Goal: Task Accomplishment & Management: Manage account settings

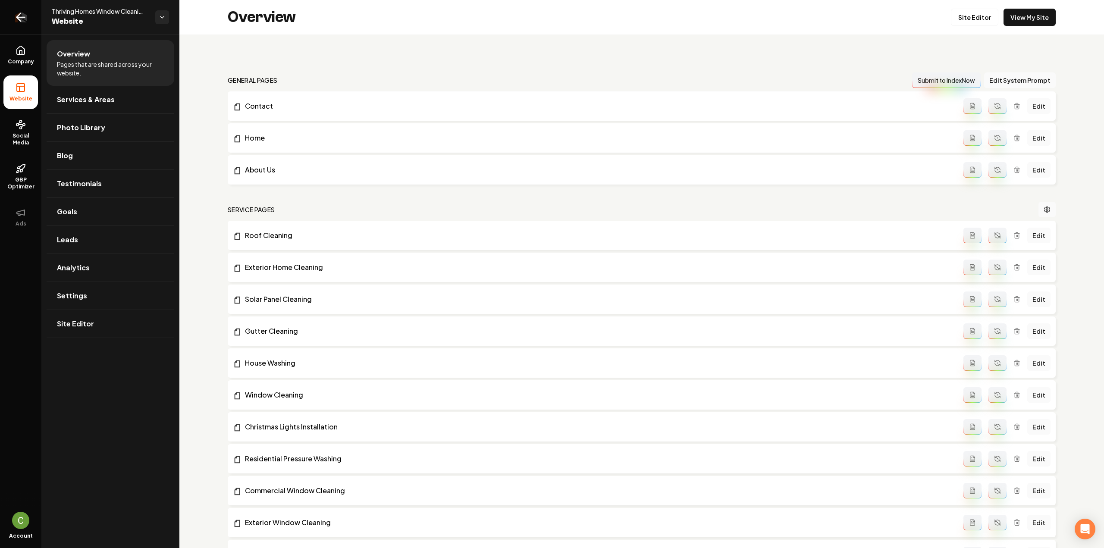
click at [22, 25] on link "Return to dashboard" at bounding box center [20, 17] width 41 height 34
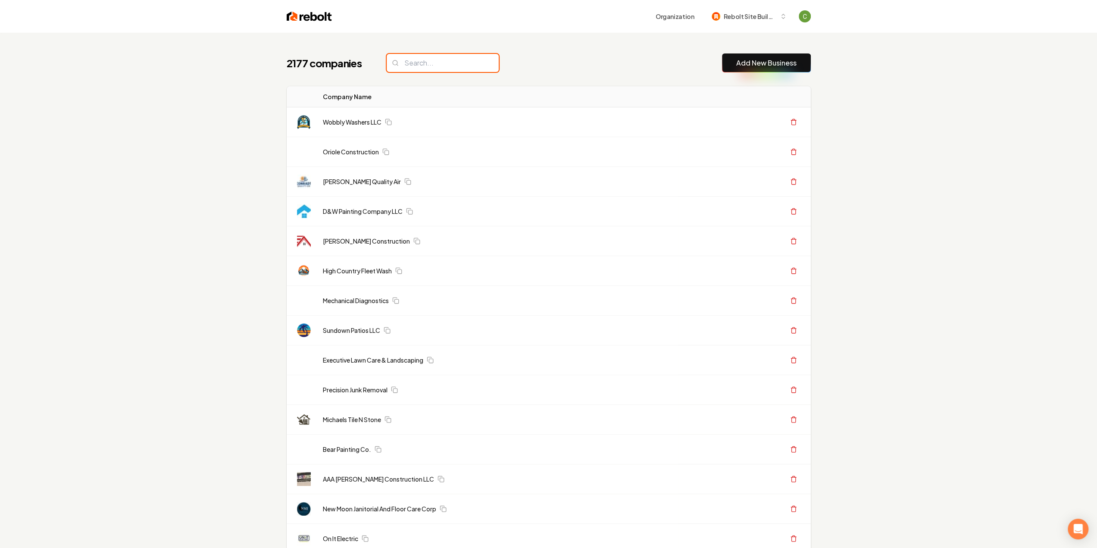
click at [431, 67] on input "search" at bounding box center [443, 63] width 112 height 18
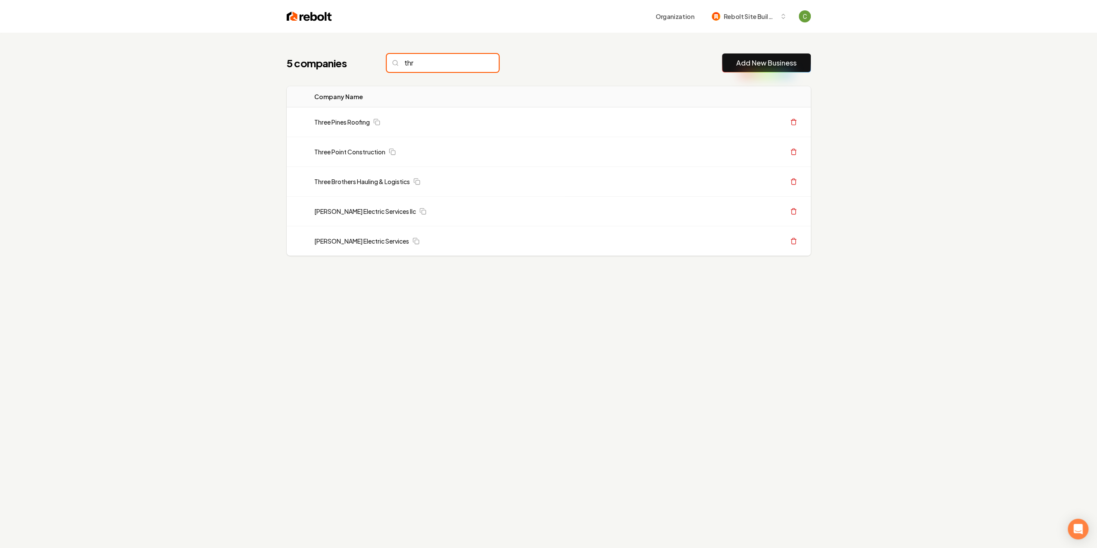
type input "th"
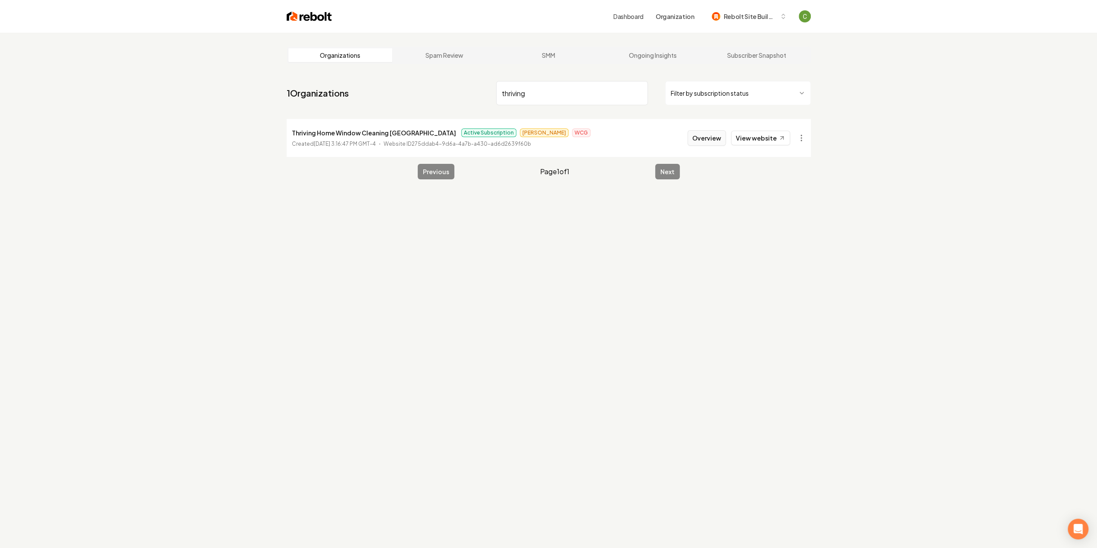
type input "thriving"
click at [714, 135] on button "Overview" at bounding box center [707, 138] width 38 height 16
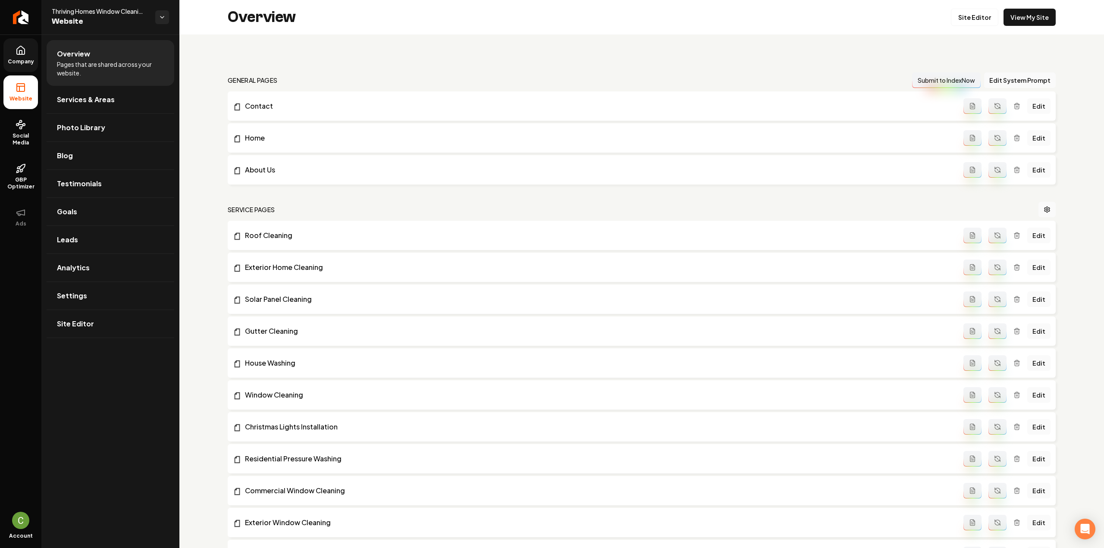
click at [29, 55] on link "Company" at bounding box center [20, 55] width 34 height 34
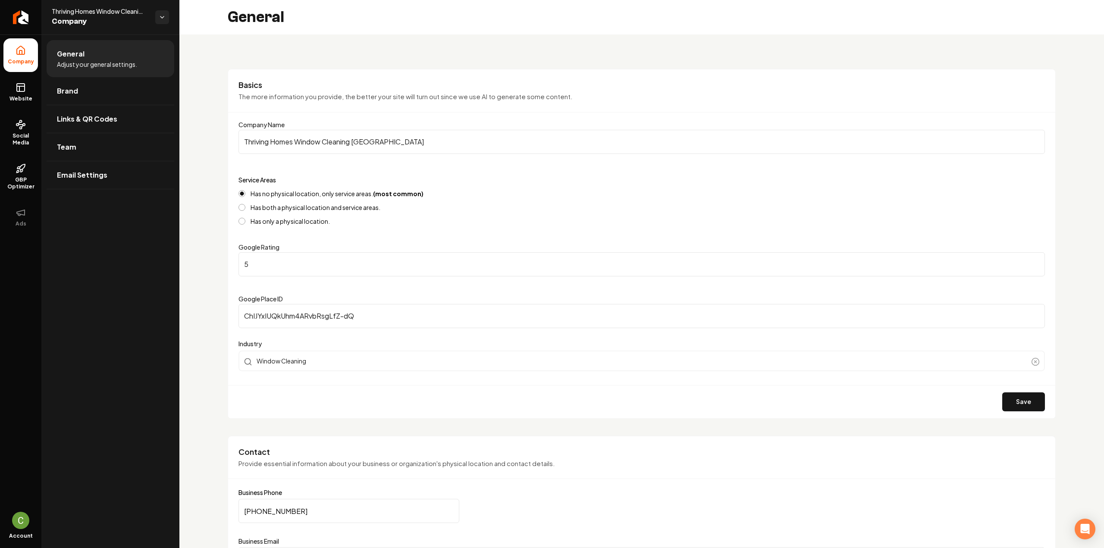
click at [44, 84] on ul "General Adjust your general settings. Brand Links & QR Codes Team Email Settings" at bounding box center [110, 114] width 138 height 160
click at [32, 91] on link "Website" at bounding box center [20, 92] width 34 height 34
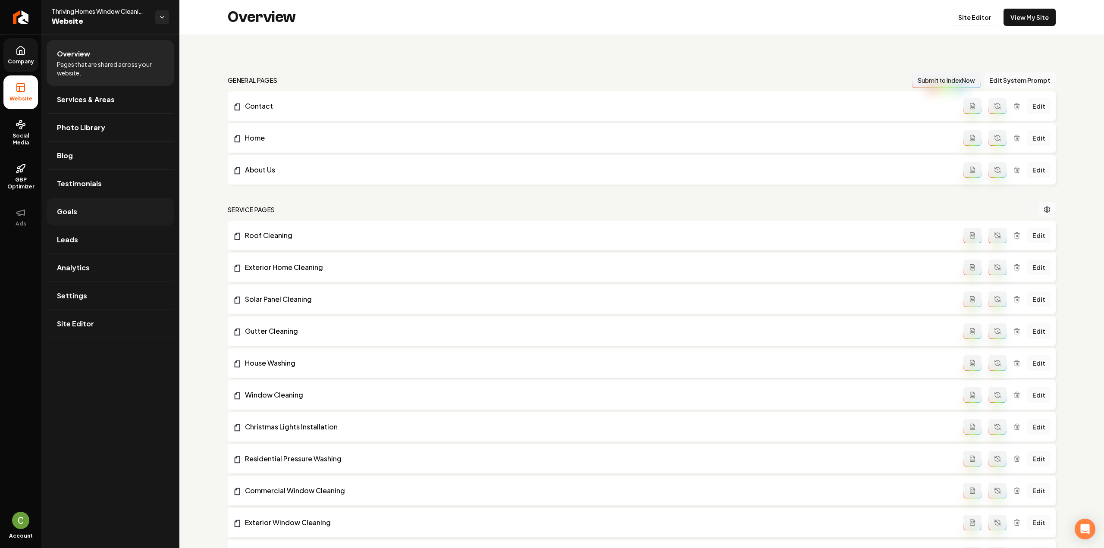
click at [92, 208] on link "Goals" at bounding box center [111, 212] width 128 height 28
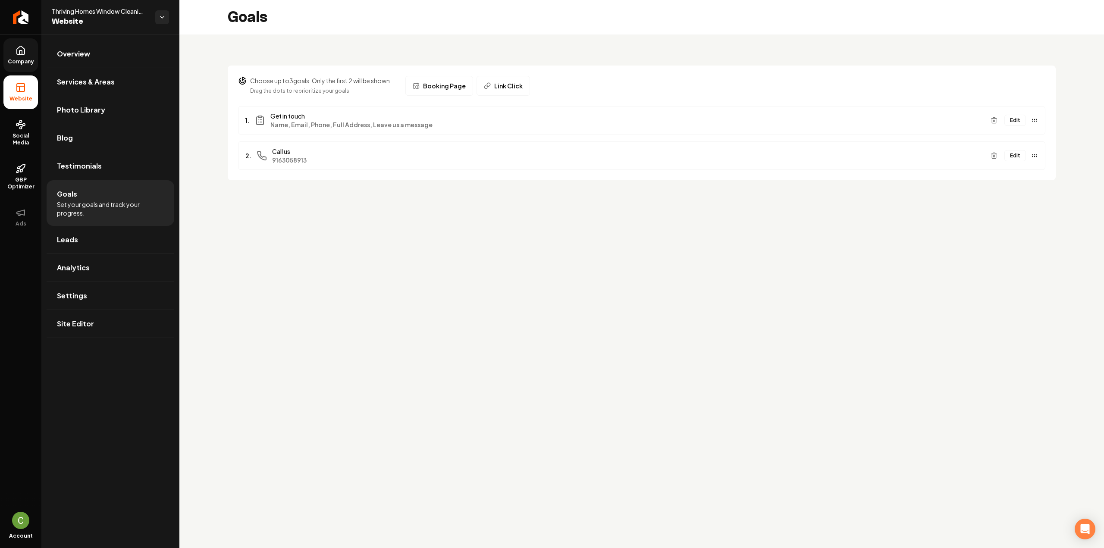
click at [1013, 156] on button "Edit" at bounding box center [1015, 155] width 22 height 11
click at [1016, 118] on button "Edit" at bounding box center [1015, 120] width 22 height 11
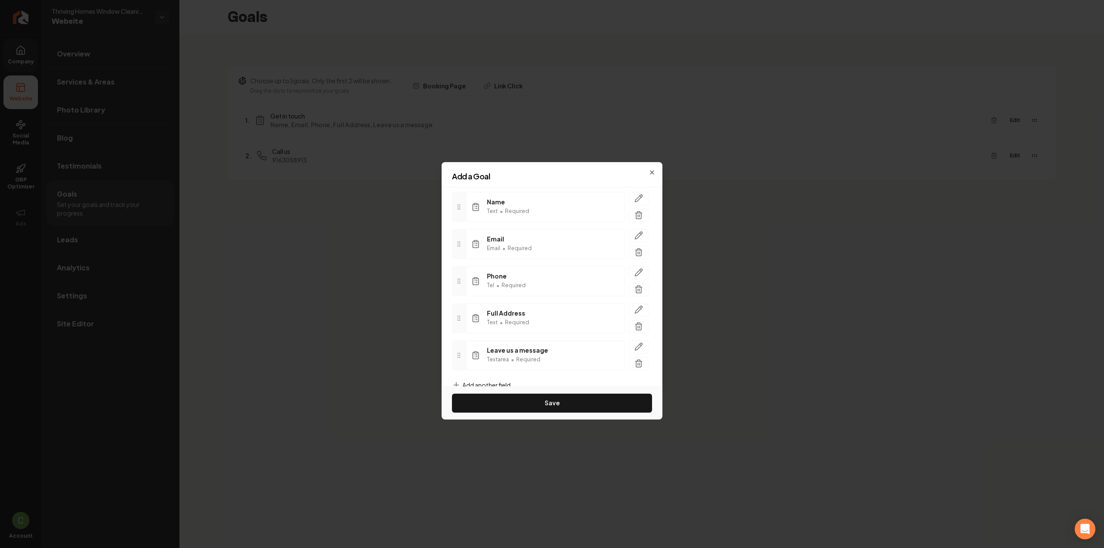
scroll to position [76, 0]
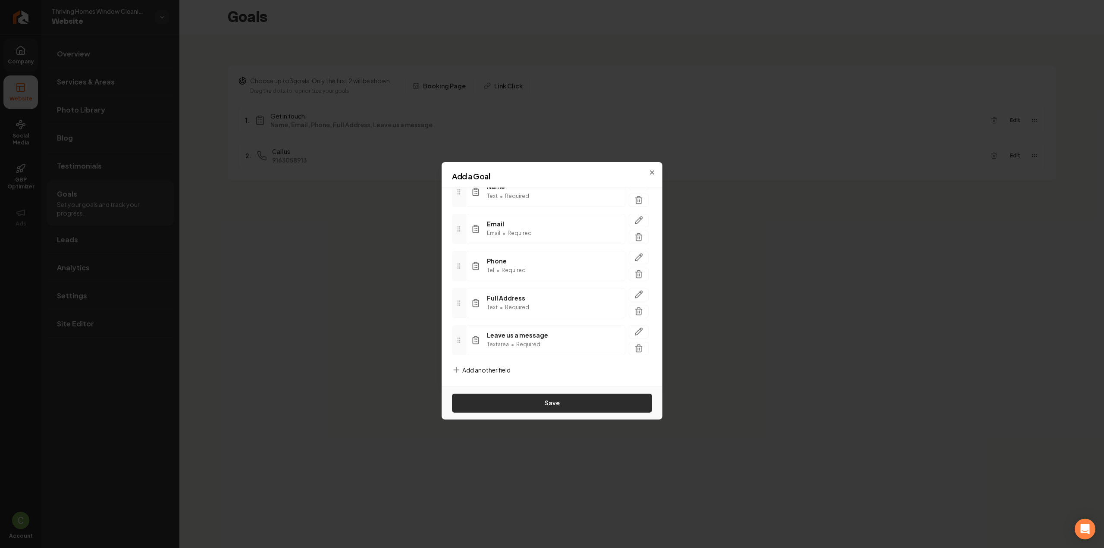
type input "Free Quote"
click at [625, 408] on button "Save" at bounding box center [552, 403] width 200 height 19
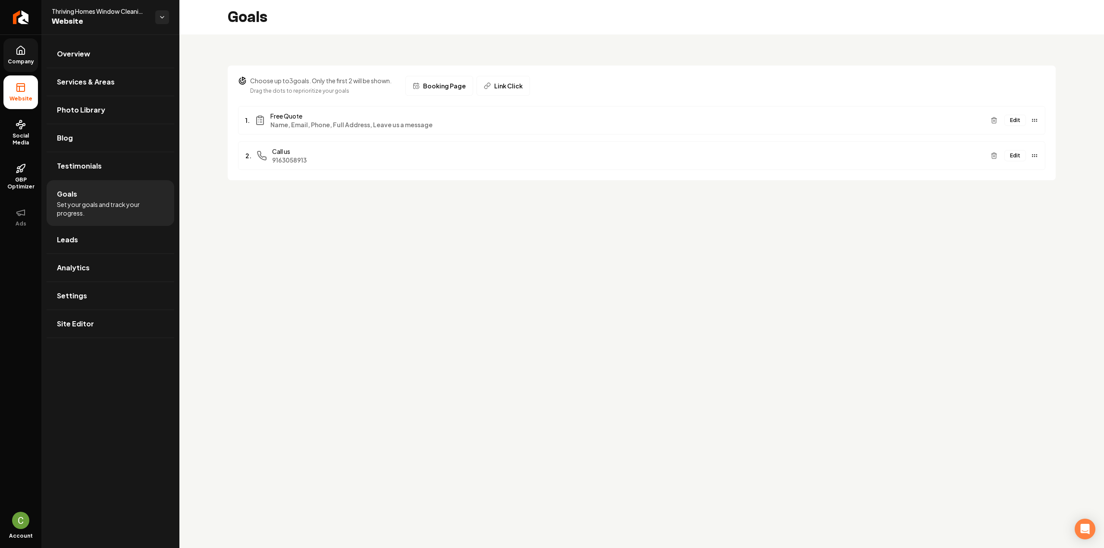
click at [26, 65] on link "Company" at bounding box center [20, 55] width 34 height 34
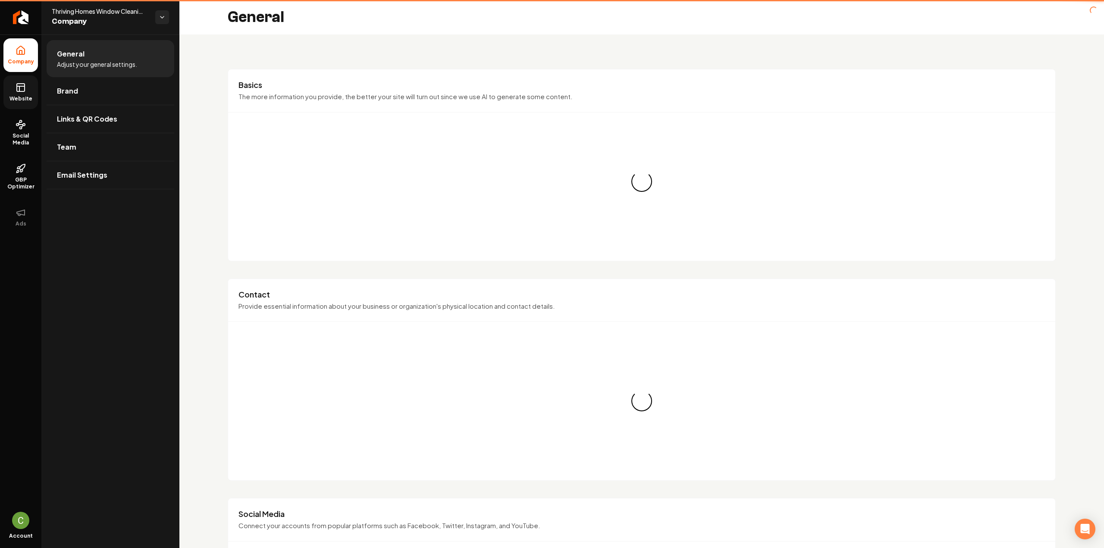
click at [22, 83] on icon at bounding box center [21, 87] width 10 height 10
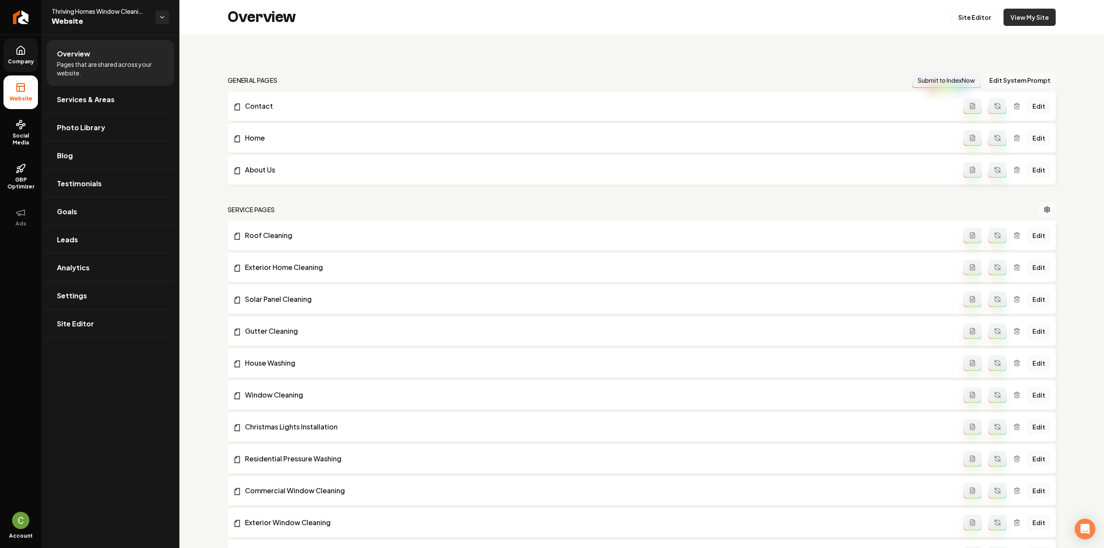
click at [1024, 23] on link "View My Site" at bounding box center [1029, 17] width 52 height 17
click at [101, 310] on link "Site Editor" at bounding box center [111, 324] width 128 height 28
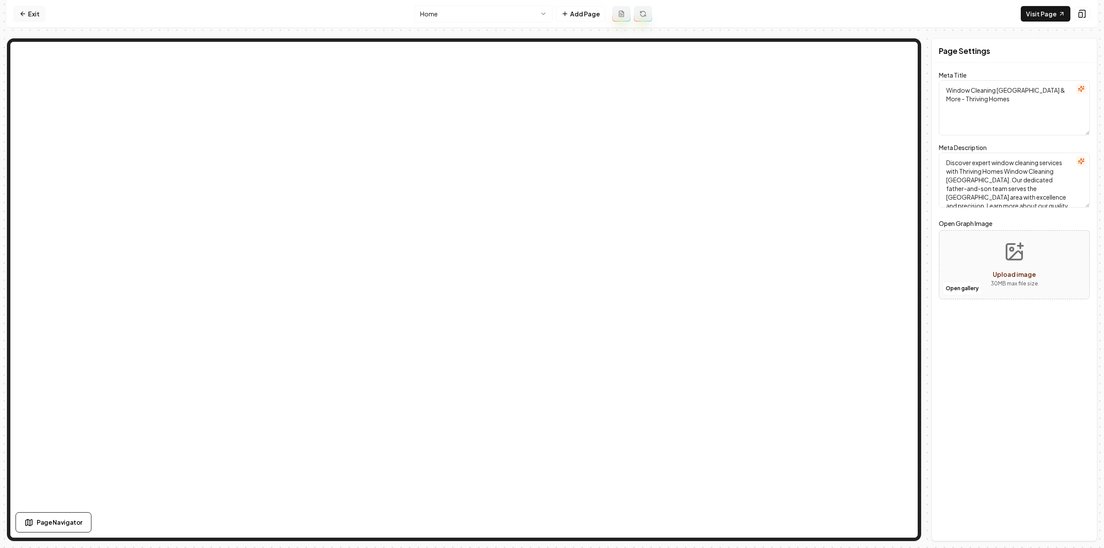
click at [34, 15] on link "Exit" at bounding box center [29, 14] width 31 height 16
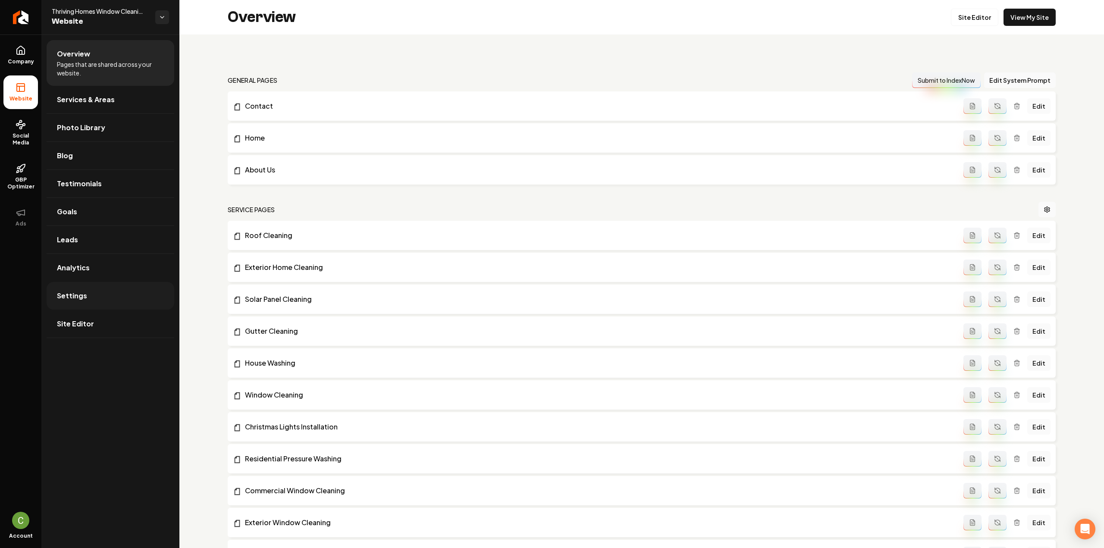
click at [105, 287] on link "Settings" at bounding box center [111, 296] width 128 height 28
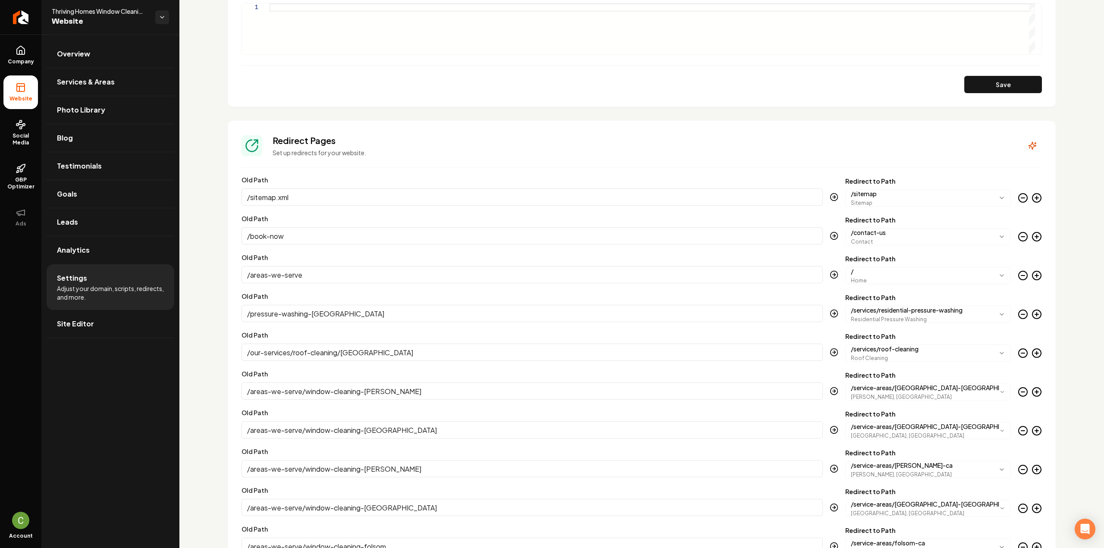
scroll to position [739, 0]
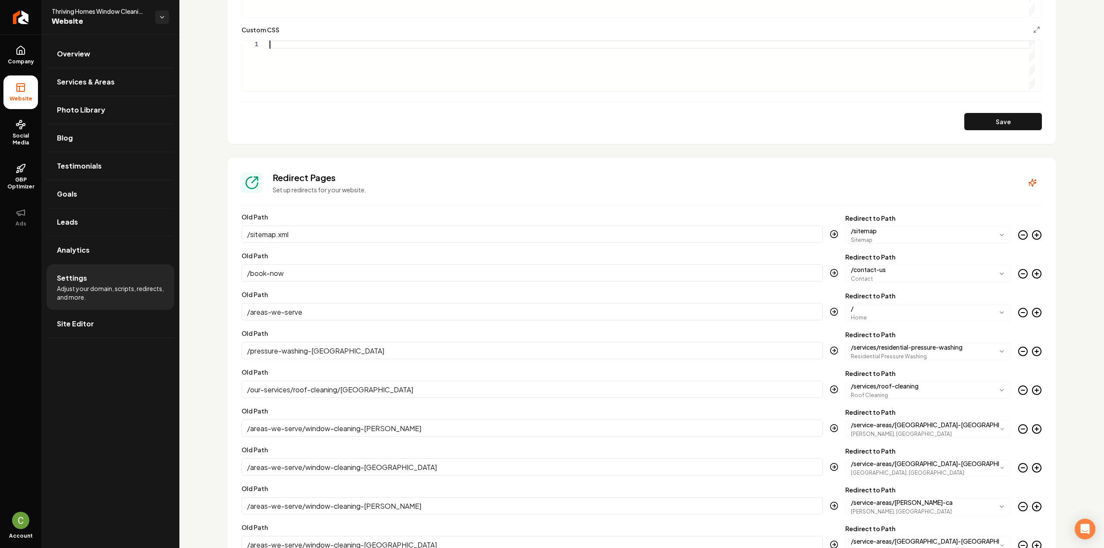
click at [294, 83] on div "Main content area" at bounding box center [651, 66] width 765 height 51
drag, startPoint x: 846, startPoint y: 83, endPoint x: 415, endPoint y: 88, distance: 431.5
click at [415, 88] on div ".grab" at bounding box center [651, 66] width 765 height 51
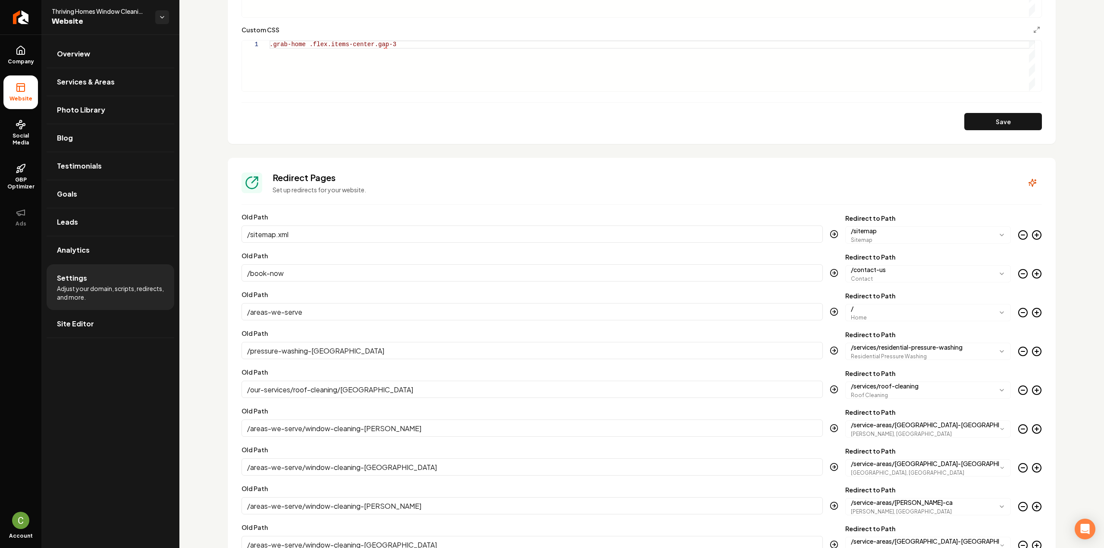
click at [469, 69] on div ".grab-home .flex.items-center.gap-3" at bounding box center [651, 66] width 765 height 51
drag, startPoint x: 305, startPoint y: 46, endPoint x: 256, endPoint y: 42, distance: 48.9
click at [269, 42] on div ".grab-home .flex.items-center.gap-3 { display-none; }" at bounding box center [651, 66] width 765 height 51
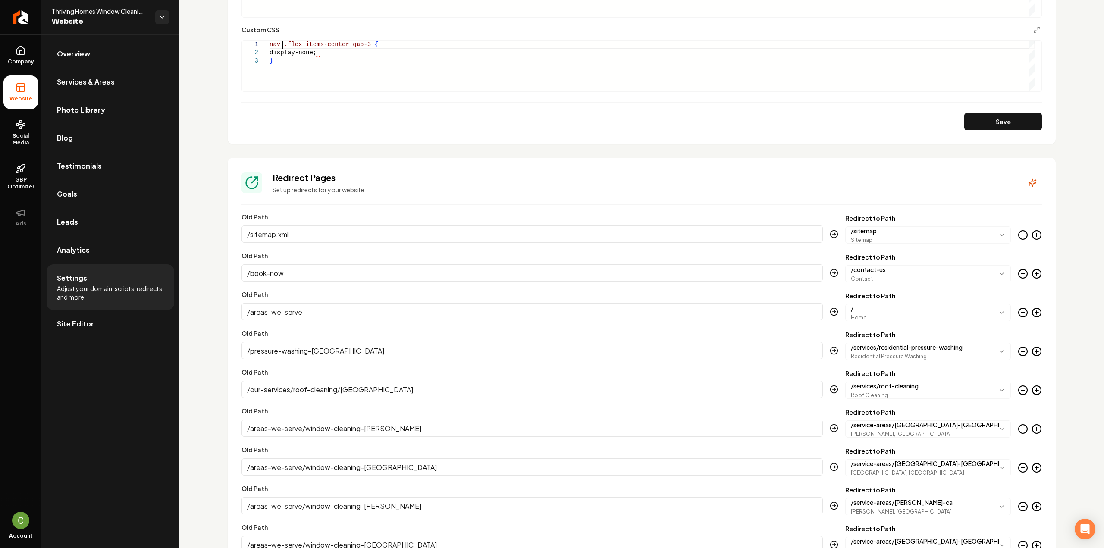
click at [971, 118] on button "Save" at bounding box center [1003, 121] width 78 height 17
click at [303, 51] on div "nav .flex.items-center.gap-3 { display-none; }" at bounding box center [651, 66] width 765 height 51
click at [1014, 124] on button "Save" at bounding box center [1003, 121] width 78 height 17
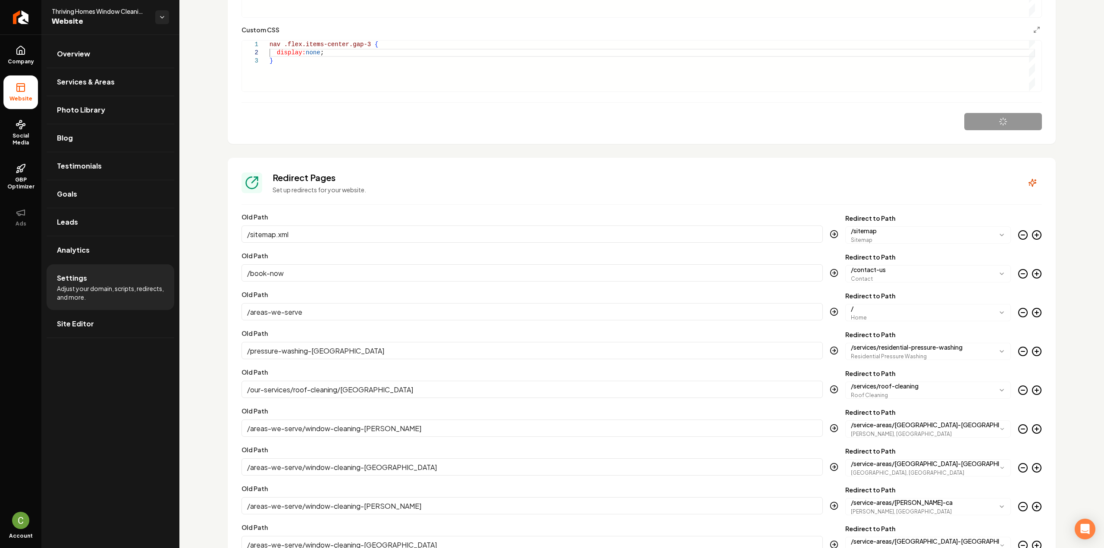
type textarea "**********"
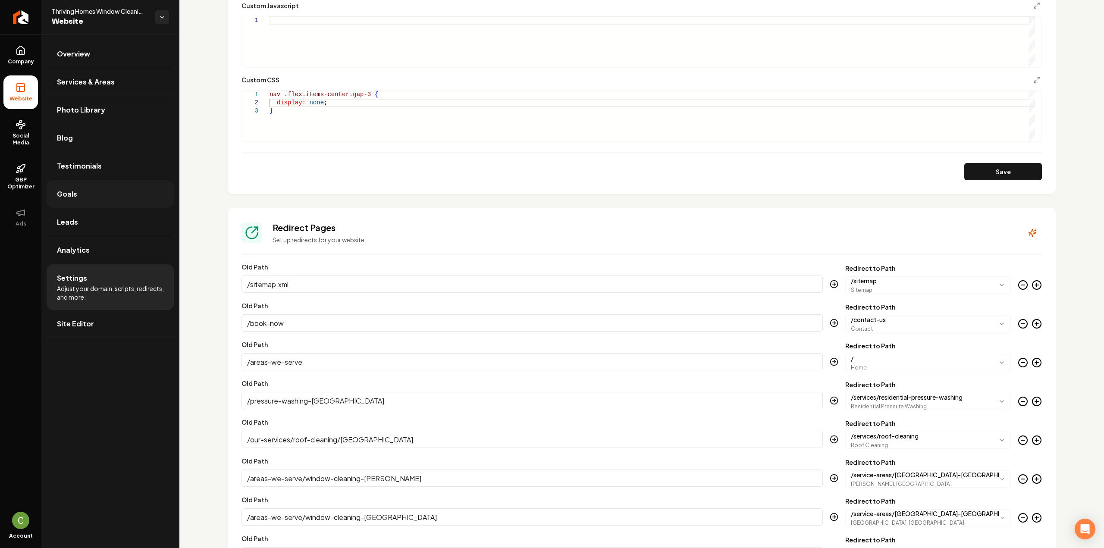
scroll to position [610, 0]
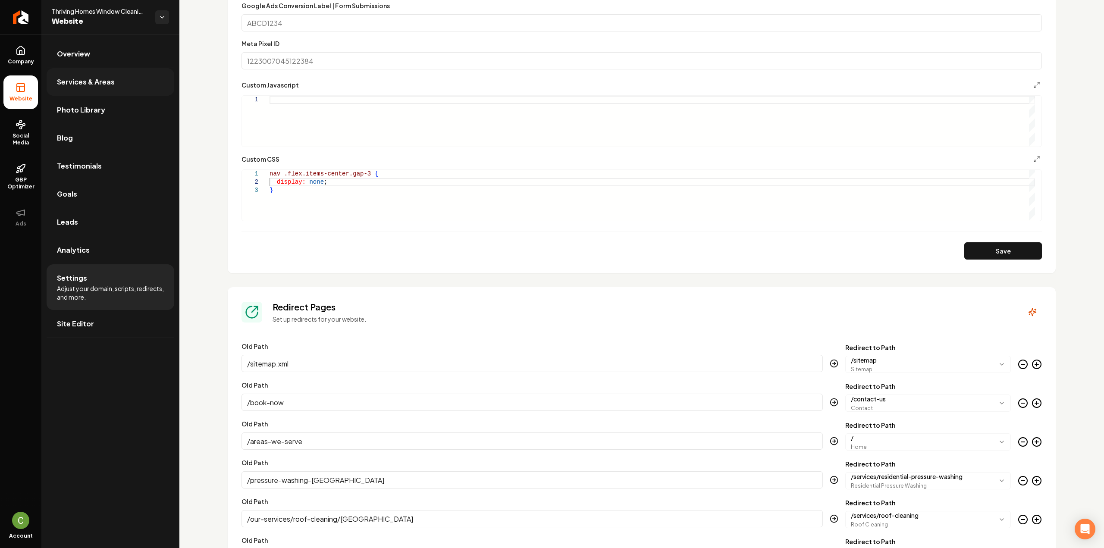
click at [26, 47] on link "Company" at bounding box center [20, 55] width 34 height 34
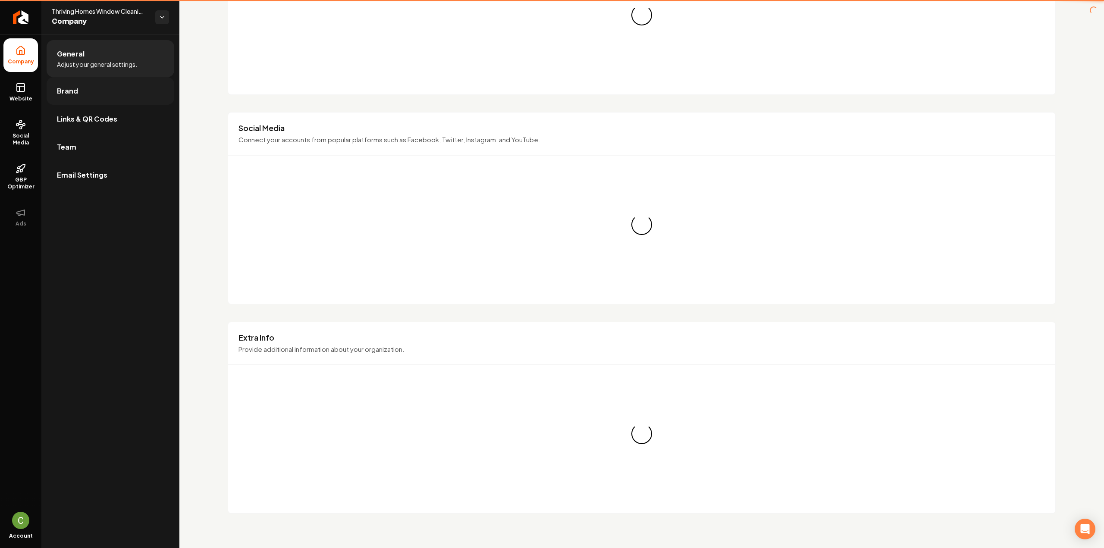
scroll to position [384, 0]
click at [70, 80] on link "Brand" at bounding box center [111, 91] width 128 height 28
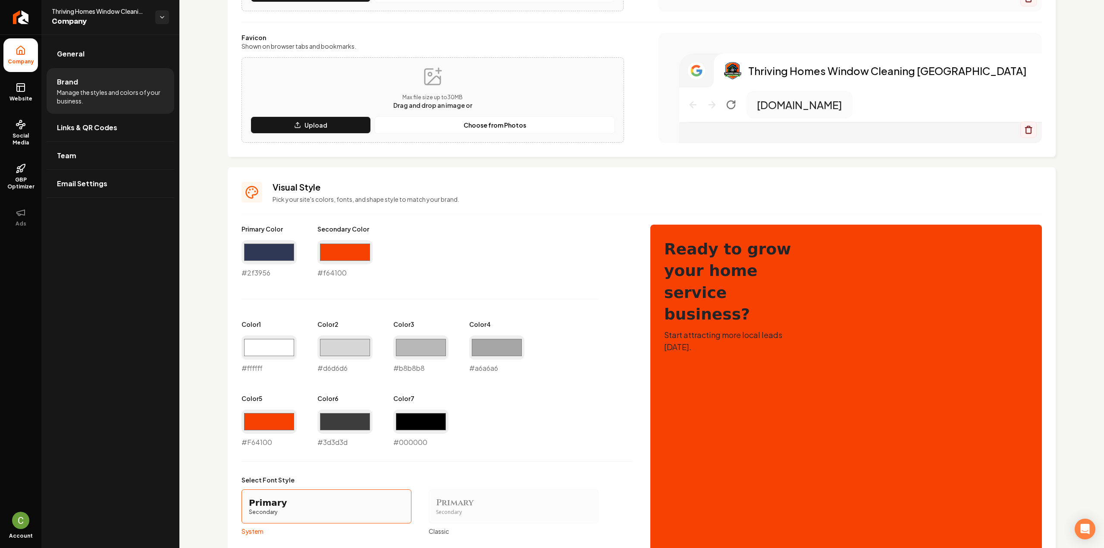
scroll to position [216, 0]
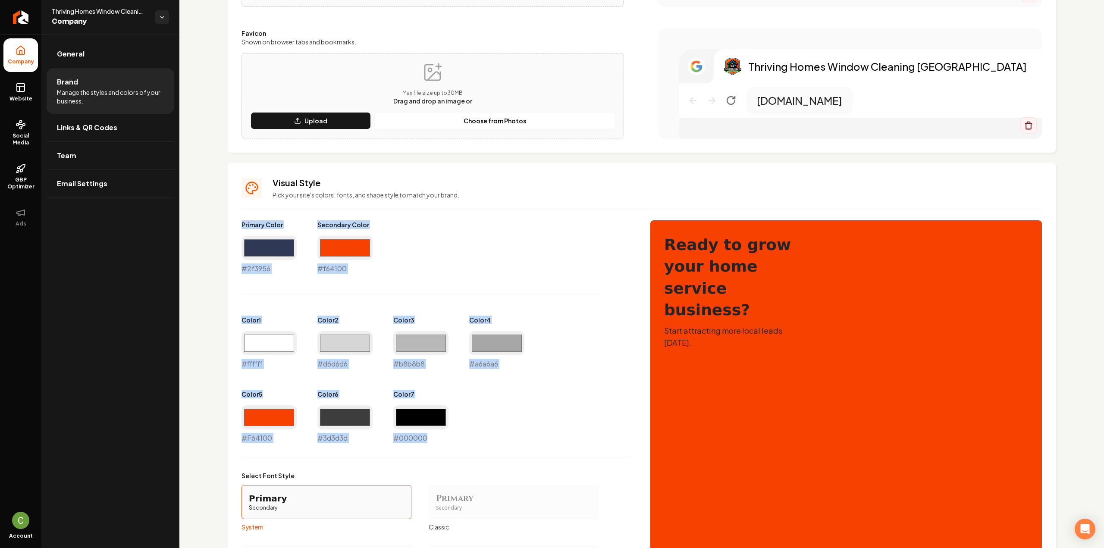
drag, startPoint x: 243, startPoint y: 223, endPoint x: 439, endPoint y: 444, distance: 295.6
click at [439, 444] on div "Primary Color #2f3956 #2f3956 Secondary Color #f64100 #f64100 Color 1 #ffffff #…" at bounding box center [436, 446] width 391 height 452
copy div "Primary Color #2f3956 Secondary Color #f64100 Color 1 #ffffff Color 2 #d6d6d6 C…"
click at [20, 94] on link "Website" at bounding box center [20, 92] width 34 height 34
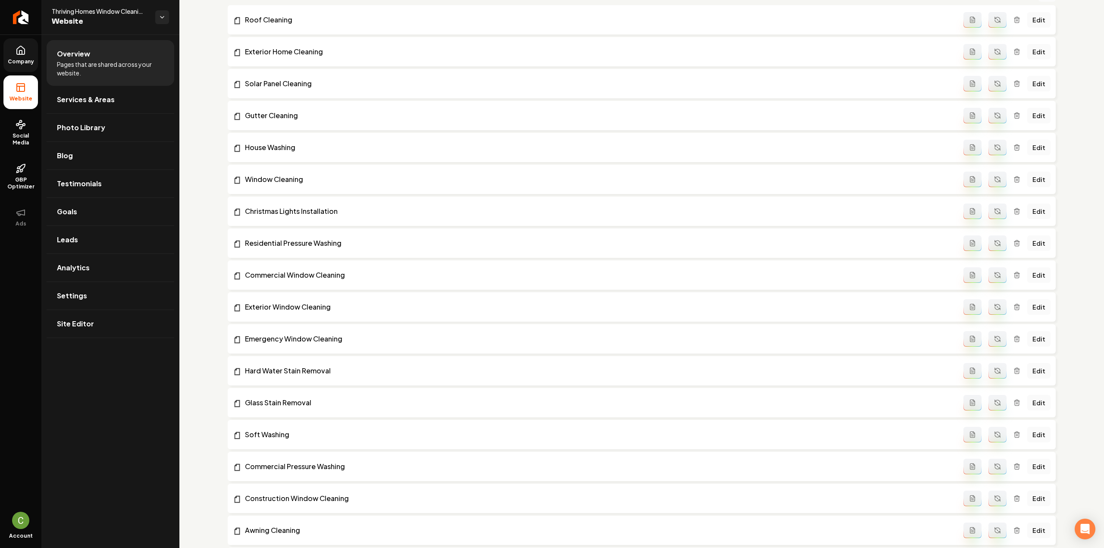
click at [5, 51] on link "Company" at bounding box center [20, 55] width 34 height 34
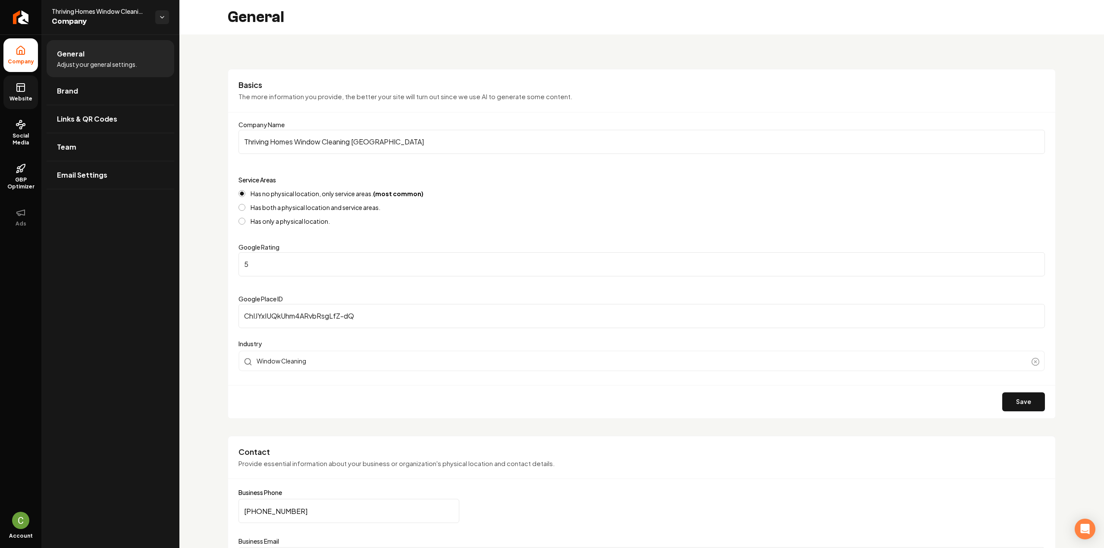
click at [15, 97] on span "Website" at bounding box center [21, 98] width 30 height 7
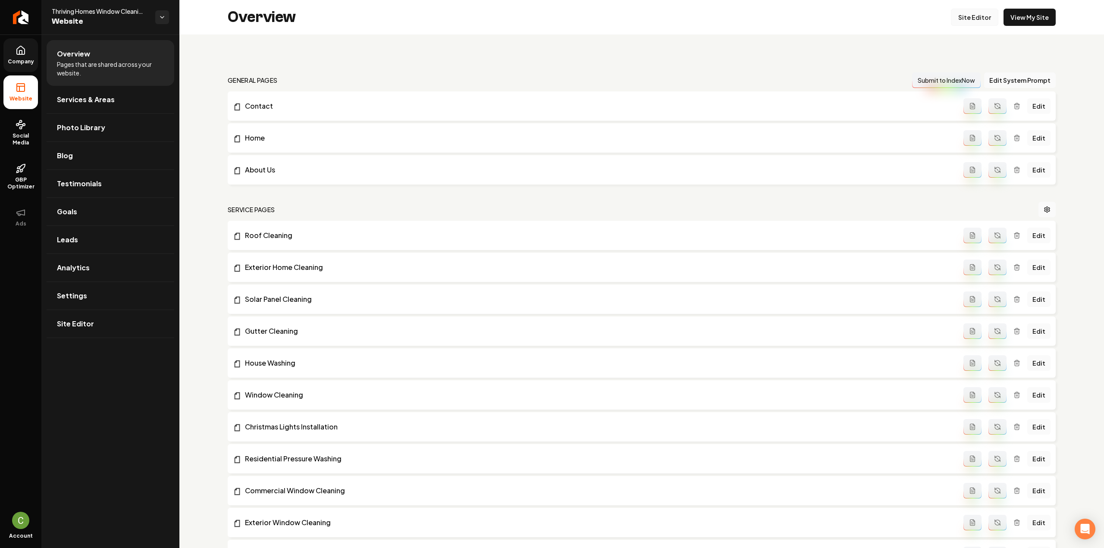
click at [970, 21] on link "Site Editor" at bounding box center [973, 17] width 47 height 17
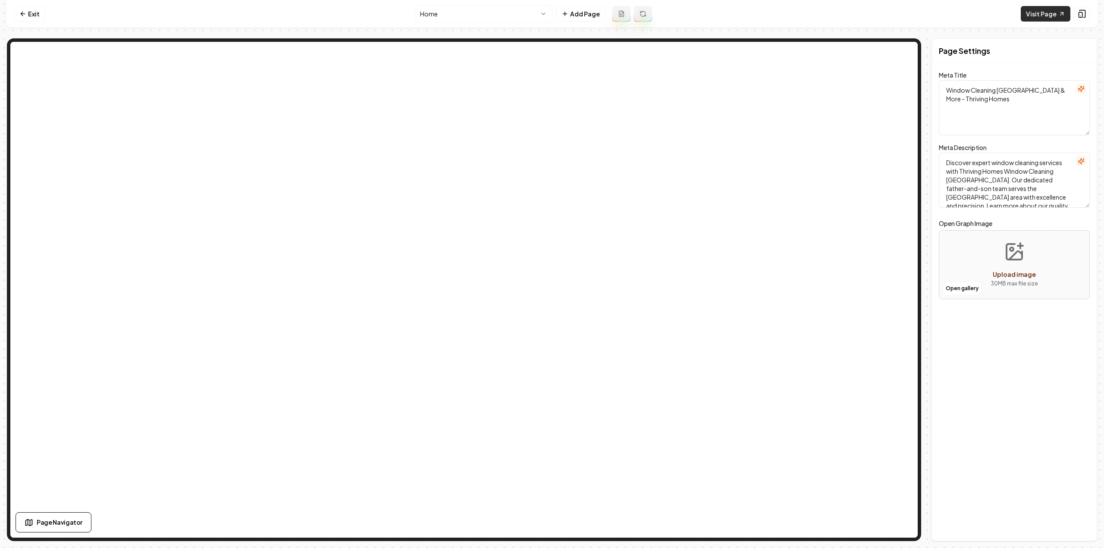
click at [1052, 19] on link "Visit Page" at bounding box center [1045, 14] width 50 height 16
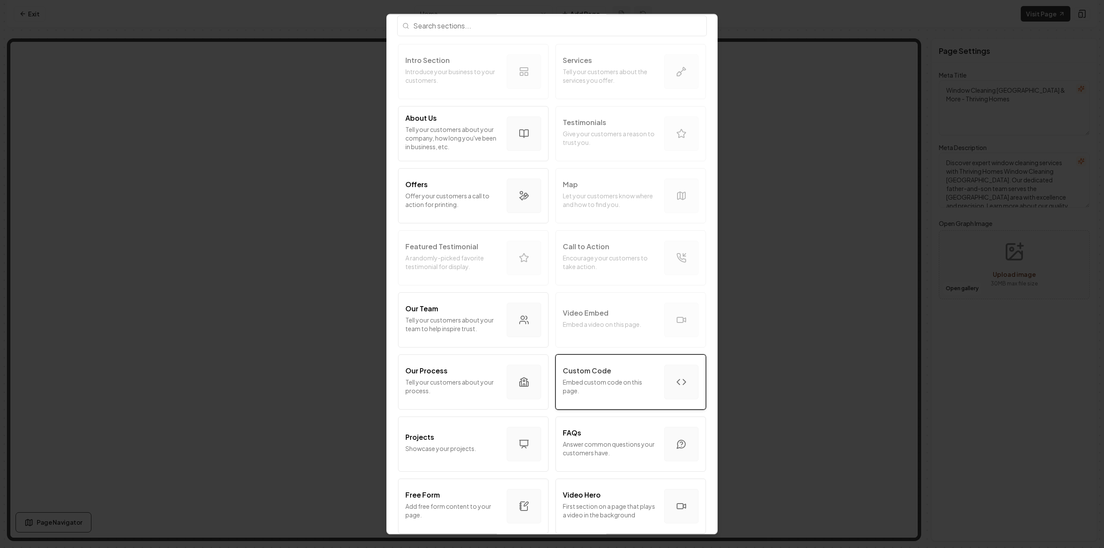
scroll to position [86, 0]
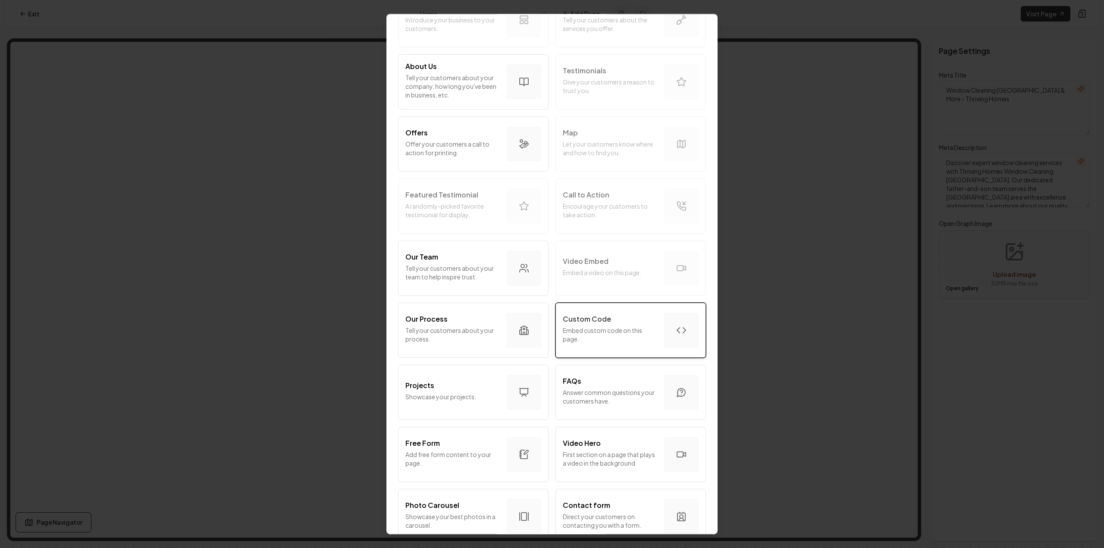
click at [585, 327] on p "Embed custom code on this page." at bounding box center [610, 334] width 94 height 17
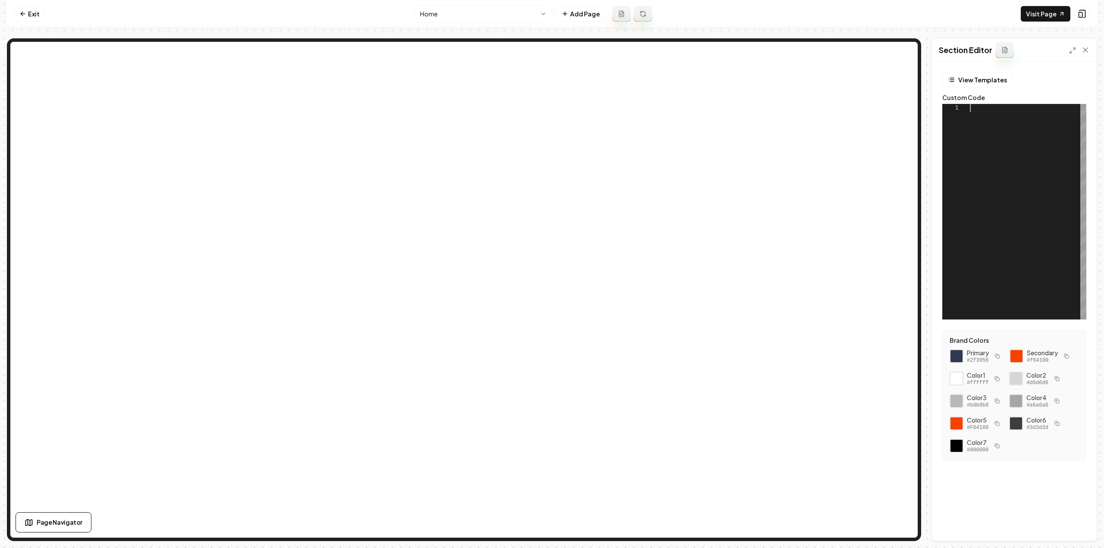
click at [1000, 163] on div at bounding box center [1027, 212] width 116 height 216
type textarea "**********"
click at [989, 220] on div at bounding box center [1027, 212] width 116 height 216
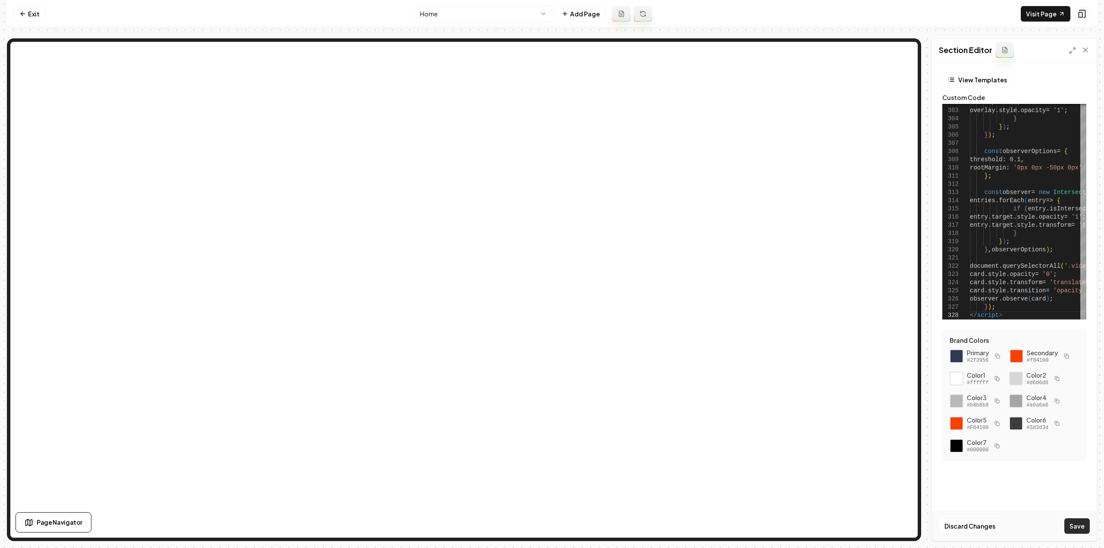
click at [1081, 528] on button "Save" at bounding box center [1076, 526] width 25 height 16
click at [1050, 16] on link "Visit Page" at bounding box center [1045, 14] width 50 height 16
click at [1076, 528] on button "Save" at bounding box center [1076, 526] width 25 height 16
click at [1053, 10] on link "Visit Page" at bounding box center [1045, 14] width 50 height 16
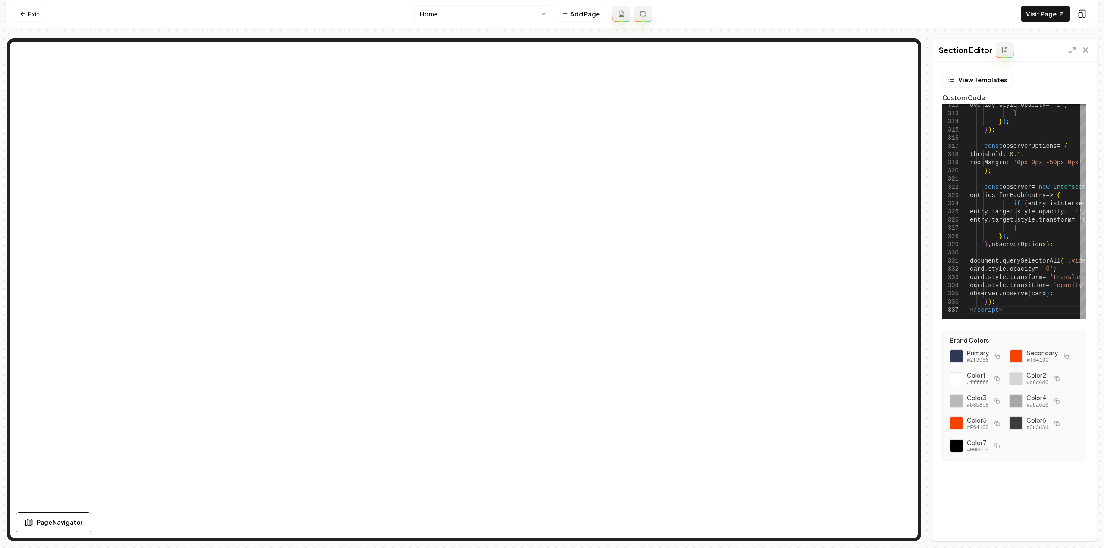
click at [1082, 531] on button "Save" at bounding box center [1076, 526] width 25 height 16
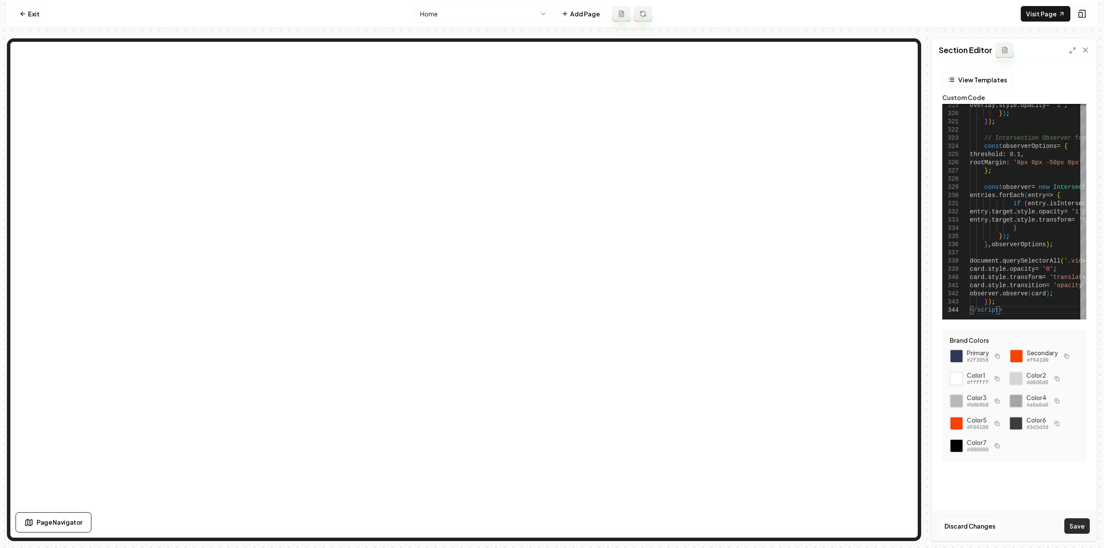
click at [1075, 528] on button "Save" at bounding box center [1076, 526] width 25 height 16
click at [1050, 15] on link "Visit Page" at bounding box center [1045, 14] width 50 height 16
click at [1081, 527] on button "Save" at bounding box center [1076, 526] width 25 height 16
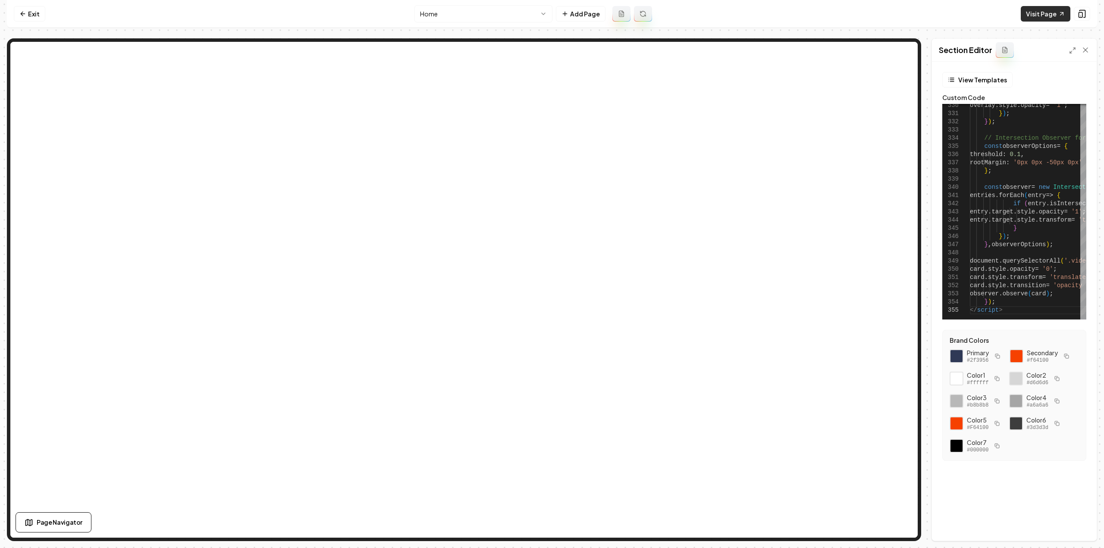
click at [1032, 12] on link "Visit Page" at bounding box center [1045, 14] width 50 height 16
click at [1077, 528] on button "Save" at bounding box center [1076, 526] width 25 height 16
click at [1048, 19] on link "Visit Page" at bounding box center [1045, 14] width 50 height 16
click at [1057, 8] on link "Visit Page" at bounding box center [1045, 14] width 50 height 16
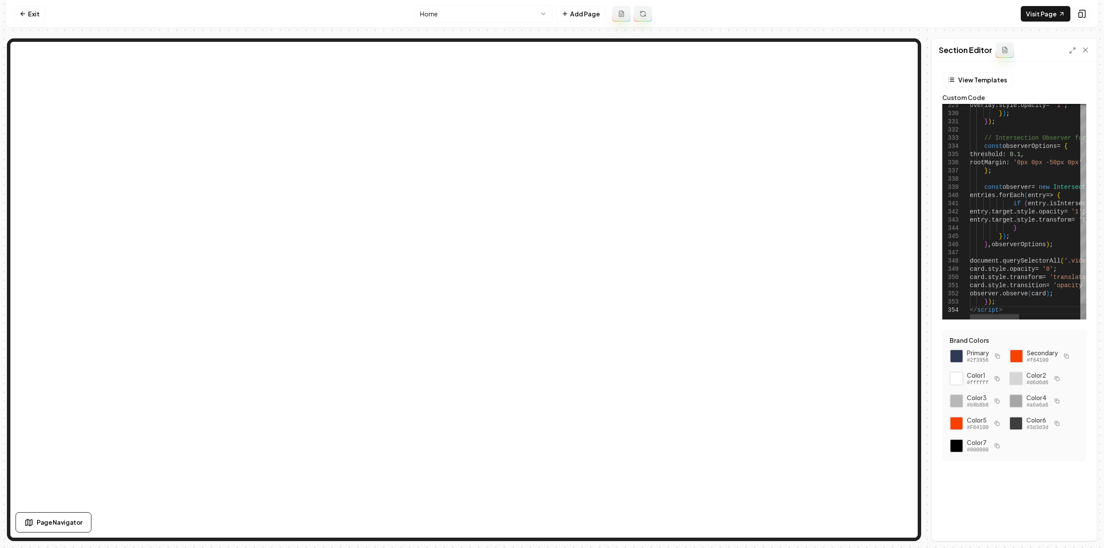
click at [1076, 527] on button "Save" at bounding box center [1076, 526] width 25 height 16
click at [1055, 15] on div "Show what it looks like on mobile Show what it looks like on mobile" at bounding box center [1019, 13] width 103 height 15
click at [1035, 18] on link "Visit Page" at bounding box center [1045, 14] width 50 height 16
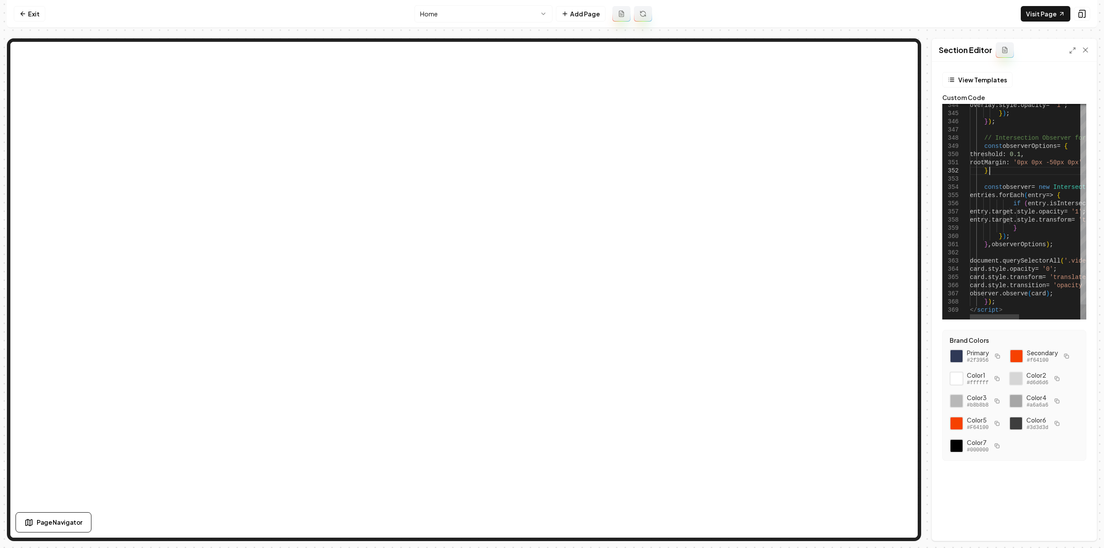
scroll to position [0, 29]
click at [1078, 527] on button "Save" at bounding box center [1076, 526] width 25 height 16
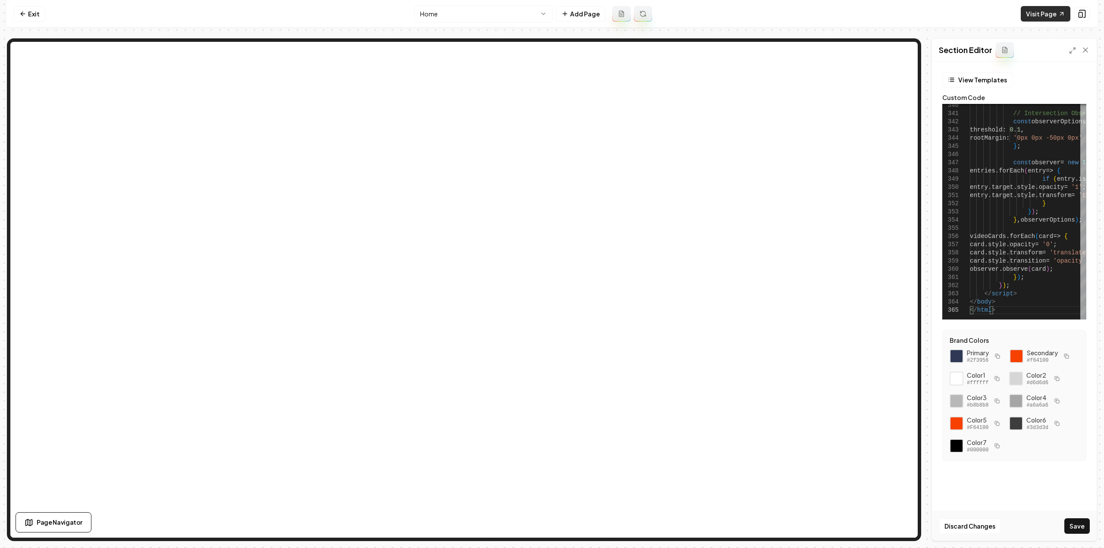
click at [1042, 13] on link "Visit Page" at bounding box center [1045, 14] width 50 height 16
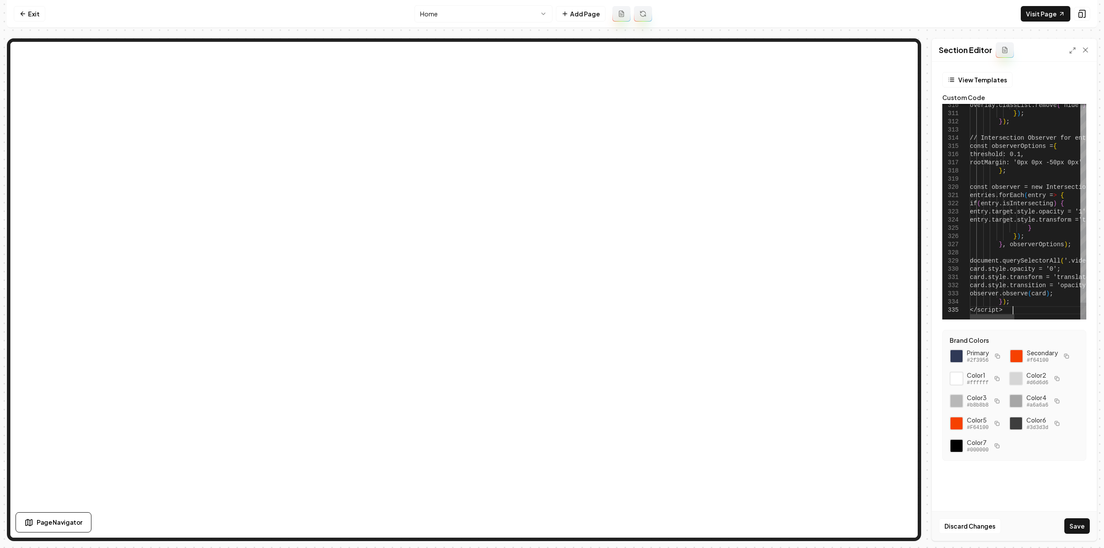
type textarea "**********"
click at [1079, 527] on button "Save" at bounding box center [1076, 526] width 25 height 16
click at [1041, 15] on link "Visit Page" at bounding box center [1045, 14] width 50 height 16
click at [30, 9] on link "Exit" at bounding box center [29, 14] width 31 height 16
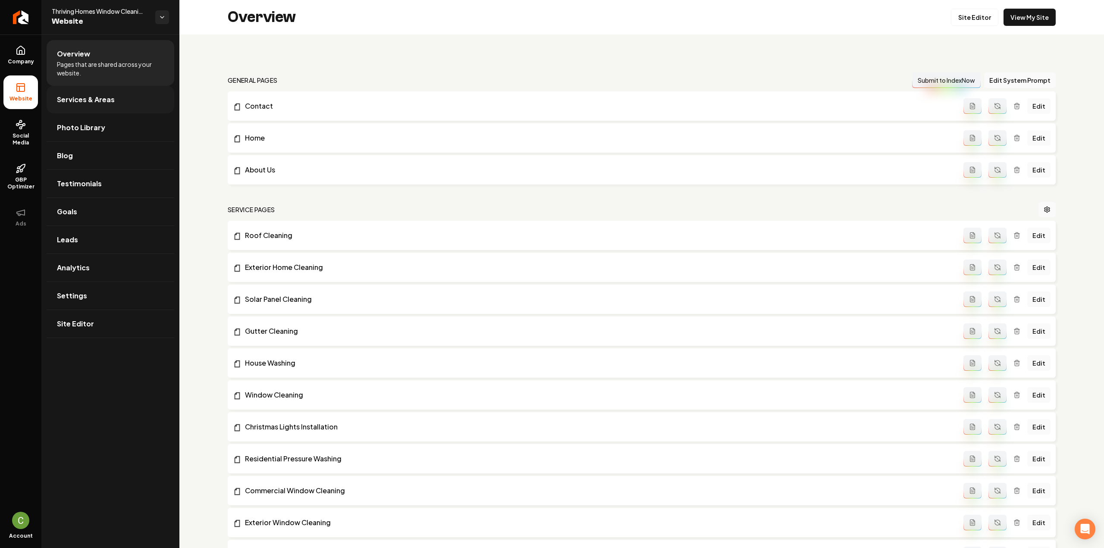
click at [89, 103] on span "Services & Areas" at bounding box center [86, 99] width 58 height 10
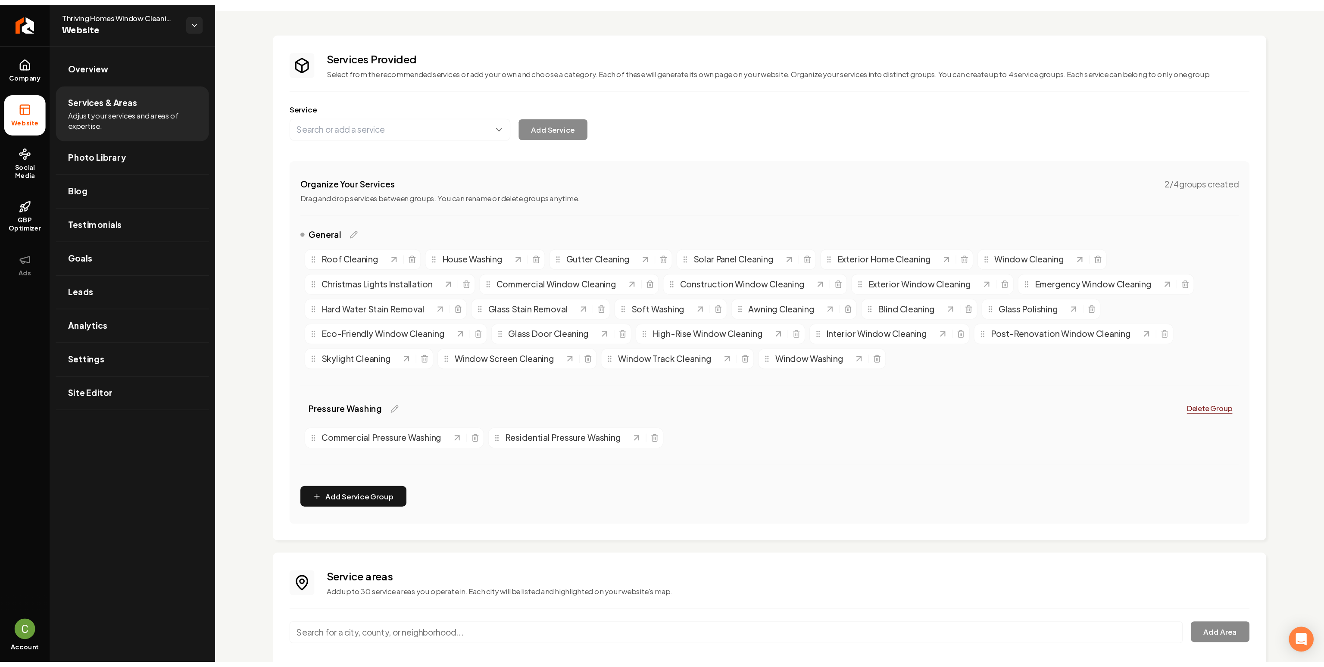
scroll to position [43, 0]
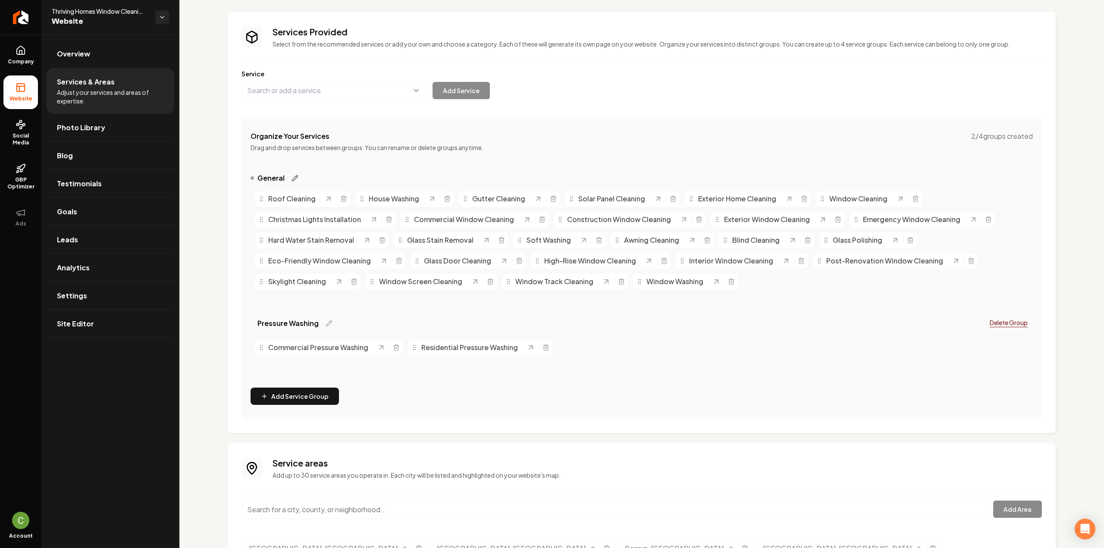
click at [292, 177] on icon "Main content area" at bounding box center [294, 178] width 7 height 7
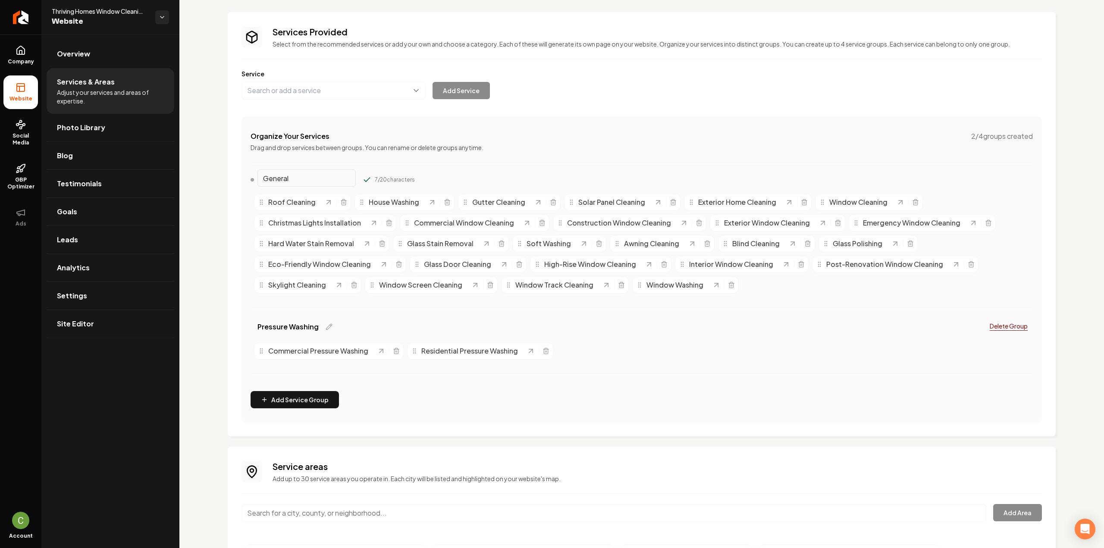
click at [292, 177] on input "General" at bounding box center [306, 177] width 98 height 17
type input "Services"
click at [328, 327] on icon "Main content area" at bounding box center [328, 326] width 7 height 7
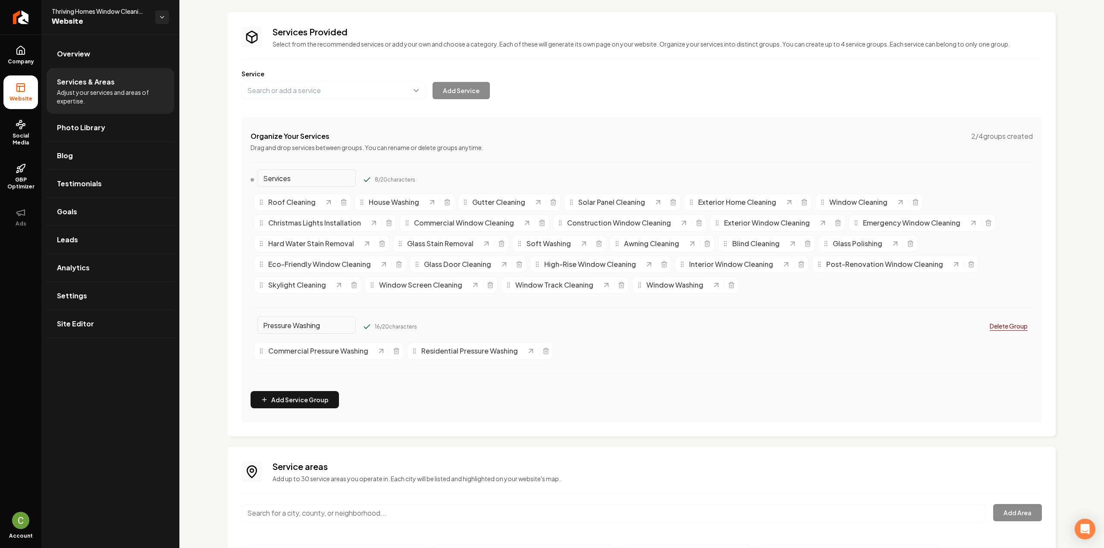
click at [320, 187] on input "Pressure Washing" at bounding box center [306, 177] width 98 height 17
click at [331, 179] on input "Services" at bounding box center [306, 177] width 98 height 17
click at [363, 175] on button "Main content area" at bounding box center [367, 179] width 9 height 9
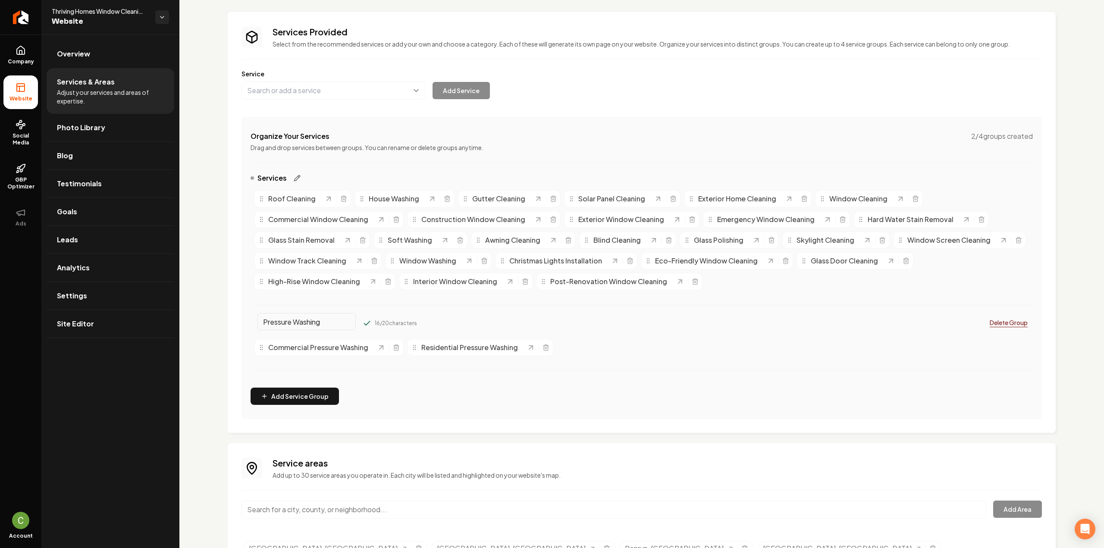
click at [298, 176] on icon "Main content area" at bounding box center [298, 176] width 1 height 1
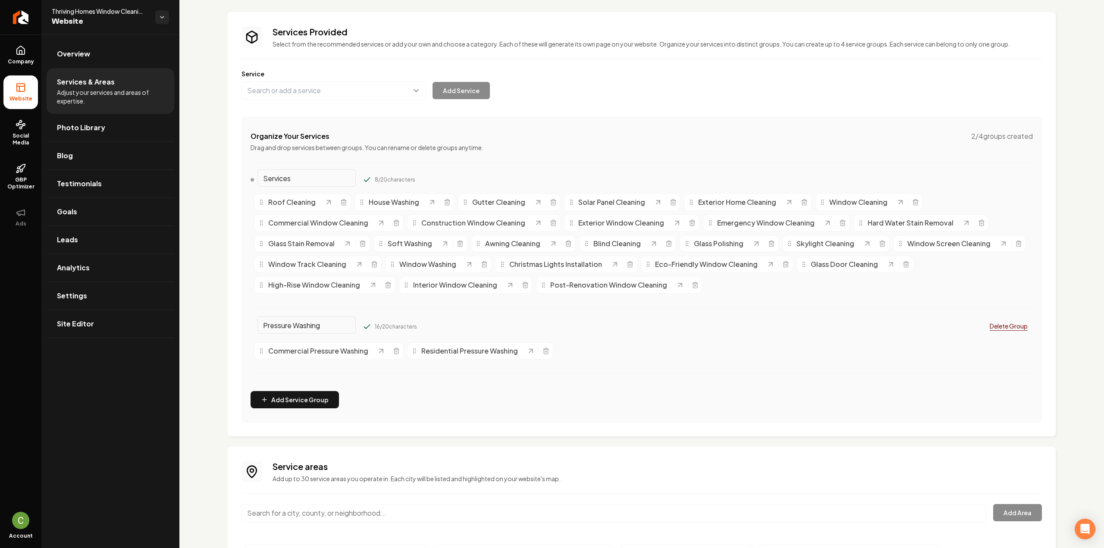
click at [266, 179] on input "Services" at bounding box center [306, 177] width 98 height 17
click at [263, 179] on input "Services" at bounding box center [306, 177] width 98 height 17
type input "Main Services"
click at [363, 175] on button "Main content area" at bounding box center [367, 179] width 9 height 9
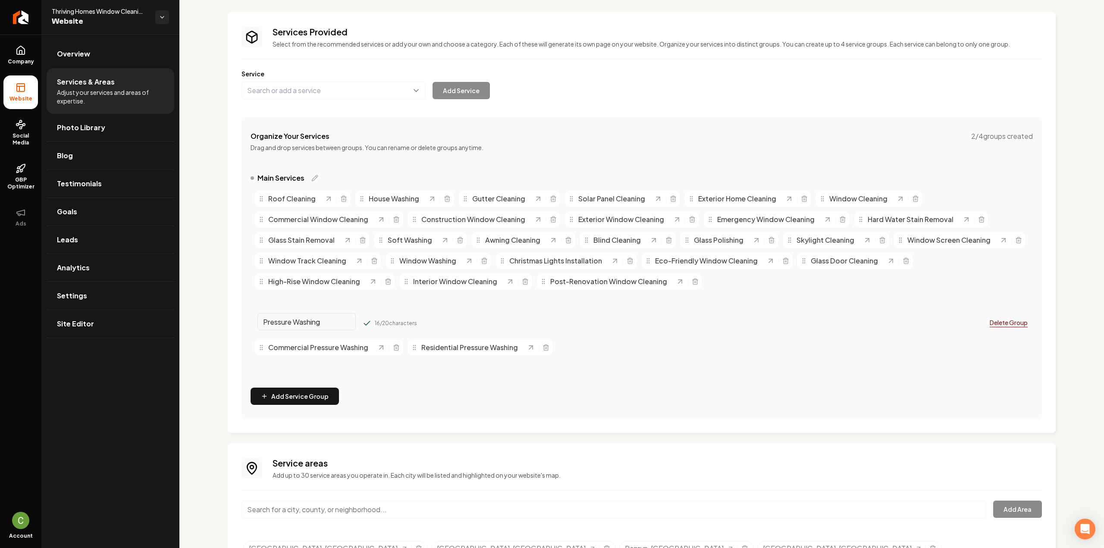
click at [321, 313] on input "Pressure Washing" at bounding box center [306, 321] width 98 height 17
type input "-"
type input "["
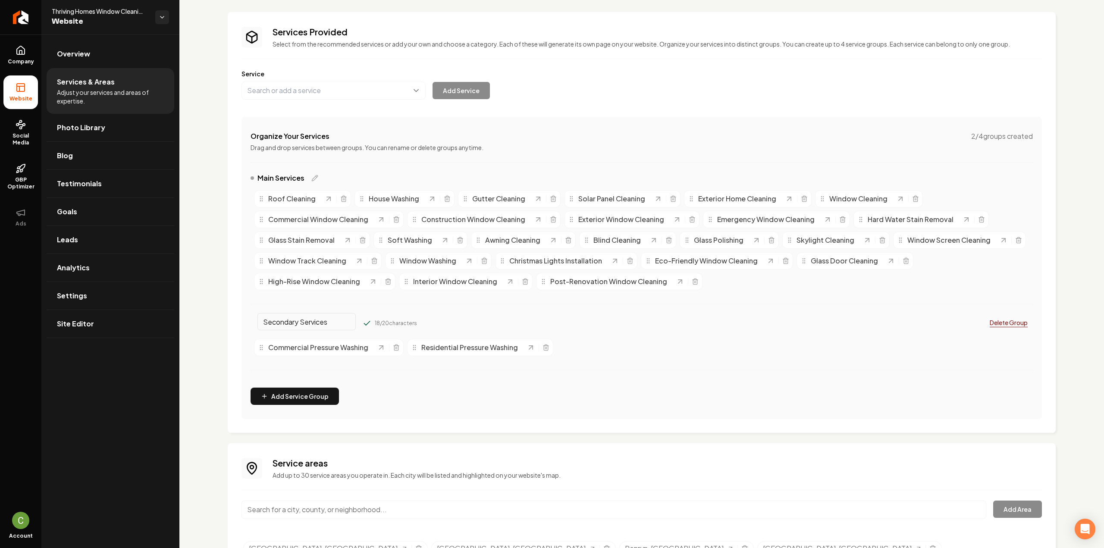
type input "Secondary Services"
click at [363, 319] on button "Main content area" at bounding box center [367, 323] width 9 height 9
drag, startPoint x: 278, startPoint y: 199, endPoint x: 569, endPoint y: 350, distance: 328.0
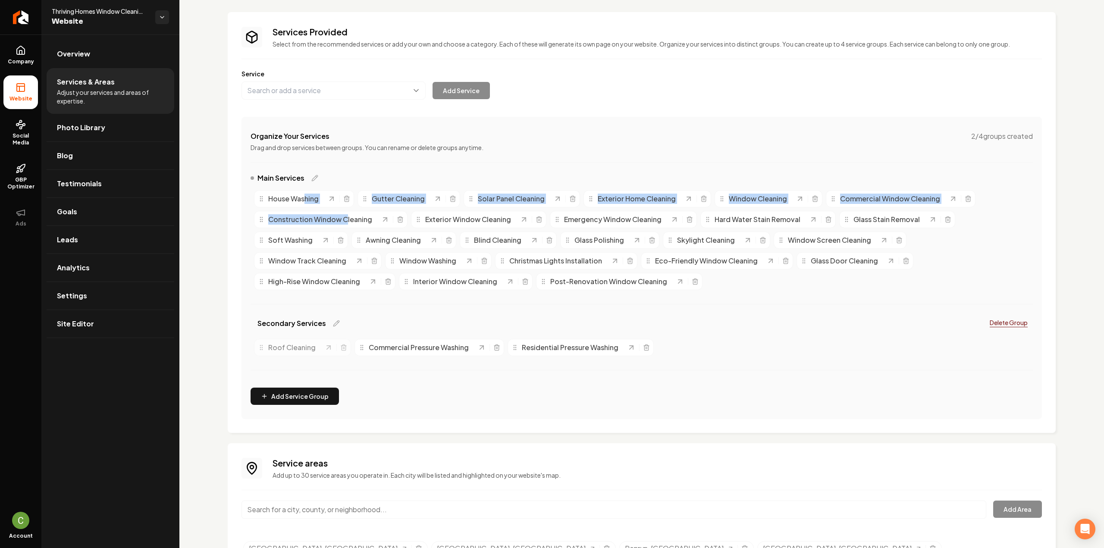
drag, startPoint x: 306, startPoint y: 205, endPoint x: 346, endPoint y: 215, distance: 41.4
click at [346, 215] on div "House Washing Gutter Cleaning Solar Panel Cleaning Exterior Home Cleaning Windo…" at bounding box center [641, 240] width 782 height 107
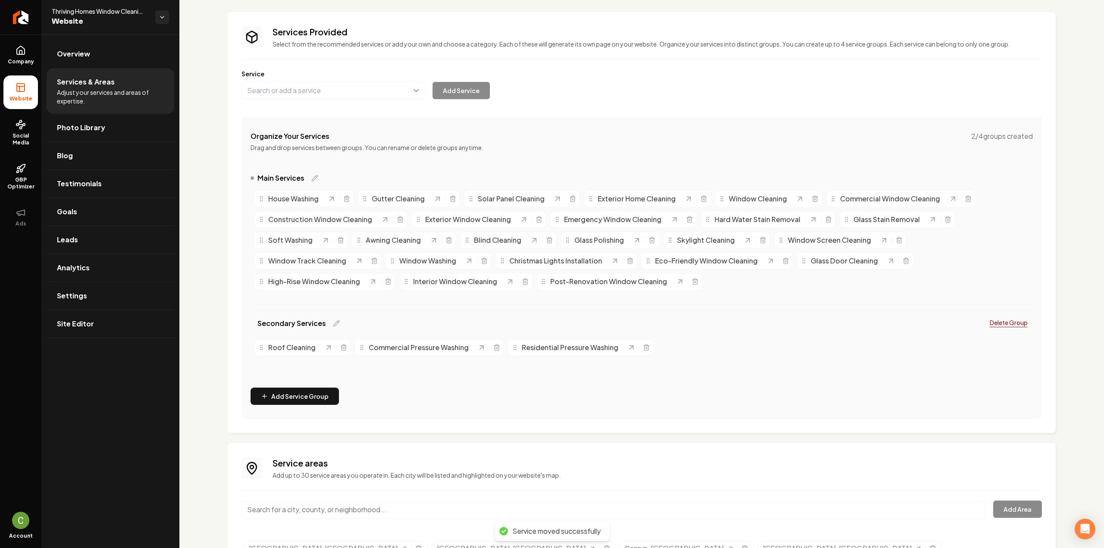
click at [259, 199] on icon "Main content area" at bounding box center [261, 198] width 7 height 7
drag, startPoint x: 301, startPoint y: 209, endPoint x: 719, endPoint y: 356, distance: 442.9
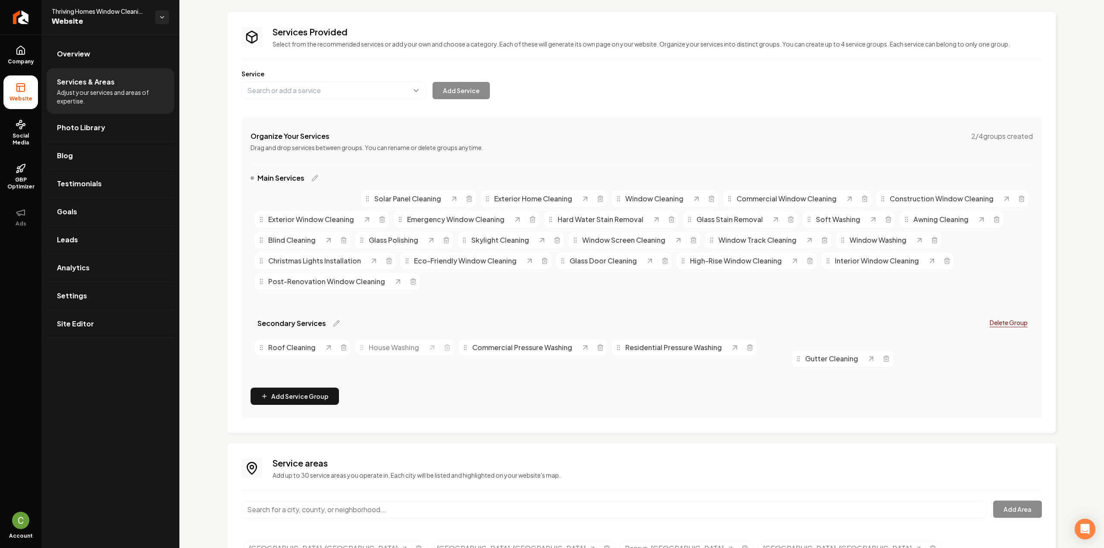
drag, startPoint x: 285, startPoint y: 198, endPoint x: 822, endPoint y: 357, distance: 559.5
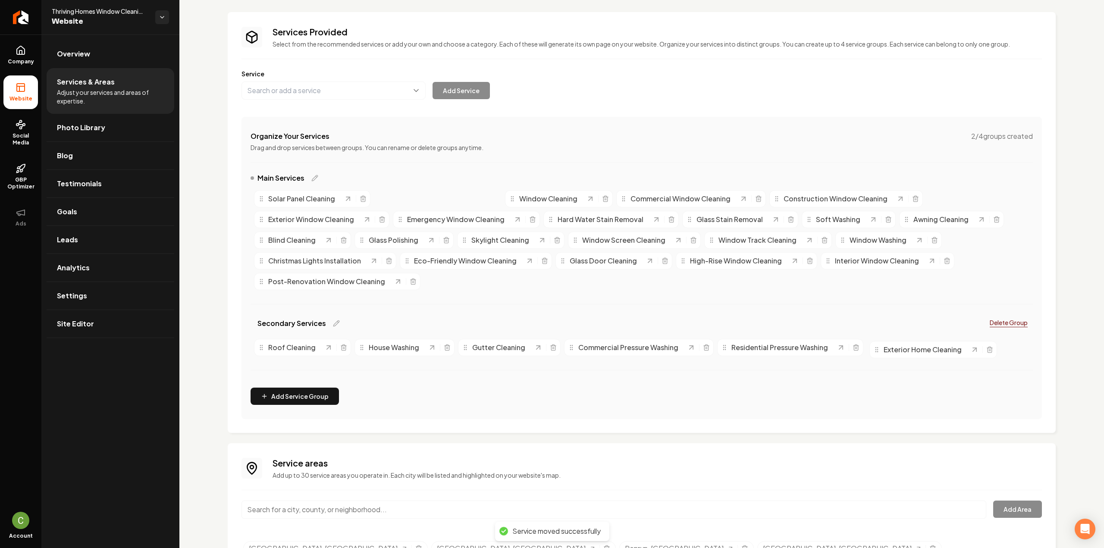
drag, startPoint x: 398, startPoint y: 200, endPoint x: 893, endPoint y: 350, distance: 517.8
click at [893, 350] on span "Exterior Home Cleaning" at bounding box center [922, 349] width 78 height 10
drag, startPoint x: 388, startPoint y: 197, endPoint x: 875, endPoint y: 352, distance: 511.9
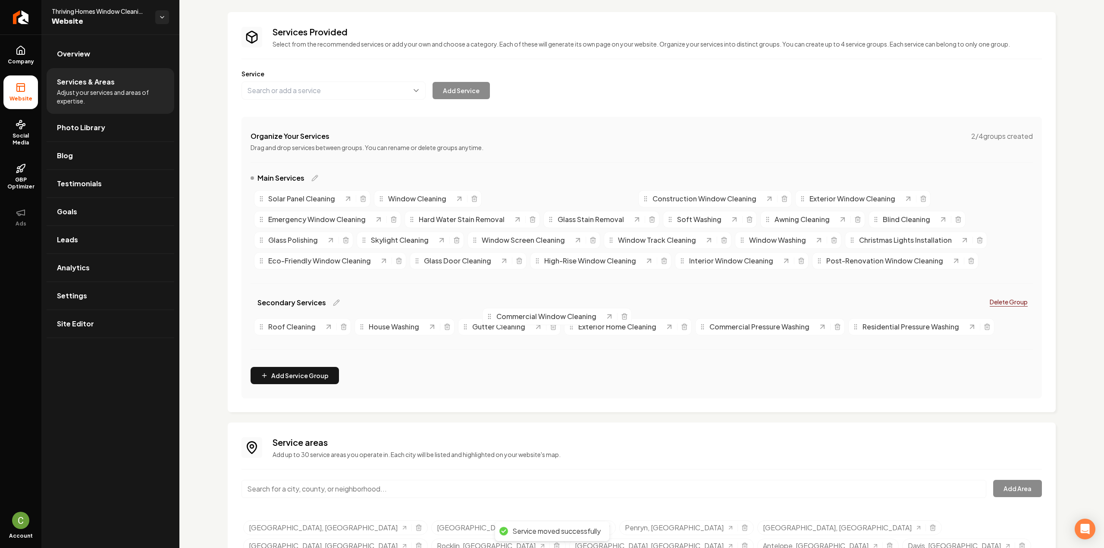
drag, startPoint x: 511, startPoint y: 203, endPoint x: 508, endPoint y: 321, distance: 118.2
click at [508, 321] on div "Commercial Window Cleaning" at bounding box center [557, 316] width 150 height 17
drag, startPoint x: 340, startPoint y: 313, endPoint x: 288, endPoint y: 345, distance: 62.0
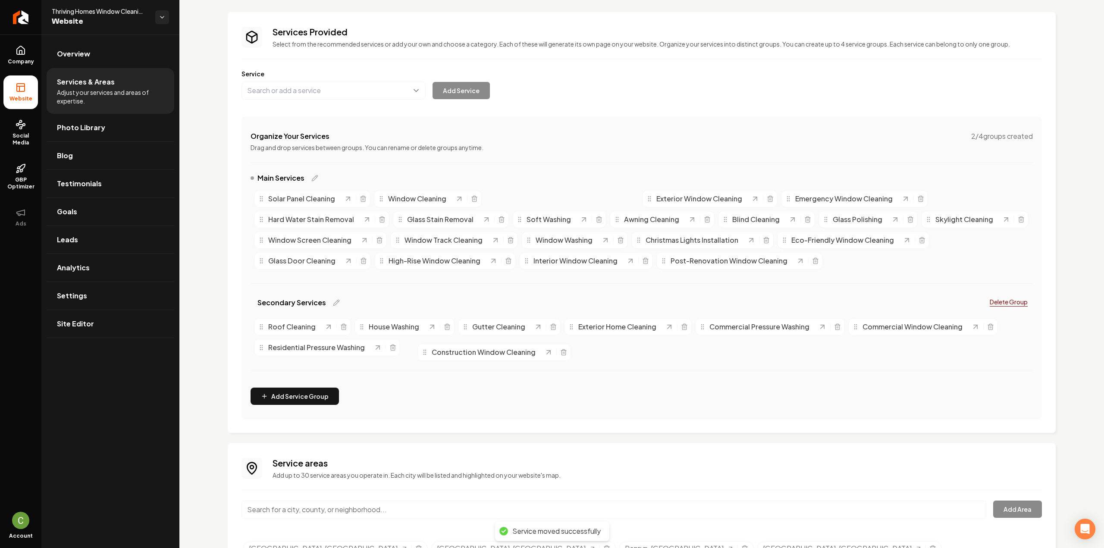
drag, startPoint x: 509, startPoint y: 213, endPoint x: 441, endPoint y: 354, distance: 156.0
click at [441, 354] on span "Construction Window Cleaning" at bounding box center [483, 352] width 104 height 10
drag, startPoint x: 451, startPoint y: 248, endPoint x: 431, endPoint y: 348, distance: 102.4
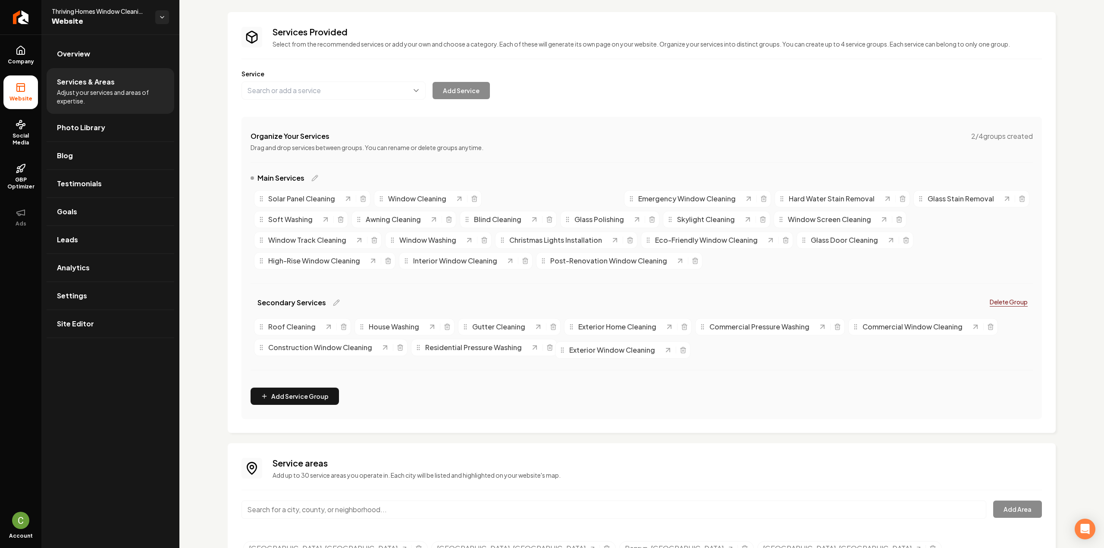
drag, startPoint x: 499, startPoint y: 195, endPoint x: 569, endPoint y: 346, distance: 166.6
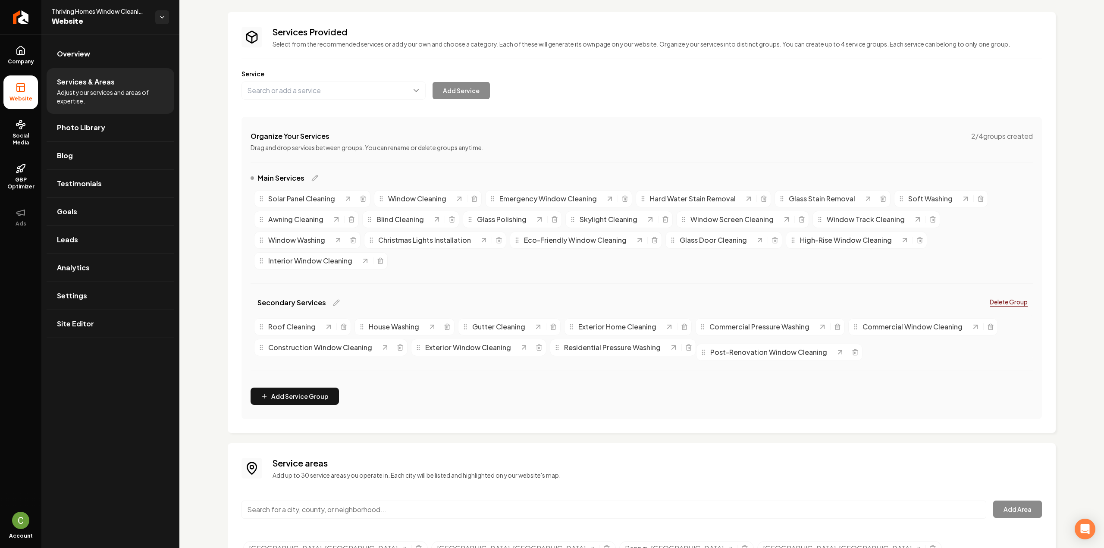
drag, startPoint x: 444, startPoint y: 285, endPoint x: 722, endPoint y: 354, distance: 286.8
drag, startPoint x: 309, startPoint y: 259, endPoint x: 906, endPoint y: 348, distance: 603.6
click at [906, 348] on span "Interior Window Cleaning" at bounding box center [907, 350] width 84 height 10
drag, startPoint x: 341, startPoint y: 259, endPoint x: 949, endPoint y: 340, distance: 613.6
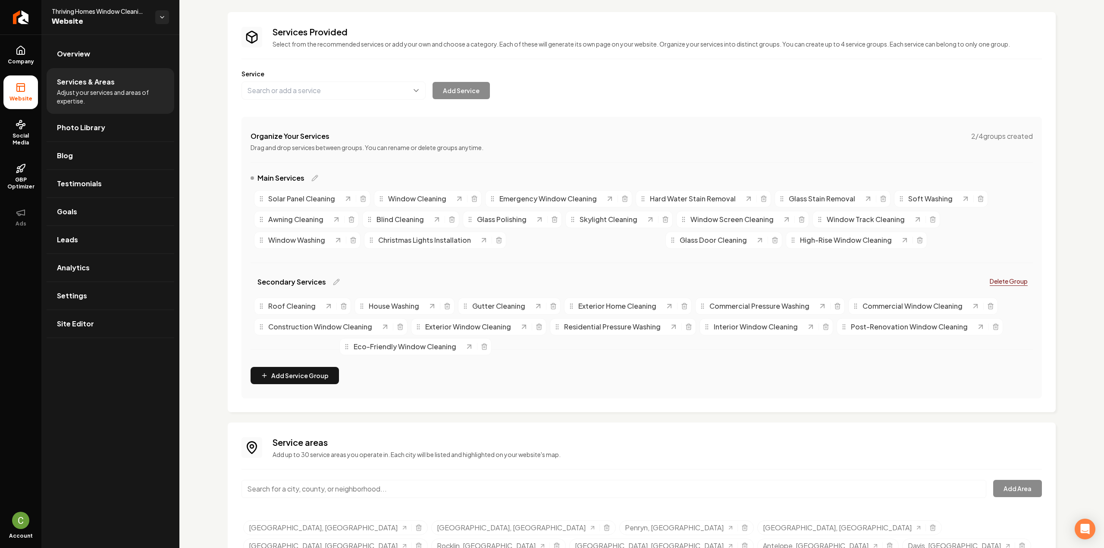
drag, startPoint x: 520, startPoint y: 237, endPoint x: 349, endPoint y: 344, distance: 201.4
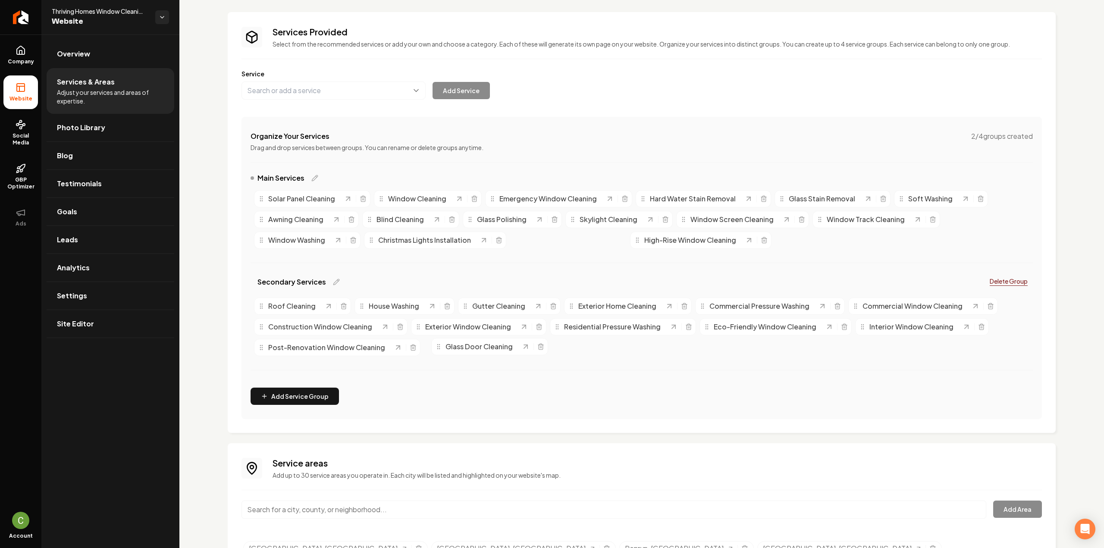
drag, startPoint x: 516, startPoint y: 243, endPoint x: 438, endPoint y: 349, distance: 132.3
drag, startPoint x: 516, startPoint y: 240, endPoint x: 581, endPoint y: 352, distance: 129.5
drag, startPoint x: 274, startPoint y: 240, endPoint x: 767, endPoint y: 350, distance: 505.4
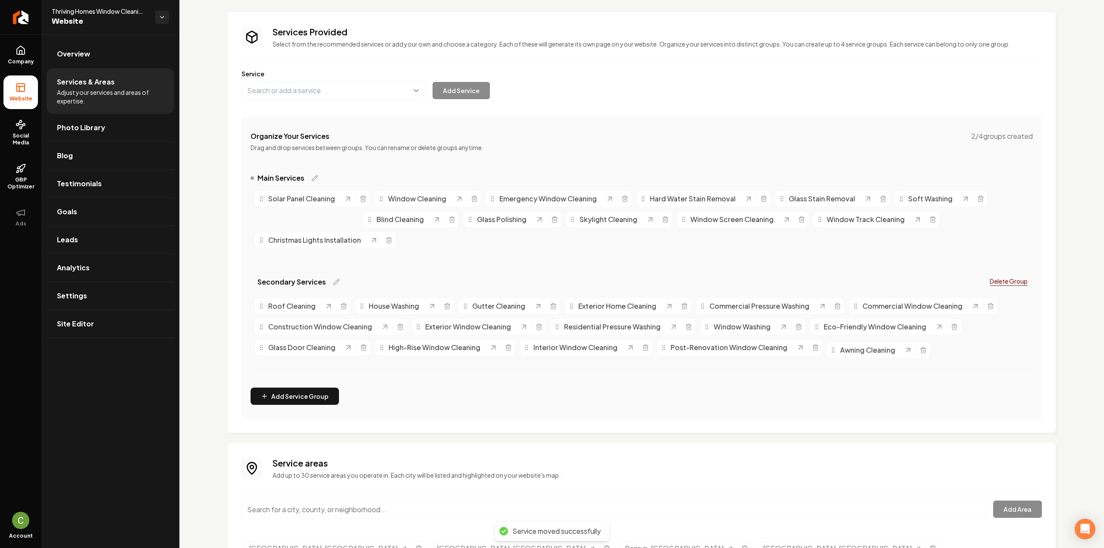
drag, startPoint x: 301, startPoint y: 219, endPoint x: 872, endPoint y: 350, distance: 586.4
click at [872, 350] on span "Awning Cleaning" at bounding box center [867, 350] width 55 height 10
drag, startPoint x: 269, startPoint y: 222, endPoint x: 853, endPoint y: 354, distance: 598.3
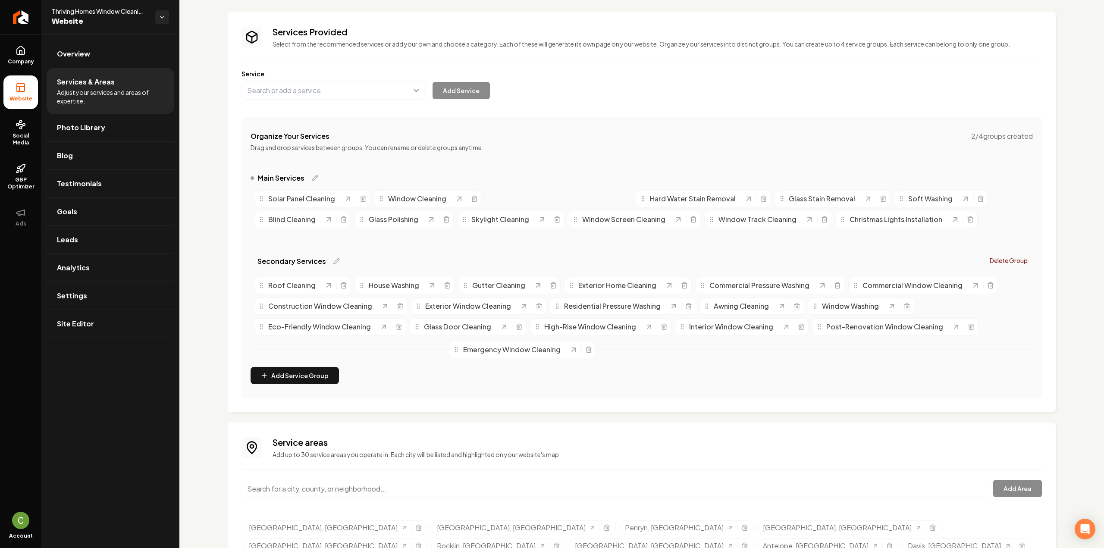
drag, startPoint x: 491, startPoint y: 199, endPoint x: 455, endPoint y: 350, distance: 155.2
click at [455, 350] on icon "Main content area" at bounding box center [456, 349] width 7 height 7
drag, startPoint x: 497, startPoint y: 200, endPoint x: 958, endPoint y: 311, distance: 474.3
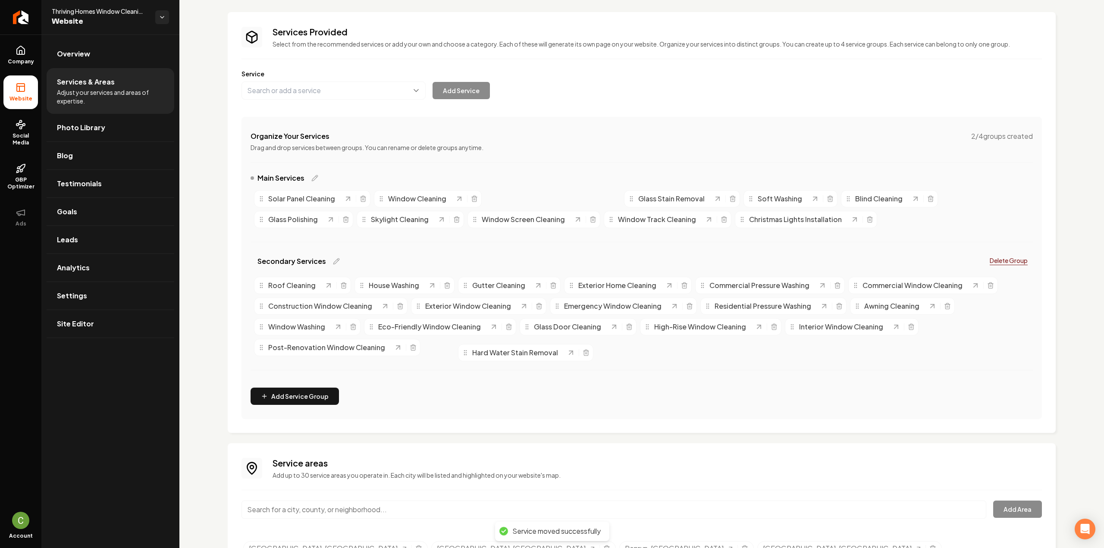
drag, startPoint x: 506, startPoint y: 201, endPoint x: 478, endPoint y: 355, distance: 156.3
click at [479, 355] on span "Hard Water Stain Removal" at bounding box center [515, 352] width 86 height 10
click at [491, 205] on div "Hard Water Stain Removal" at bounding box center [552, 198] width 135 height 17
drag, startPoint x: 494, startPoint y: 200, endPoint x: 429, endPoint y: 351, distance: 164.7
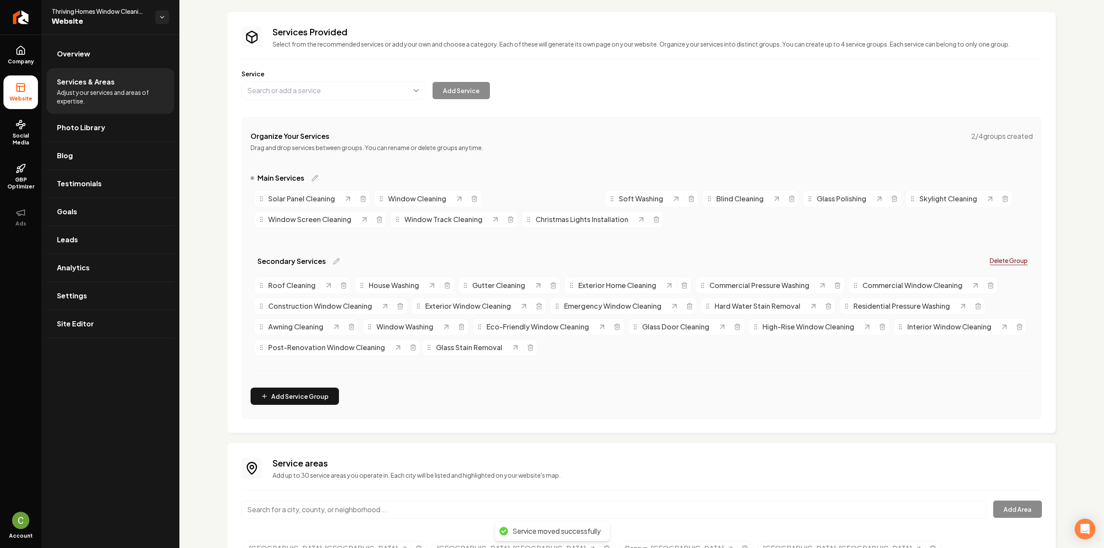
drag, startPoint x: 498, startPoint y: 203, endPoint x: 434, endPoint y: 351, distance: 161.6
drag, startPoint x: 495, startPoint y: 200, endPoint x: 726, endPoint y: 348, distance: 273.9
click at [740, 350] on div "Soft Washing" at bounding box center [771, 355] width 63 height 10
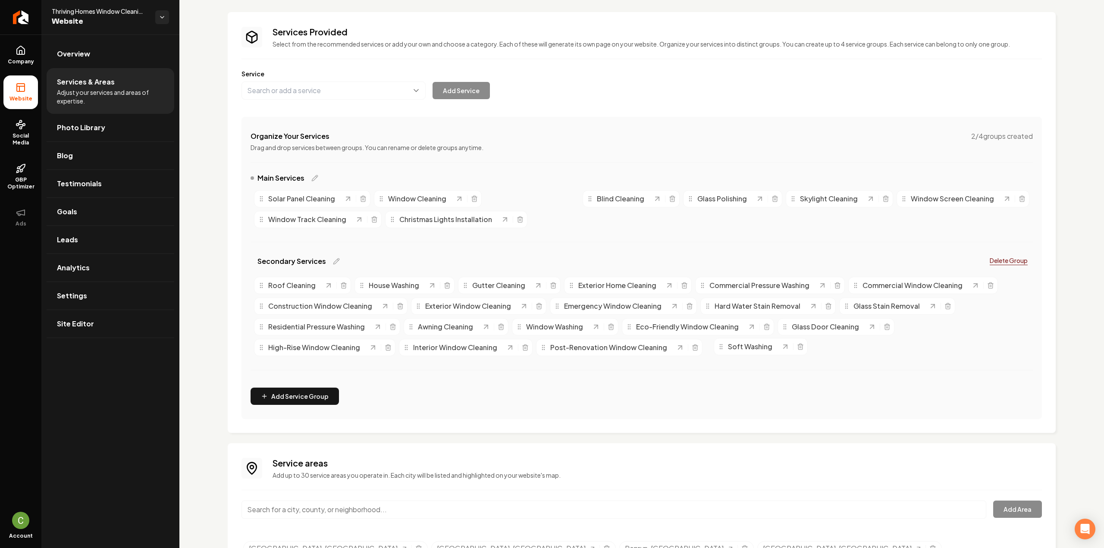
drag, startPoint x: 526, startPoint y: 219, endPoint x: 725, endPoint y: 350, distance: 238.0
drag, startPoint x: 527, startPoint y: 230, endPoint x: 732, endPoint y: 353, distance: 238.9
click at [733, 353] on span "Blind Cleaning" at bounding box center [756, 353] width 47 height 10
drag, startPoint x: 496, startPoint y: 201, endPoint x: 730, endPoint y: 345, distance: 274.4
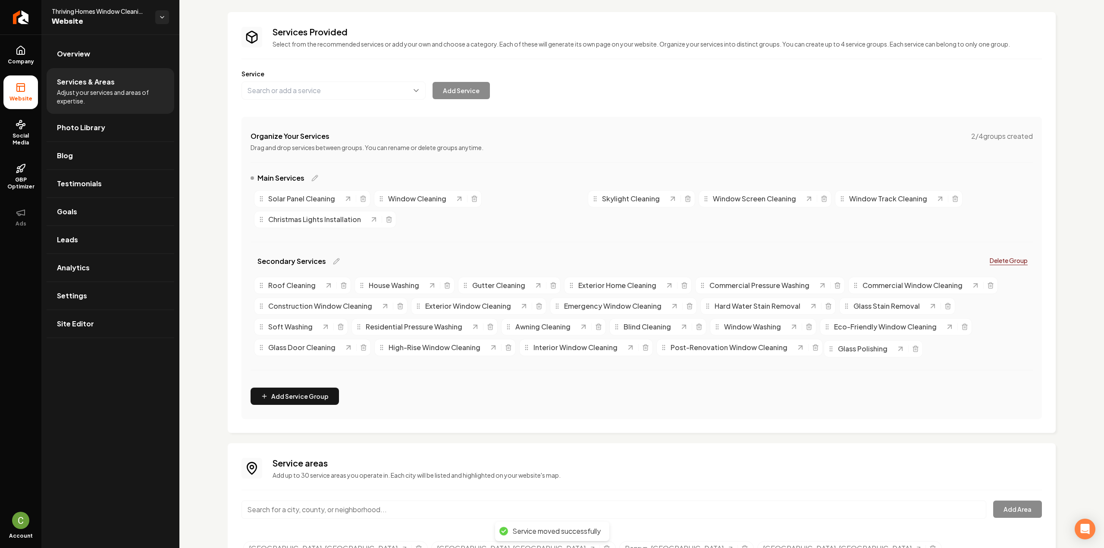
drag, startPoint x: 503, startPoint y: 198, endPoint x: 841, endPoint y: 348, distance: 370.1
click at [841, 348] on span "Glass Polishing" at bounding box center [863, 349] width 50 height 10
drag, startPoint x: 489, startPoint y: 198, endPoint x: 819, endPoint y: 352, distance: 363.7
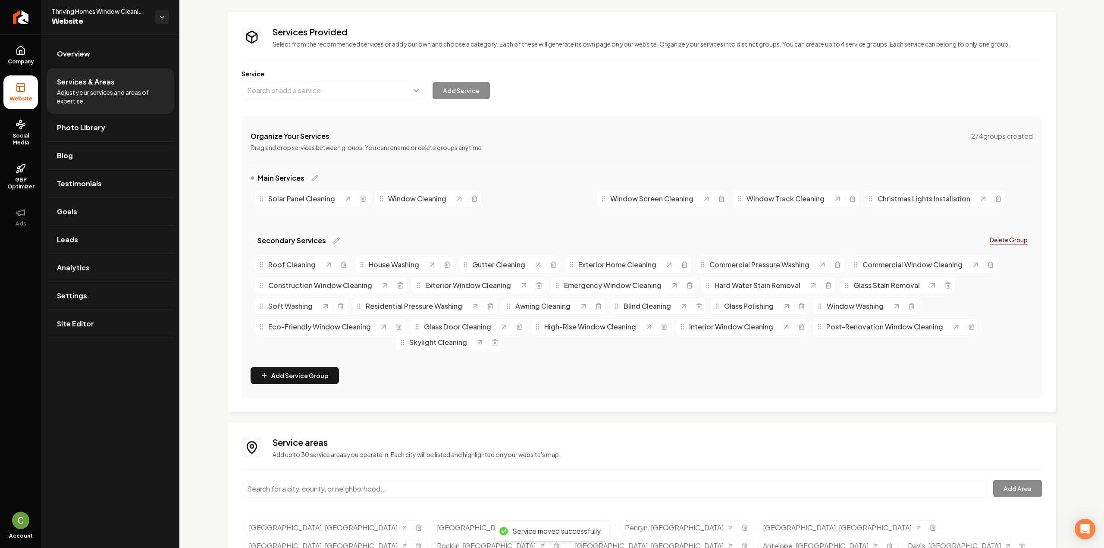
drag, startPoint x: 499, startPoint y: 230, endPoint x: 405, endPoint y: 347, distance: 149.7
click at [405, 347] on div "Skylight Cleaning" at bounding box center [437, 342] width 77 height 10
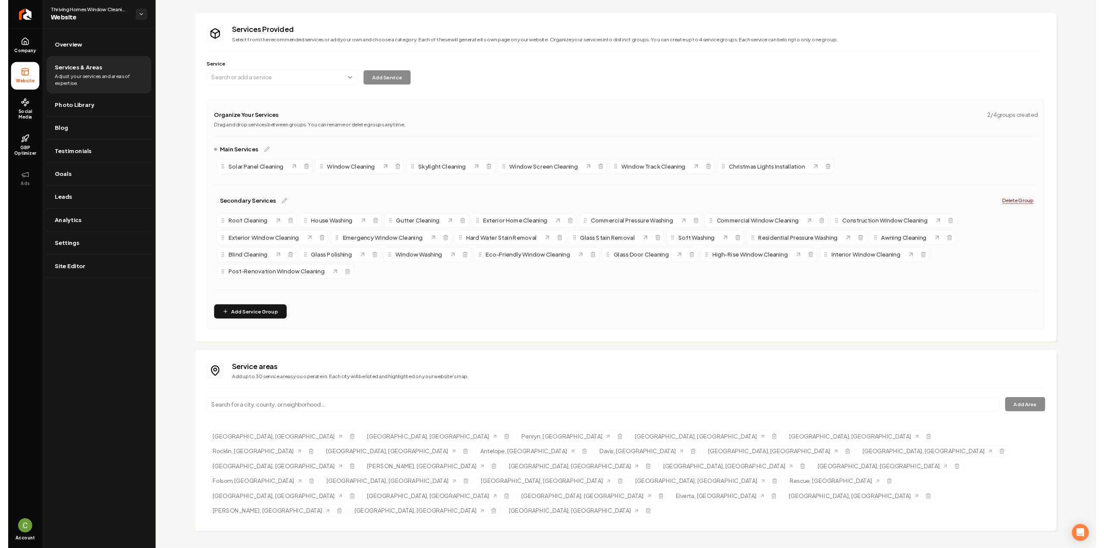
scroll to position [0, 0]
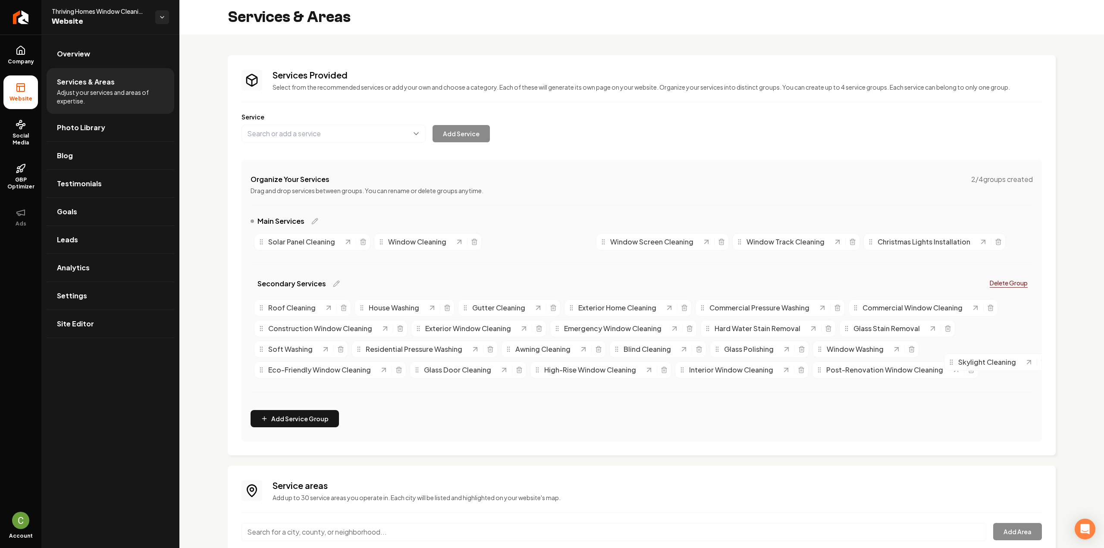
drag, startPoint x: 497, startPoint y: 240, endPoint x: 954, endPoint y: 359, distance: 472.2
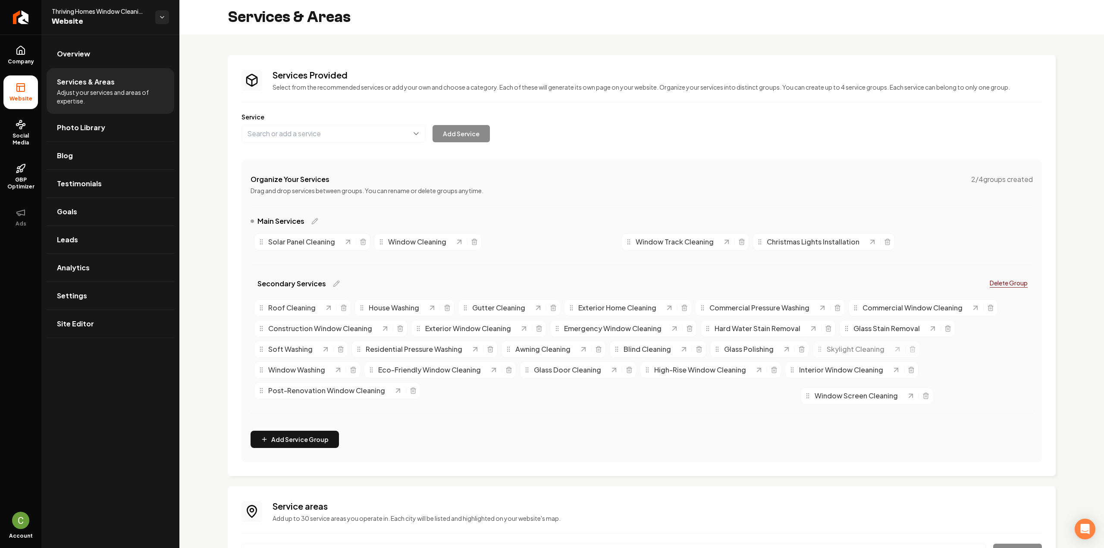
drag, startPoint x: 504, startPoint y: 241, endPoint x: 810, endPoint y: 394, distance: 341.2
drag, startPoint x: 519, startPoint y: 268, endPoint x: 607, endPoint y: 387, distance: 148.3
click at [30, 49] on link "Company" at bounding box center [20, 55] width 34 height 34
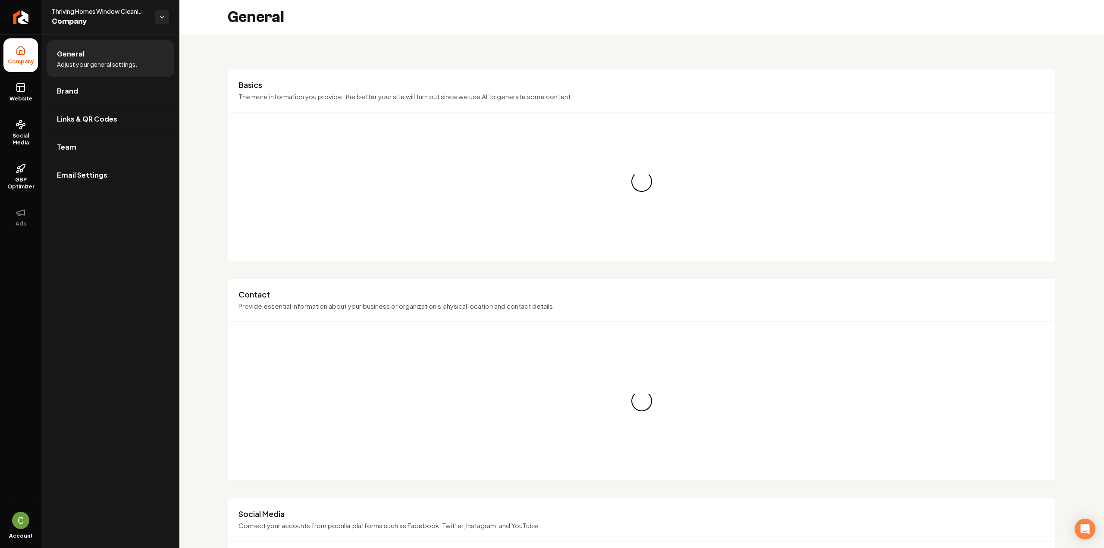
click at [25, 97] on span "Website" at bounding box center [21, 98] width 30 height 7
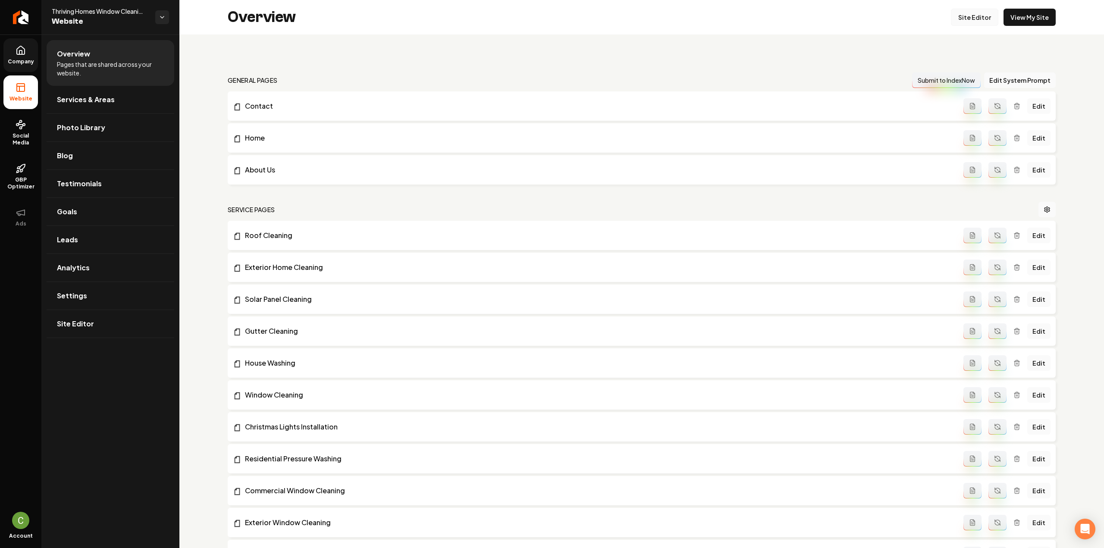
click at [963, 23] on link "Site Editor" at bounding box center [973, 17] width 47 height 17
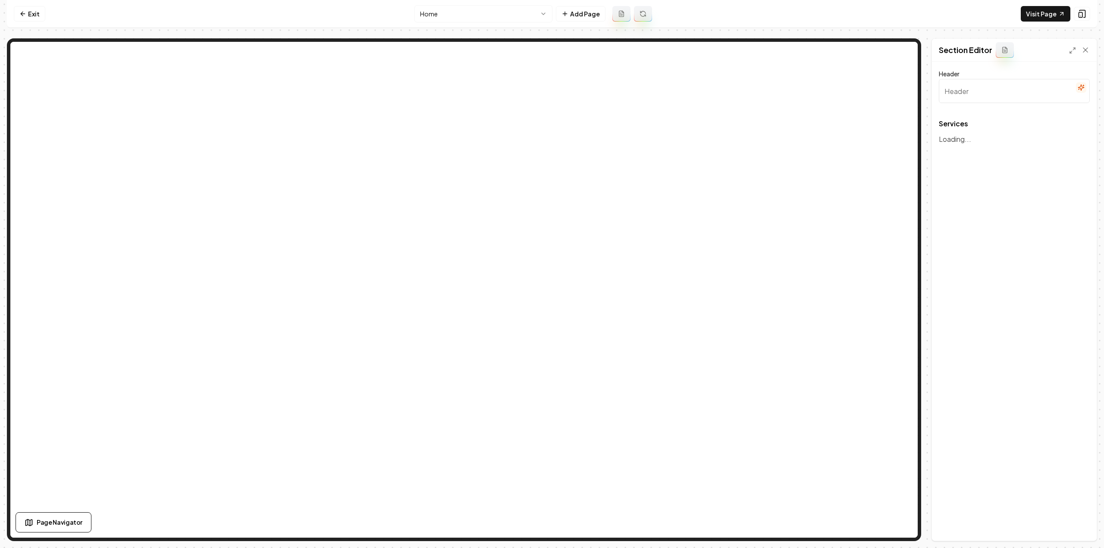
type input "Our Expert Cleaning Services"
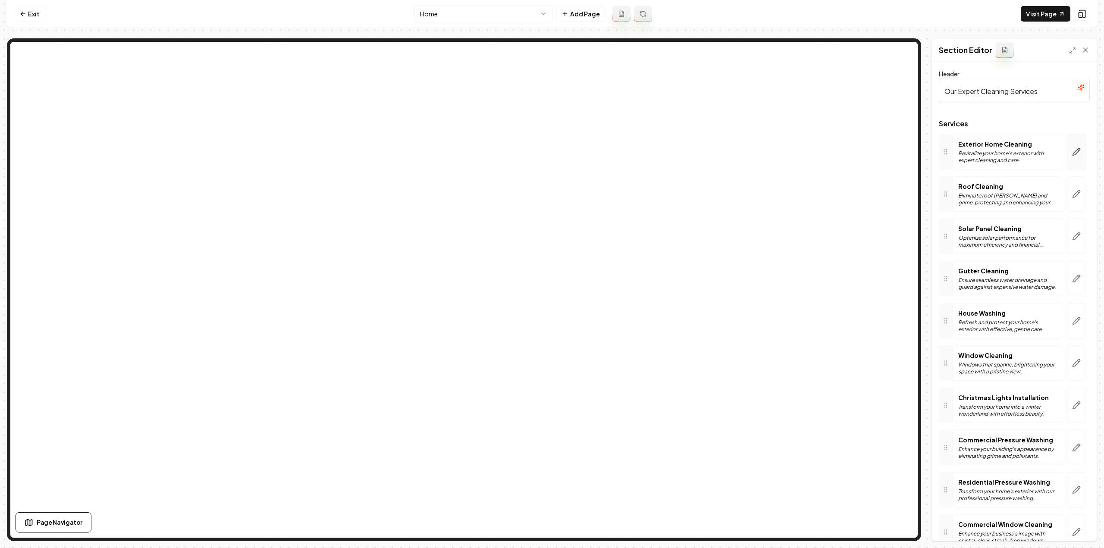
click at [1072, 153] on icon "button" at bounding box center [1076, 151] width 9 height 9
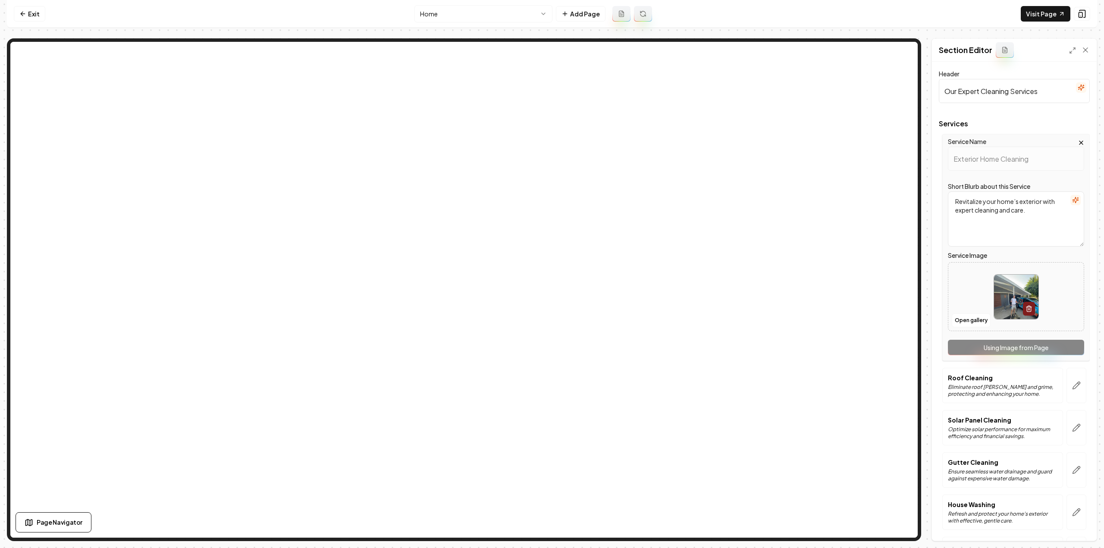
click at [1077, 142] on icon "button" at bounding box center [1080, 142] width 7 height 7
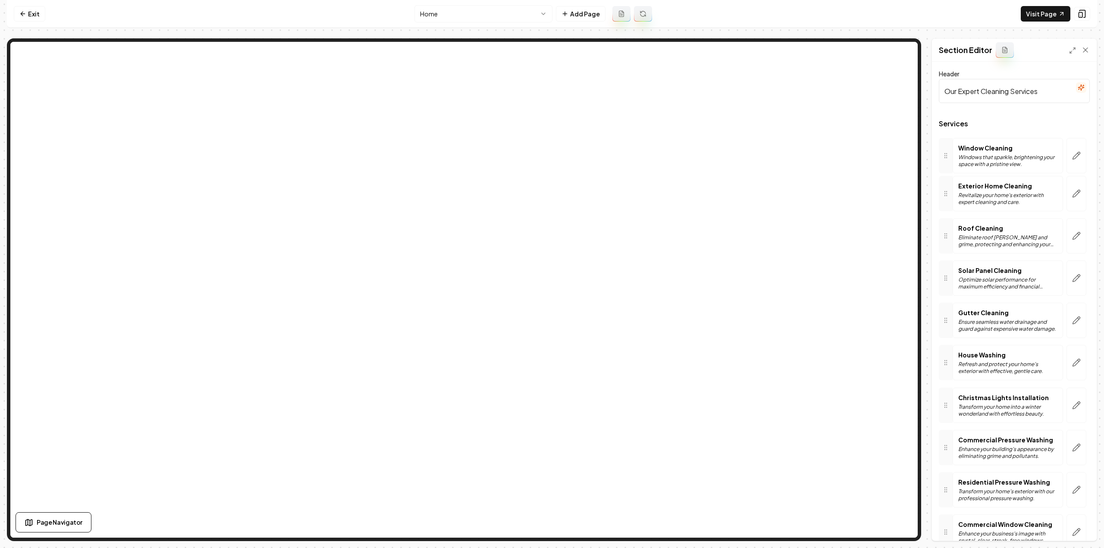
drag, startPoint x: 948, startPoint y: 367, endPoint x: 958, endPoint y: 159, distance: 208.0
drag, startPoint x: 947, startPoint y: 281, endPoint x: 950, endPoint y: 199, distance: 82.4
drag, startPoint x: 948, startPoint y: 395, endPoint x: 951, endPoint y: 238, distance: 156.9
click at [1081, 523] on button "Save" at bounding box center [1076, 526] width 25 height 16
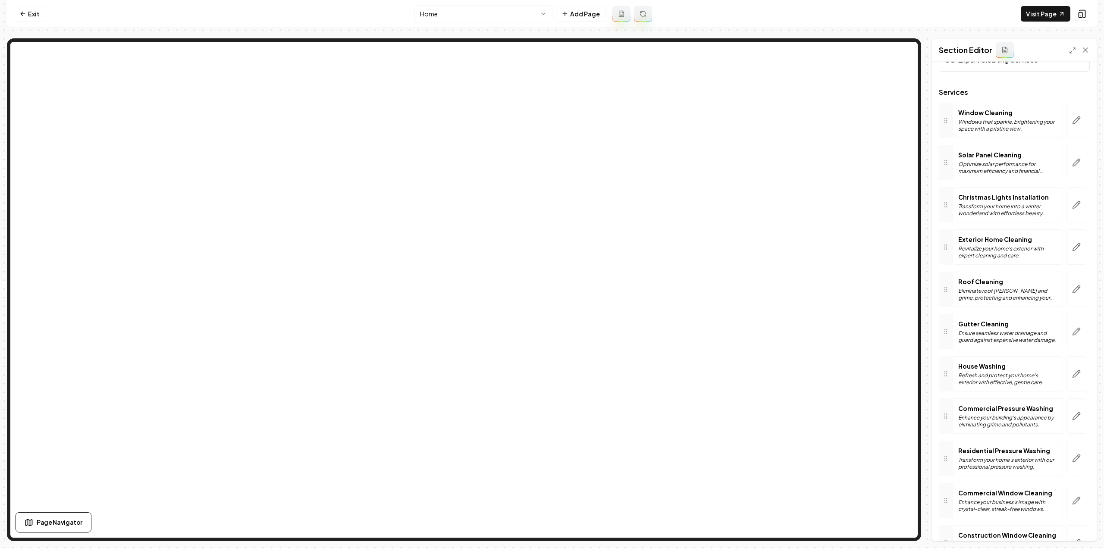
scroll to position [43, 0]
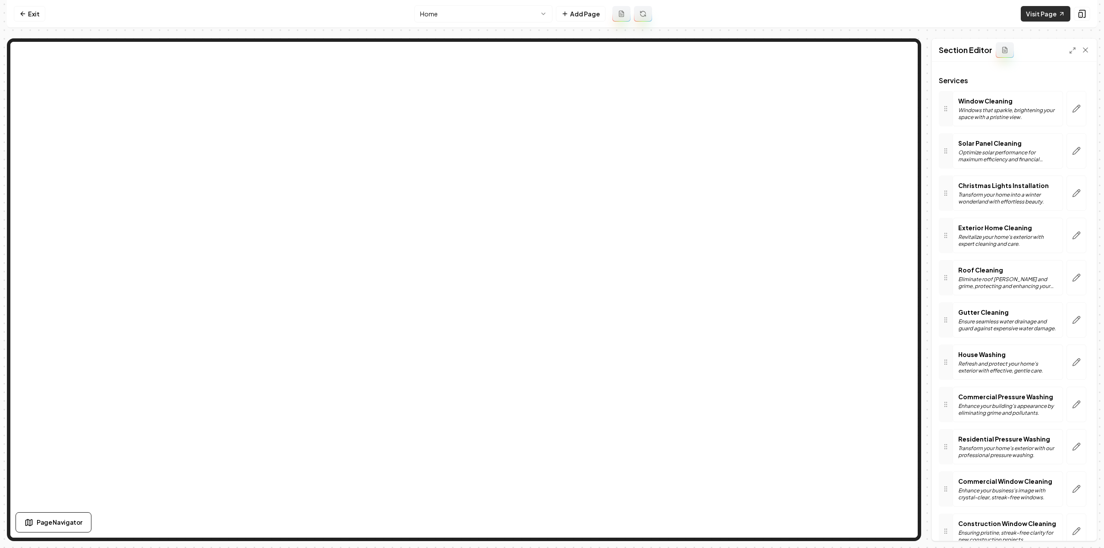
click at [1039, 19] on link "Visit Page" at bounding box center [1045, 14] width 50 height 16
click at [31, 6] on link "Exit" at bounding box center [29, 14] width 31 height 16
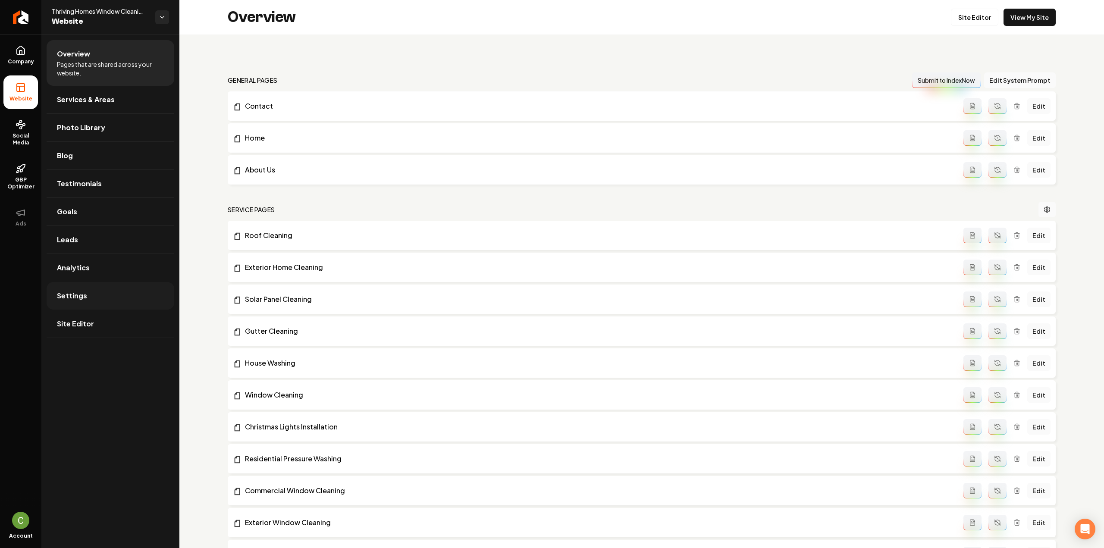
click at [90, 292] on link "Settings" at bounding box center [111, 296] width 128 height 28
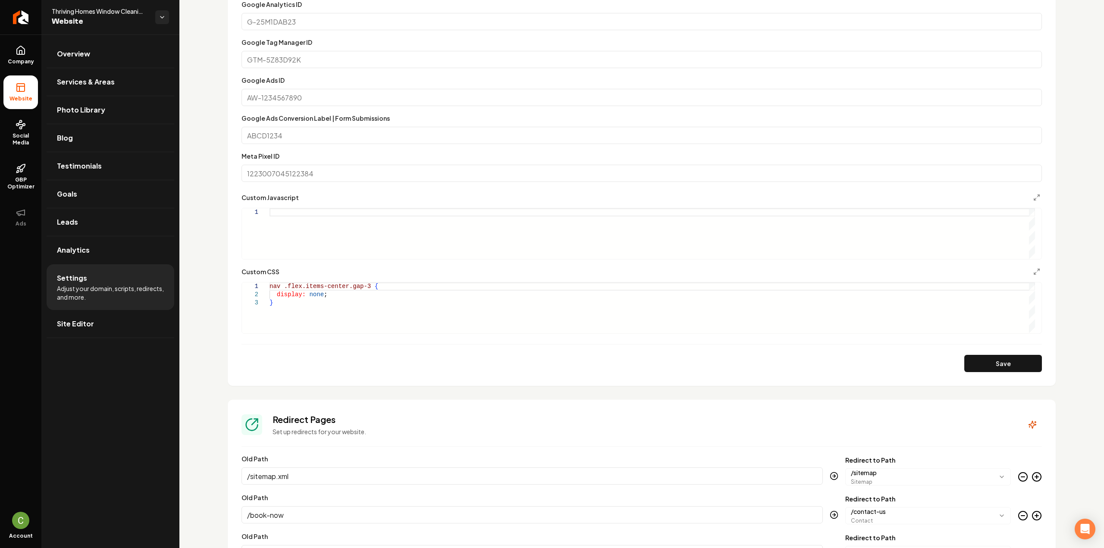
scroll to position [517, 0]
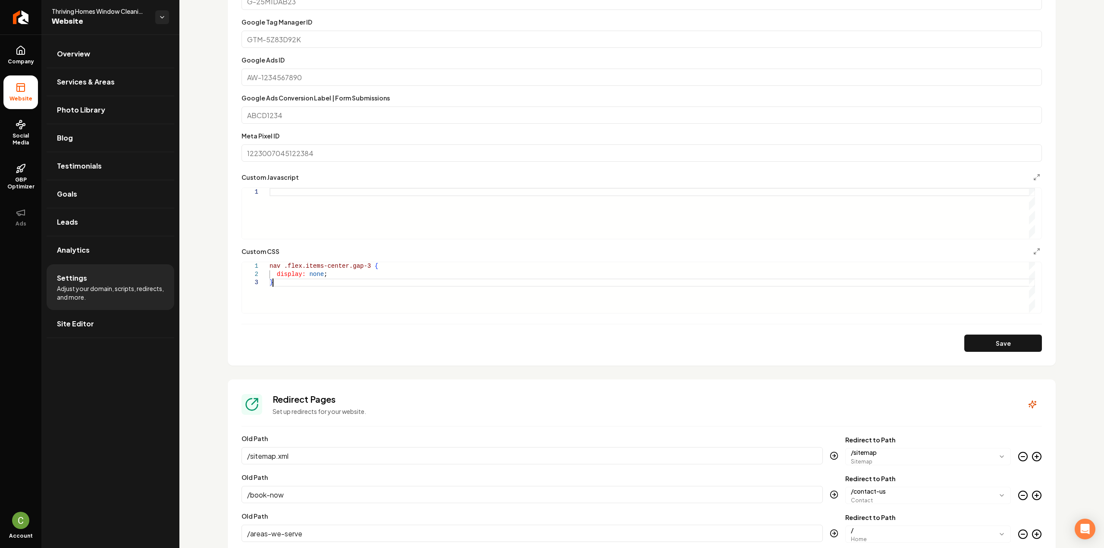
click at [377, 307] on div "nav .flex.items-center.gap-3 { display: none ; }" at bounding box center [651, 287] width 765 height 51
drag, startPoint x: 397, startPoint y: 291, endPoint x: 379, endPoint y: 289, distance: 18.7
click at [379, 289] on div "nav .flex.items-center.gap-3 { display: none ; } .grab-services-grid a:nth-chil…" at bounding box center [651, 284] width 765 height 57
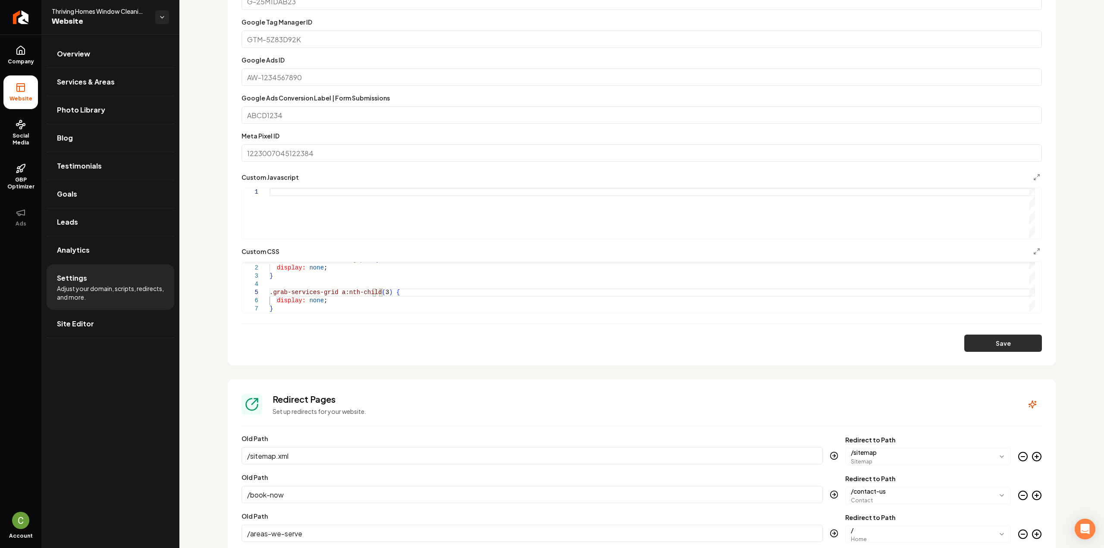
click at [979, 341] on button "Save" at bounding box center [1003, 343] width 78 height 17
click at [376, 291] on div "nav .flex.items-center.gap-3 { display: none ; } .grab-services-grid a:nth-chil…" at bounding box center [651, 284] width 765 height 57
click at [966, 343] on button "Save" at bounding box center [1003, 343] width 78 height 17
drag, startPoint x: 380, startPoint y: 289, endPoint x: 346, endPoint y: 289, distance: 34.1
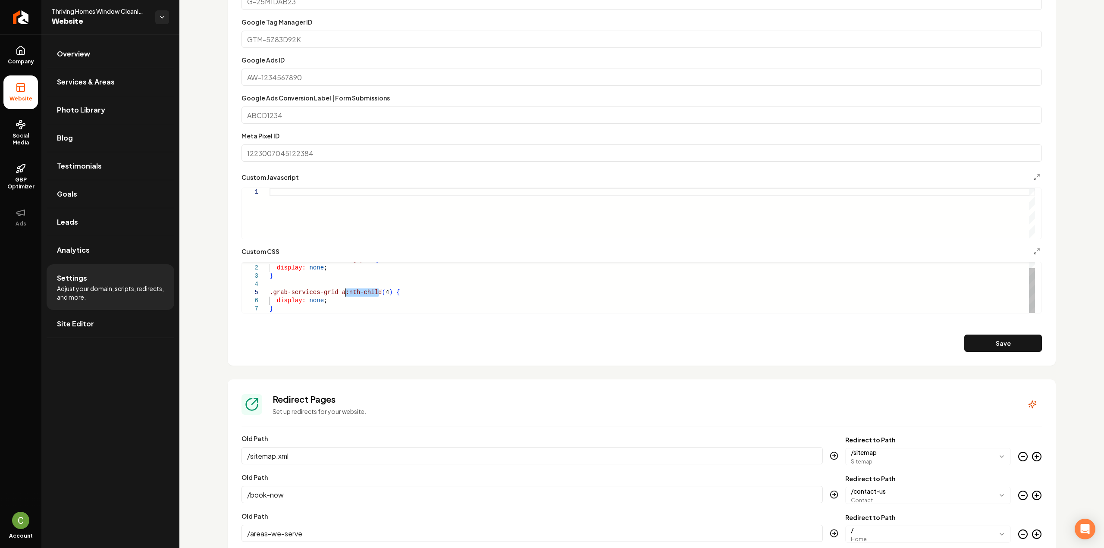
click at [346, 289] on div "nav .flex.items-center.gap-3 { display: none ; } .grab-services-grid a:nth-chil…" at bounding box center [651, 284] width 765 height 57
click at [382, 291] on div "nav .flex.items-center.gap-3 { display: none ; } .grab-services-grid a:nth-chil…" at bounding box center [651, 284] width 765 height 57
drag, startPoint x: 382, startPoint y: 291, endPoint x: 342, endPoint y: 291, distance: 40.1
click at [342, 291] on div "nav .flex.items-center.gap-3 { display: none ; } .grab-services-grid a:nth-chil…" at bounding box center [651, 284] width 765 height 57
click at [966, 337] on button "Save" at bounding box center [1003, 343] width 78 height 17
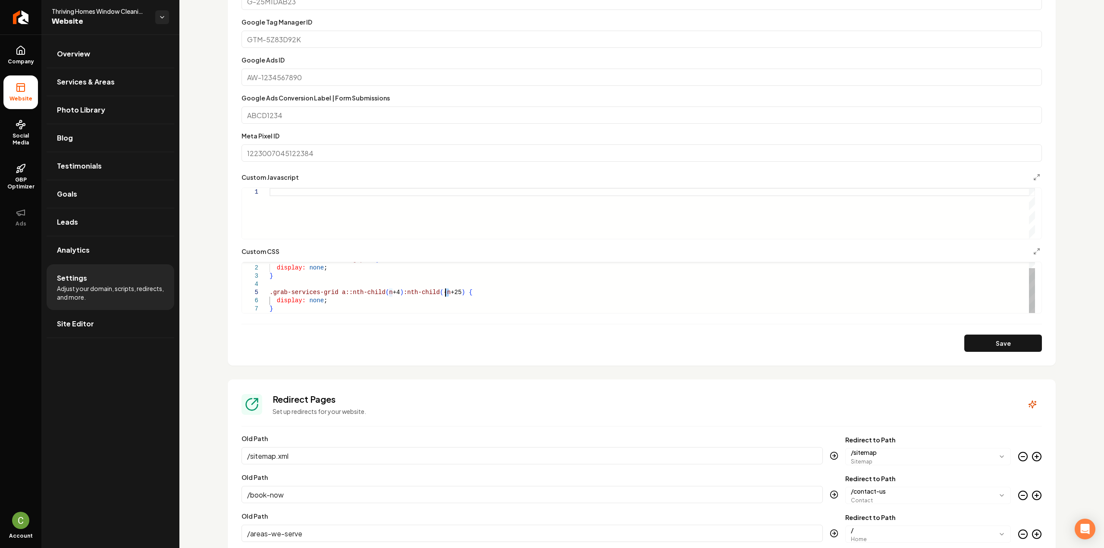
scroll to position [40, 179]
drag, startPoint x: 444, startPoint y: 289, endPoint x: 340, endPoint y: 288, distance: 104.8
click at [340, 288] on div "nav .flex.items-center.gap-3 { display: none ; } .grab-services-grid a::nth-chi…" at bounding box center [651, 284] width 765 height 57
click at [1025, 342] on button "Save" at bounding box center [1003, 343] width 78 height 17
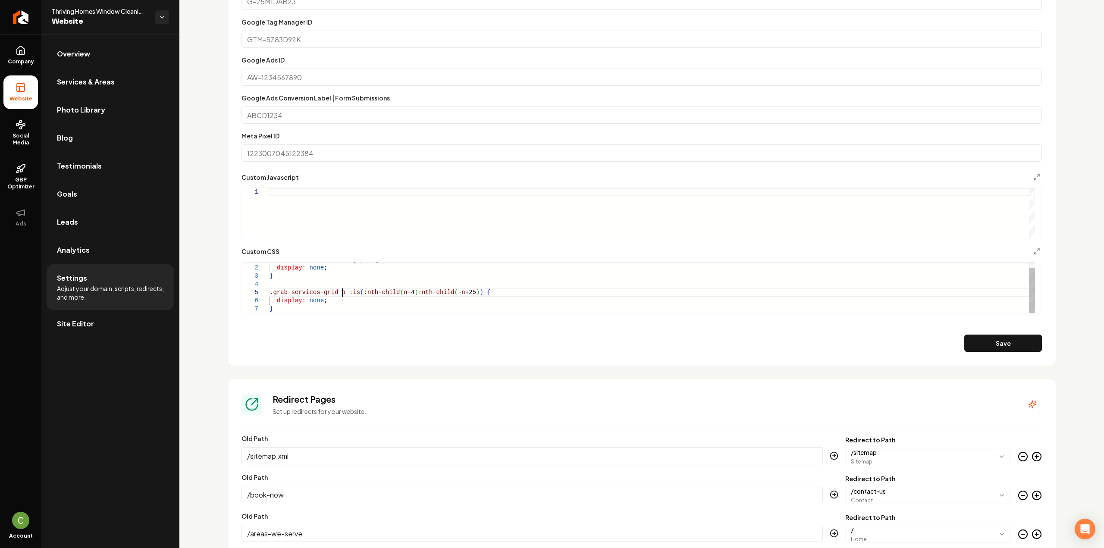
click at [341, 293] on div "nav .flex.items-center.gap-3 { display: none ; } .grab-services-grid a :is ( :n…" at bounding box center [651, 284] width 765 height 57
click at [988, 347] on button "Save" at bounding box center [1003, 343] width 78 height 17
drag, startPoint x: 340, startPoint y: 291, endPoint x: 461, endPoint y: 294, distance: 121.6
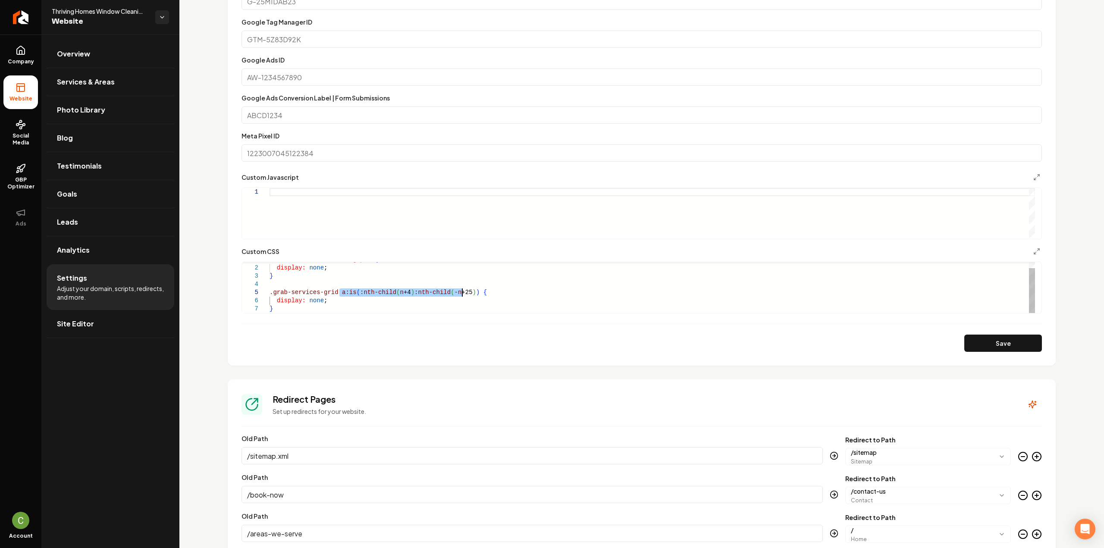
click at [461, 294] on div "nav .flex.items-center.gap-3 { display: none ; } .grab-services-grid a:is ( :nt…" at bounding box center [651, 284] width 765 height 57
click at [983, 340] on button "Save" at bounding box center [1003, 343] width 78 height 17
click at [382, 299] on div "nav .flex.items-center.gap-3 { display: none ; } .grab-services-grid a:nth-chil…" at bounding box center [651, 284] width 765 height 57
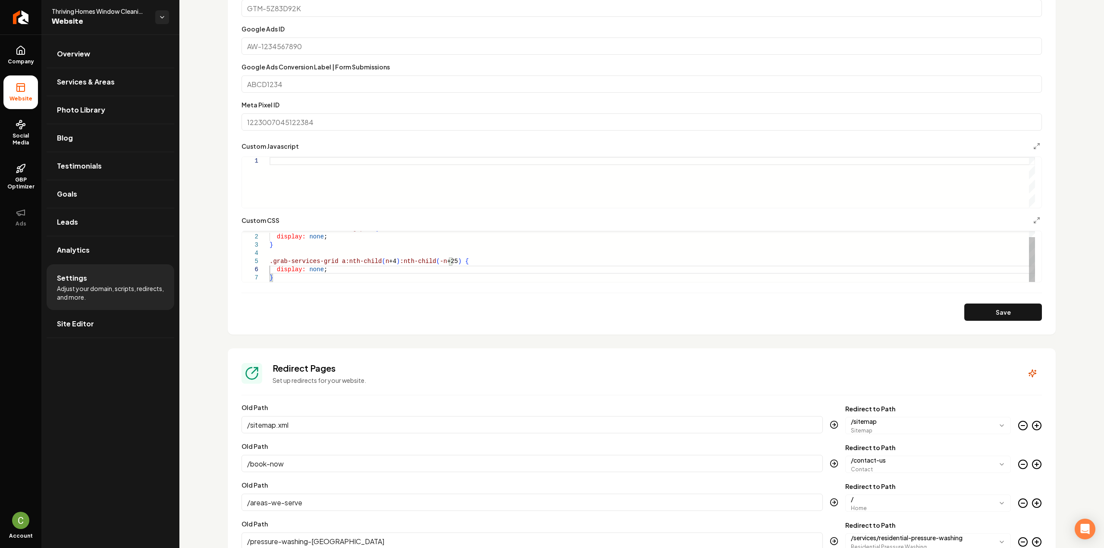
scroll to position [560, 0]
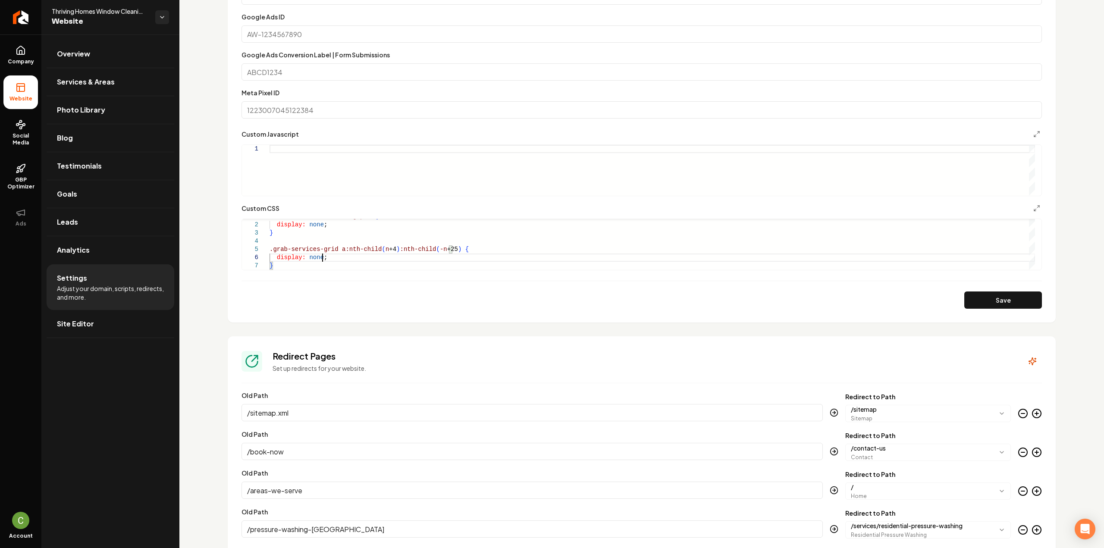
click at [399, 268] on div "nav .flex.items-center.gap-3 { display: none ; } .grab-services-grid a:nth-chil…" at bounding box center [651, 241] width 765 height 57
click at [399, 267] on div "nav .flex.items-center.gap-3 { display: none ; } .grab-services-grid a:nth-chil…" at bounding box center [651, 241] width 765 height 57
drag, startPoint x: 338, startPoint y: 266, endPoint x: 257, endPoint y: 251, distance: 82.8
click at [269, 251] on div "nav .flex.items-center.gap-3 { display: none ; } .grab-services-grid a:nth-chil…" at bounding box center [651, 241] width 765 height 57
click at [985, 299] on button "Save" at bounding box center [1003, 299] width 78 height 17
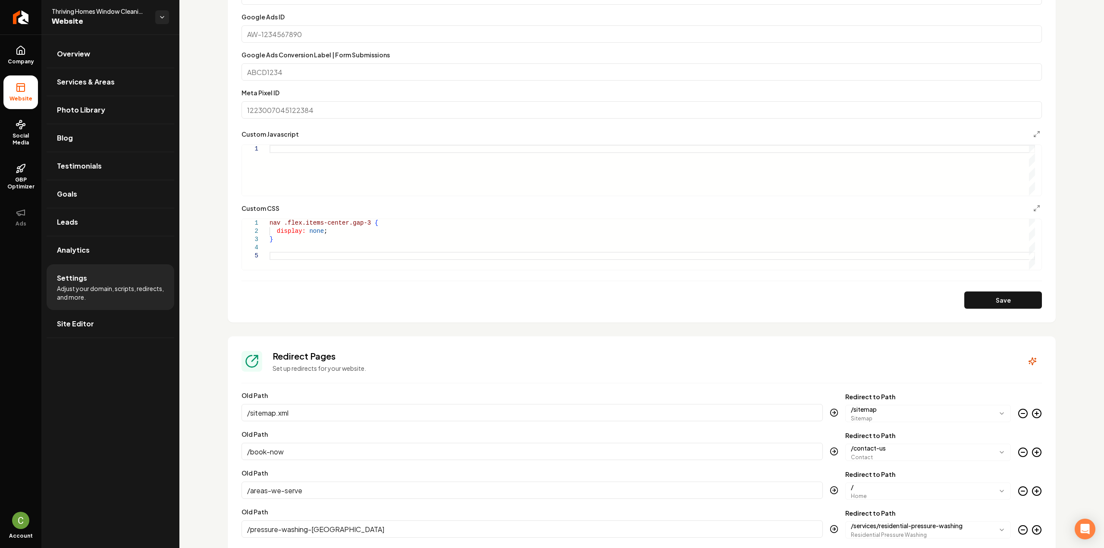
scroll to position [24, 99]
click at [356, 264] on div "nav .flex.items-center.gap-3 { display: none ; }" at bounding box center [651, 244] width 765 height 51
click at [350, 254] on div "nav .flex.items-center.gap-3 { display: none ; }" at bounding box center [651, 244] width 765 height 51
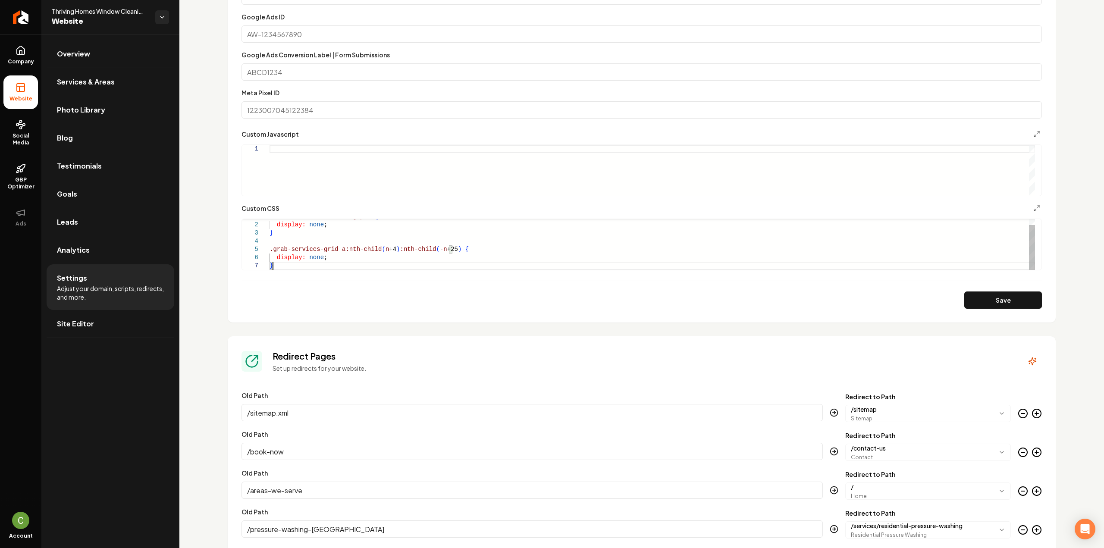
click at [439, 248] on div "nav .flex.items-center.gap-3 { display: none ; } .grab-services-grid a:nth-chil…" at bounding box center [651, 241] width 765 height 57
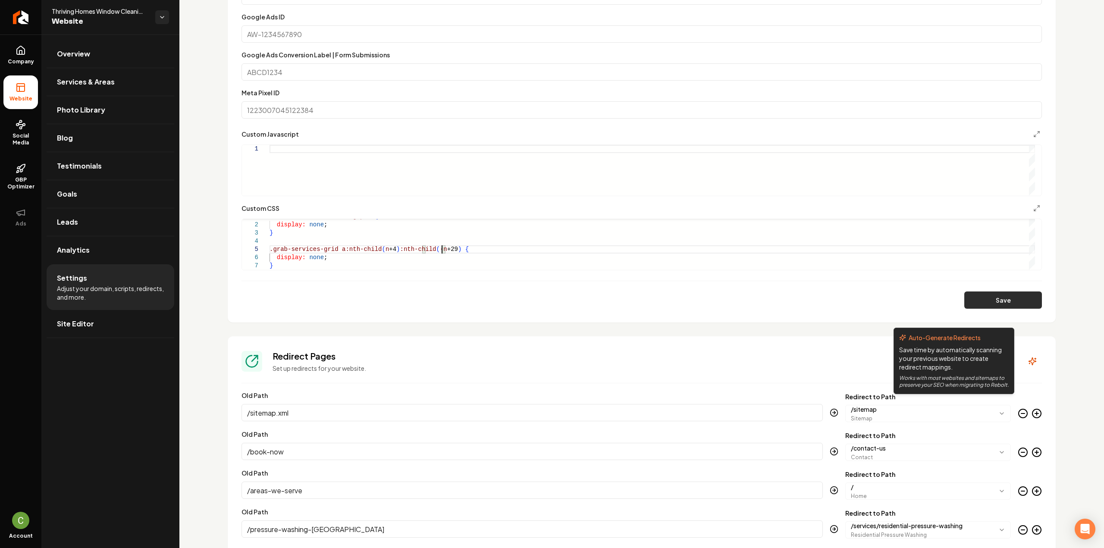
type textarea "**********"
click at [988, 301] on button "Save" at bounding box center [1003, 299] width 78 height 17
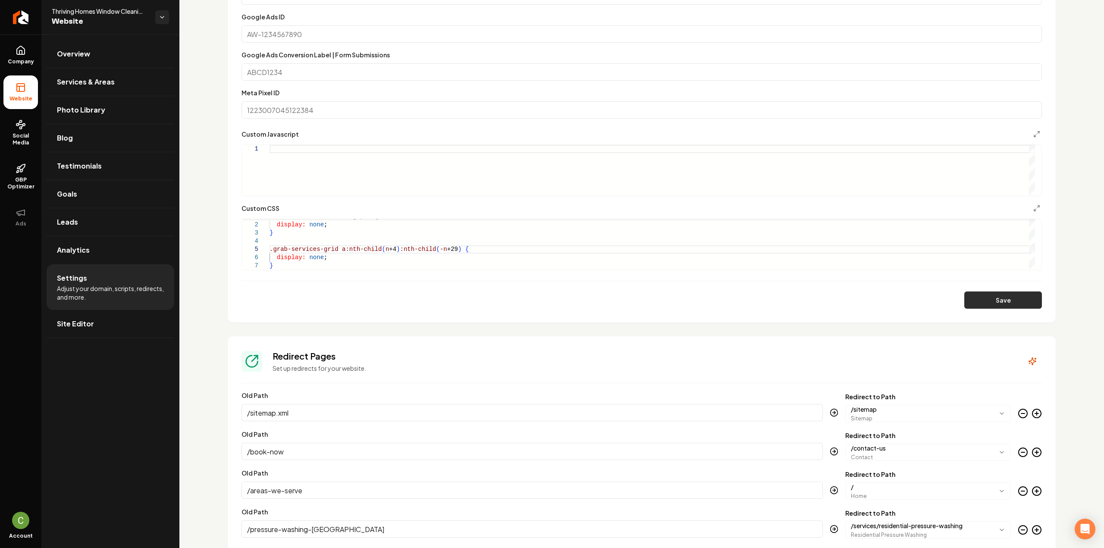
click at [972, 306] on button "Save" at bounding box center [1003, 299] width 78 height 17
click at [21, 46] on icon at bounding box center [21, 50] width 10 height 10
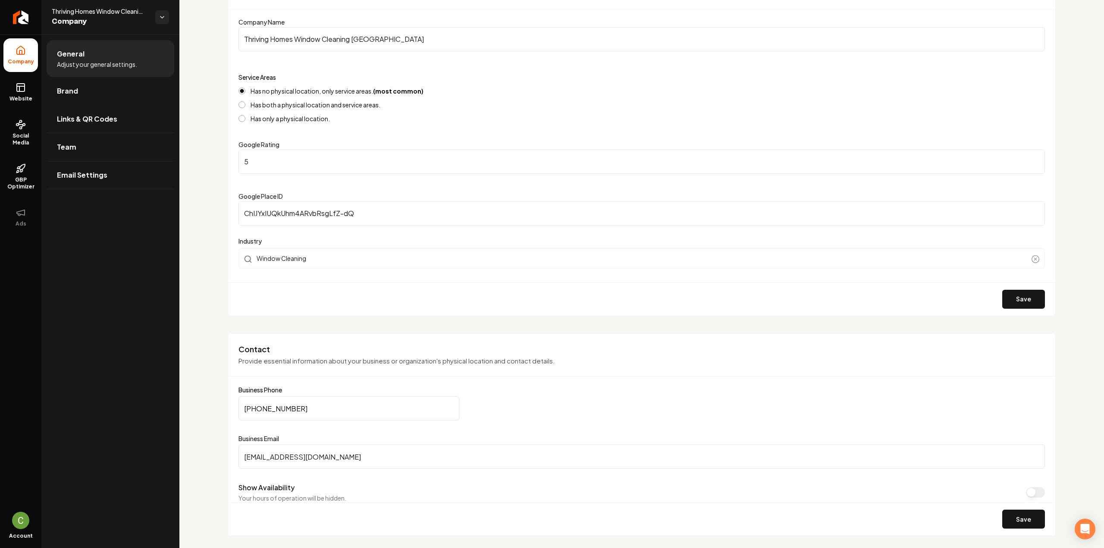
scroll to position [86, 0]
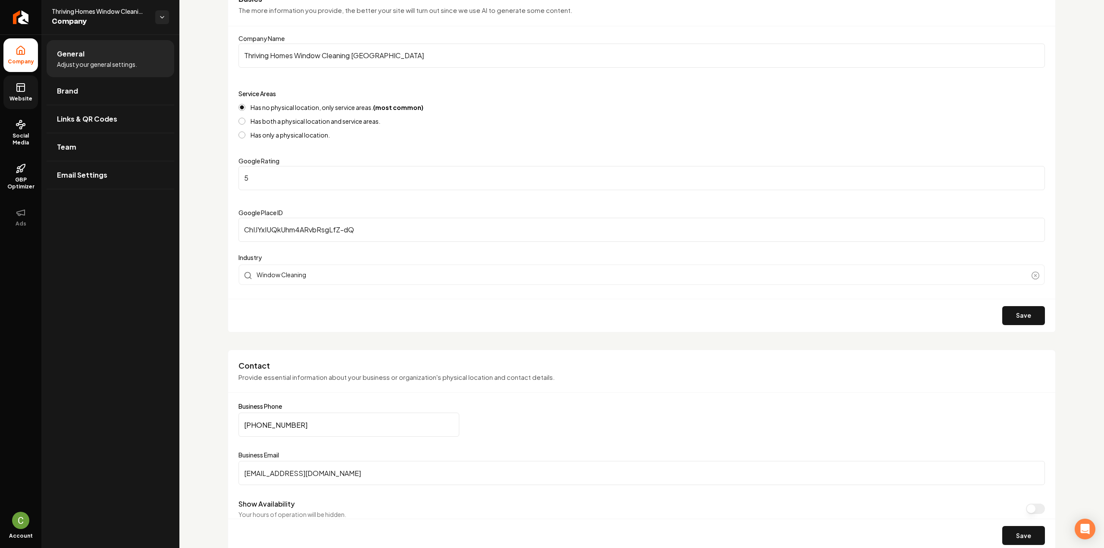
click at [15, 87] on link "Website" at bounding box center [20, 92] width 34 height 34
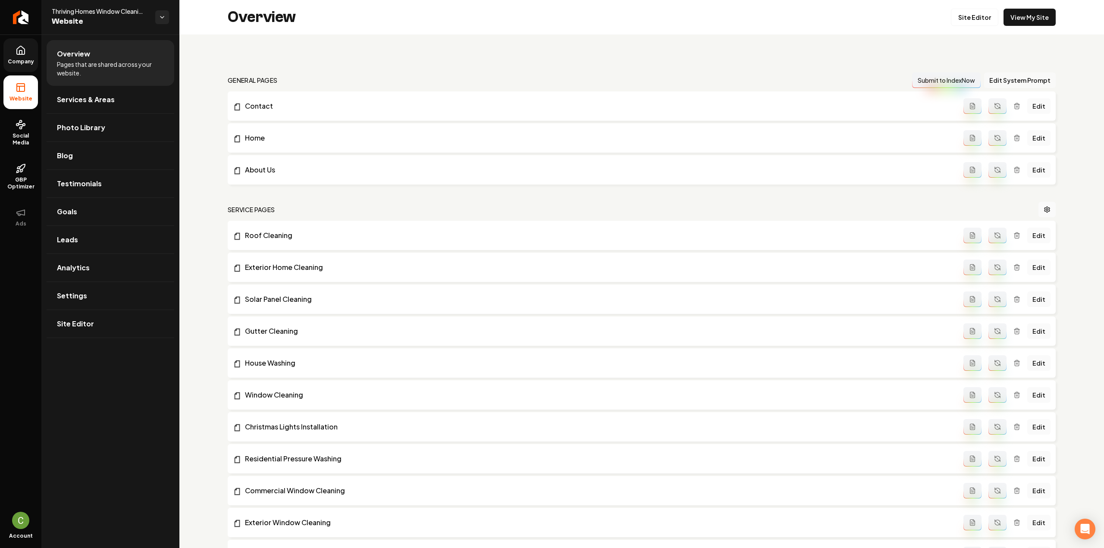
click at [994, 80] on button "Edit System Prompt" at bounding box center [1020, 80] width 72 height 16
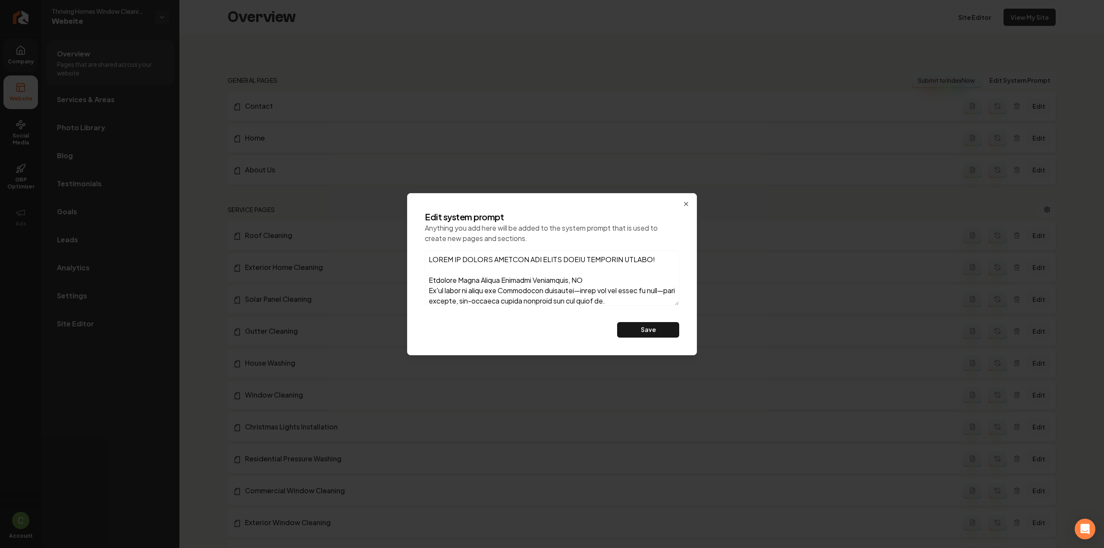
type textarea "FOCUS ON WINDOW WASHING AND SOLAR PANEL CLEANING MOSTLY! Thriving Homes Window …"
click at [650, 329] on button "Save" at bounding box center [648, 330] width 62 height 16
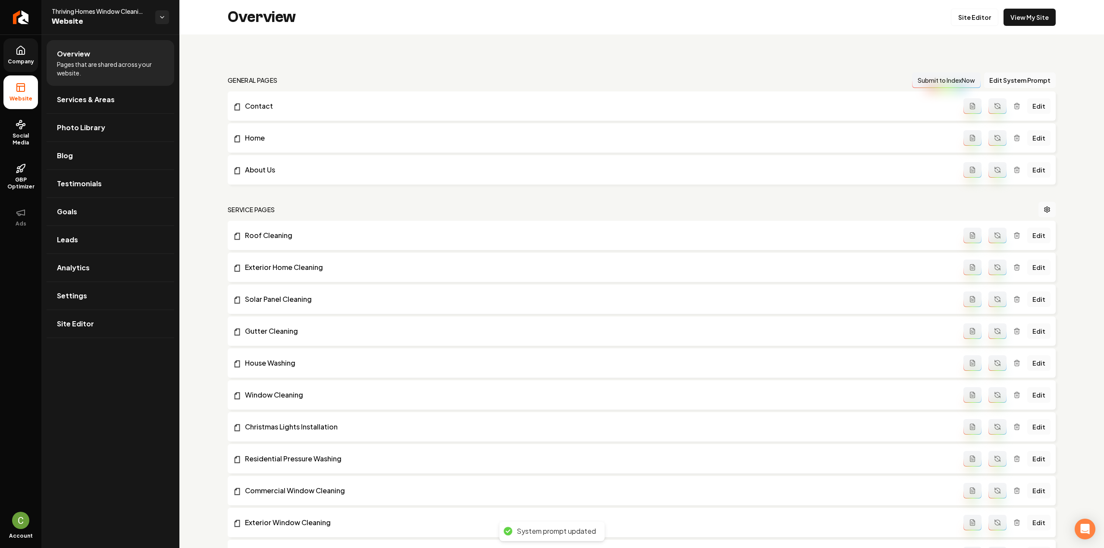
click at [994, 139] on icon "Main content area" at bounding box center [997, 137] width 7 height 7
click at [994, 169] on icon "Main content area" at bounding box center [997, 169] width 7 height 7
click at [992, 113] on button "Main content area" at bounding box center [997, 106] width 18 height 16
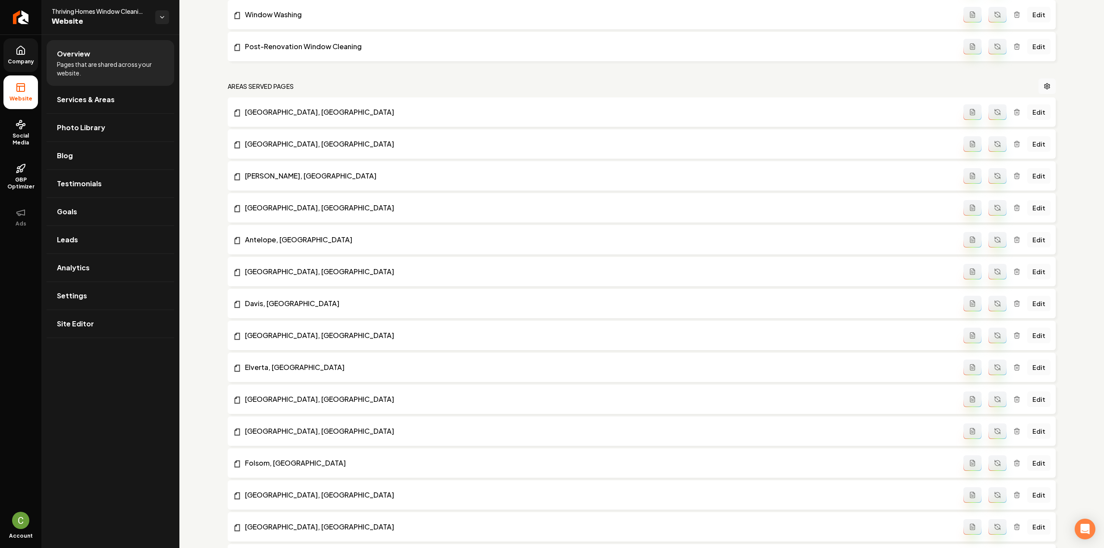
scroll to position [1121, 0]
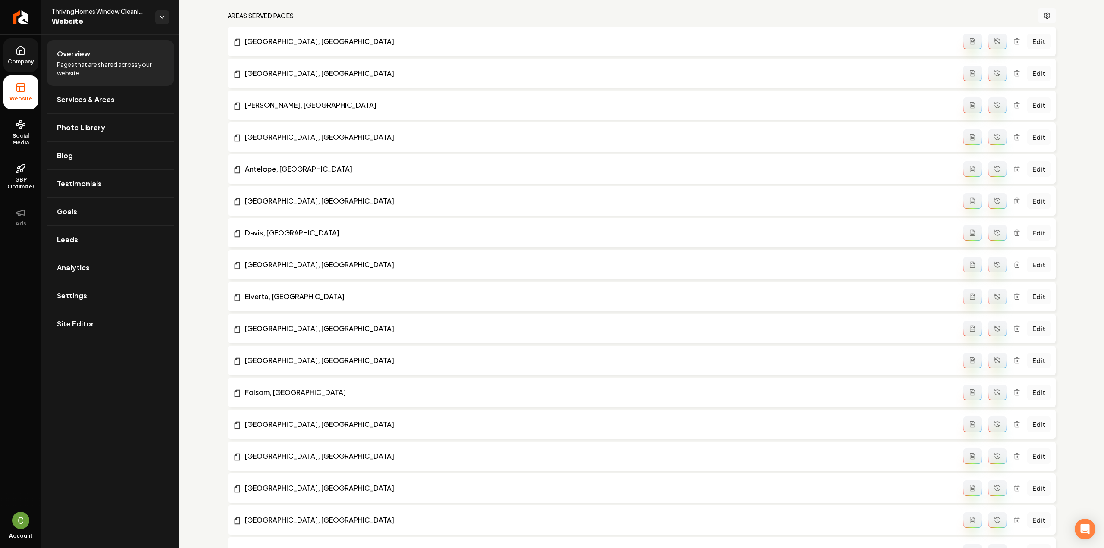
drag, startPoint x: 993, startPoint y: 47, endPoint x: 991, endPoint y: 52, distance: 5.0
click at [993, 47] on button "Main content area" at bounding box center [997, 42] width 18 height 16
click at [988, 77] on button "Main content area" at bounding box center [997, 74] width 18 height 16
click at [994, 110] on button "Main content area" at bounding box center [997, 105] width 18 height 16
click at [988, 136] on button "Main content area" at bounding box center [997, 137] width 18 height 16
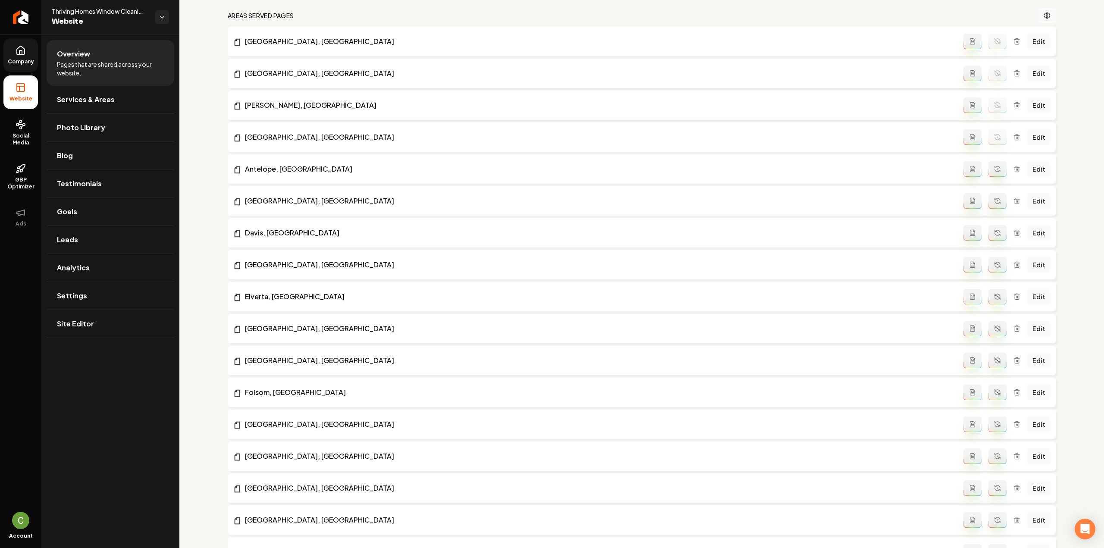
click at [994, 171] on icon "Main content area" at bounding box center [997, 169] width 7 height 7
click at [988, 200] on button "Main content area" at bounding box center [997, 201] width 18 height 16
click at [988, 238] on button "Main content area" at bounding box center [997, 233] width 18 height 16
click at [990, 268] on button "Main content area" at bounding box center [997, 265] width 18 height 16
click at [994, 297] on icon "Main content area" at bounding box center [997, 296] width 7 height 7
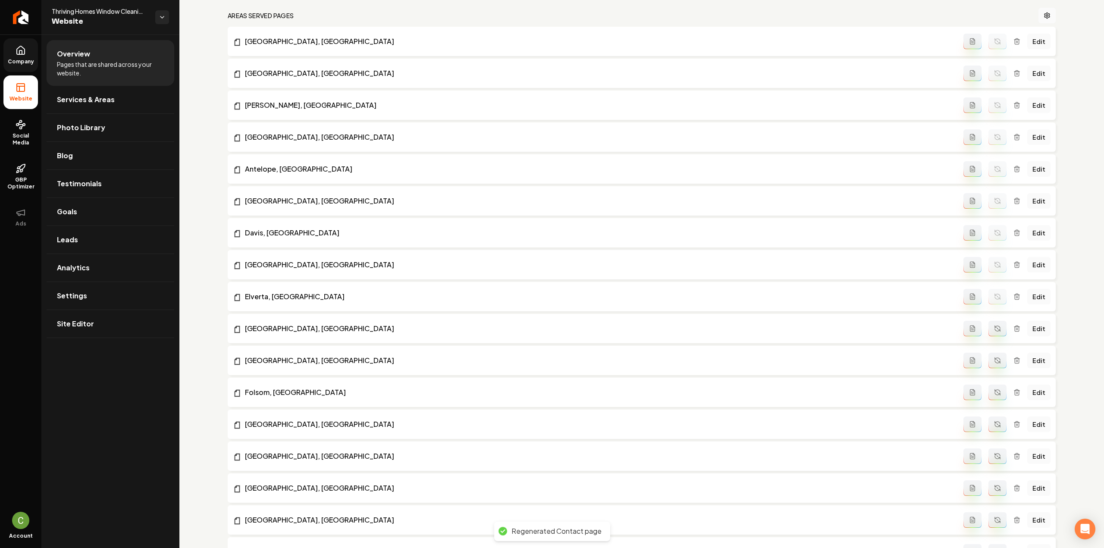
click at [990, 325] on button "Main content area" at bounding box center [997, 329] width 18 height 16
drag, startPoint x: 987, startPoint y: 361, endPoint x: 991, endPoint y: 377, distance: 16.7
click at [988, 362] on button "Main content area" at bounding box center [997, 361] width 18 height 16
click at [996, 392] on button "Main content area" at bounding box center [997, 393] width 18 height 16
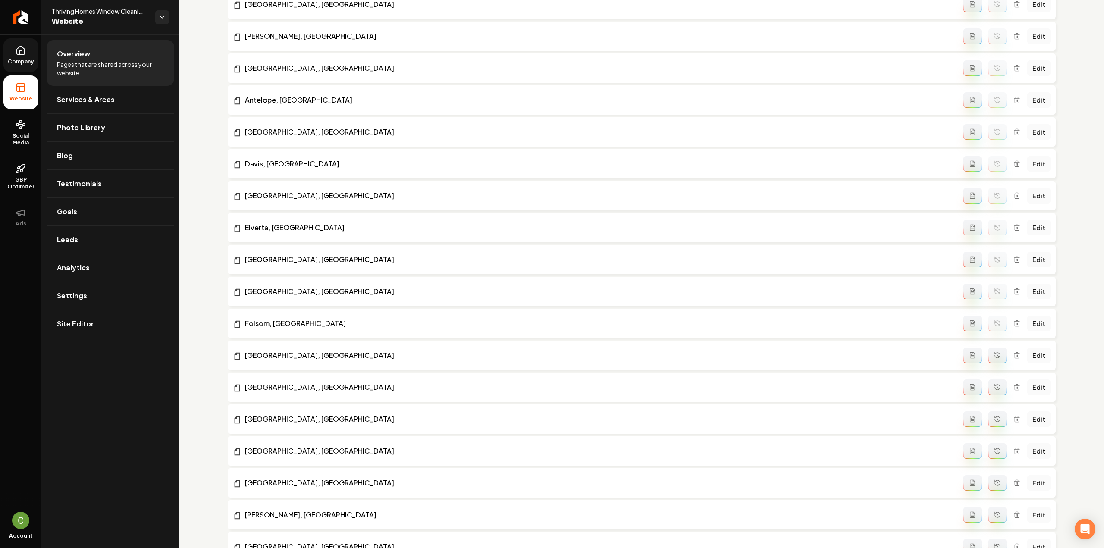
scroll to position [1293, 0]
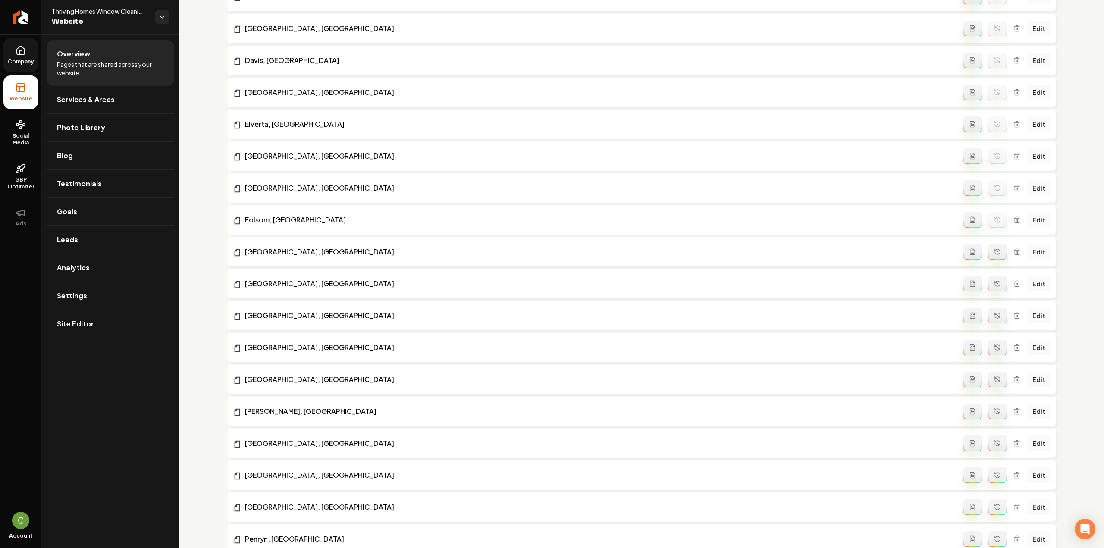
click at [994, 253] on icon "Main content area" at bounding box center [997, 251] width 7 height 7
click at [992, 291] on button "Main content area" at bounding box center [997, 284] width 18 height 16
click at [994, 314] on icon "Main content area" at bounding box center [997, 315] width 7 height 7
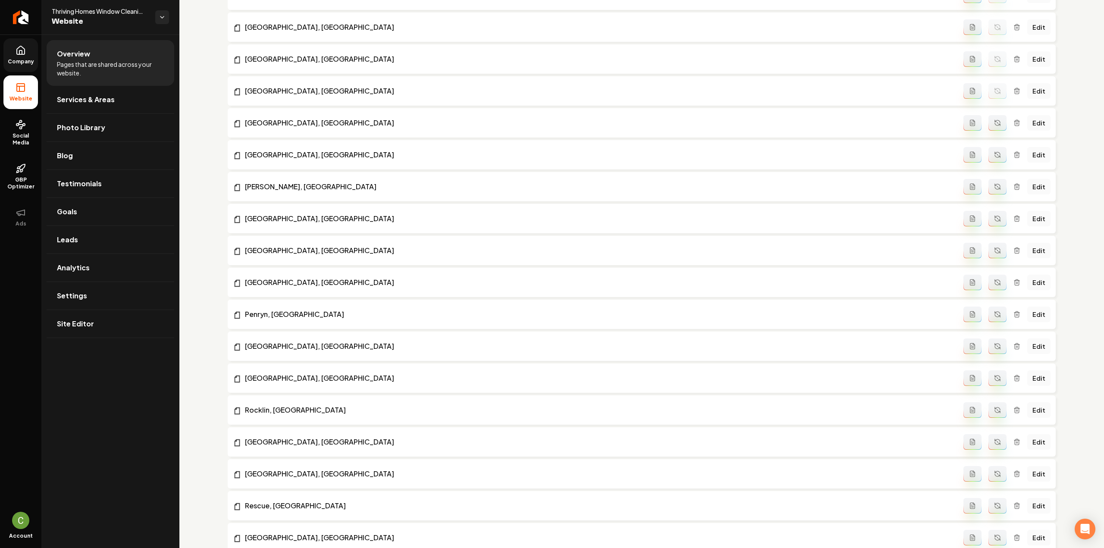
scroll to position [1552, 0]
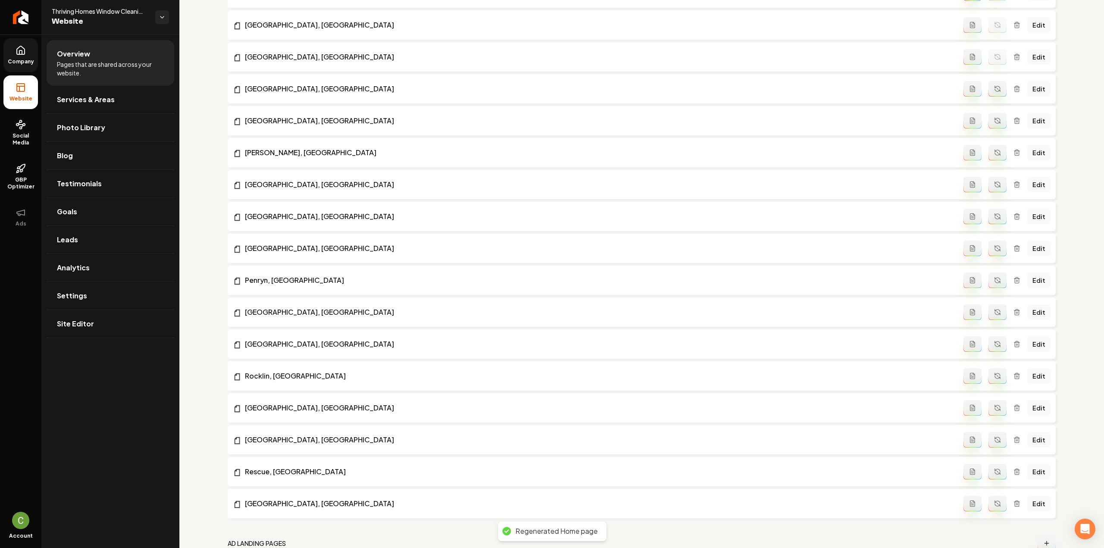
click at [994, 91] on icon "Main content area" at bounding box center [997, 88] width 7 height 7
click at [997, 120] on circle "Main content area" at bounding box center [997, 120] width 0 height 0
drag, startPoint x: 992, startPoint y: 150, endPoint x: 991, endPoint y: 176, distance: 25.4
click at [994, 151] on icon "Main content area" at bounding box center [997, 152] width 7 height 7
click at [994, 185] on icon "Main content area" at bounding box center [997, 184] width 7 height 7
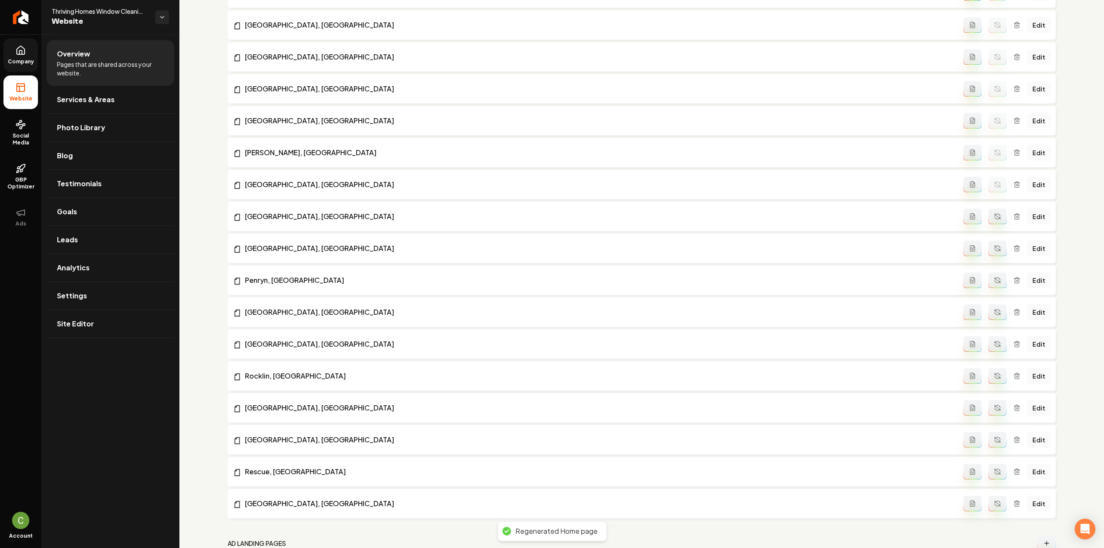
click at [994, 217] on icon "Main content area" at bounding box center [997, 216] width 7 height 7
drag, startPoint x: 991, startPoint y: 252, endPoint x: 991, endPoint y: 277, distance: 25.4
click at [991, 252] on button "Main content area" at bounding box center [997, 249] width 18 height 16
click at [993, 288] on button "Main content area" at bounding box center [997, 280] width 18 height 16
click at [994, 310] on icon "Main content area" at bounding box center [997, 312] width 7 height 7
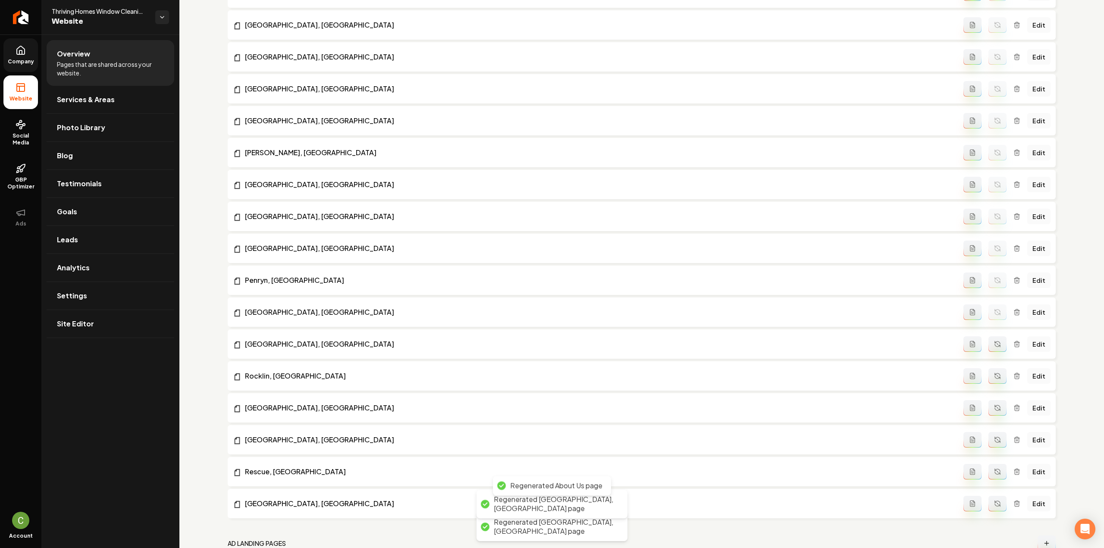
click at [992, 343] on button "Main content area" at bounding box center [997, 344] width 18 height 16
click at [997, 379] on button "Main content area" at bounding box center [997, 376] width 18 height 16
click at [991, 414] on button "Main content area" at bounding box center [997, 408] width 18 height 16
click at [993, 443] on button "Main content area" at bounding box center [997, 440] width 18 height 16
click at [995, 475] on icon "Main content area" at bounding box center [997, 471] width 7 height 7
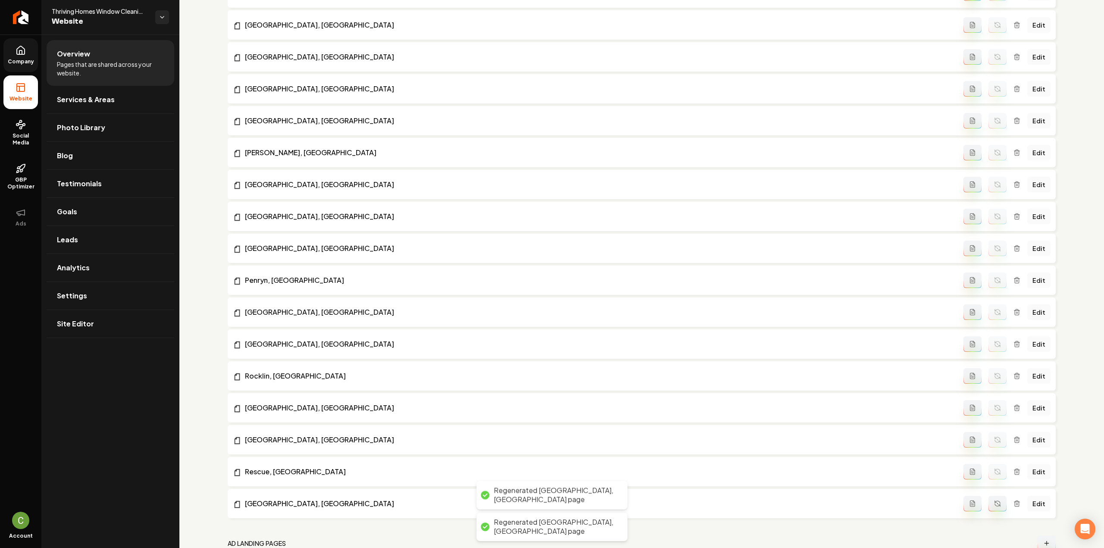
click at [995, 509] on button "Main content area" at bounding box center [997, 504] width 18 height 16
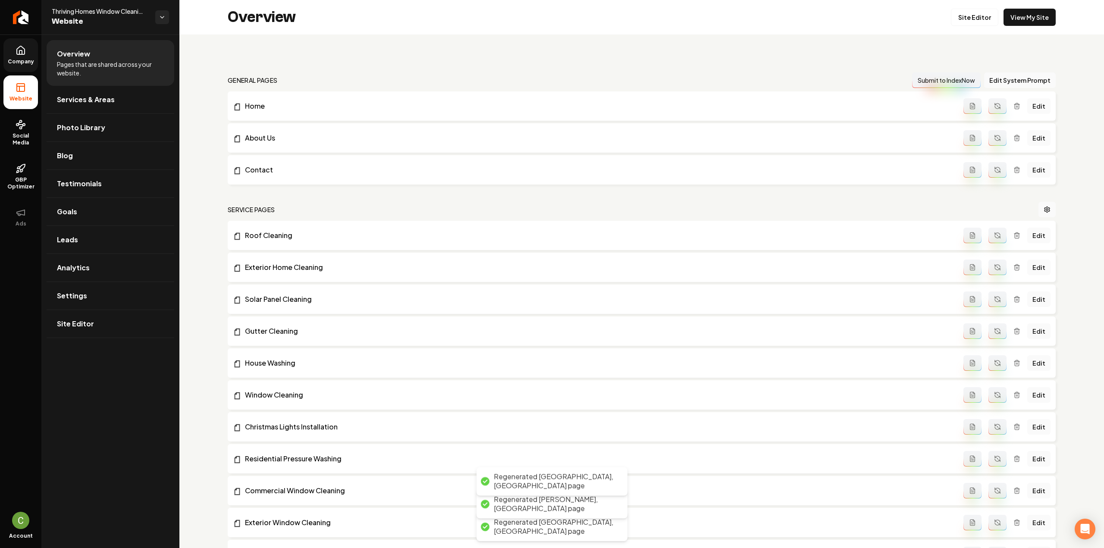
drag, startPoint x: 488, startPoint y: 238, endPoint x: 340, endPoint y: -52, distance: 325.4
click at [1030, 17] on link "View My Site" at bounding box center [1029, 17] width 52 height 17
click at [962, 14] on link "Site Editor" at bounding box center [973, 17] width 47 height 17
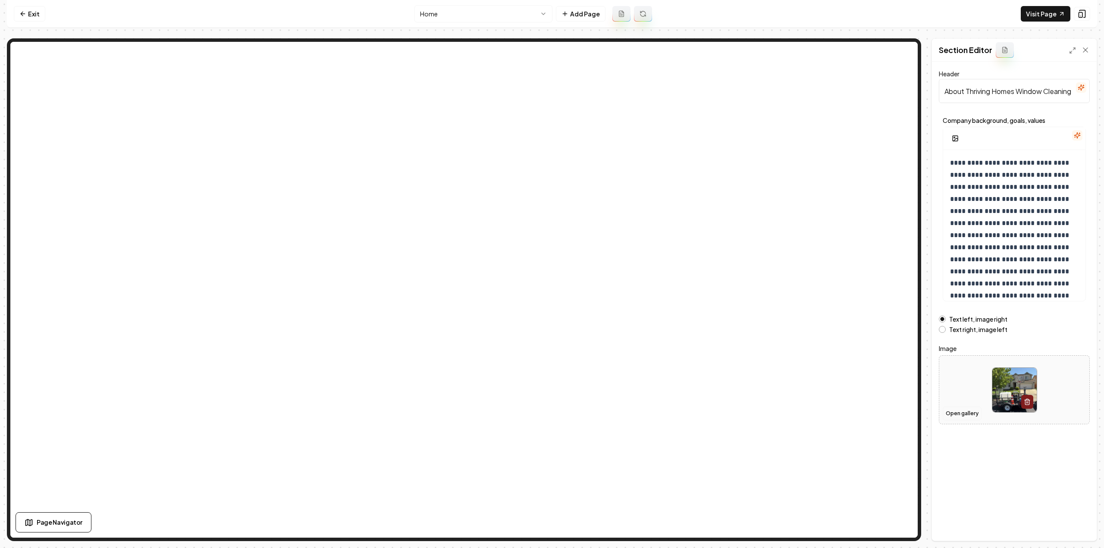
click at [957, 412] on button "Open gallery" at bounding box center [961, 413] width 39 height 14
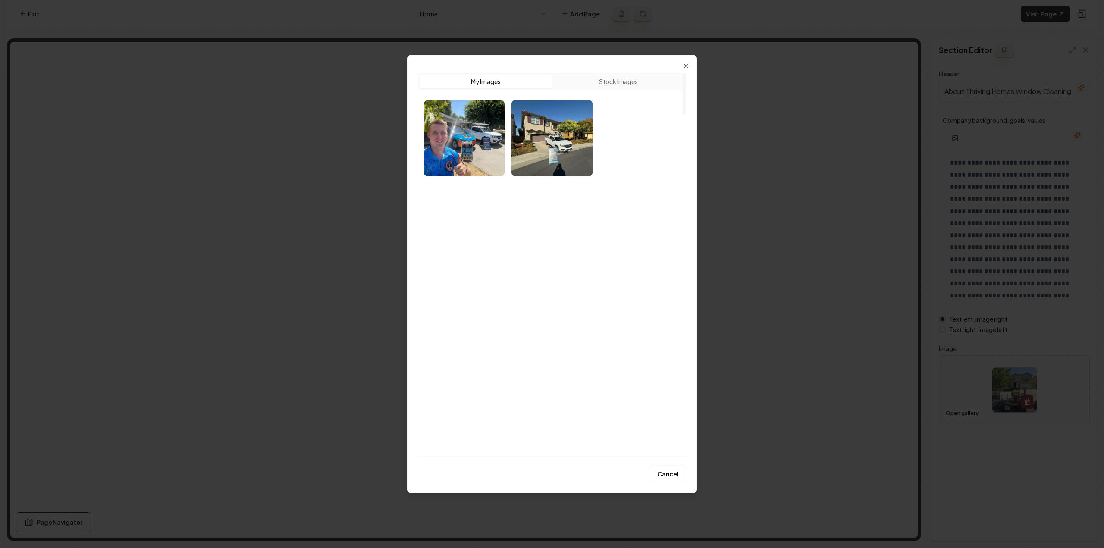
scroll to position [43, 0]
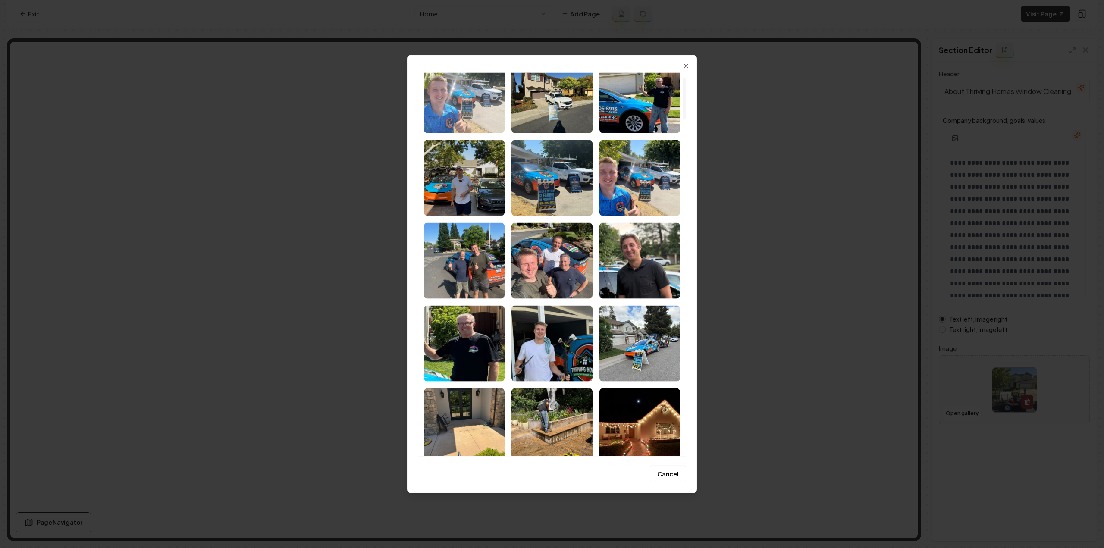
click at [444, 95] on img "Select image image_68afdefa5c7cd75eb8170bb6.jpg" at bounding box center [464, 95] width 81 height 76
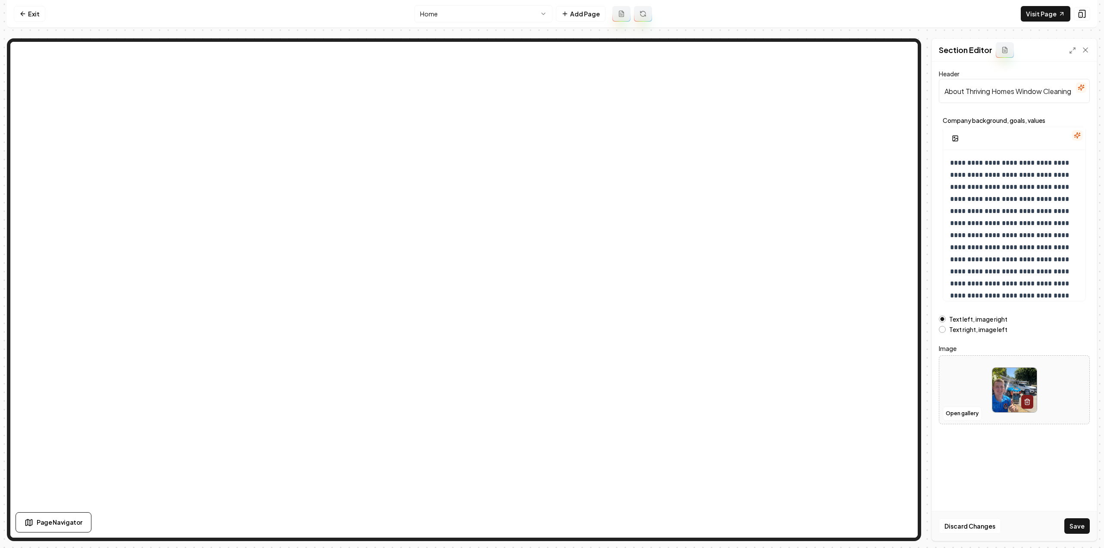
click at [1070, 531] on button "Save" at bounding box center [1076, 526] width 25 height 16
click at [954, 329] on label "Text right, image left" at bounding box center [978, 329] width 58 height 6
click at [945, 329] on button "Text right, image left" at bounding box center [941, 329] width 7 height 7
click at [1074, 531] on button "Save" at bounding box center [1076, 526] width 25 height 16
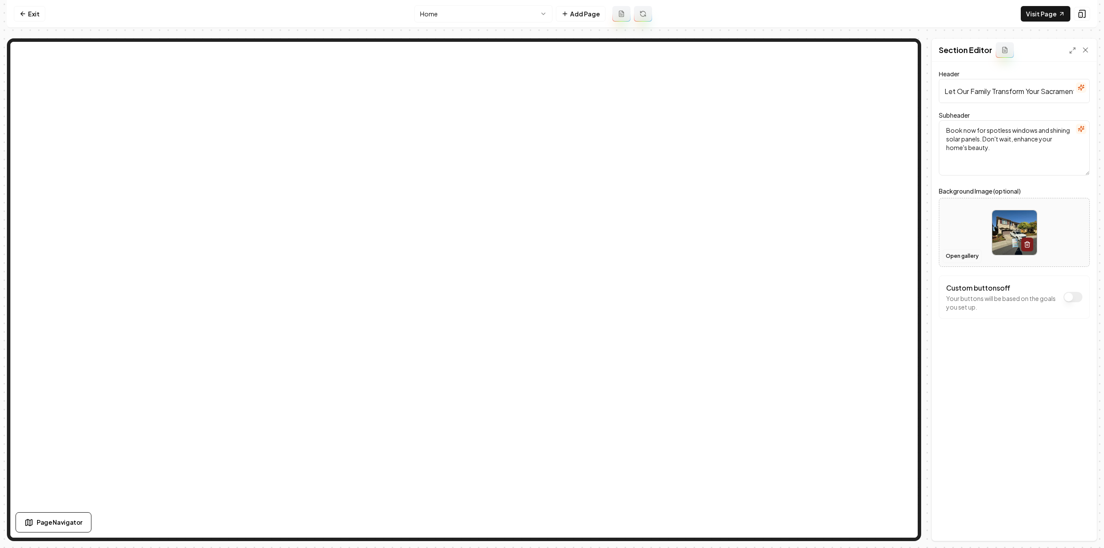
click at [951, 257] on button "Open gallery" at bounding box center [961, 256] width 39 height 14
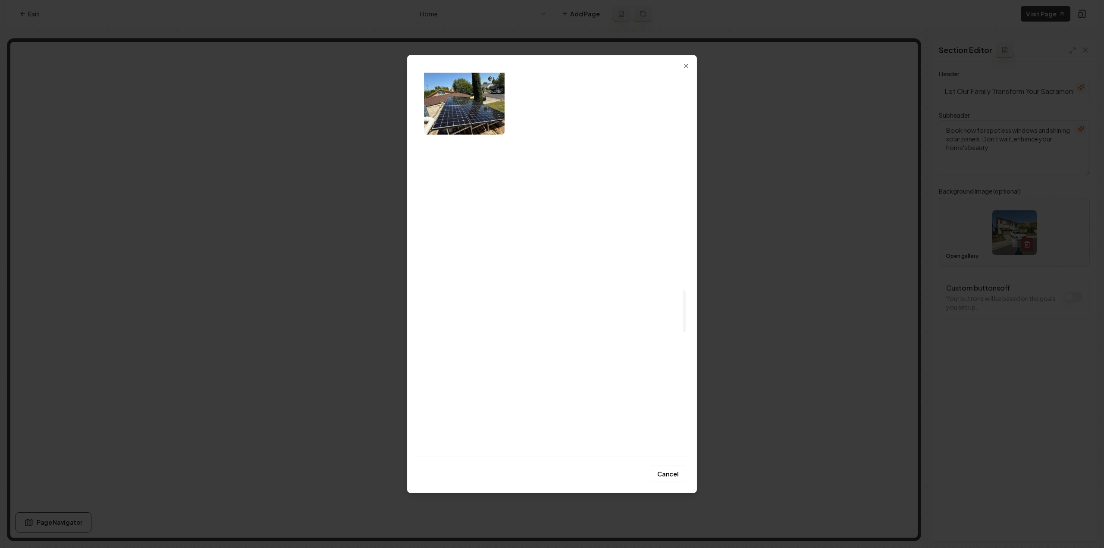
scroll to position [1983, 0]
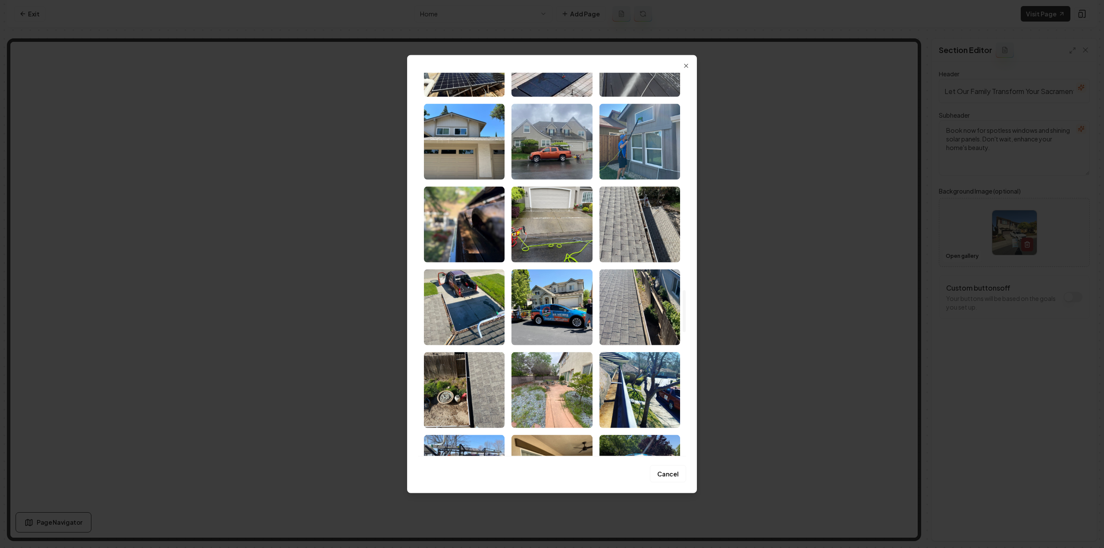
click at [581, 308] on img "Select image image_68a7552c5c7cd75eb87da27d.jpeg" at bounding box center [551, 307] width 81 height 76
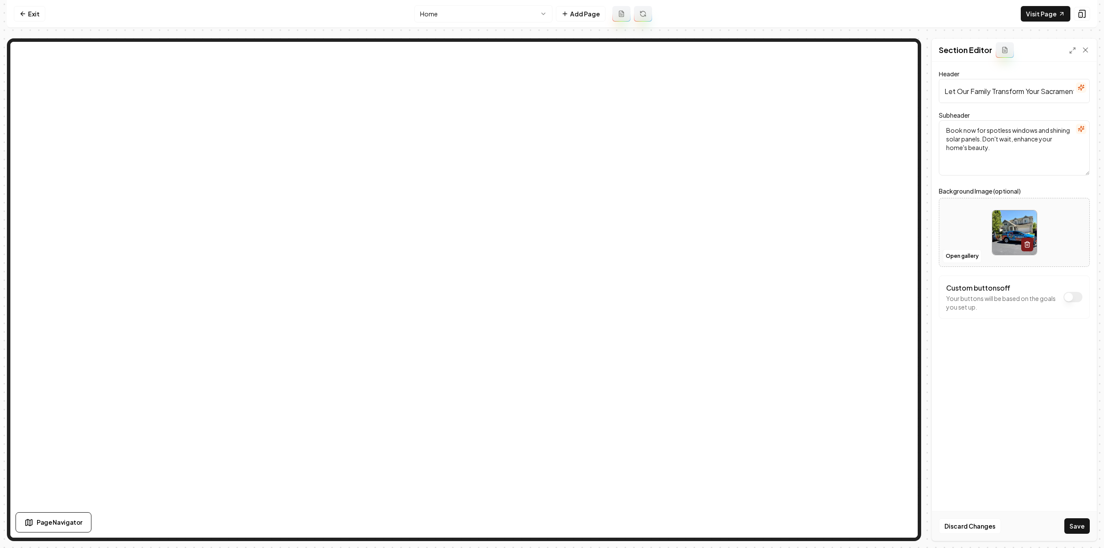
click at [1083, 523] on button "Save" at bounding box center [1076, 526] width 25 height 16
click at [454, 14] on html "Computer Required This feature is only available on a computer. Please switch t…" at bounding box center [552, 274] width 1104 height 548
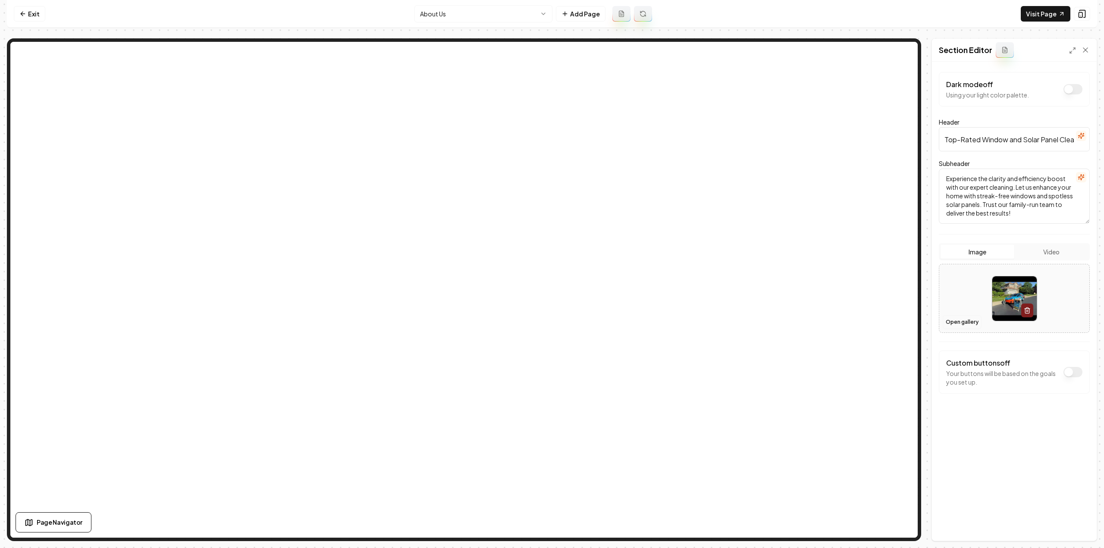
click at [960, 325] on button "Open gallery" at bounding box center [961, 322] width 39 height 14
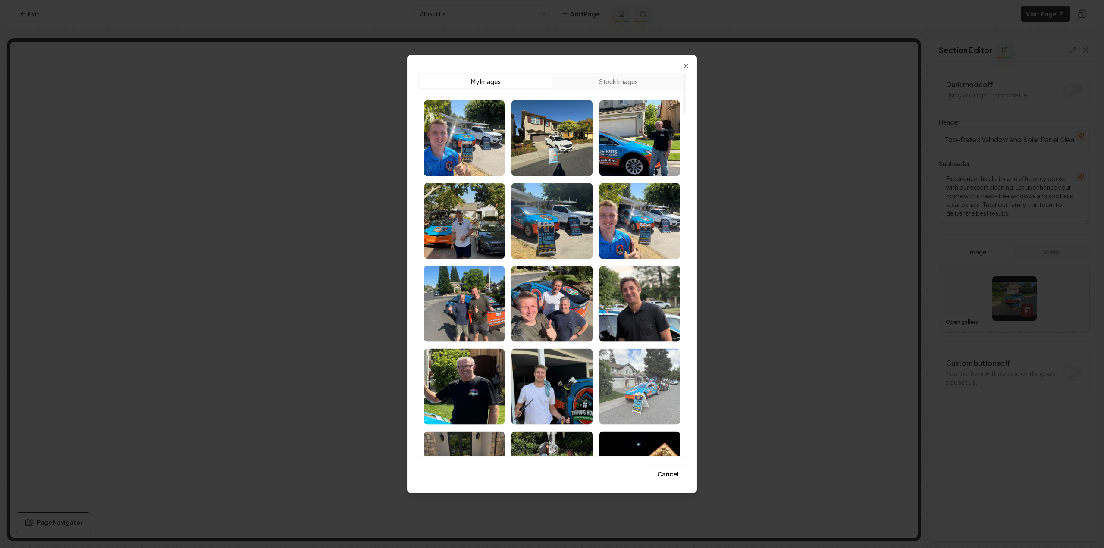
click at [625, 392] on img "Select image image_68a8c6d35c7cd75eb80f3b96.HEIC" at bounding box center [639, 386] width 81 height 76
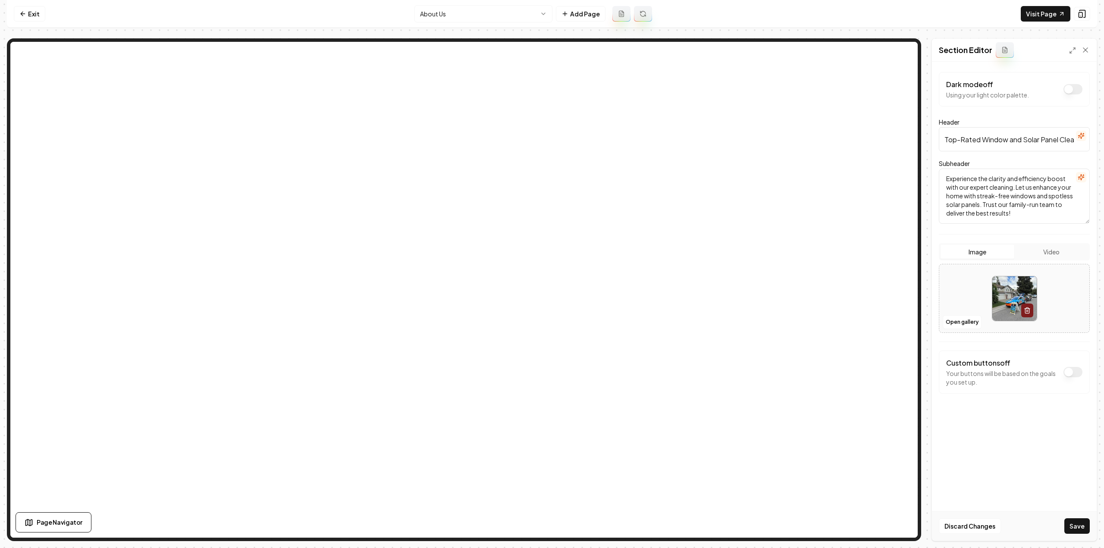
click at [1077, 527] on button "Save" at bounding box center [1076, 526] width 25 height 16
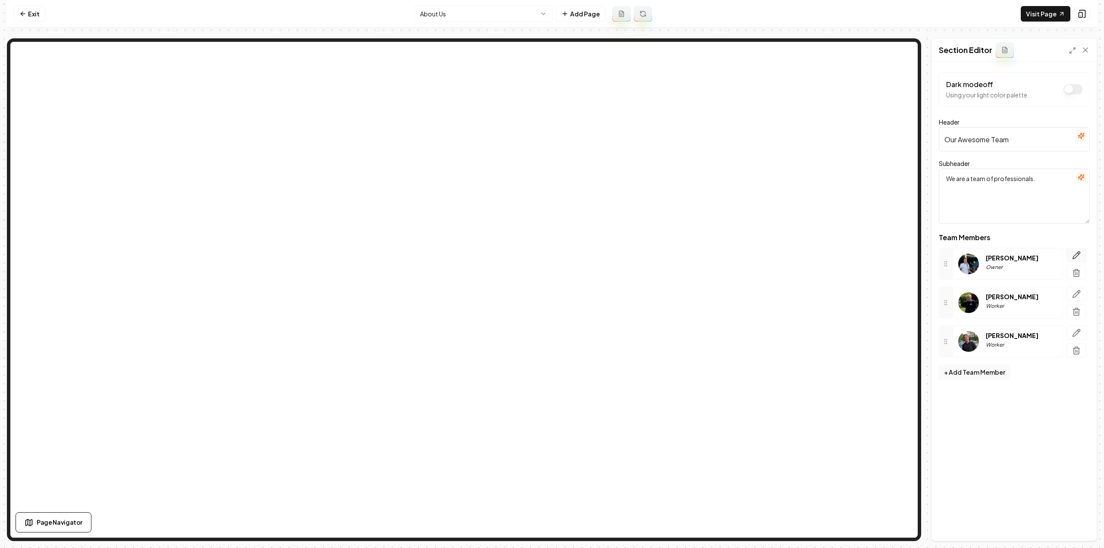
click at [1078, 257] on icon "button" at bounding box center [1076, 255] width 9 height 9
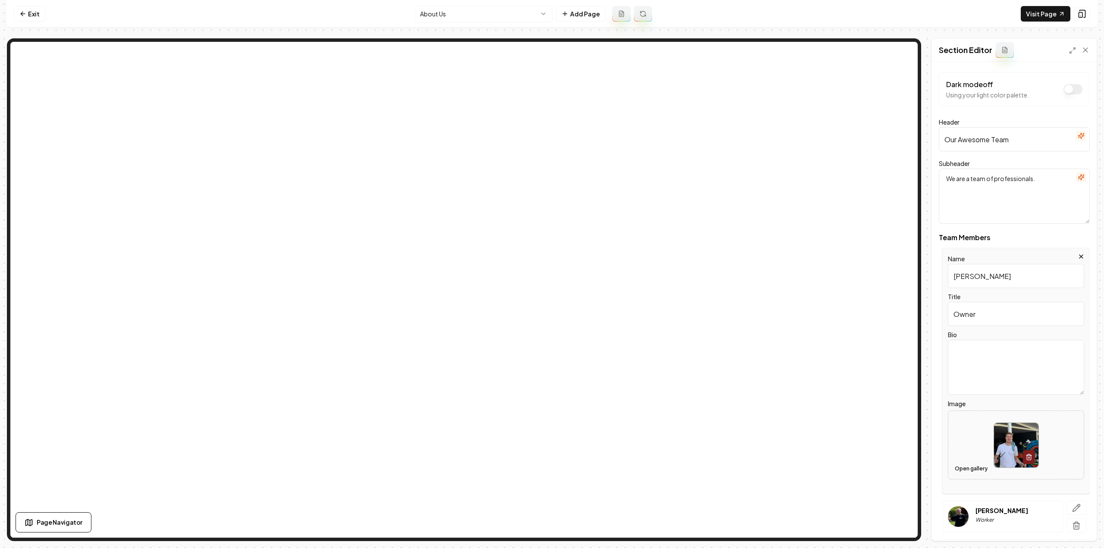
click at [975, 463] on button "Open gallery" at bounding box center [970, 469] width 39 height 14
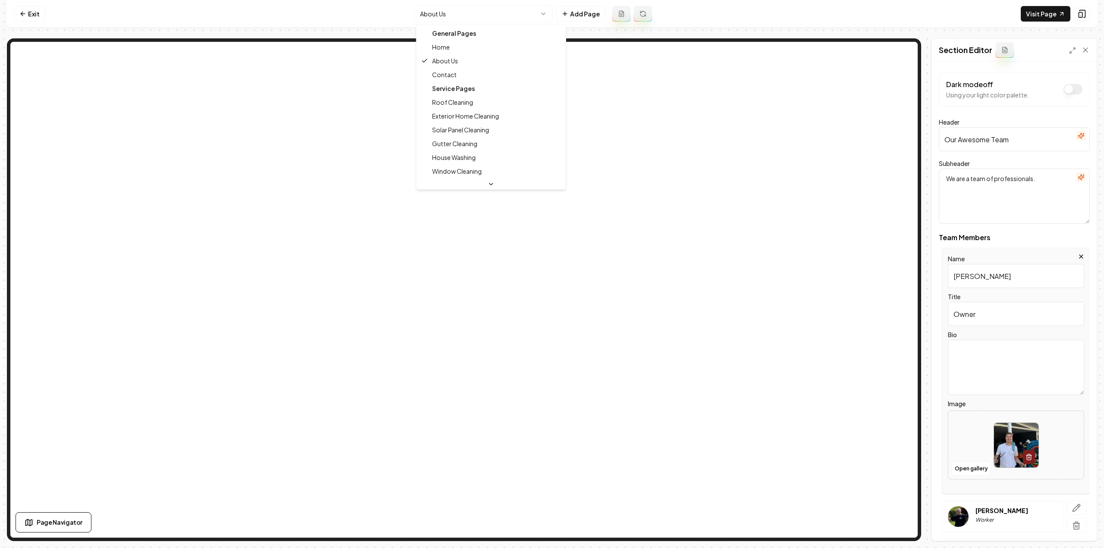
click at [475, 10] on html "Computer Required This feature is only available on a computer. Please switch t…" at bounding box center [552, 274] width 1104 height 548
click at [321, 243] on html "Computer Required This feature is only available on a computer. Please switch t…" at bounding box center [552, 274] width 1104 height 548
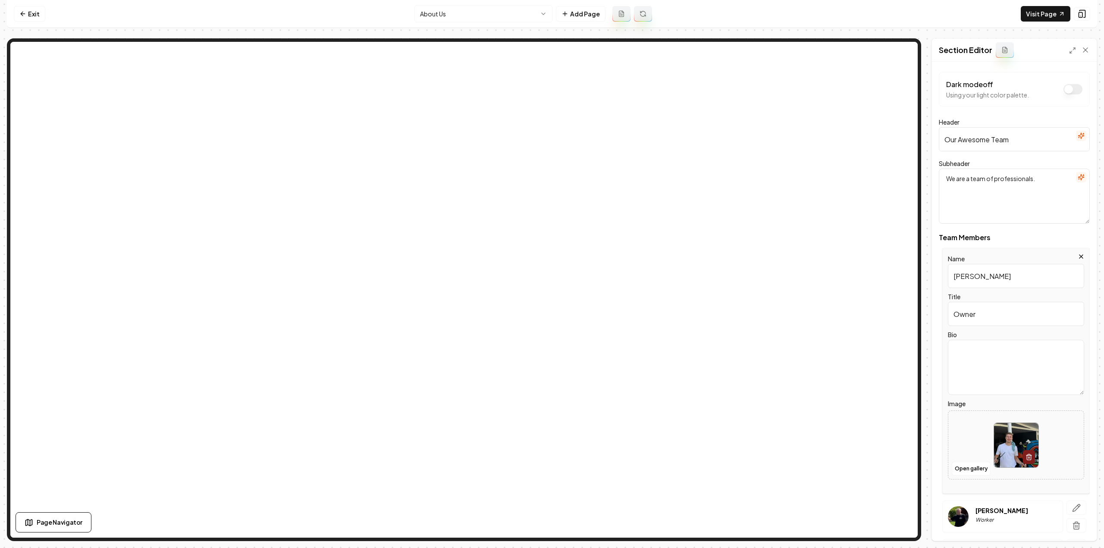
click at [448, 18] on html "Computer Required This feature is only available on a computer. Please switch t…" at bounding box center [552, 274] width 1104 height 548
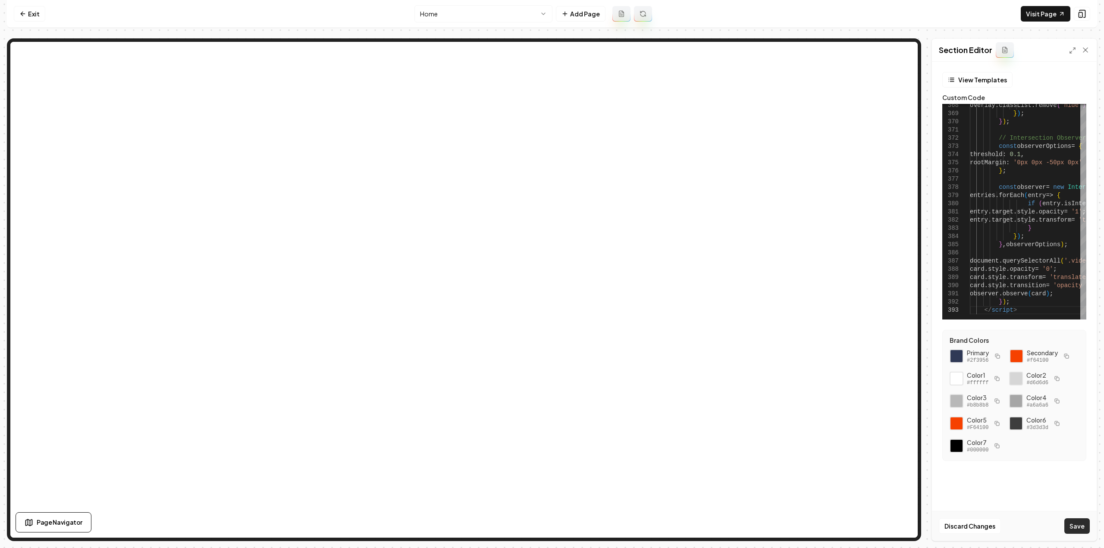
click at [1085, 523] on button "Save" at bounding box center [1076, 526] width 25 height 16
click at [1044, 14] on link "Visit Page" at bounding box center [1045, 14] width 50 height 16
drag, startPoint x: 1080, startPoint y: 519, endPoint x: 1082, endPoint y: 523, distance: 4.6
click at [1081, 521] on button "Save" at bounding box center [1076, 526] width 25 height 16
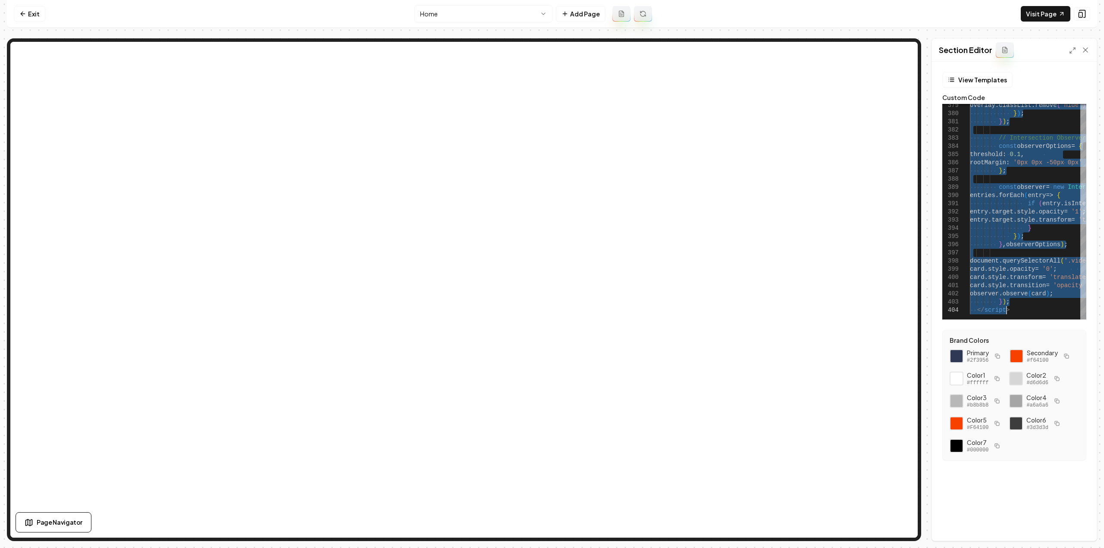
scroll to position [0, 36]
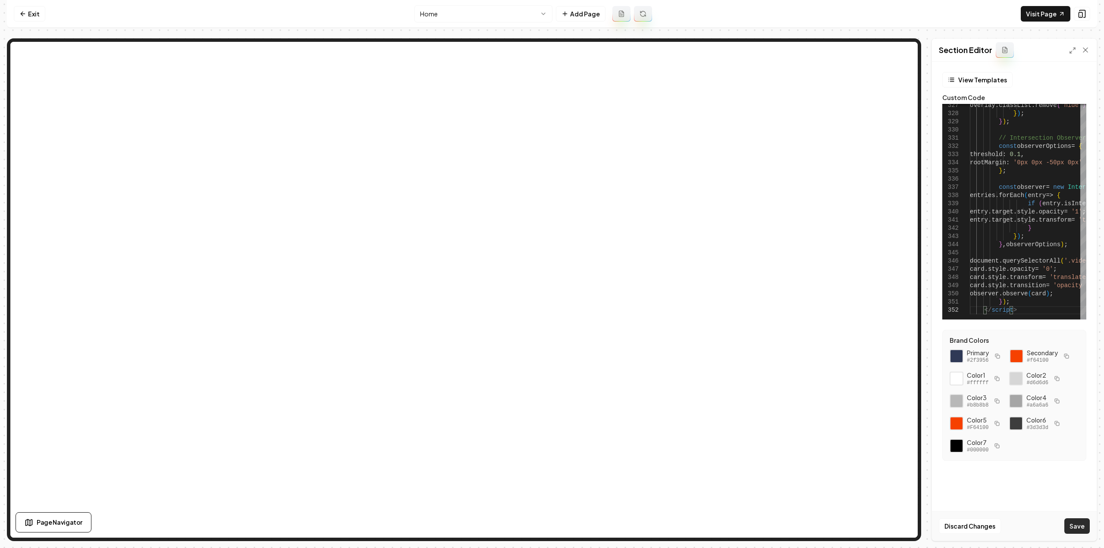
click at [1080, 524] on button "Save" at bounding box center [1076, 526] width 25 height 16
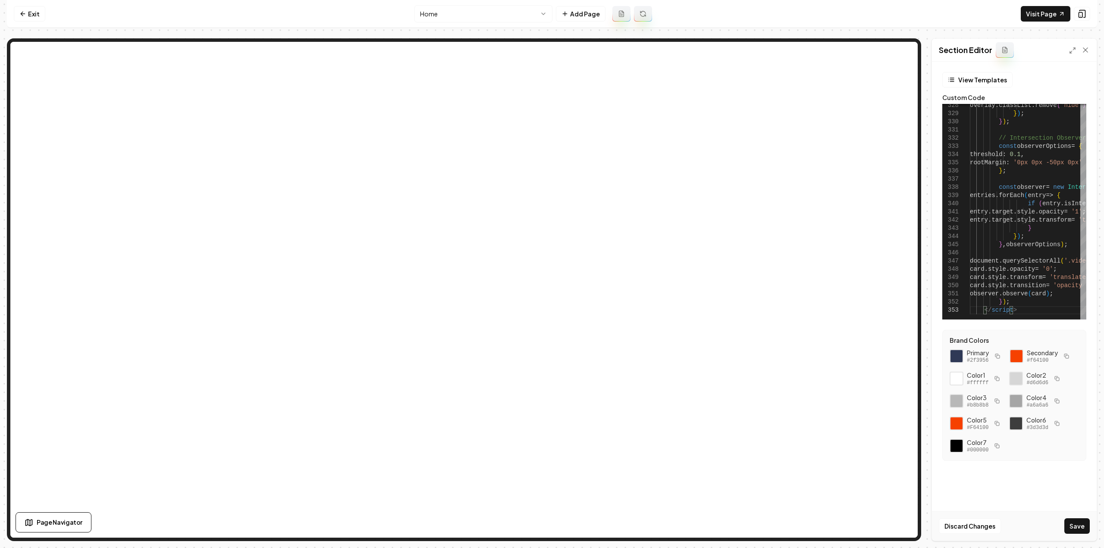
click at [1079, 528] on button "Save" at bounding box center [1076, 526] width 25 height 16
click at [1072, 529] on button "Save" at bounding box center [1076, 526] width 25 height 16
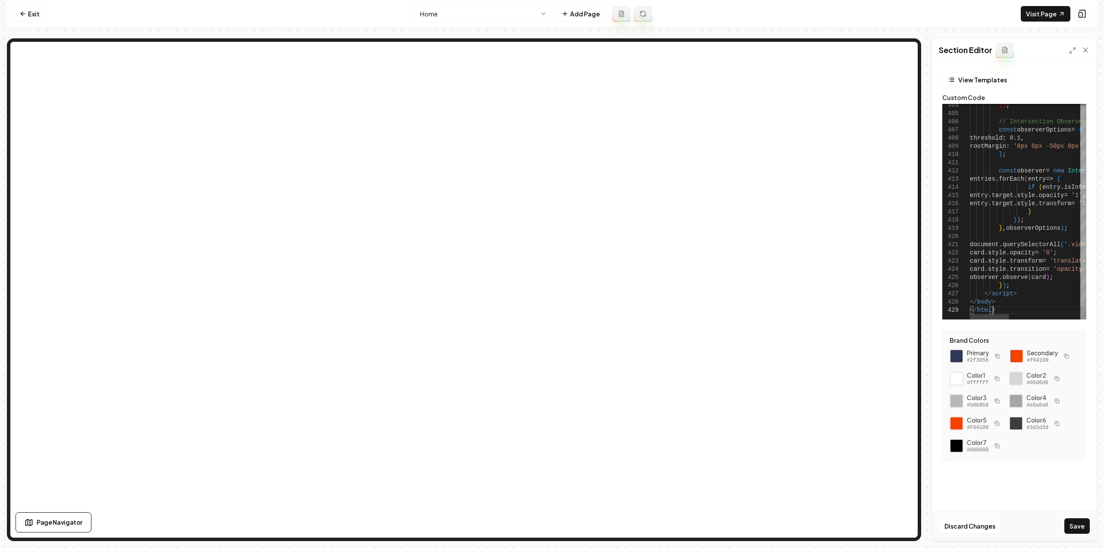
type textarea "**********"
click at [1076, 527] on button "Save" at bounding box center [1076, 526] width 25 height 16
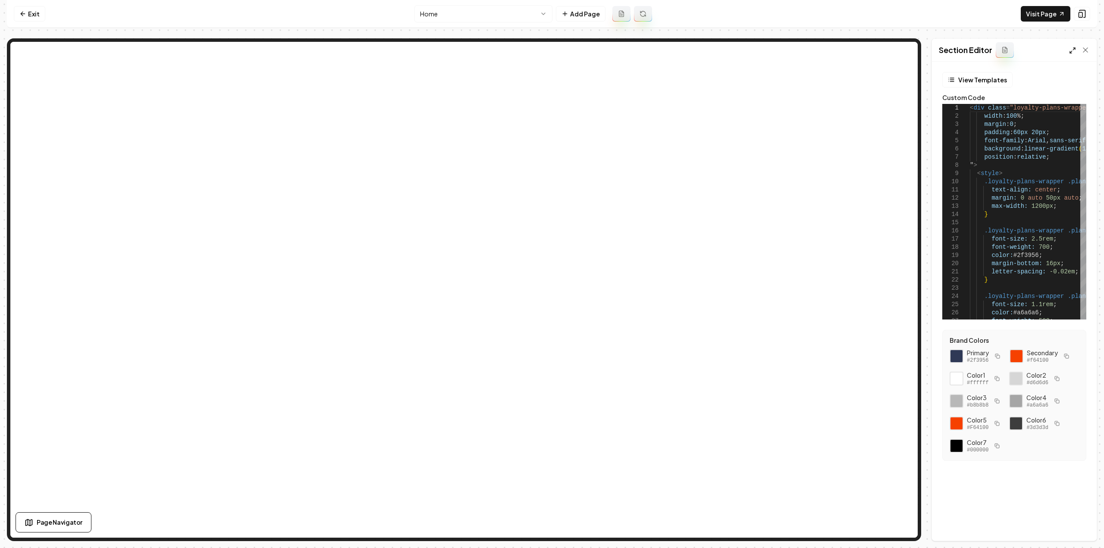
click at [1070, 47] on icon at bounding box center [1072, 50] width 7 height 7
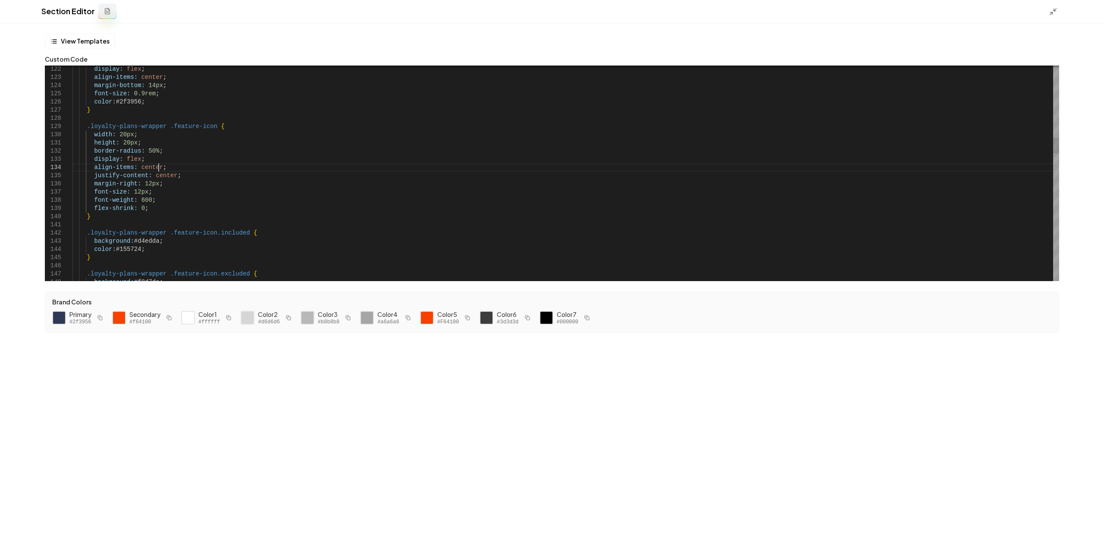
click at [206, 168] on div "display: flex ; align-items: center ; margin-bottom: 14px ; font-size: 0.9rem ;…" at bounding box center [565, 552] width 986 height 2957
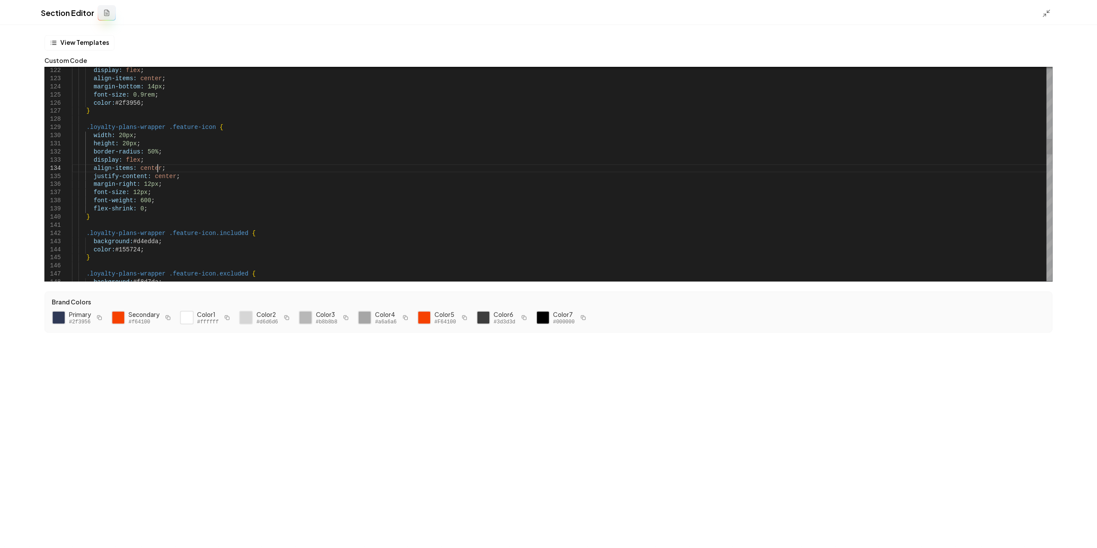
scroll to position [0, 0]
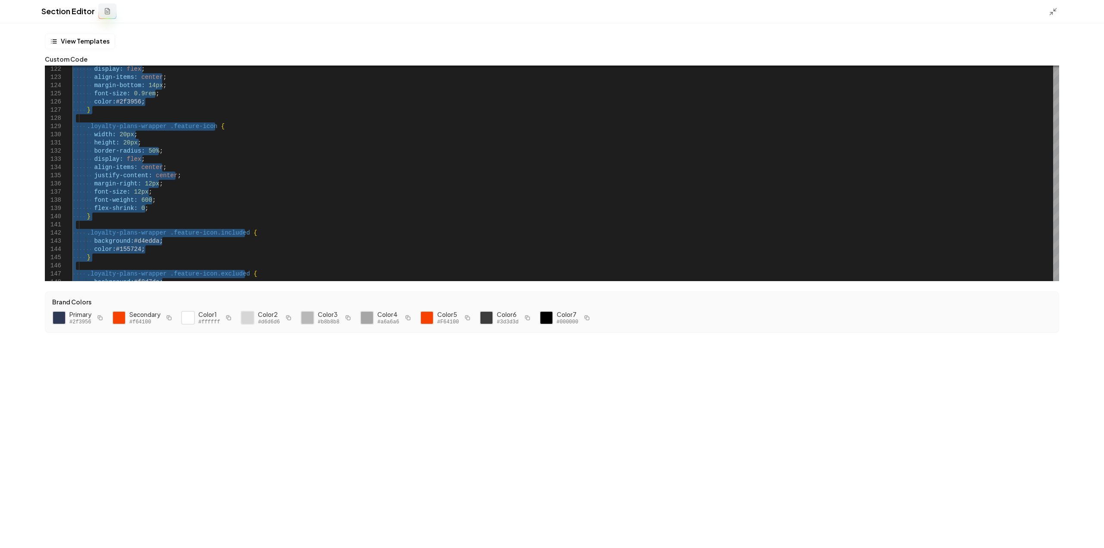
click at [589, 225] on div "display: flex ; align-items: center ; margin-bottom: 14px ; font-size: 0.9rem ;…" at bounding box center [565, 552] width 986 height 2957
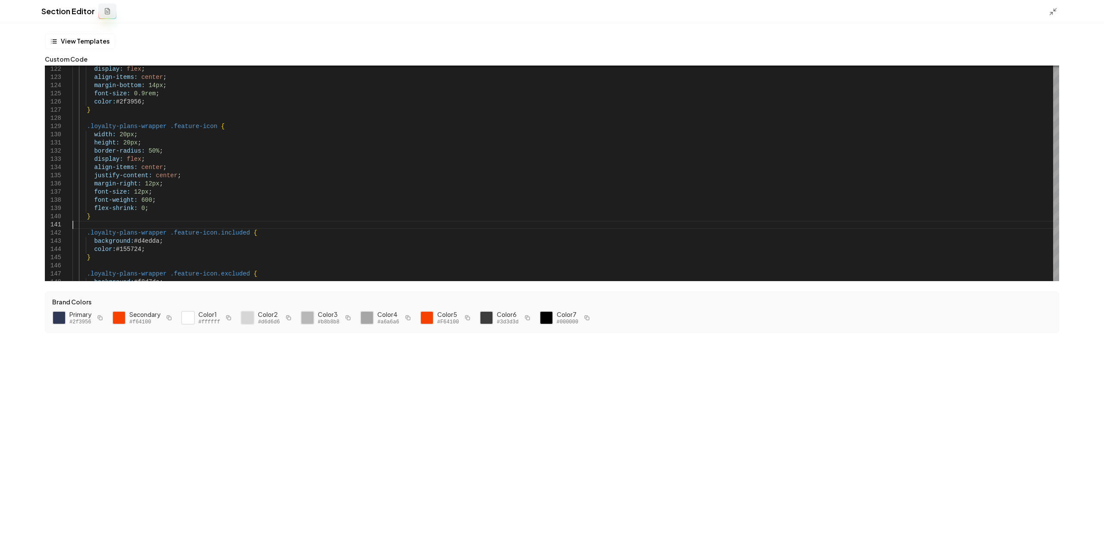
click at [337, 155] on div "display: flex ; align-items: center ; margin-bottom: 14px ; font-size: 0.9rem ;…" at bounding box center [565, 552] width 986 height 2957
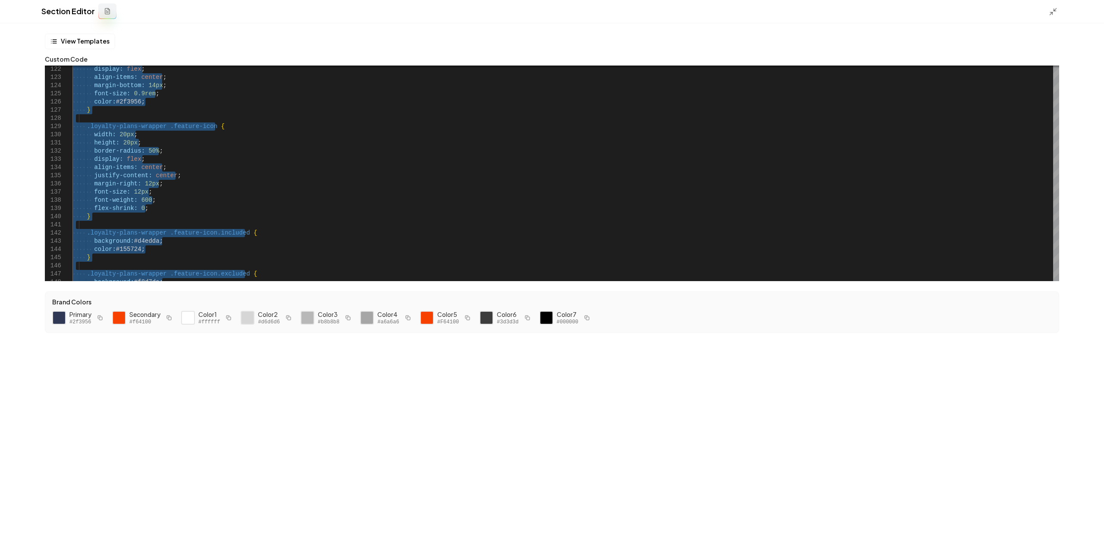
type textarea "**********"
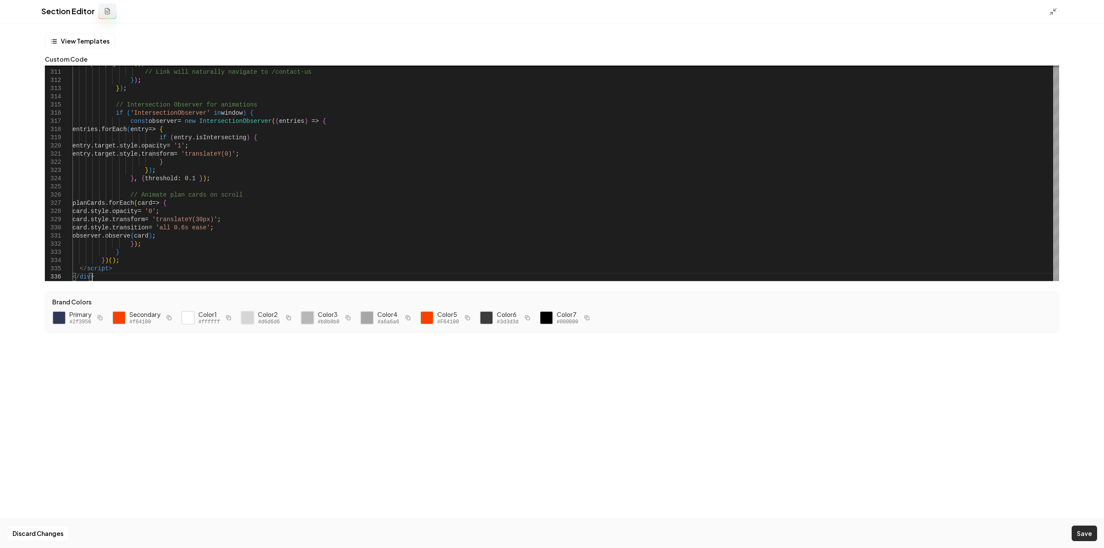
click at [1092, 535] on button "Save" at bounding box center [1083, 533] width 25 height 16
click at [1054, 12] on icon at bounding box center [1052, 11] width 9 height 9
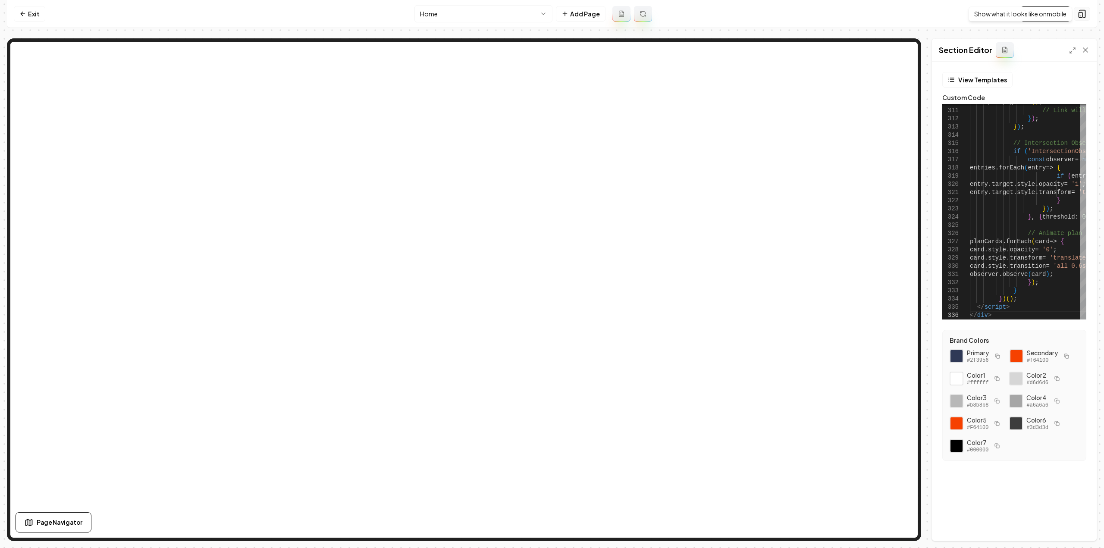
click at [1087, 13] on button at bounding box center [1081, 14] width 16 height 14
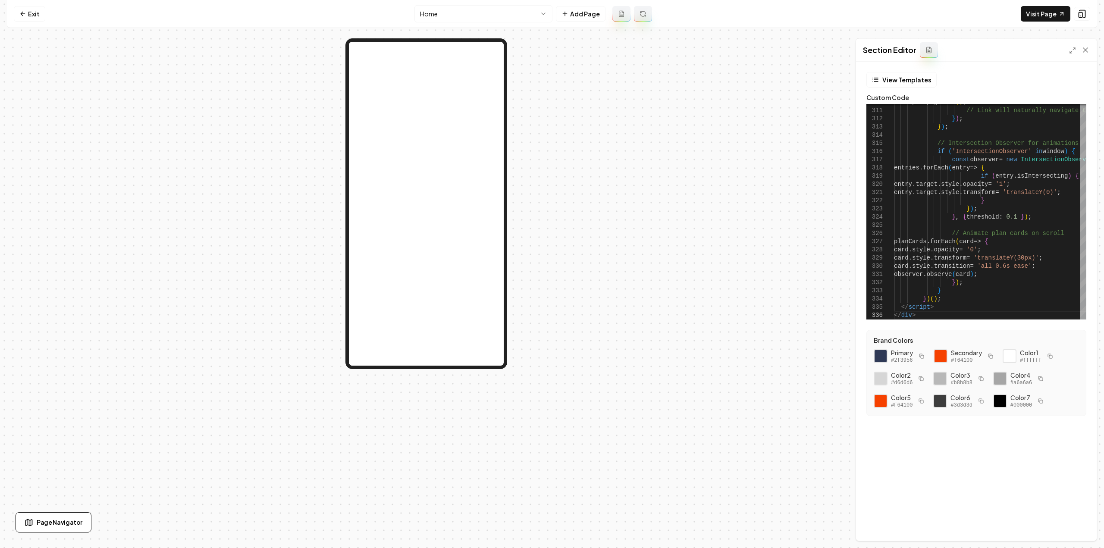
click at [1072, 56] on div "Section Editor" at bounding box center [976, 50] width 241 height 23
click at [1072, 53] on icon at bounding box center [1072, 50] width 7 height 7
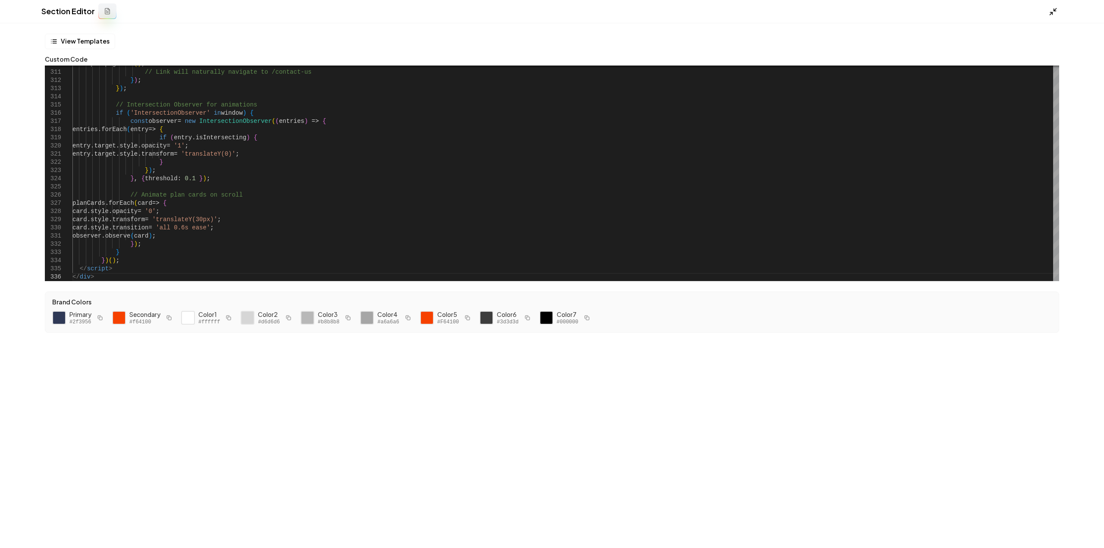
click at [1054, 13] on icon at bounding box center [1052, 11] width 9 height 9
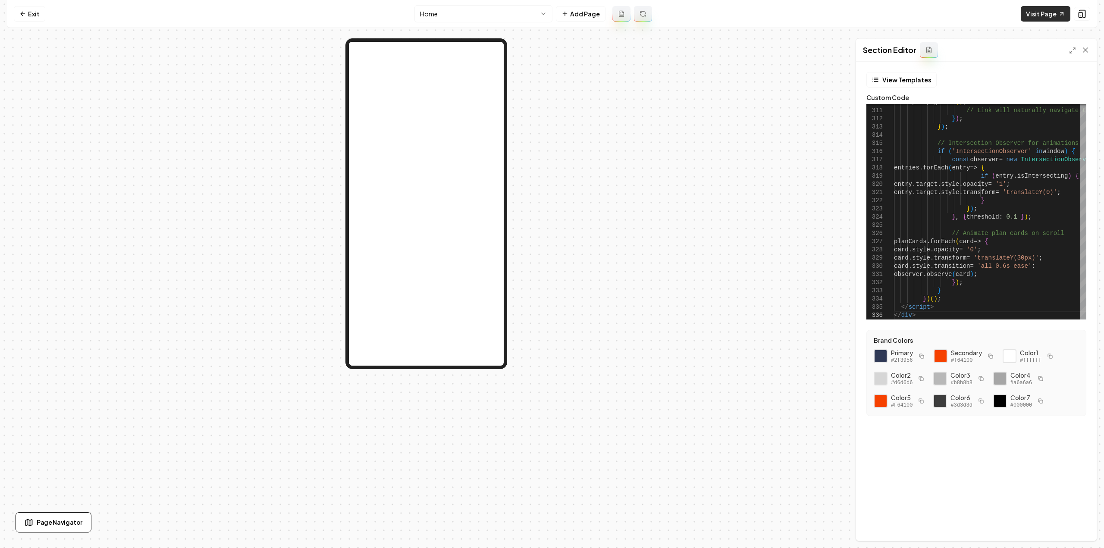
click at [1044, 10] on link "Visit Page" at bounding box center [1045, 14] width 50 height 16
click at [39, 13] on link "Exit" at bounding box center [29, 14] width 31 height 16
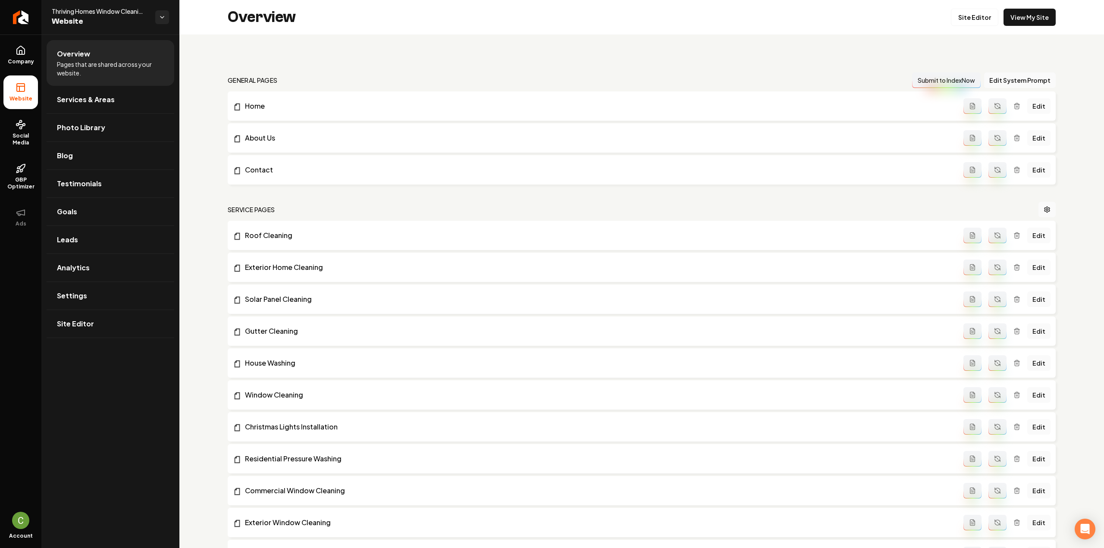
click at [34, 10] on link "Return to dashboard" at bounding box center [20, 17] width 41 height 34
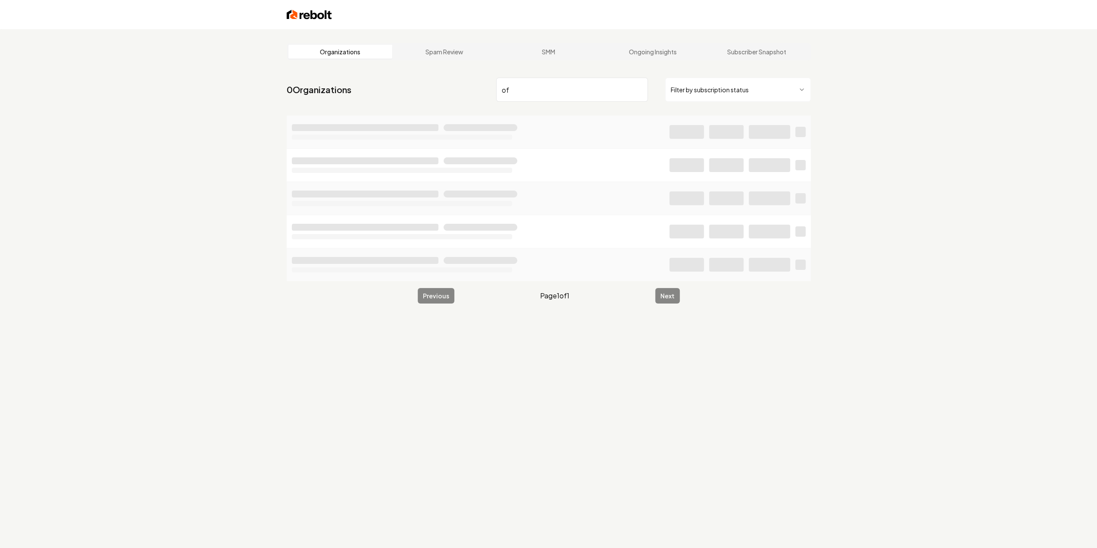
type input "o"
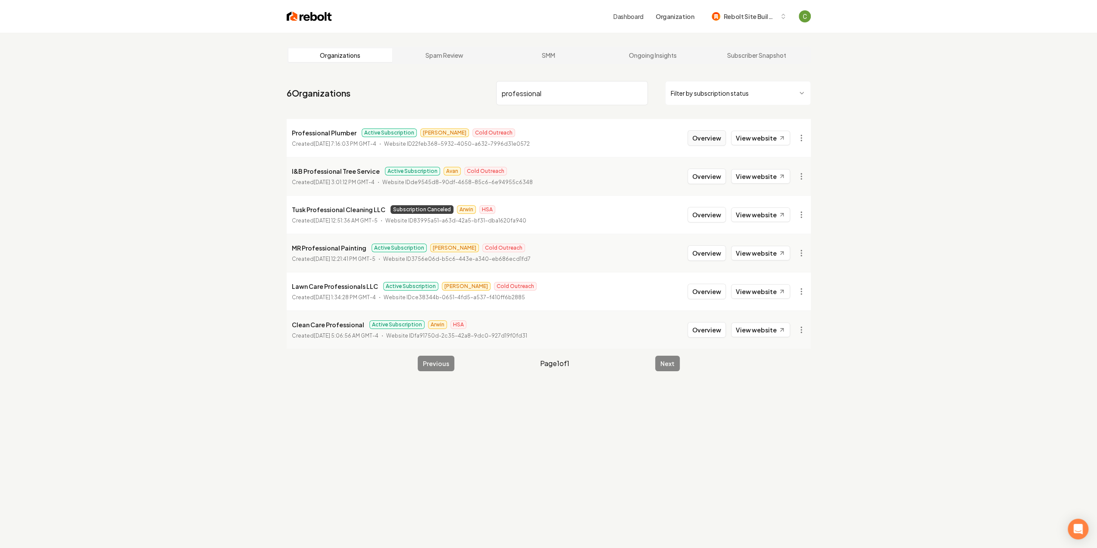
type input "professional"
click at [716, 140] on button "Overview" at bounding box center [707, 138] width 38 height 16
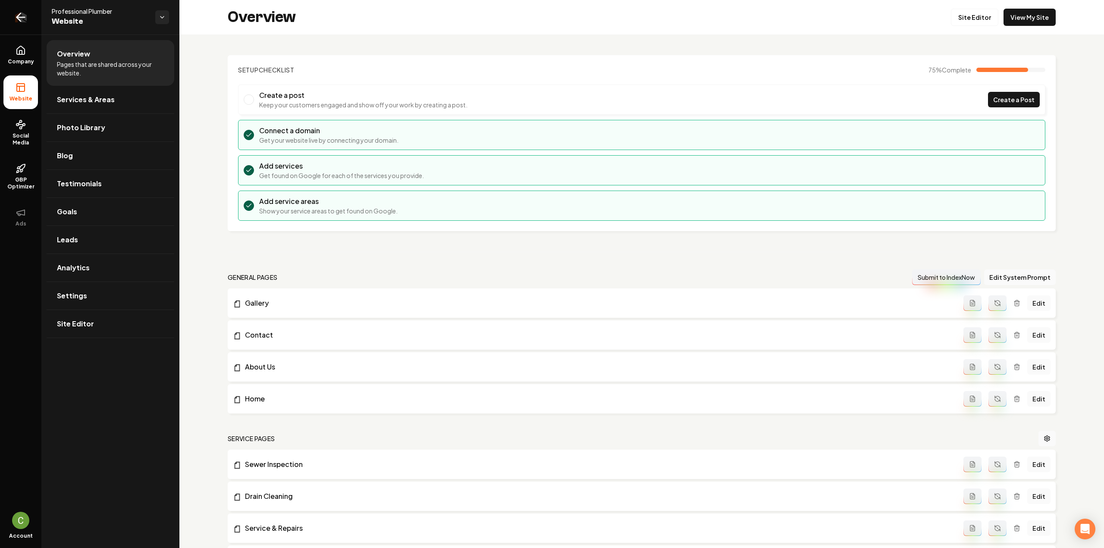
click at [32, 4] on link "Return to dashboard" at bounding box center [20, 17] width 41 height 34
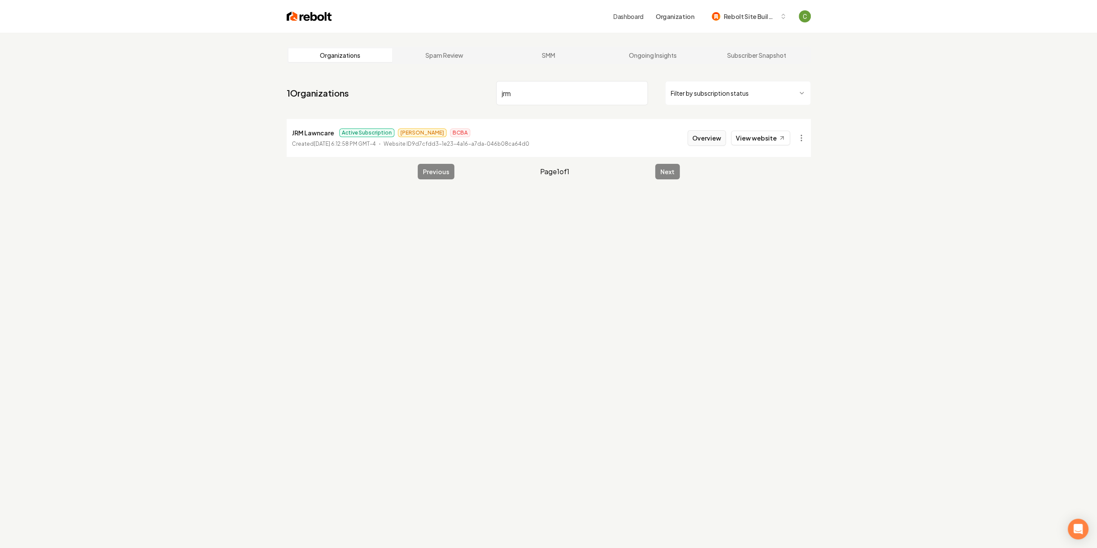
type input "jrm"
click at [712, 140] on button "Overview" at bounding box center [707, 138] width 38 height 16
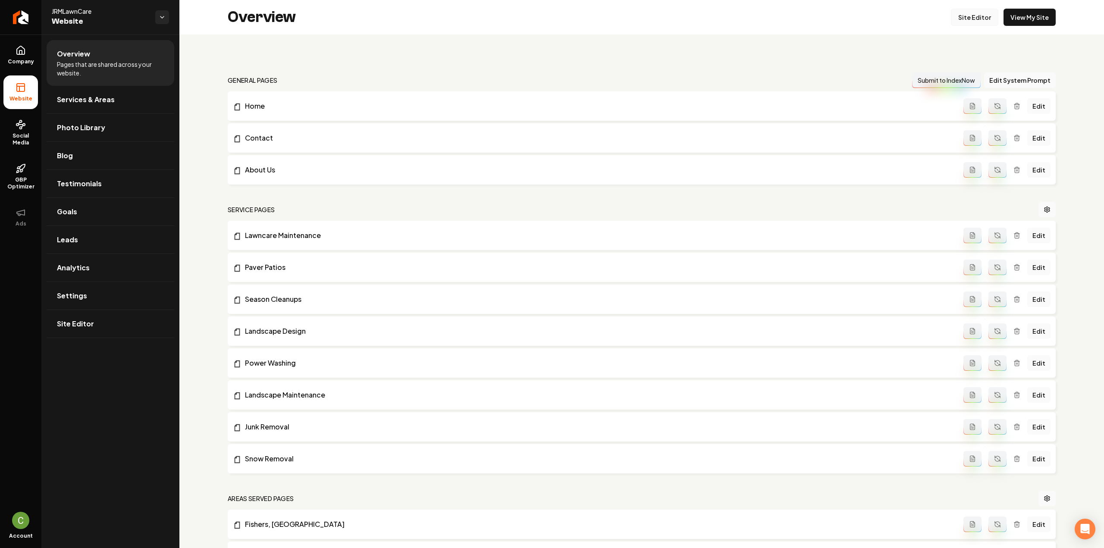
click at [971, 17] on link "Site Editor" at bounding box center [973, 17] width 47 height 17
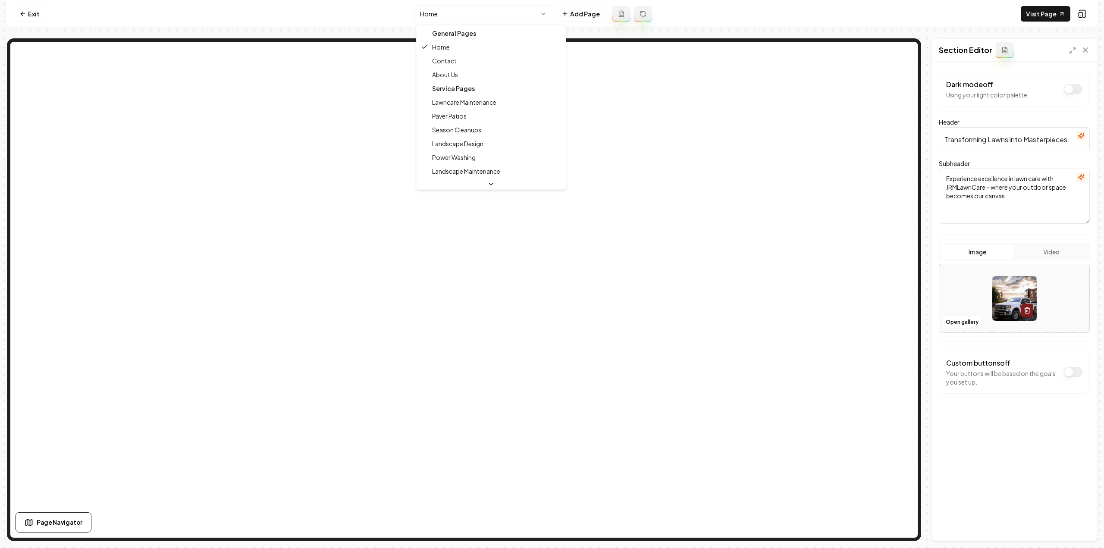
click at [447, 12] on html "Computer Required This feature is only available on a computer. Please switch t…" at bounding box center [552, 274] width 1104 height 548
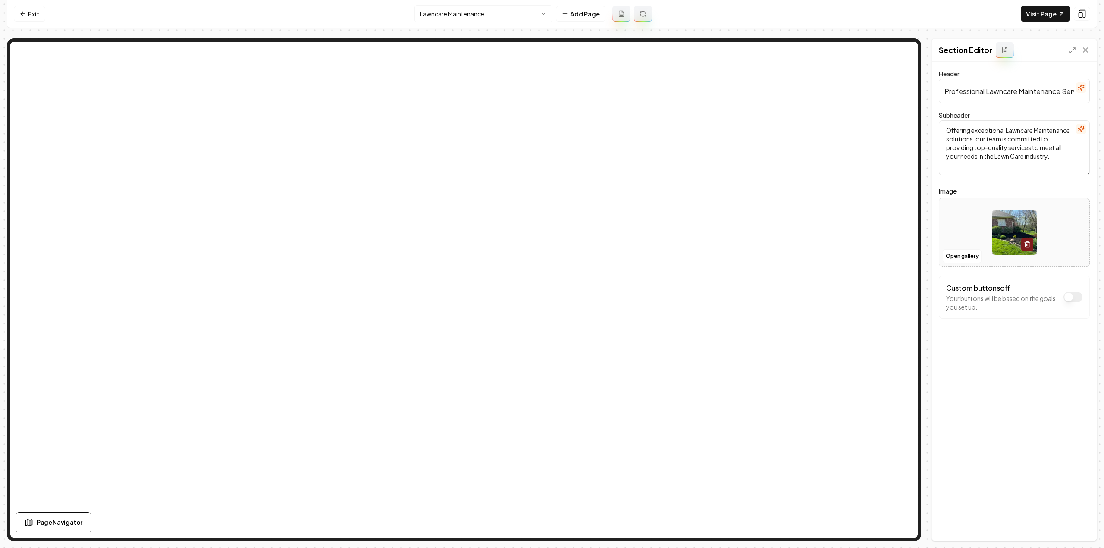
click at [611, 13] on div "Lawncare Maintenance Add Page" at bounding box center [533, 13] width 238 height 17
click at [618, 14] on icon at bounding box center [621, 13] width 7 height 7
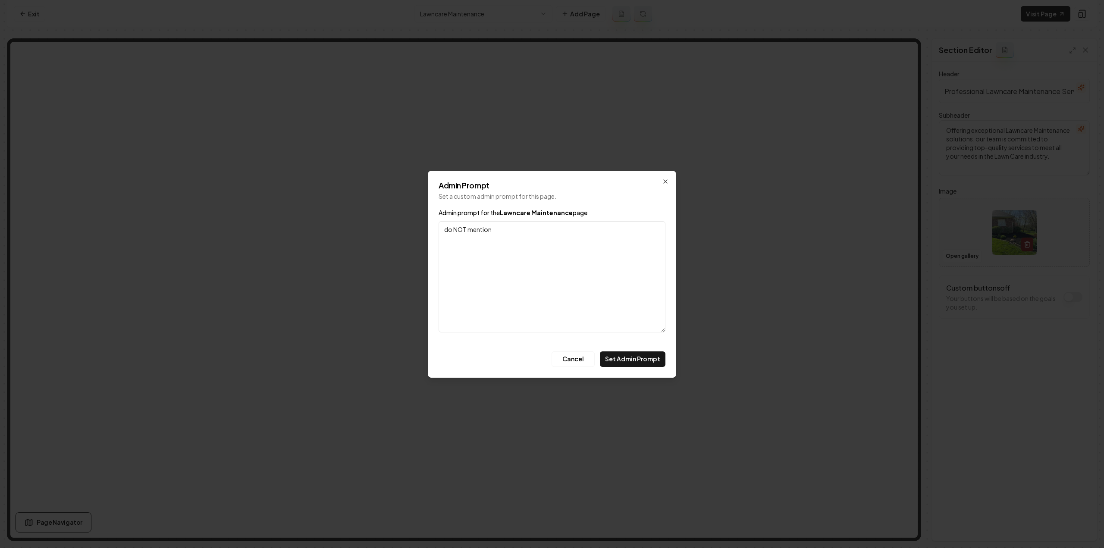
click at [566, 239] on textarea "do NOT mention" at bounding box center [551, 276] width 227 height 111
paste textarea "Weed and Pest Control and Seasonal Cleanups"
click at [516, 230] on textarea "do NOT mention Weed and Pest Control and Seasonal Cleanups" at bounding box center [551, 276] width 227 height 111
click at [559, 227] on textarea "do NOT mention Weed and Pest Control and Seasonal Cleanups" at bounding box center [551, 276] width 227 height 111
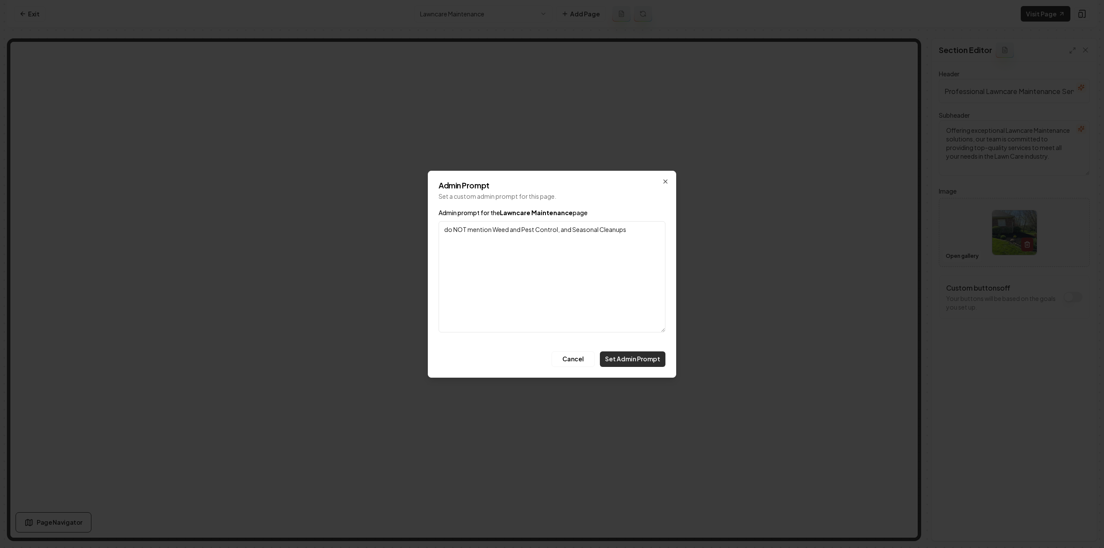
type textarea "do NOT mention Weed and Pest Control, and Seasonal Cleanups"
click at [652, 363] on button "Set Admin Prompt" at bounding box center [633, 359] width 66 height 16
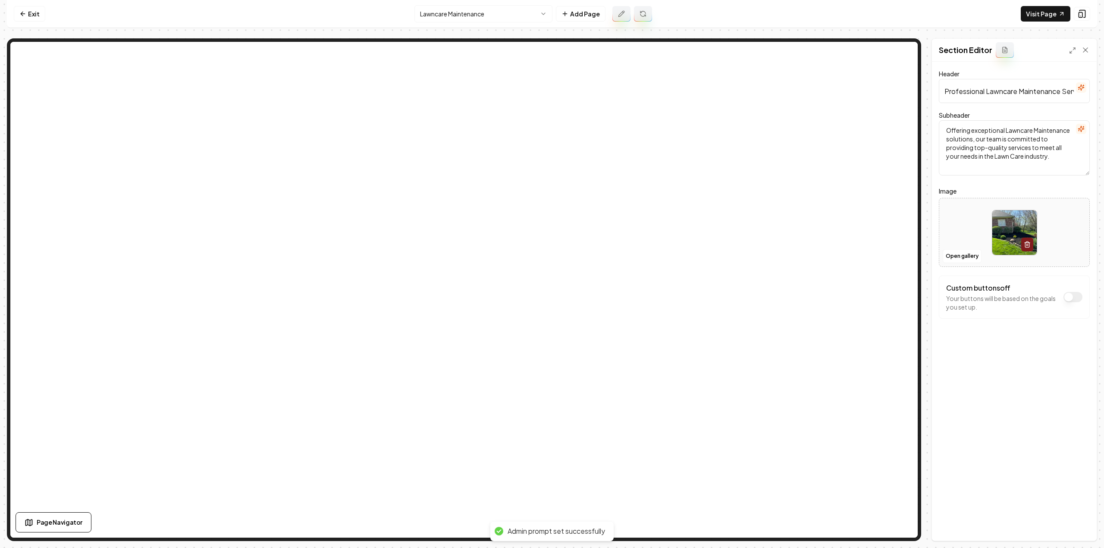
click at [641, 16] on icon at bounding box center [642, 13] width 7 height 7
click at [1030, 399] on div "Header Professional Lawncare Maintenance Services Subheader Offering exceptiona…" at bounding box center [1014, 301] width 165 height 479
click at [640, 13] on icon at bounding box center [640, 11] width 1 height 1
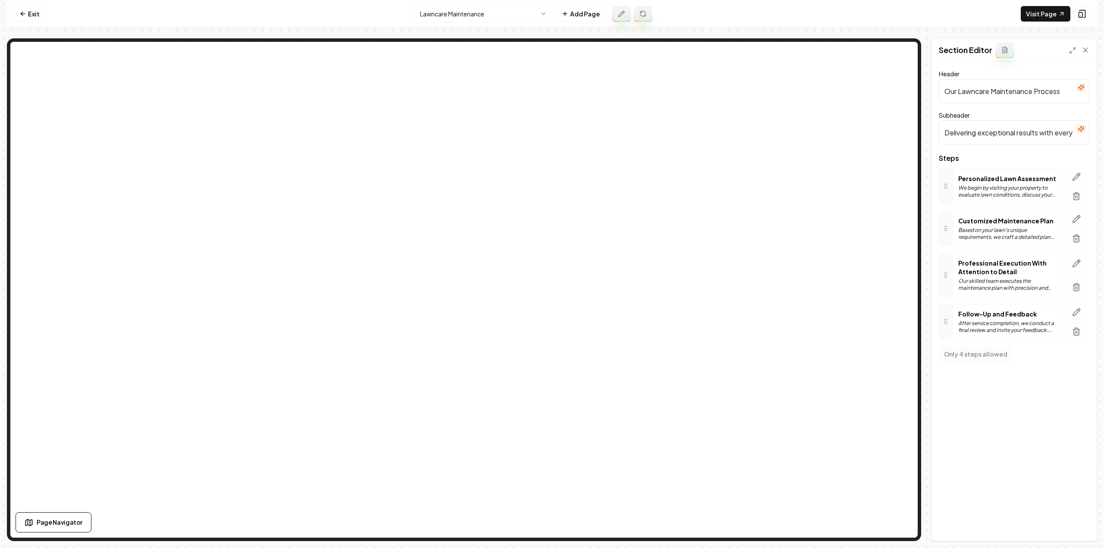
click at [448, 13] on html "Computer Required This feature is only available on a computer. Please switch t…" at bounding box center [552, 274] width 1104 height 548
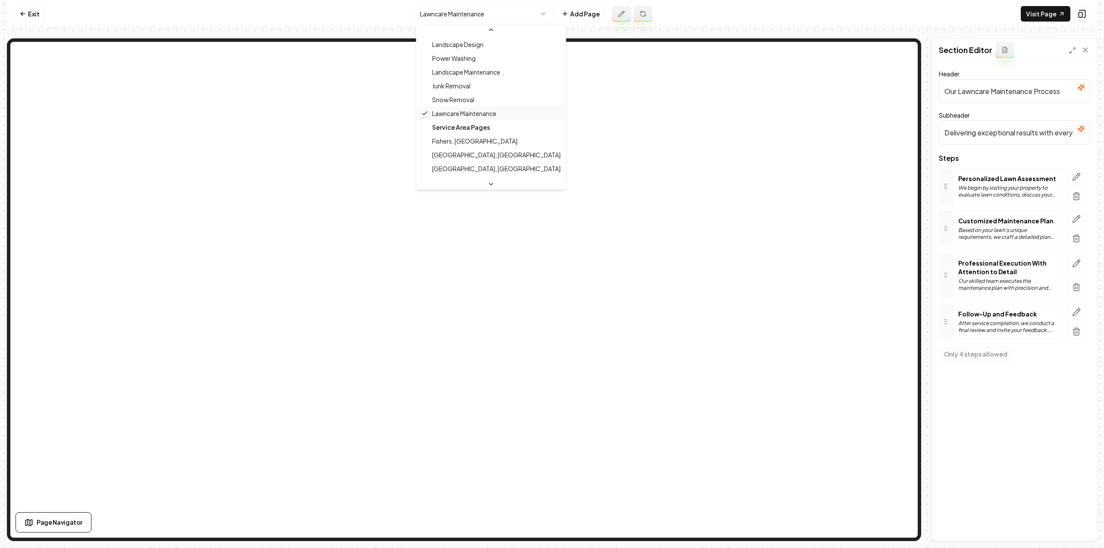
scroll to position [37, 0]
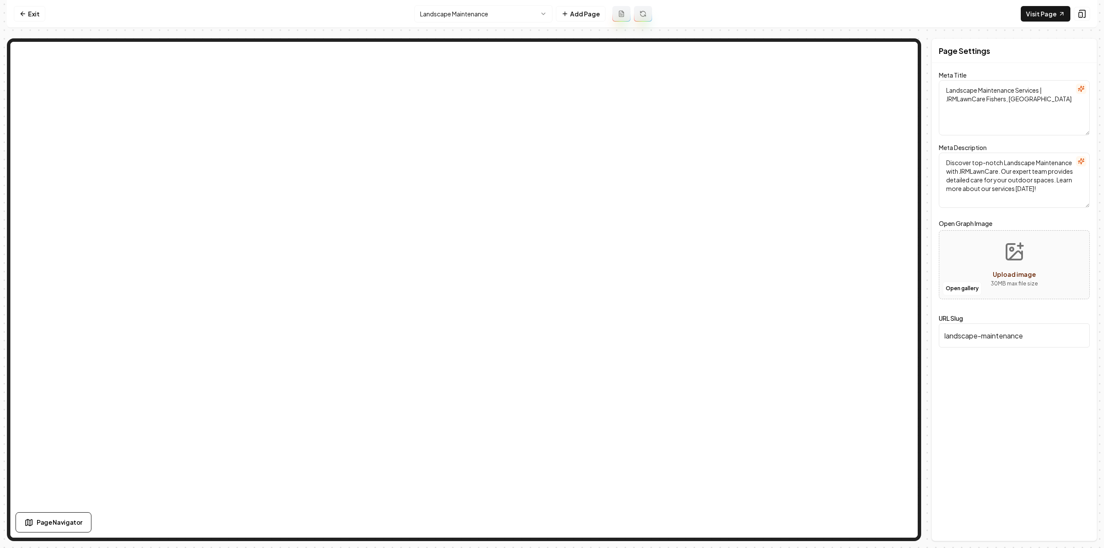
click at [616, 13] on button at bounding box center [621, 14] width 18 height 16
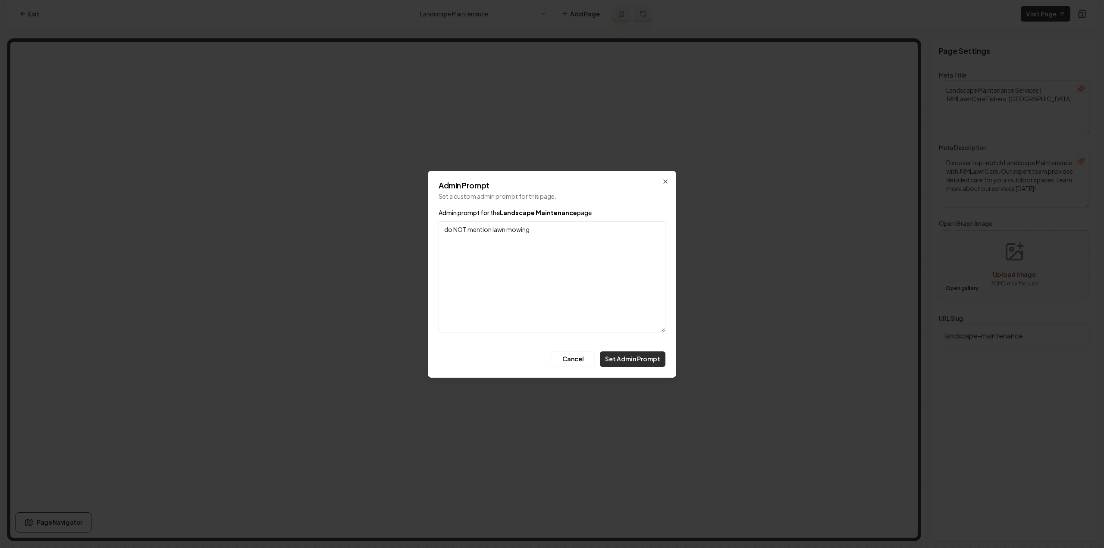
type textarea "do NOT mention lawn mowing"
click at [654, 364] on button "Set Admin Prompt" at bounding box center [633, 359] width 66 height 16
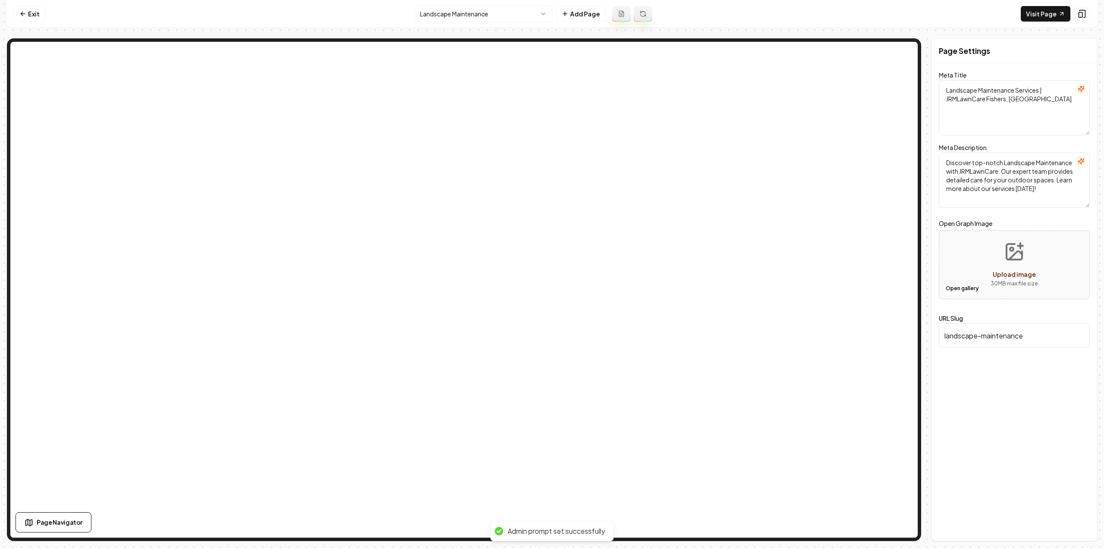
click at [640, 18] on button at bounding box center [643, 14] width 18 height 16
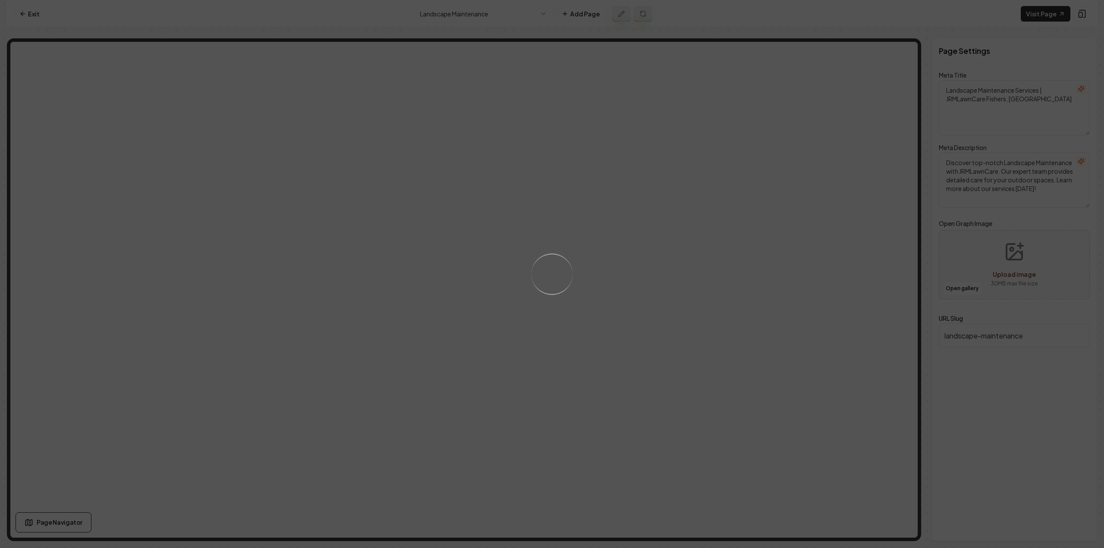
type textarea "Landscape Maintenance Services in Fishers, IN | JRMLawnCare"
type textarea "Transform your outdoor spaces with JRMLawnCare’s expert landscape maintenance i…"
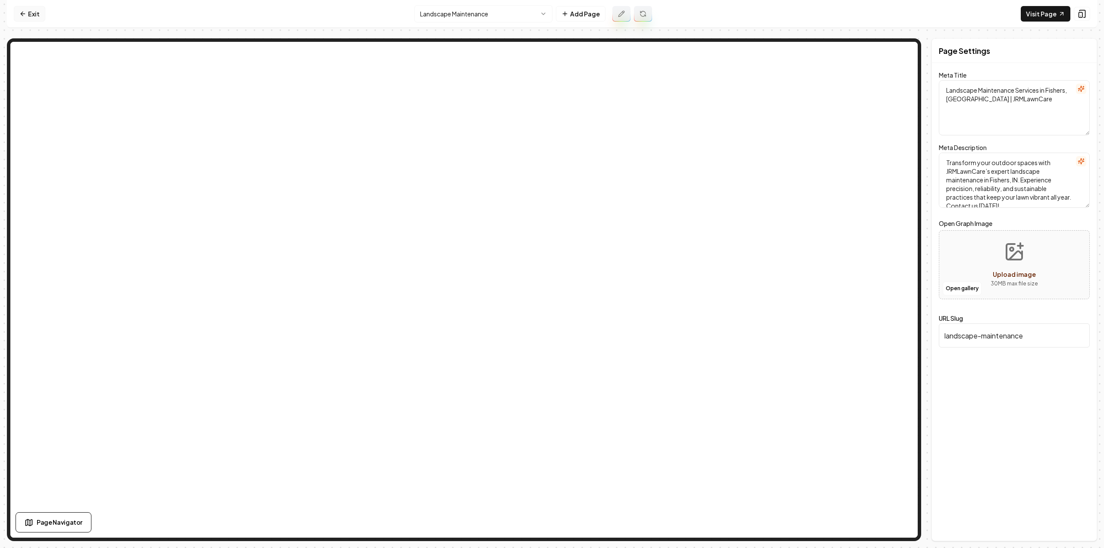
click at [35, 16] on link "Exit" at bounding box center [29, 14] width 31 height 16
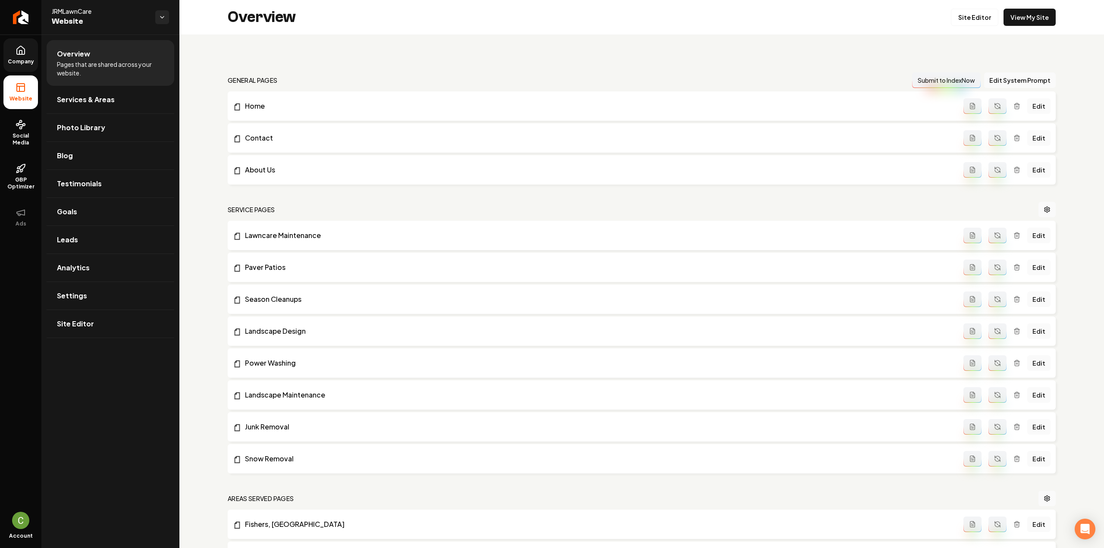
click at [28, 56] on link "Company" at bounding box center [20, 55] width 34 height 34
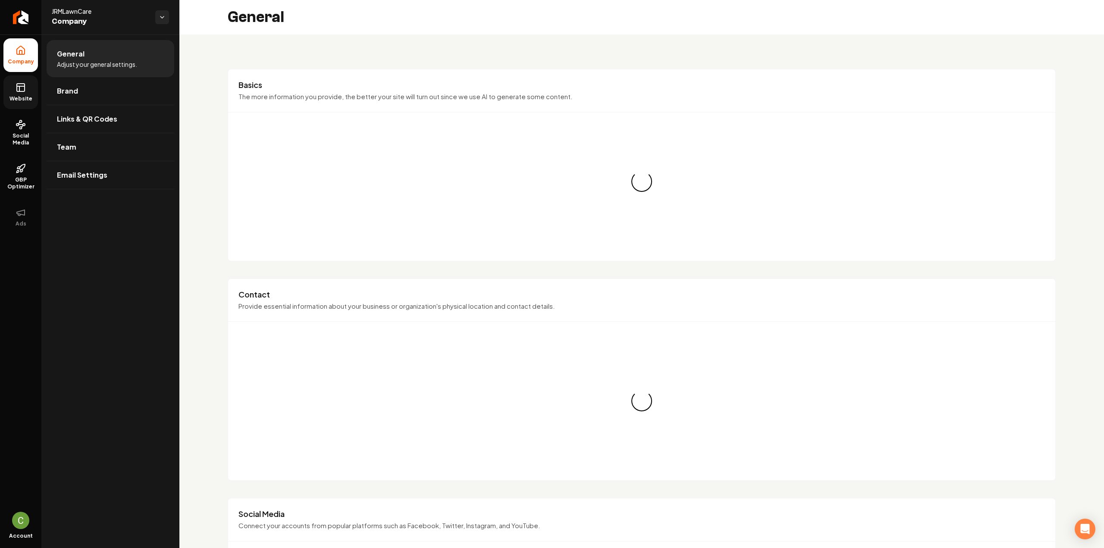
click at [29, 88] on link "Website" at bounding box center [20, 92] width 34 height 34
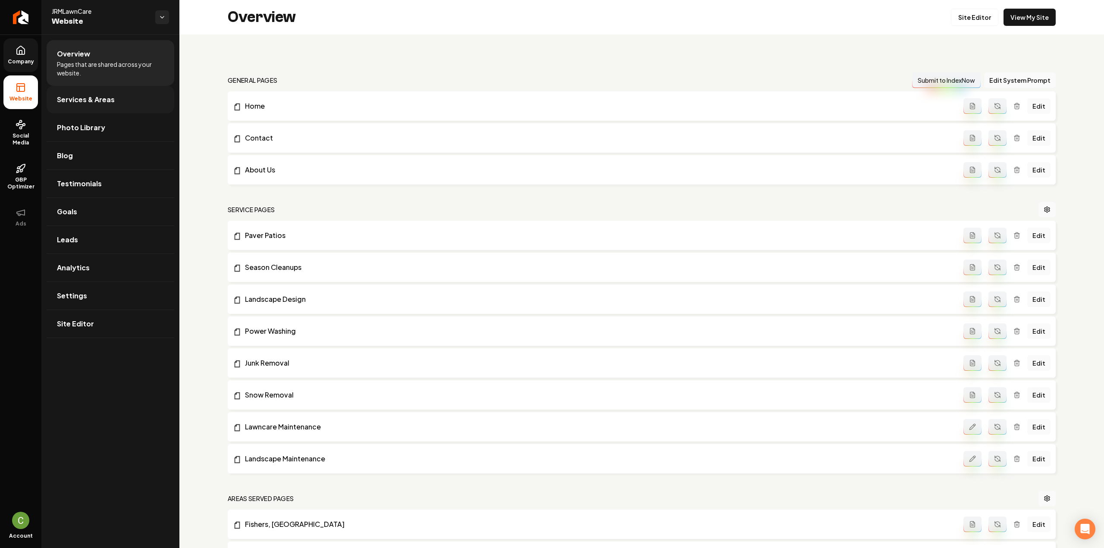
click at [69, 88] on link "Services & Areas" at bounding box center [111, 100] width 128 height 28
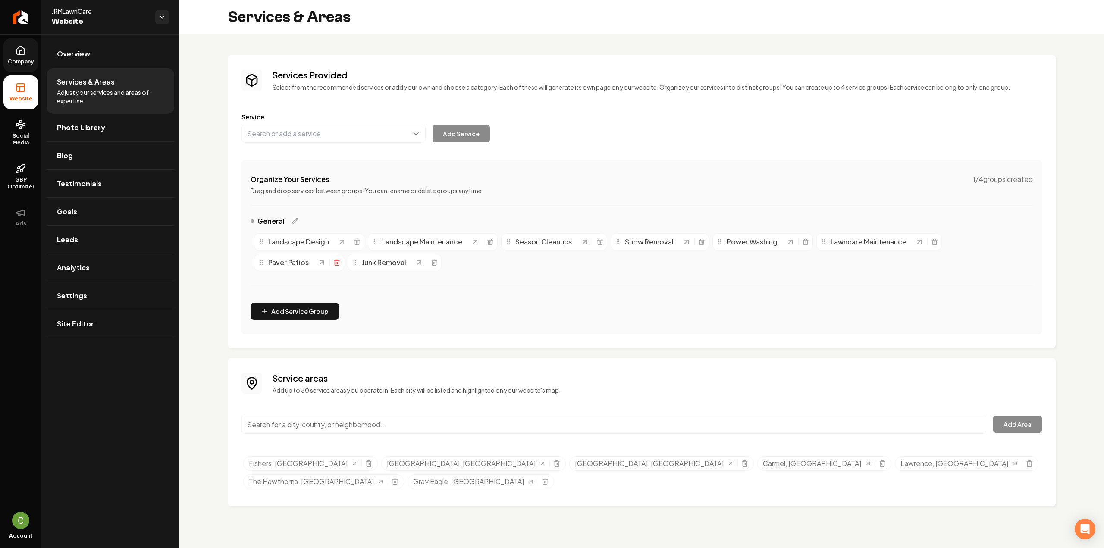
click at [335, 261] on icon "Main content area" at bounding box center [336, 261] width 5 height 0
click at [249, 135] on button "Main content area" at bounding box center [333, 134] width 184 height 18
paste input "Hardscaping Install"
type input "Hardscaping Install"
click at [460, 141] on button "Add Service" at bounding box center [460, 133] width 57 height 17
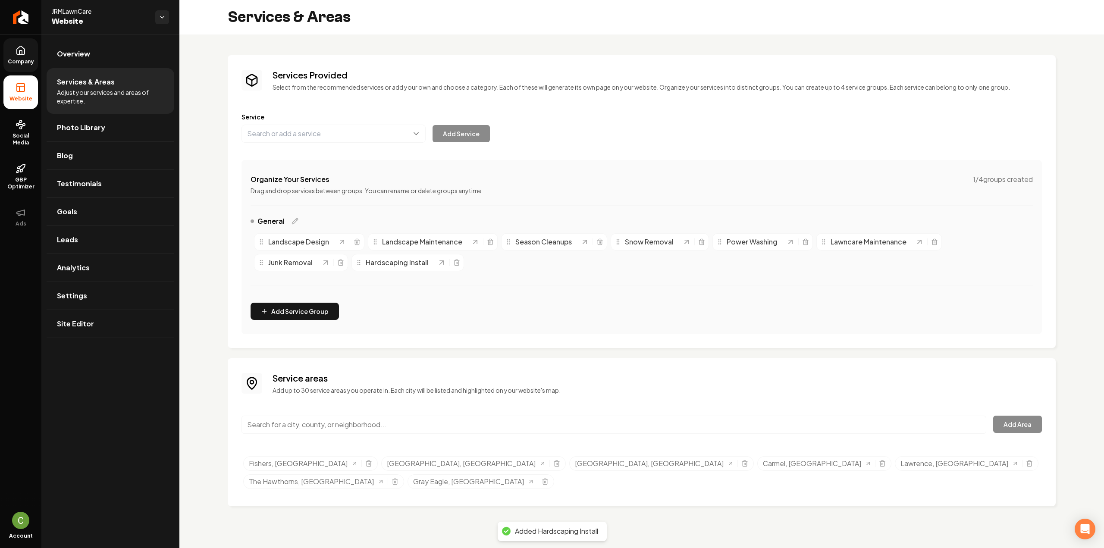
click at [11, 56] on link "Company" at bounding box center [20, 55] width 34 height 34
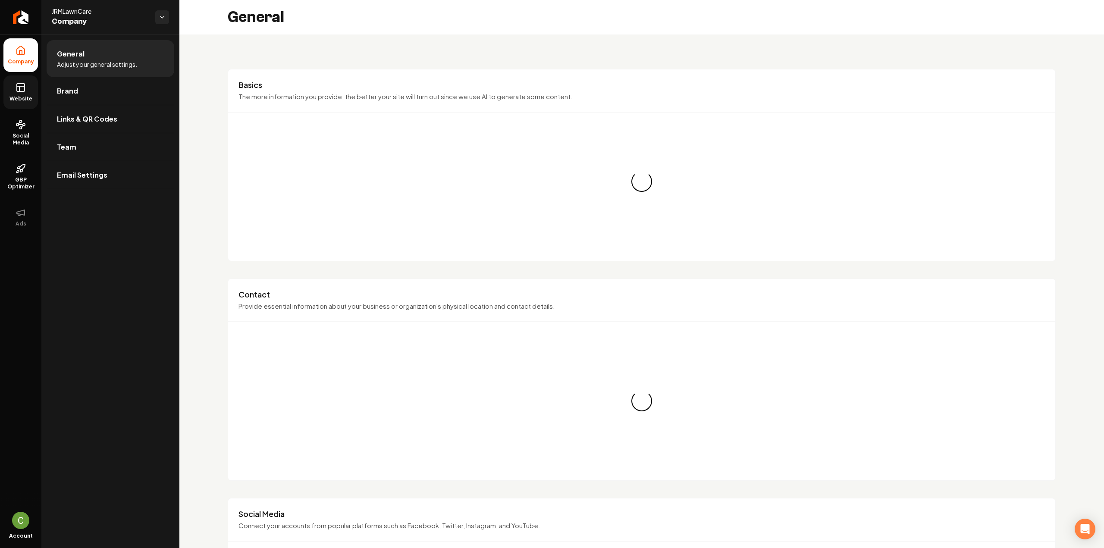
click at [13, 88] on link "Website" at bounding box center [20, 92] width 34 height 34
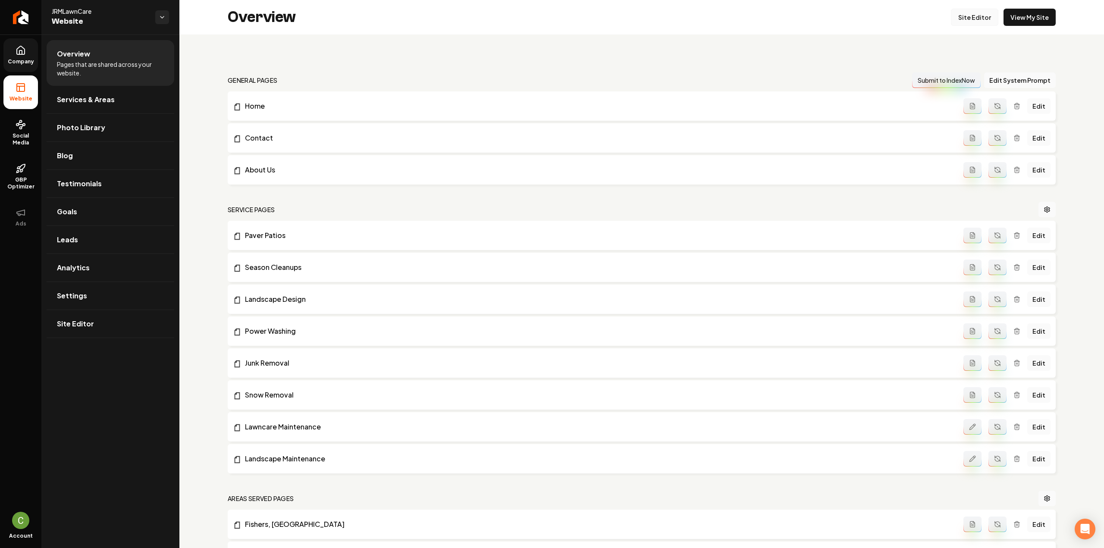
click at [977, 20] on link "Site Editor" at bounding box center [973, 17] width 47 height 17
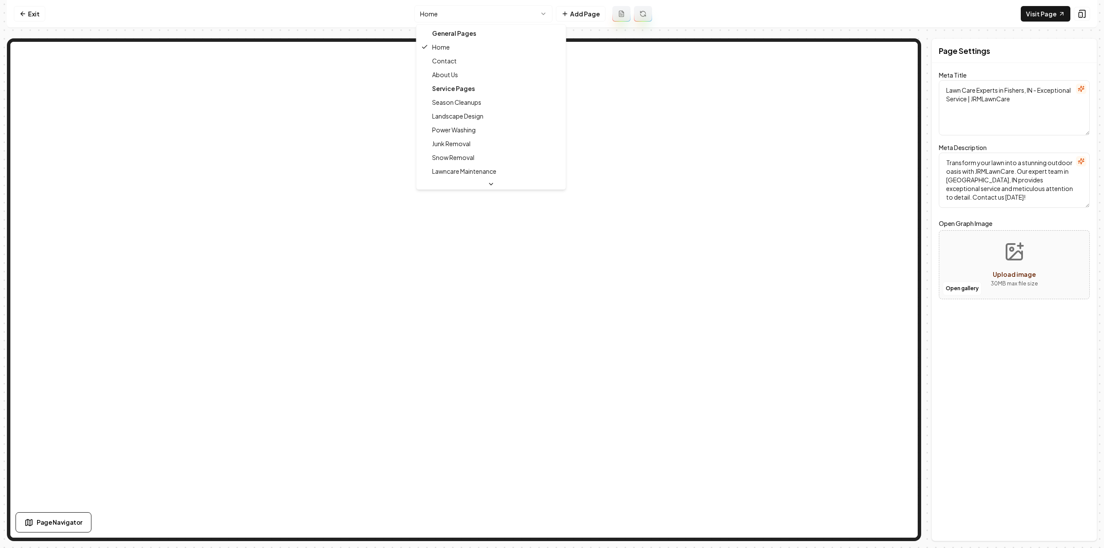
click at [496, 13] on html "Computer Required This feature is only available on a computer. Please switch t…" at bounding box center [552, 274] width 1104 height 548
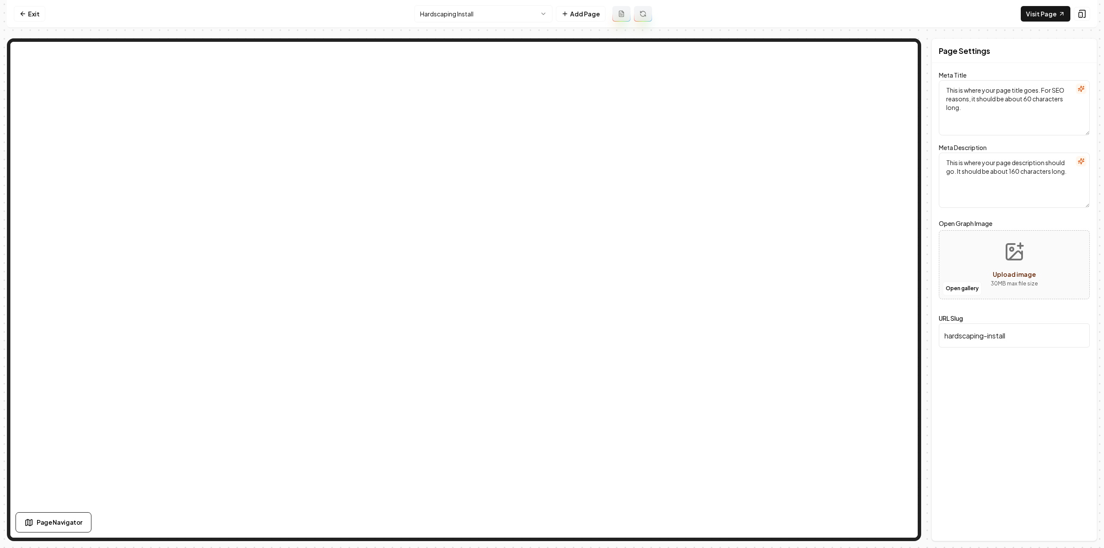
click at [616, 13] on button at bounding box center [621, 14] width 18 height 16
click at [628, 9] on button at bounding box center [621, 14] width 18 height 16
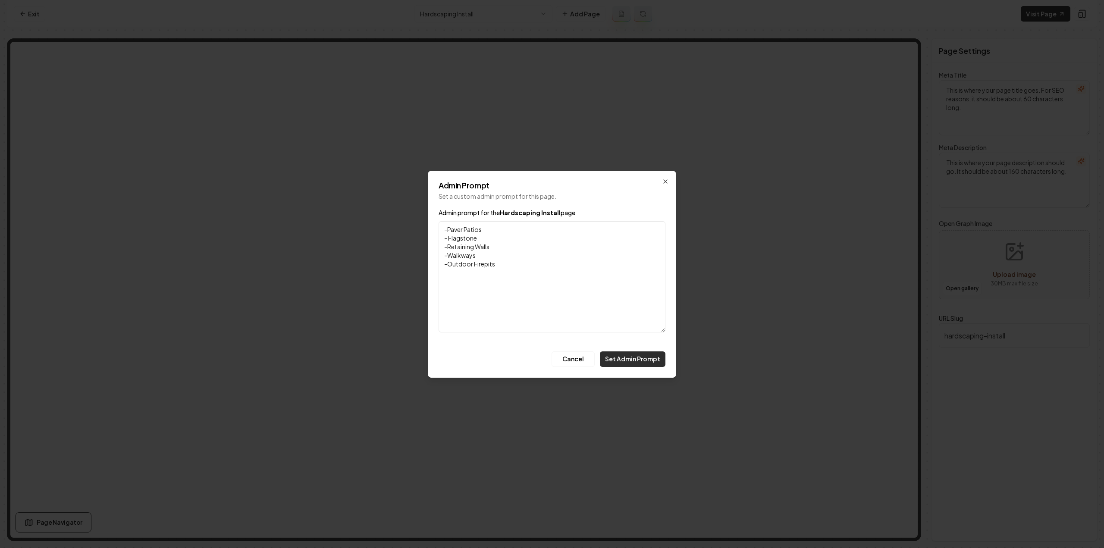
type textarea "-Paver Patios - Flagstone -Retaining Walls -Walkways -Outdoor Firepits"
click at [619, 358] on button "Set Admin Prompt" at bounding box center [633, 359] width 66 height 16
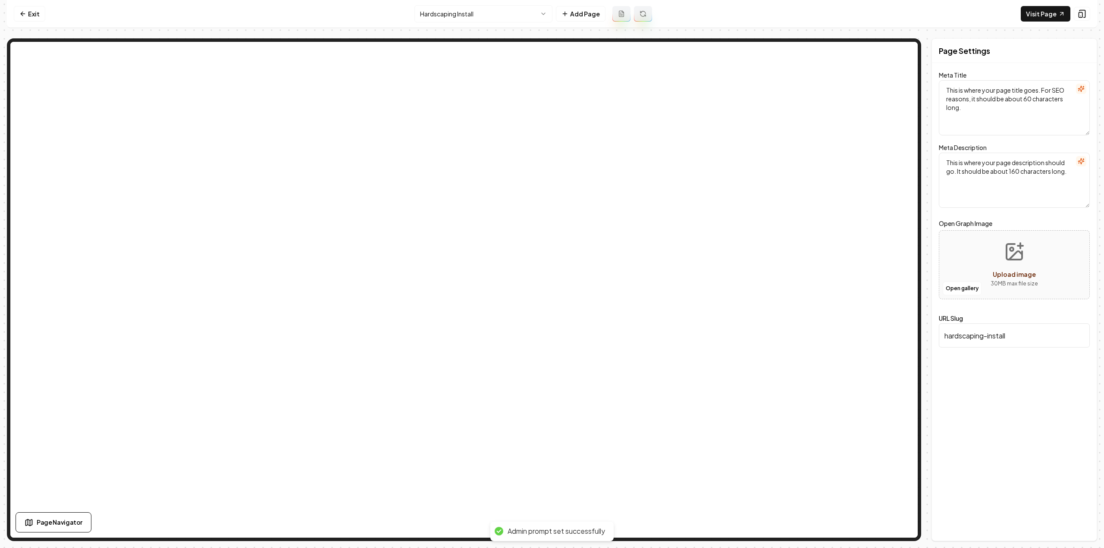
click at [645, 16] on button at bounding box center [643, 14] width 18 height 16
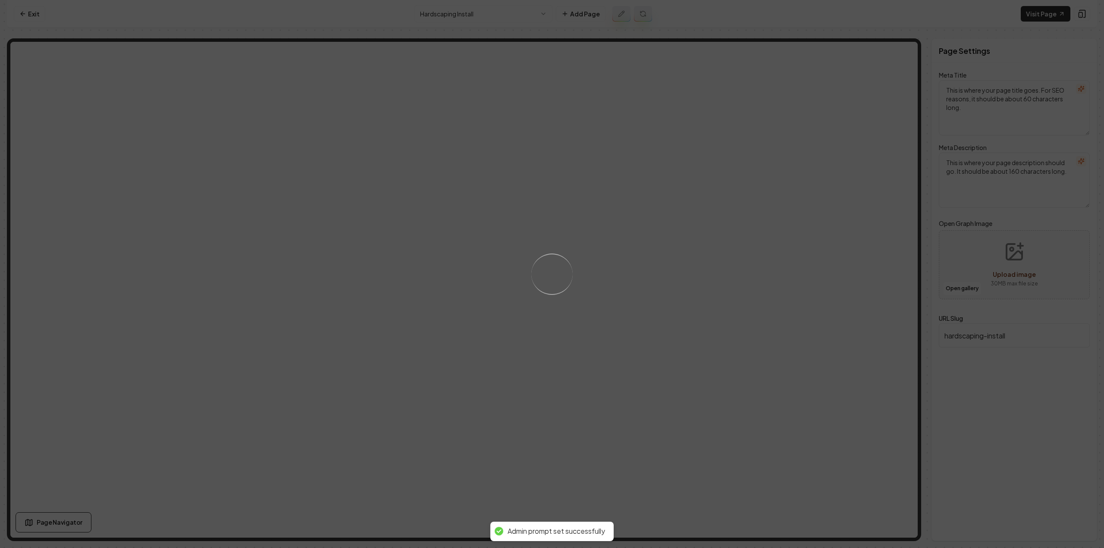
type textarea "Hardscaping Install Experts in Fishers, IN | JRMLawnCare"
type textarea "Transform your outdoors with JRMLawnCare's expert Hardscaping Install service i…"
type textarea "Hardscaping Install Services in Fishers, IN | JRMLawnCare"
type textarea "Transform your Fishers, IN outdoor space with JRMLawnCare’s expert hardscaping …"
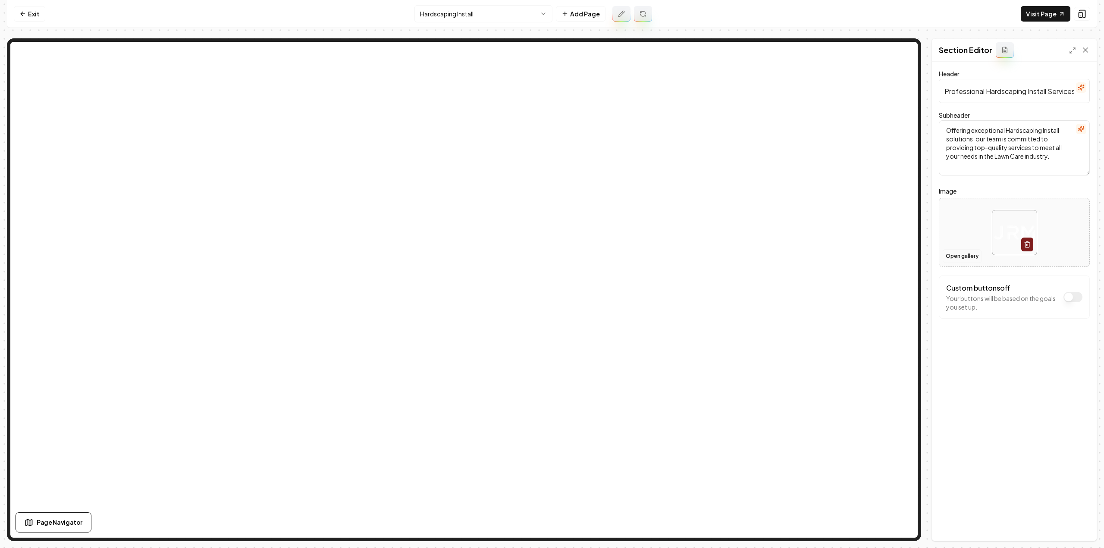
click at [967, 255] on button "Open gallery" at bounding box center [961, 256] width 39 height 14
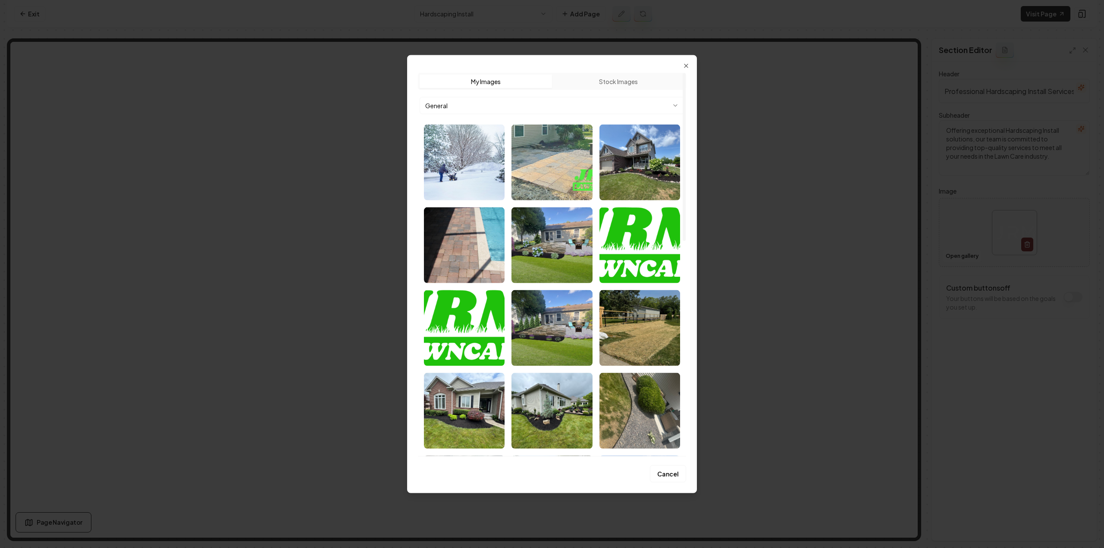
click at [551, 170] on img "Select image image_689a3de75c7cd75eb852953c.webp" at bounding box center [551, 162] width 81 height 76
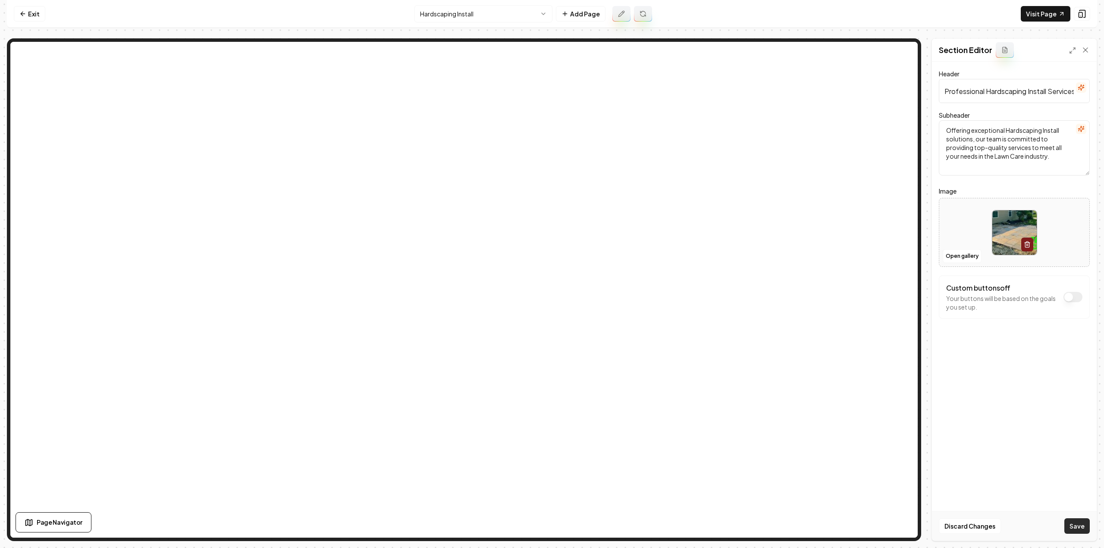
click at [1076, 525] on button "Save" at bounding box center [1076, 526] width 25 height 16
click at [448, 12] on html "Computer Required This feature is only available on a computer. Please switch t…" at bounding box center [552, 274] width 1104 height 548
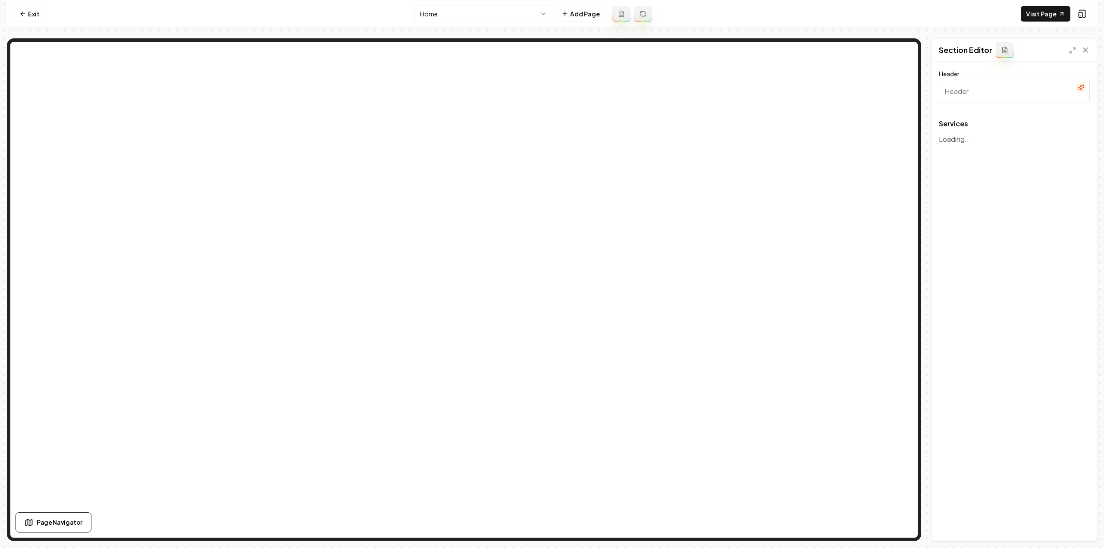
type input "Our Expert Lawn Care Services"
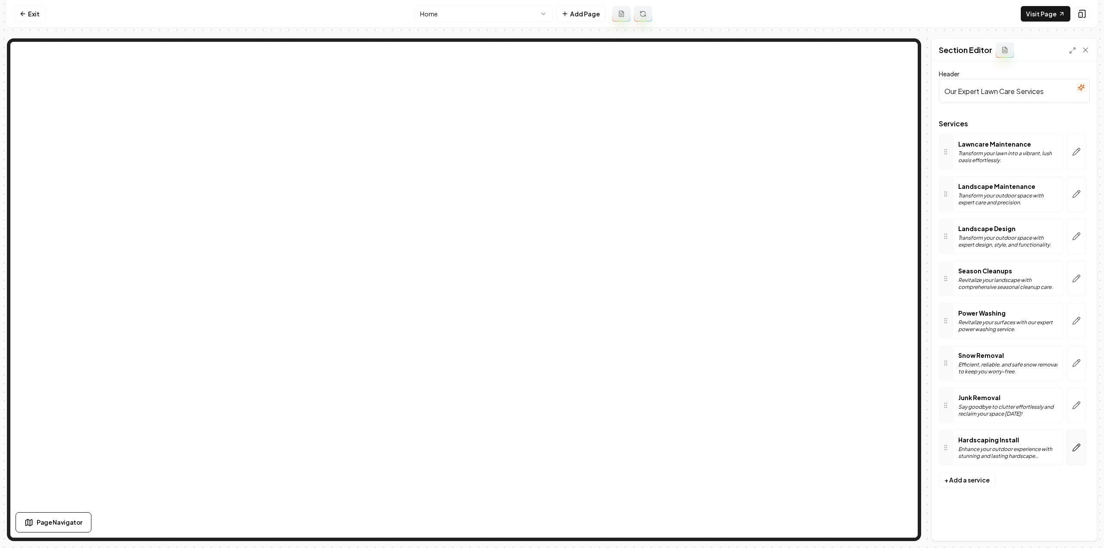
click at [1076, 443] on icon "button" at bounding box center [1076, 447] width 9 height 9
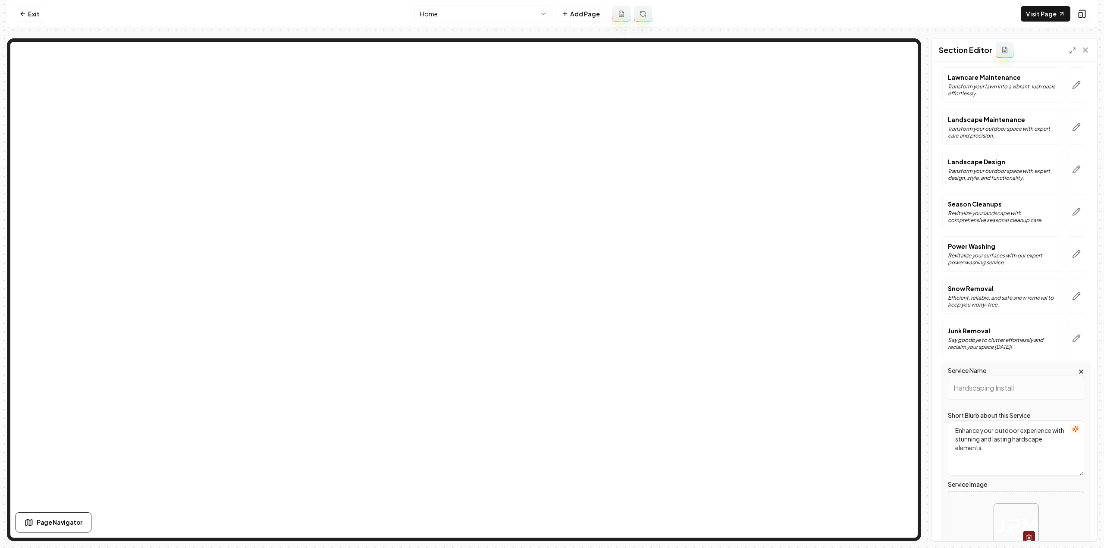
scroll to position [153, 0]
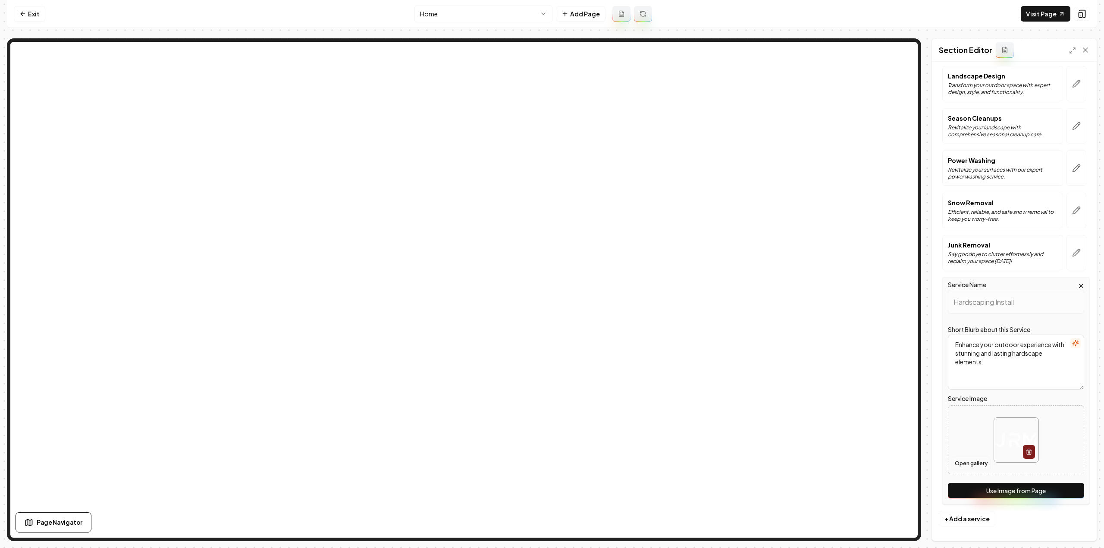
click at [962, 463] on button "Open gallery" at bounding box center [970, 463] width 39 height 14
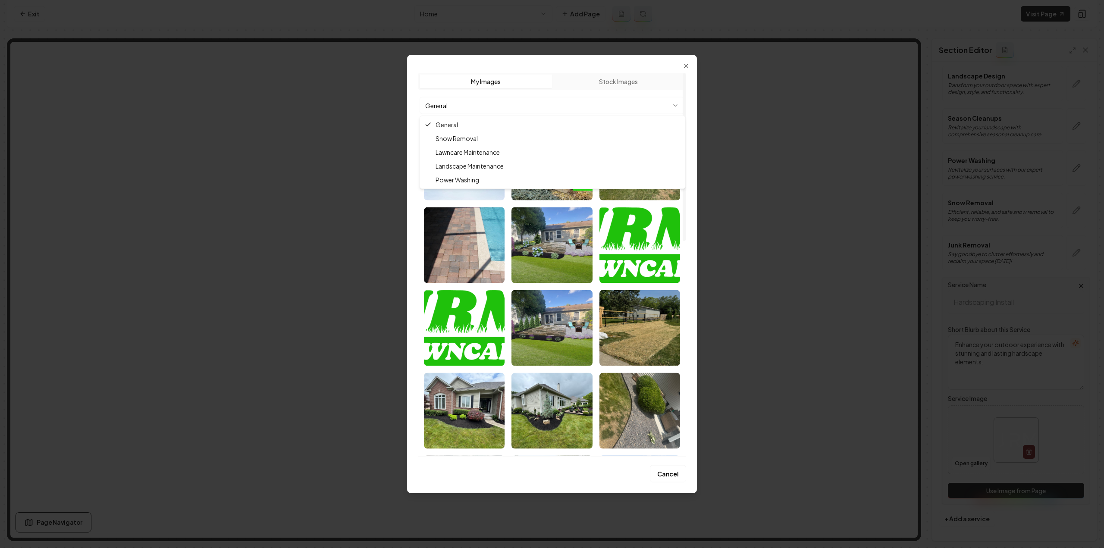
click at [485, 111] on body "Computer Required This feature is only available on a computer. Please switch t…" at bounding box center [552, 274] width 1104 height 548
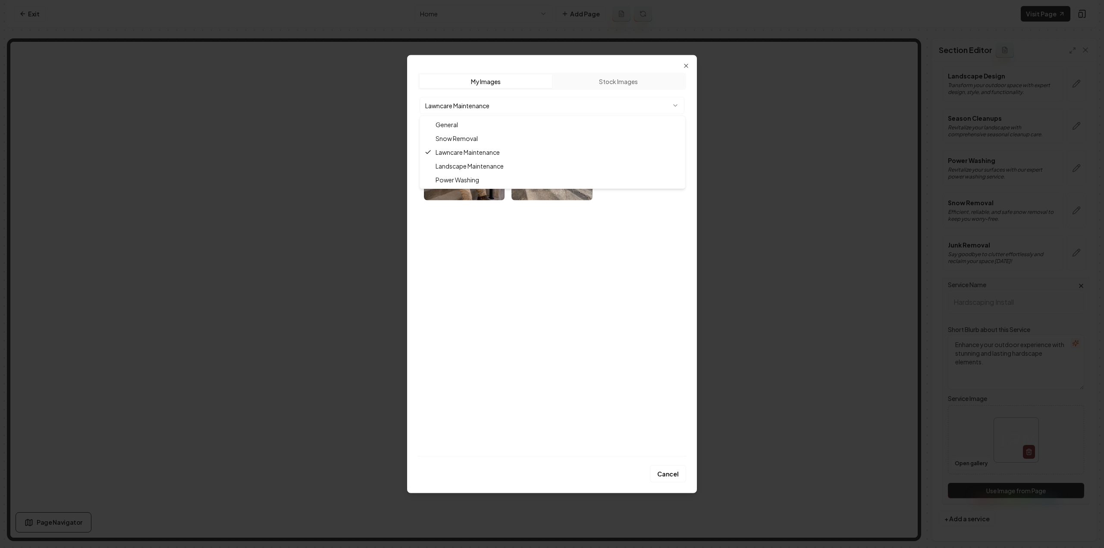
click at [465, 106] on body "Computer Required This feature is only available on a computer. Please switch t…" at bounding box center [552, 274] width 1104 height 548
click at [466, 106] on body "Computer Required This feature is only available on a computer. Please switch t…" at bounding box center [552, 274] width 1104 height 548
click at [461, 105] on body "Computer Required This feature is only available on a computer. Please switch t…" at bounding box center [552, 274] width 1104 height 548
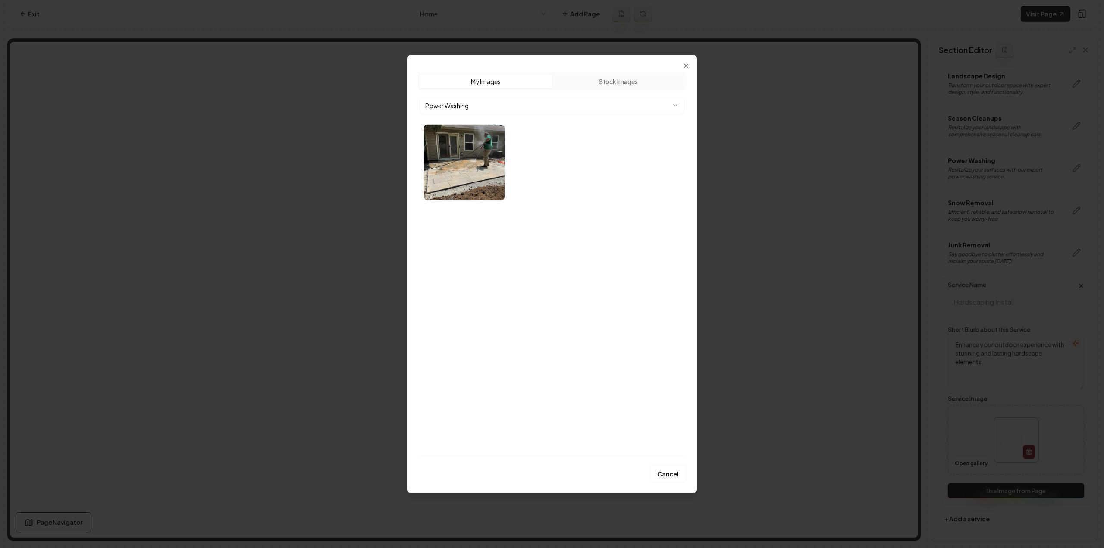
click at [480, 105] on body "Computer Required This feature is only available on a computer. Please switch t…" at bounding box center [552, 274] width 1104 height 548
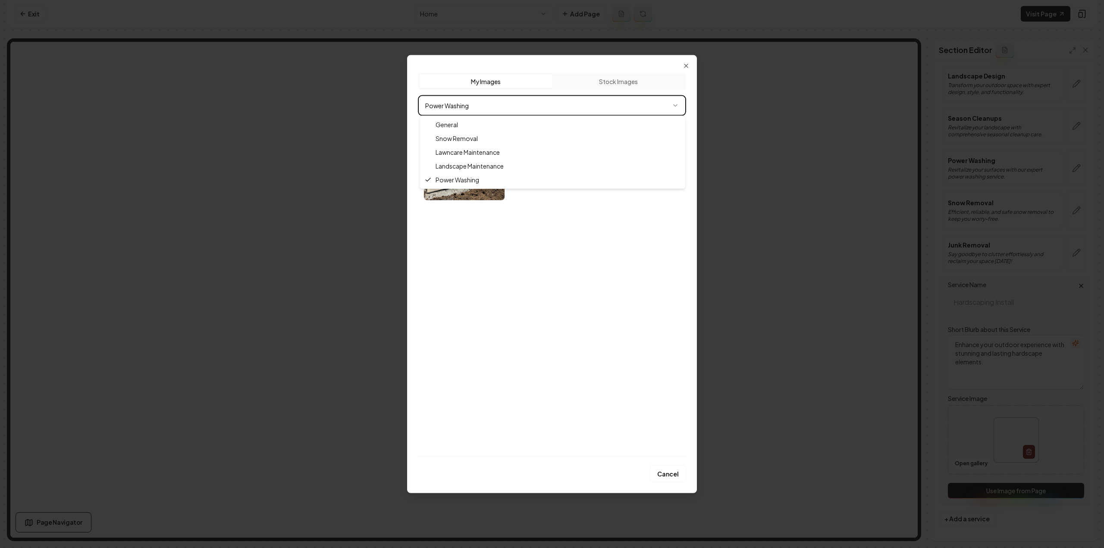
click at [860, 373] on div at bounding box center [552, 274] width 1104 height 548
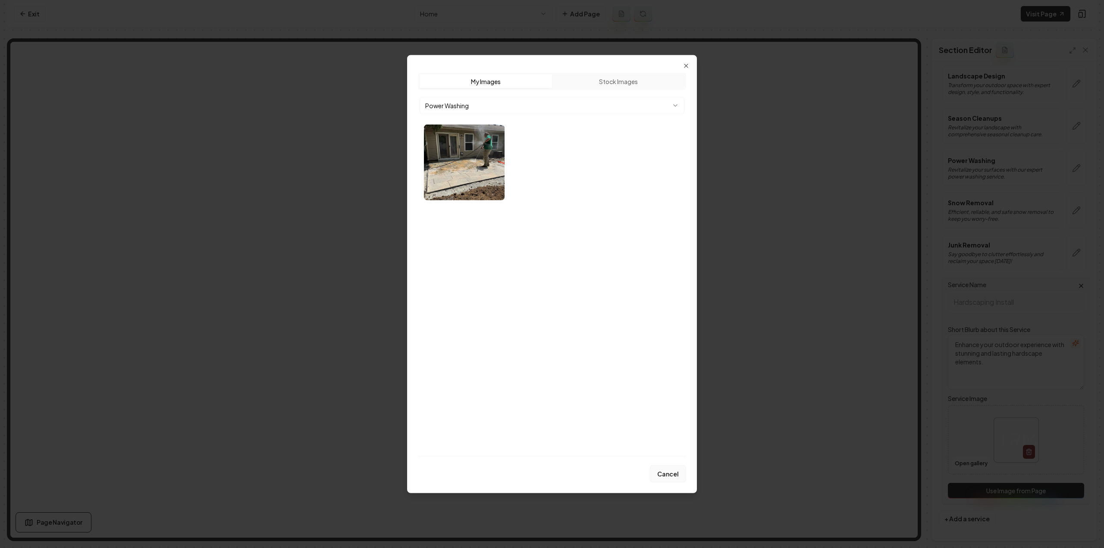
click at [665, 479] on button "Cancel" at bounding box center [668, 473] width 36 height 17
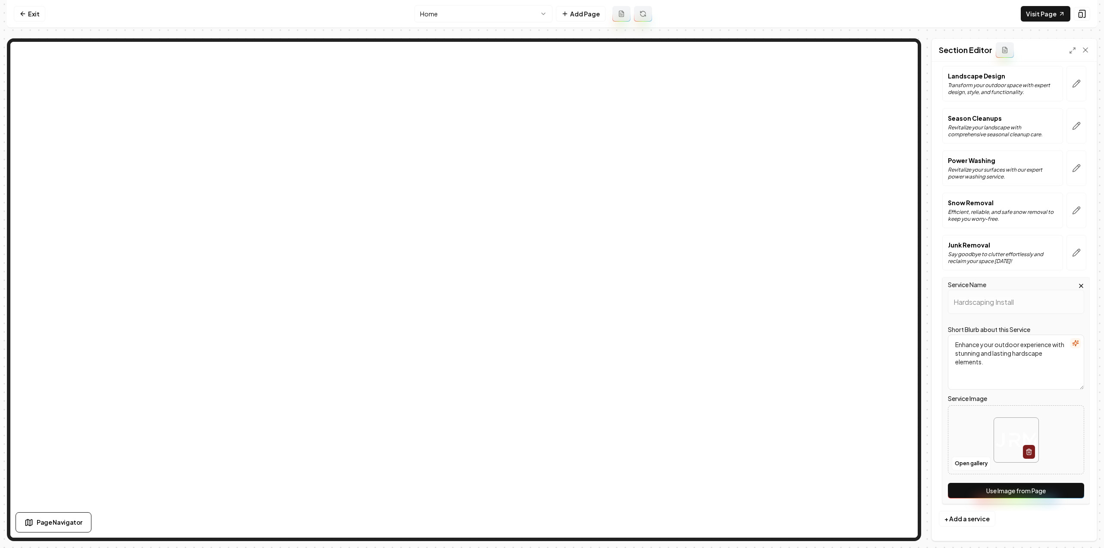
click at [1029, 494] on button "Use Image from Page" at bounding box center [1015, 491] width 136 height 16
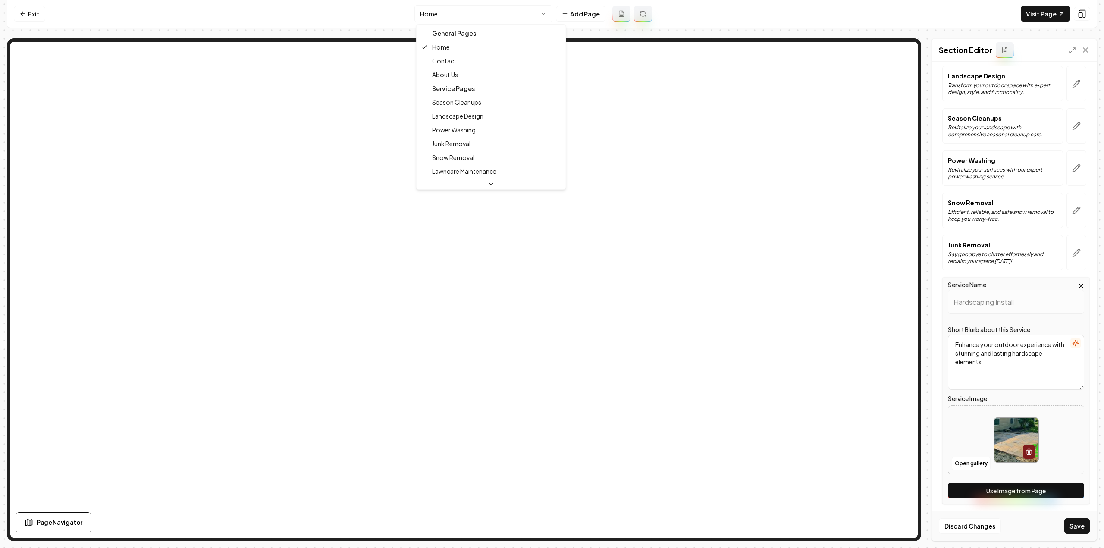
click at [466, 13] on html "Computer Required This feature is only available on a computer. Please switch t…" at bounding box center [552, 274] width 1104 height 548
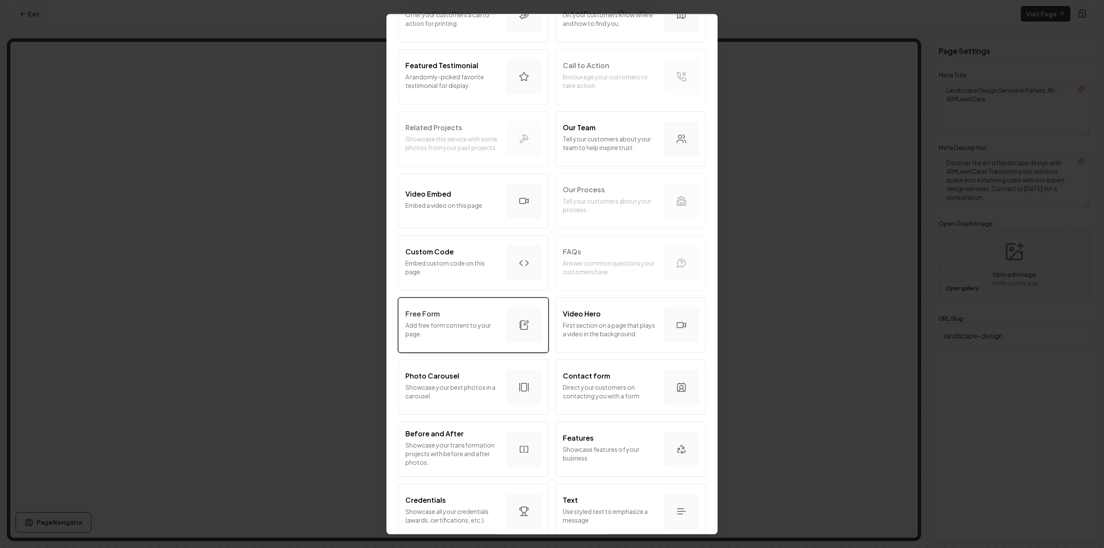
scroll to position [292, 0]
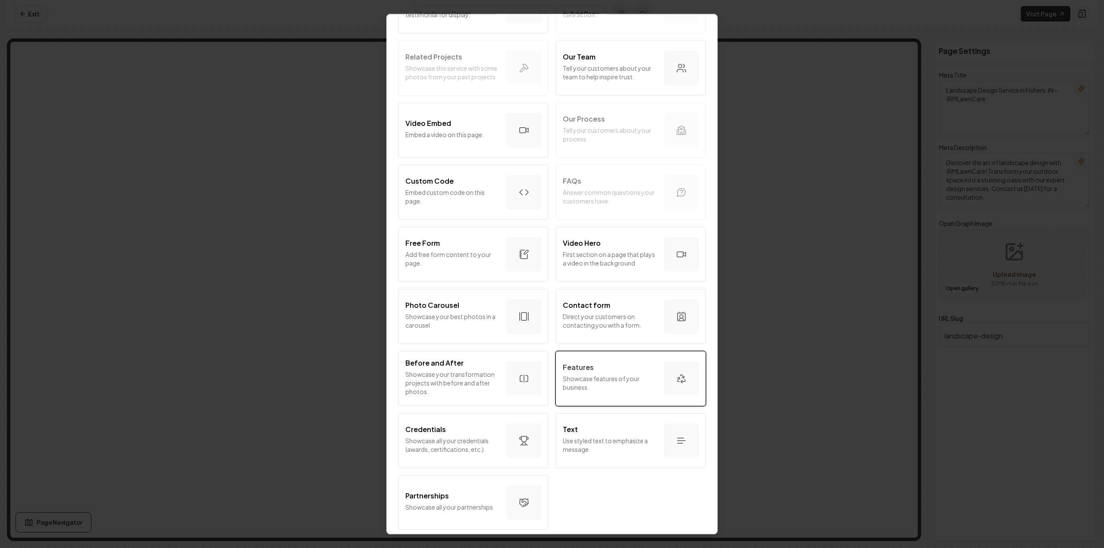
click at [632, 381] on p "Showcase features of your business." at bounding box center [610, 382] width 94 height 17
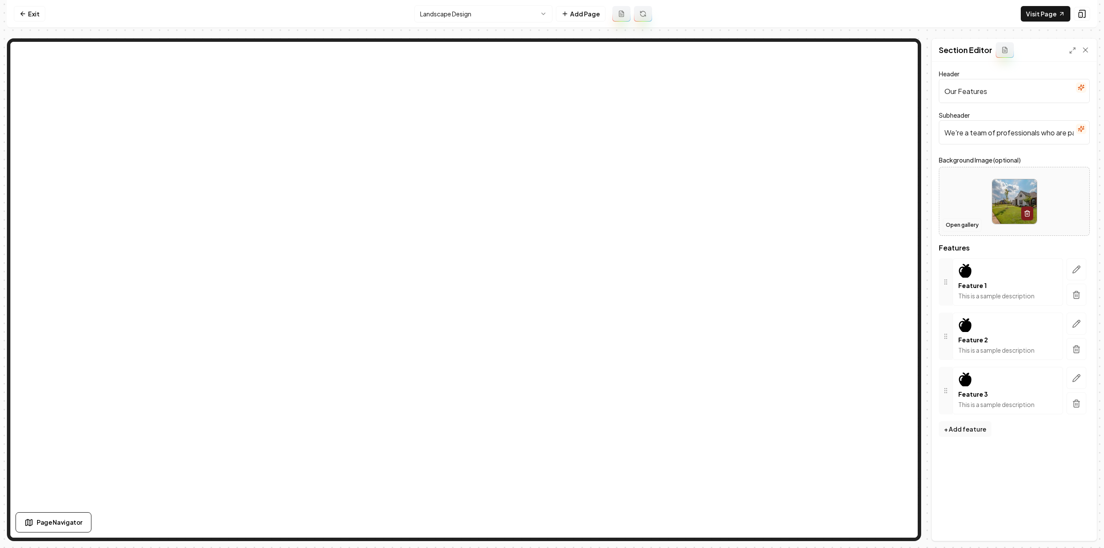
click at [955, 229] on button "Open gallery" at bounding box center [961, 225] width 39 height 14
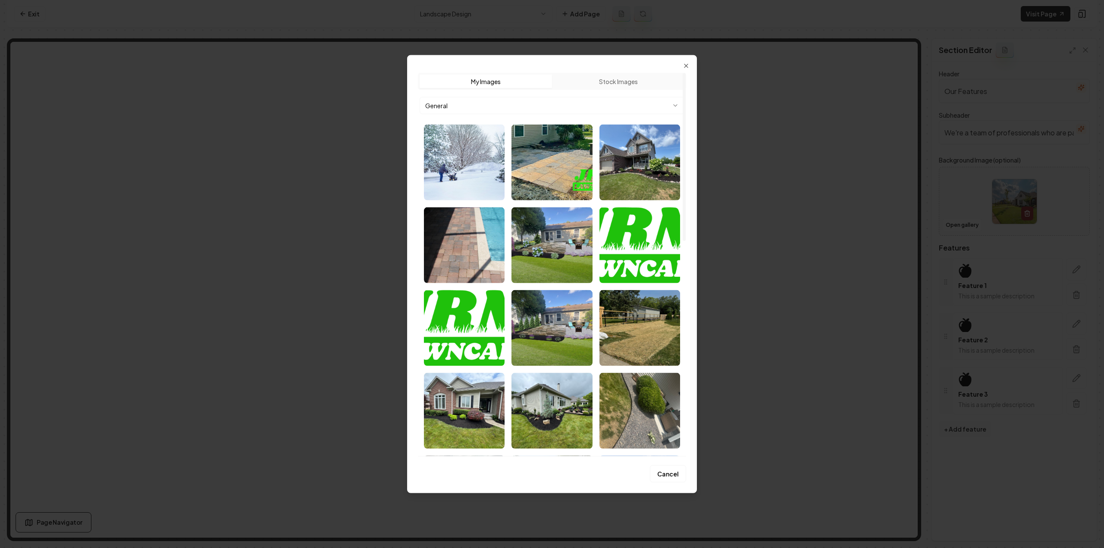
click at [623, 184] on img "Select image image_689a3df45c7cd75eb852f347.webp" at bounding box center [639, 162] width 81 height 76
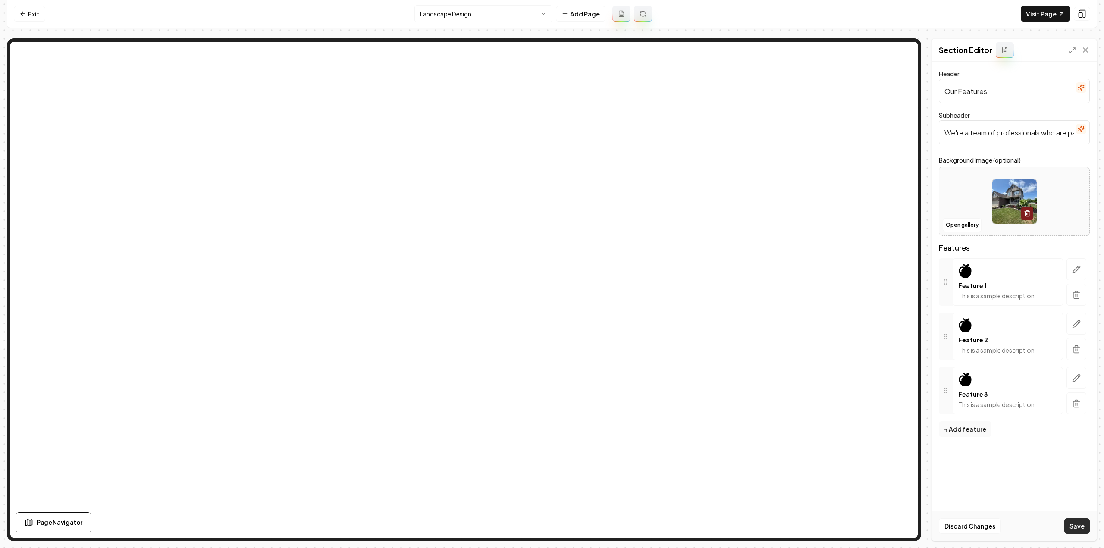
click at [1074, 531] on button "Save" at bounding box center [1076, 526] width 25 height 16
click at [1079, 272] on icon "button" at bounding box center [1076, 269] width 9 height 9
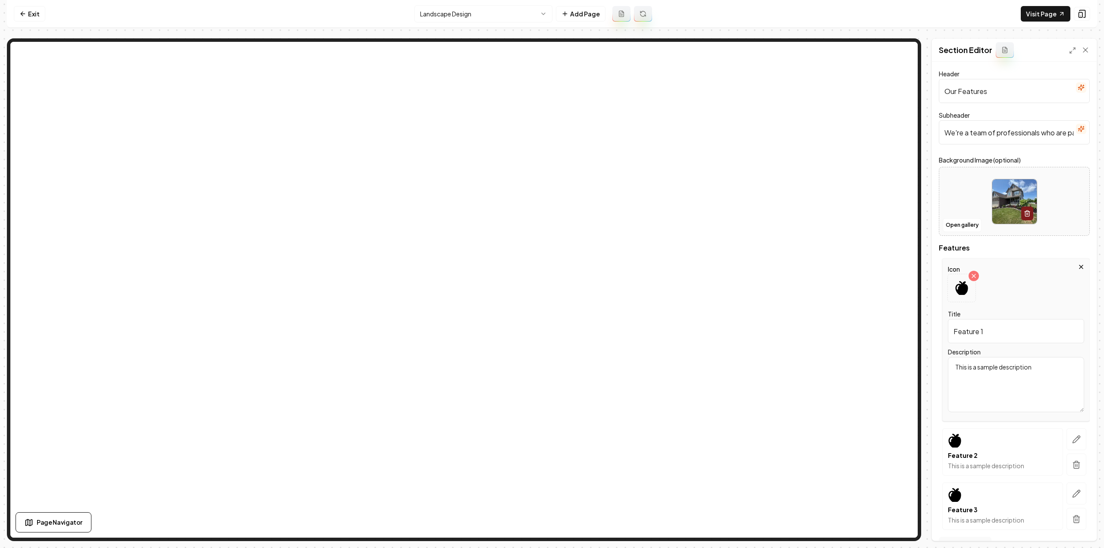
click at [1044, 336] on input "Feature 1" at bounding box center [1015, 331] width 136 height 24
paste input "Local Expertise, Personalized Care"
type input "Local Expertise, Personalized Care"
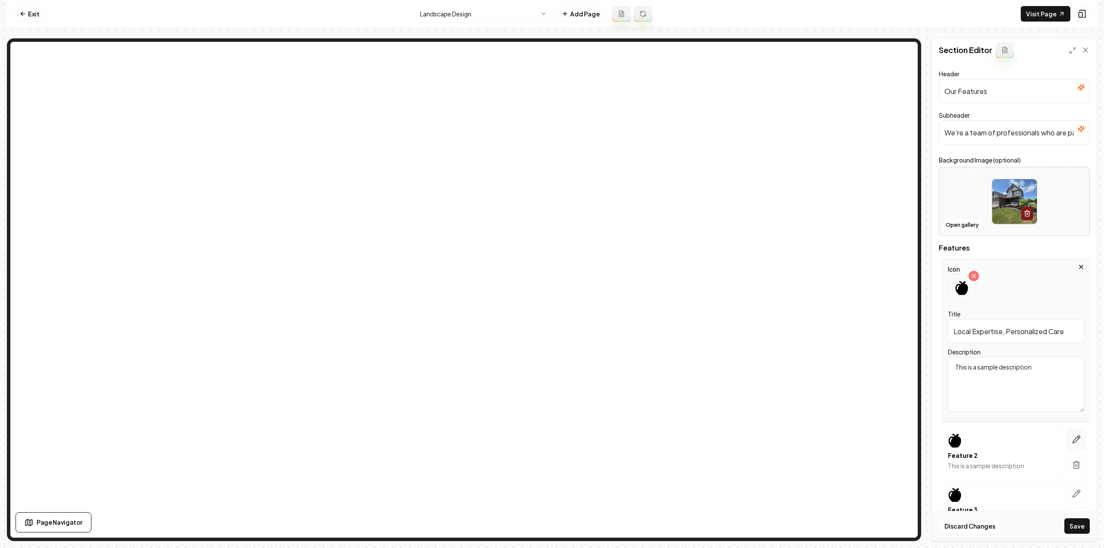
click at [1072, 438] on icon "button" at bounding box center [1076, 439] width 9 height 9
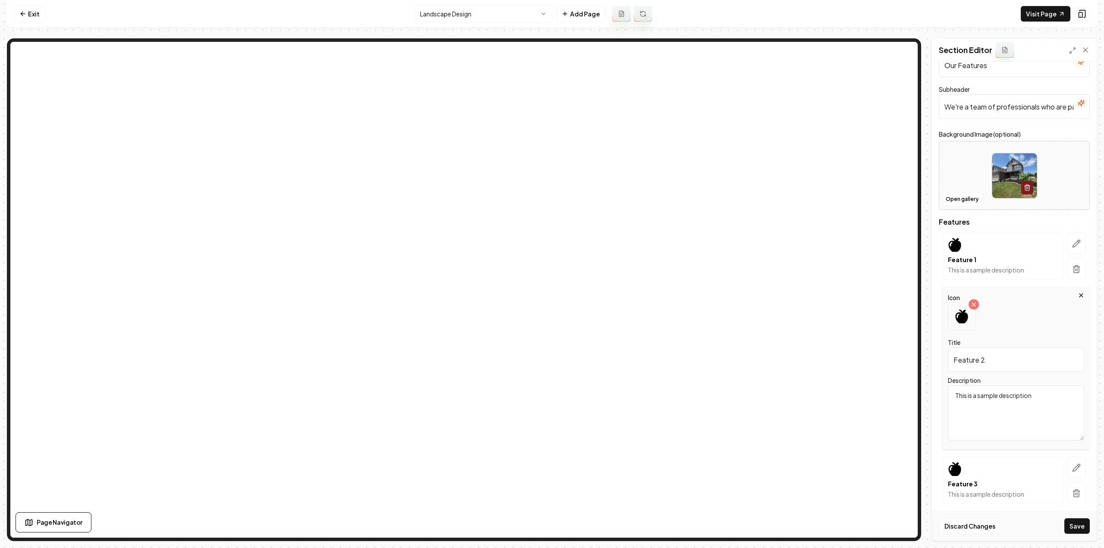
scroll to position [43, 0]
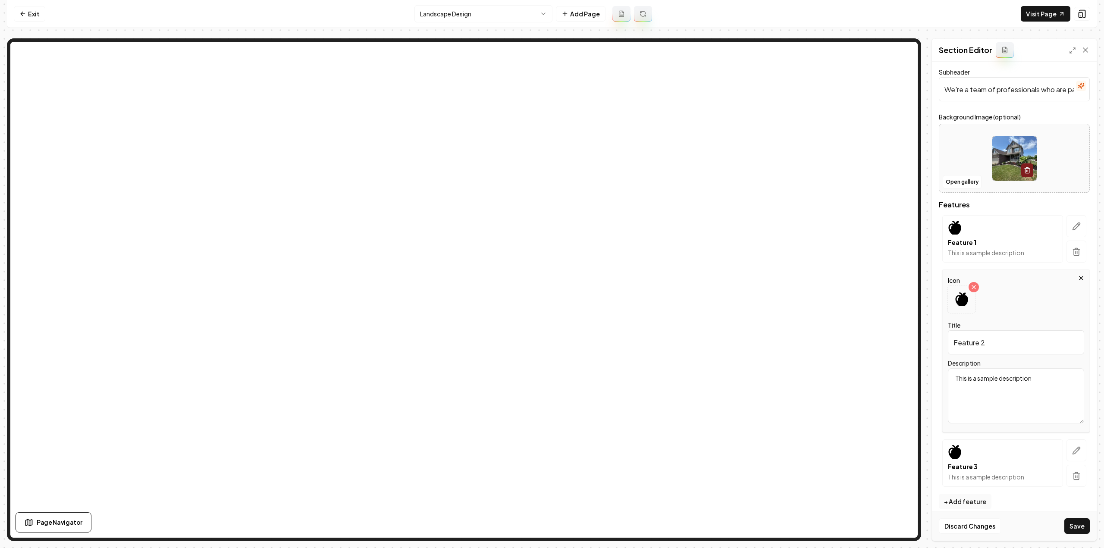
click at [988, 337] on input "Feature 2" at bounding box center [1015, 342] width 136 height 24
paste input "Consistent, Reliable Service"
type input "Consistent, Reliable Service"
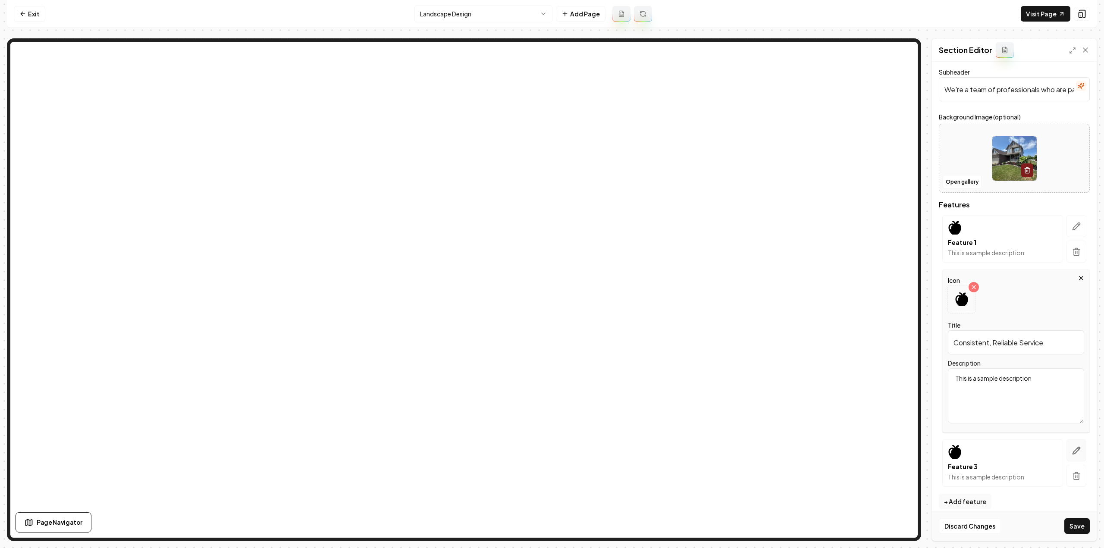
click at [1072, 450] on icon "button" at bounding box center [1076, 450] width 9 height 9
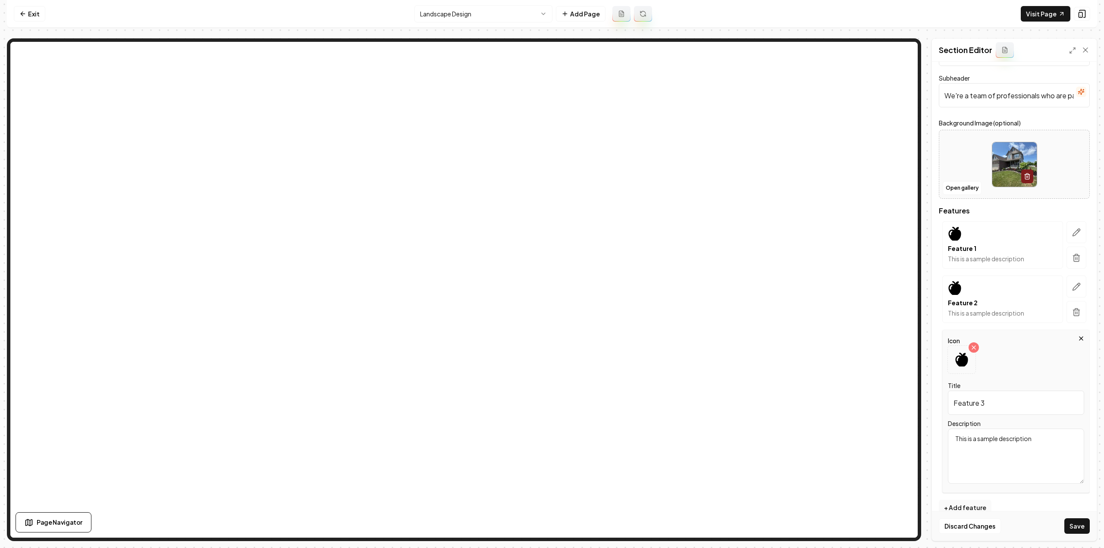
scroll to position [50, 0]
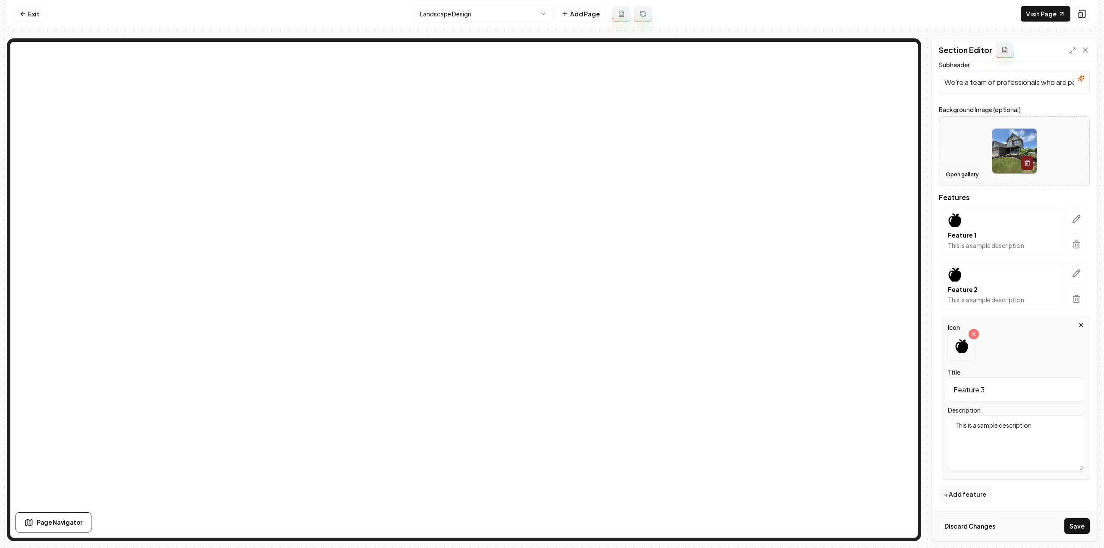
click at [991, 394] on input "Feature 3" at bounding box center [1015, 389] width 136 height 24
paste input "Beyond the Lawn"
type input "Beyond the Lawn"
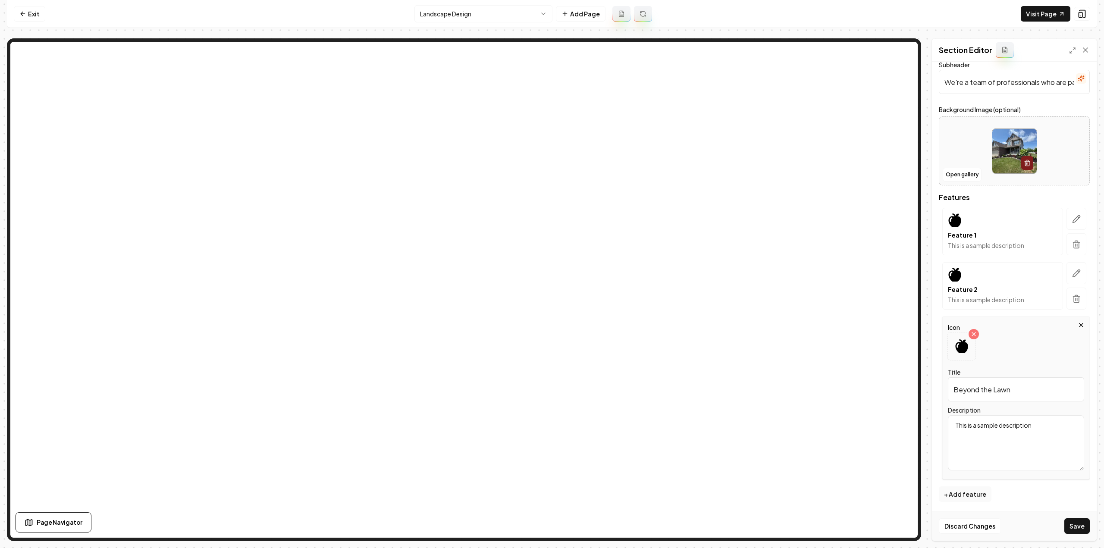
click at [991, 422] on textarea "This is a sample description" at bounding box center [1015, 442] width 136 height 55
click at [1072, 269] on icon "button" at bounding box center [1076, 273] width 9 height 9
click at [992, 389] on textarea "This is a sample description" at bounding box center [1015, 388] width 136 height 55
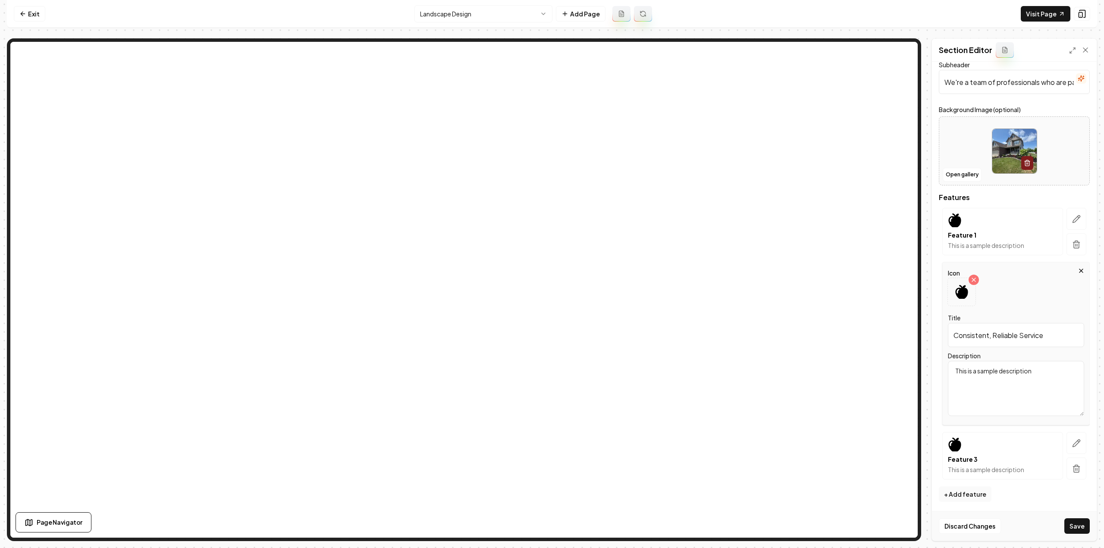
click at [992, 389] on textarea "This is a sample description" at bounding box center [1015, 388] width 136 height 55
click at [1072, 219] on icon "button" at bounding box center [1076, 219] width 9 height 9
click at [1012, 326] on textarea "This is a sample description" at bounding box center [1015, 333] width 136 height 55
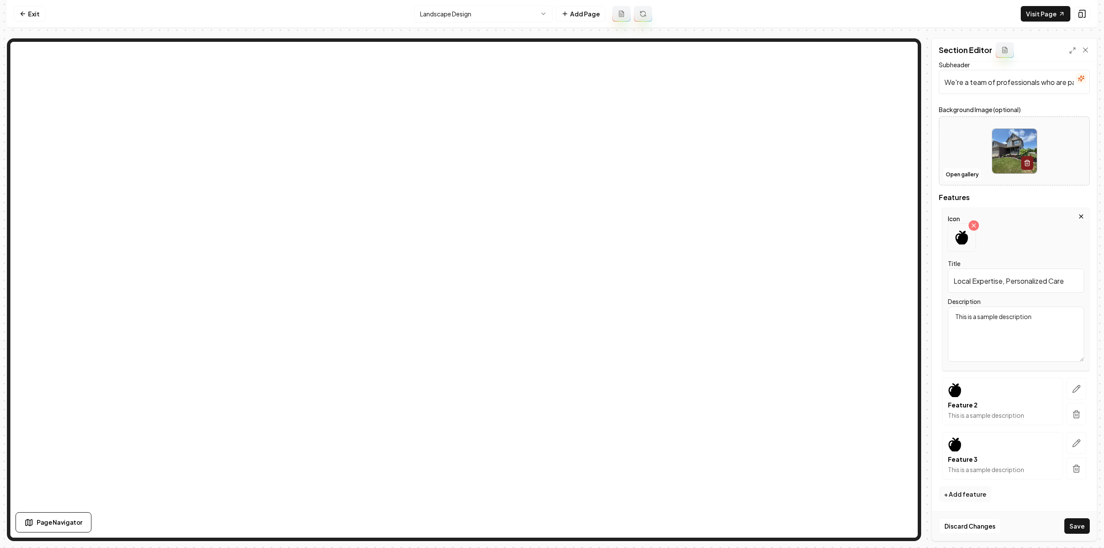
click at [1012, 326] on textarea "This is a sample description" at bounding box center [1015, 333] width 136 height 55
click at [1076, 525] on button "Save" at bounding box center [1076, 526] width 25 height 16
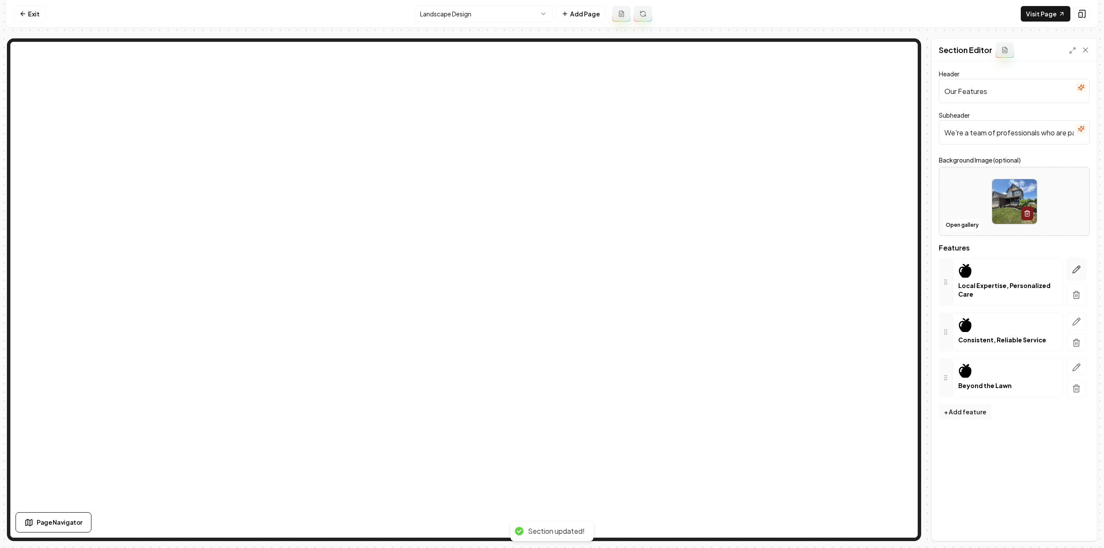
click at [1077, 265] on icon "button" at bounding box center [1076, 269] width 9 height 9
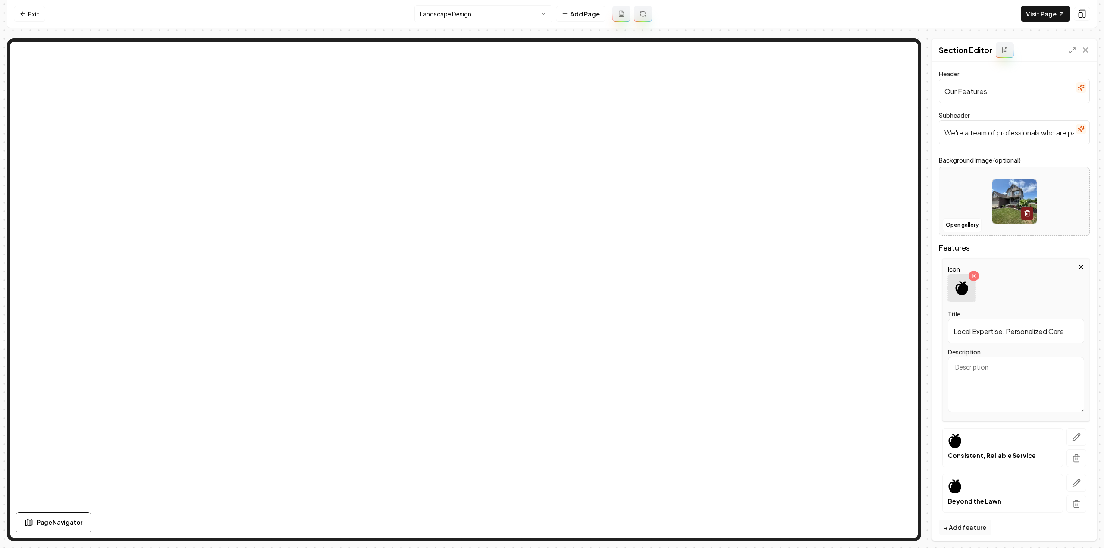
click at [962, 291] on icon at bounding box center [961, 288] width 13 height 14
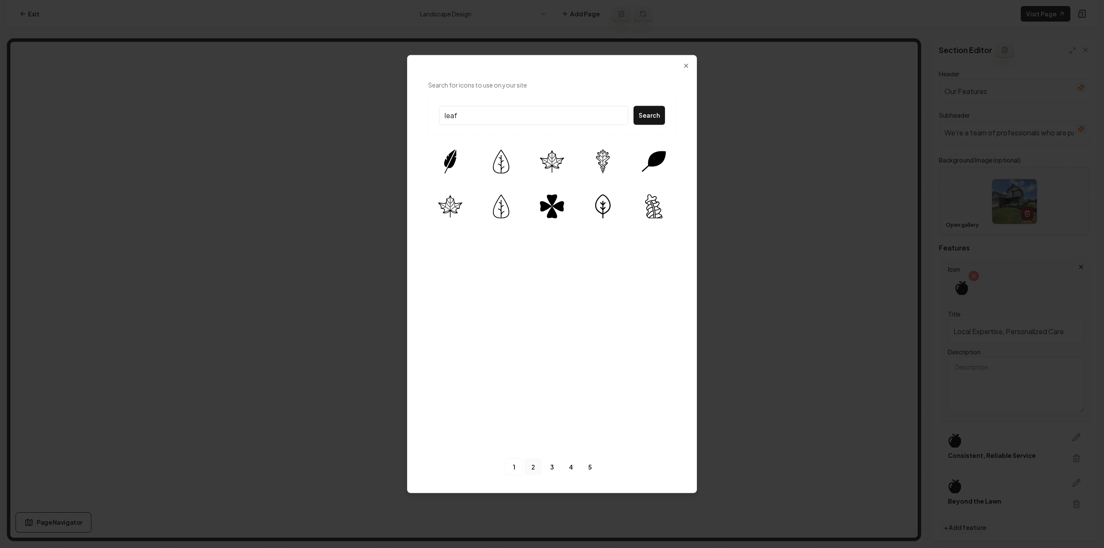
click at [538, 463] on link "2" at bounding box center [532, 466] width 17 height 17
click at [489, 102] on div "leaf Search" at bounding box center [551, 115] width 247 height 41
click at [485, 109] on input "leaf" at bounding box center [533, 115] width 189 height 19
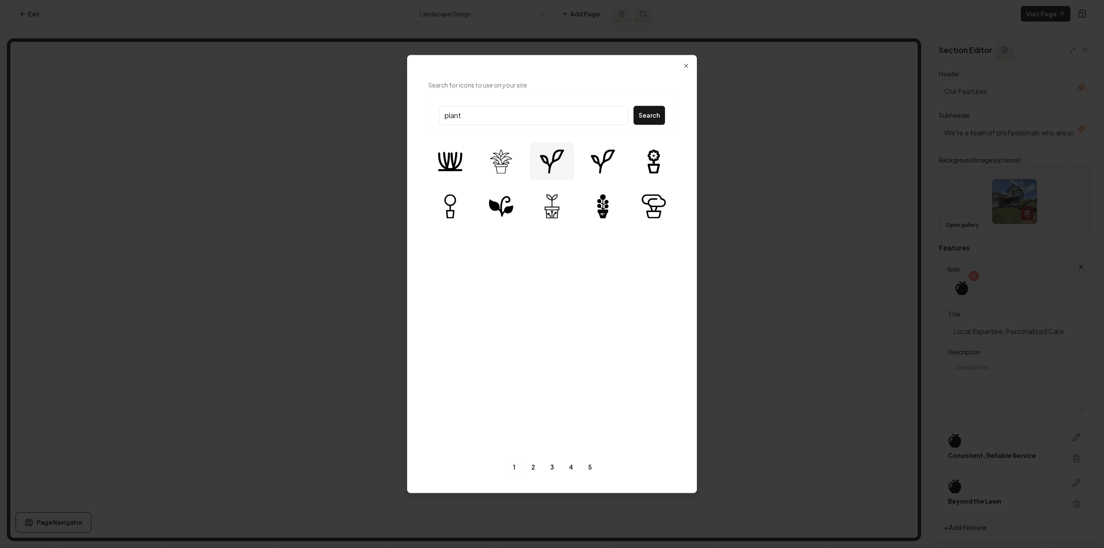
type input "plant"
drag, startPoint x: 548, startPoint y: 161, endPoint x: 550, endPoint y: 165, distance: 4.6
click at [548, 160] on img at bounding box center [552, 161] width 24 height 24
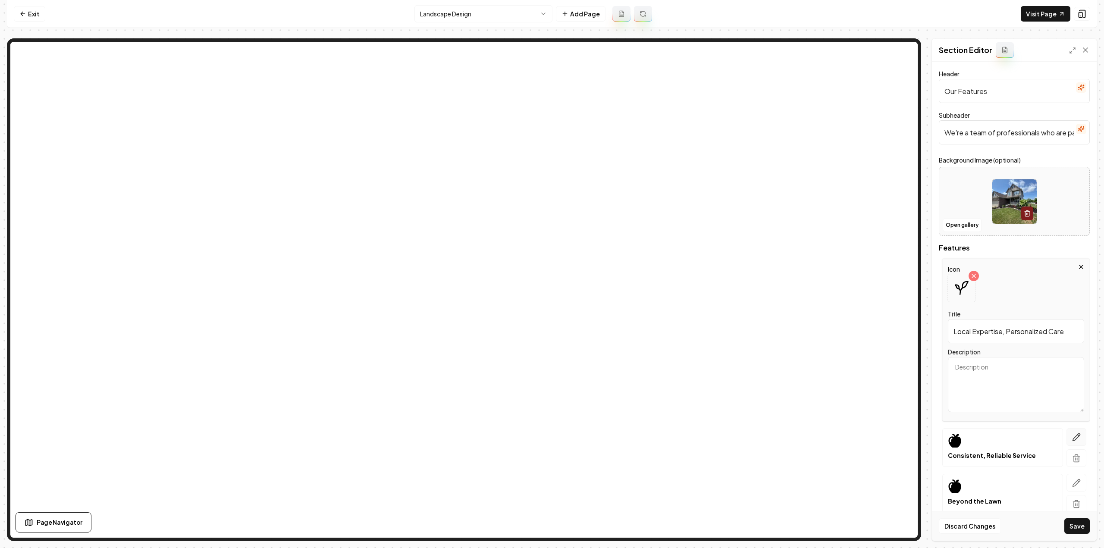
click at [1072, 435] on icon "button" at bounding box center [1075, 437] width 7 height 7
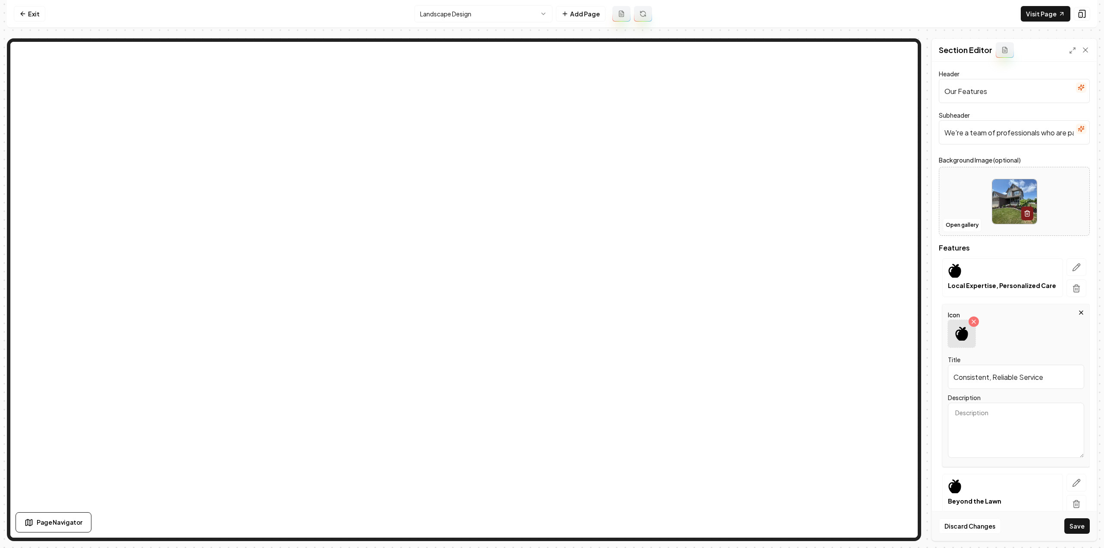
click at [959, 343] on div at bounding box center [961, 334] width 28 height 28
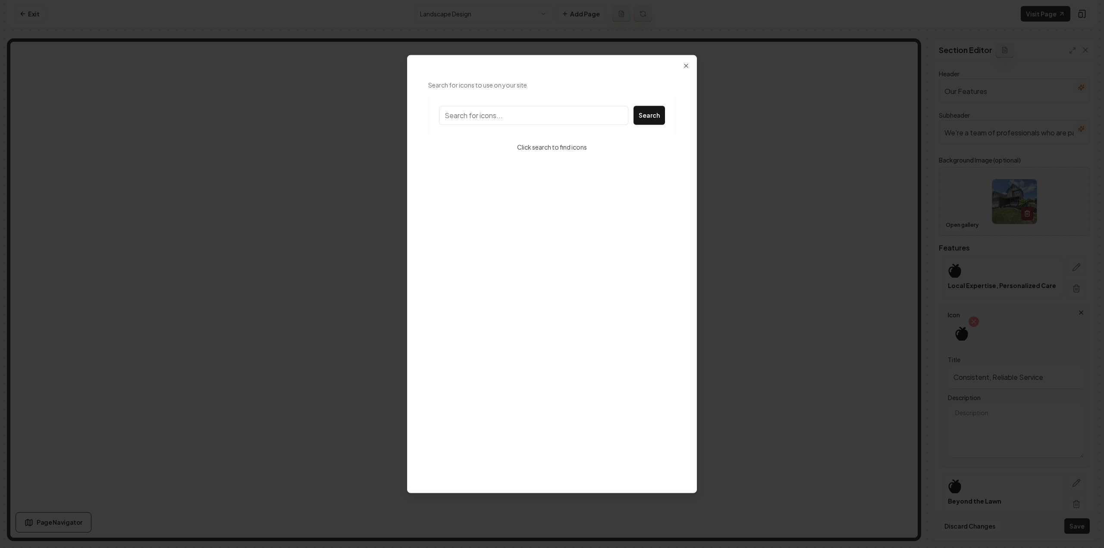
click at [463, 121] on input "Search for icons to use on your site" at bounding box center [533, 115] width 189 height 19
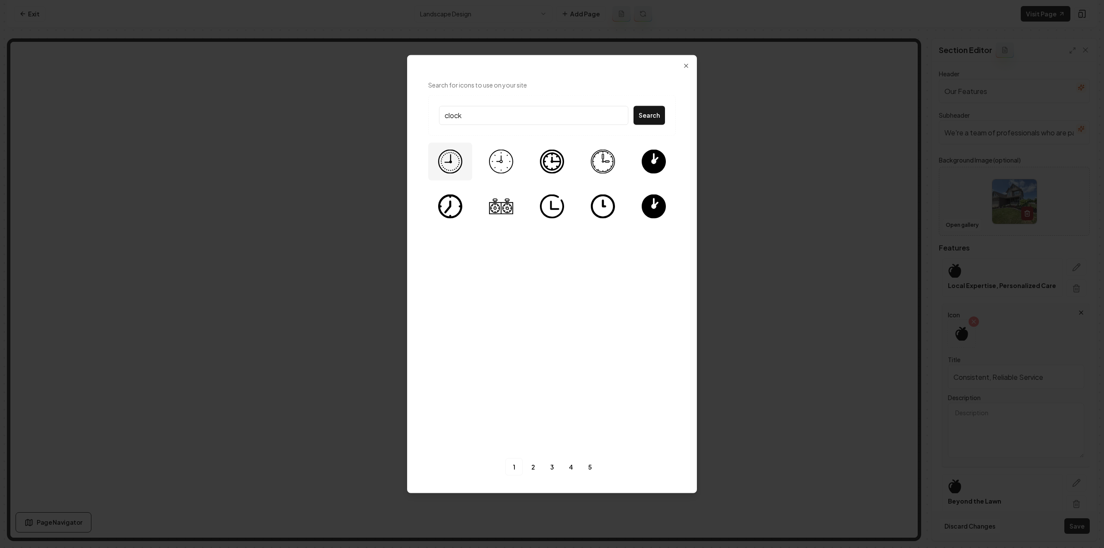
type input "clock"
click at [437, 160] on div at bounding box center [450, 161] width 44 height 38
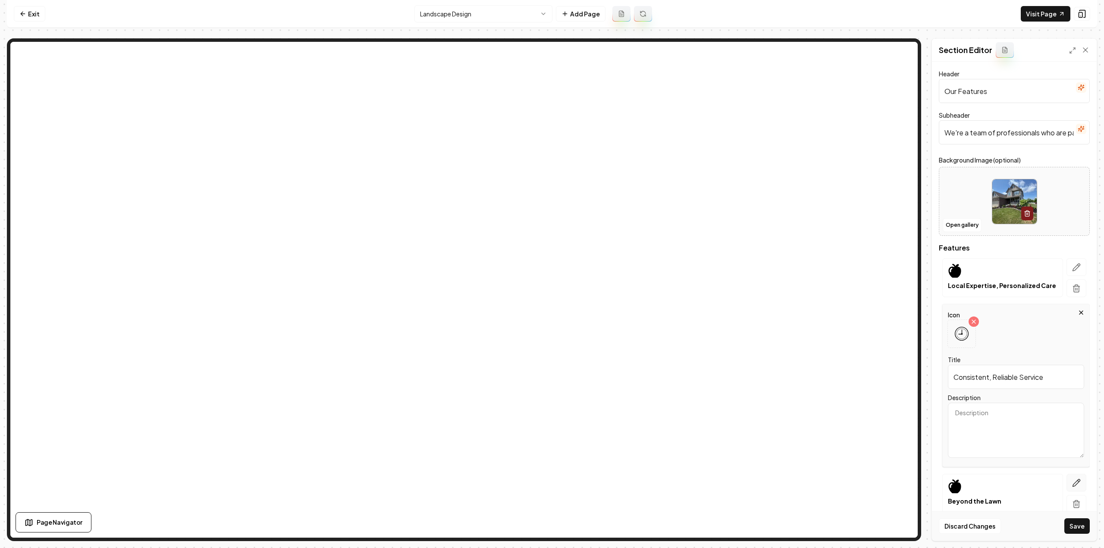
click at [1066, 480] on button "button" at bounding box center [1076, 483] width 20 height 18
click at [954, 375] on icon at bounding box center [961, 379] width 14 height 14
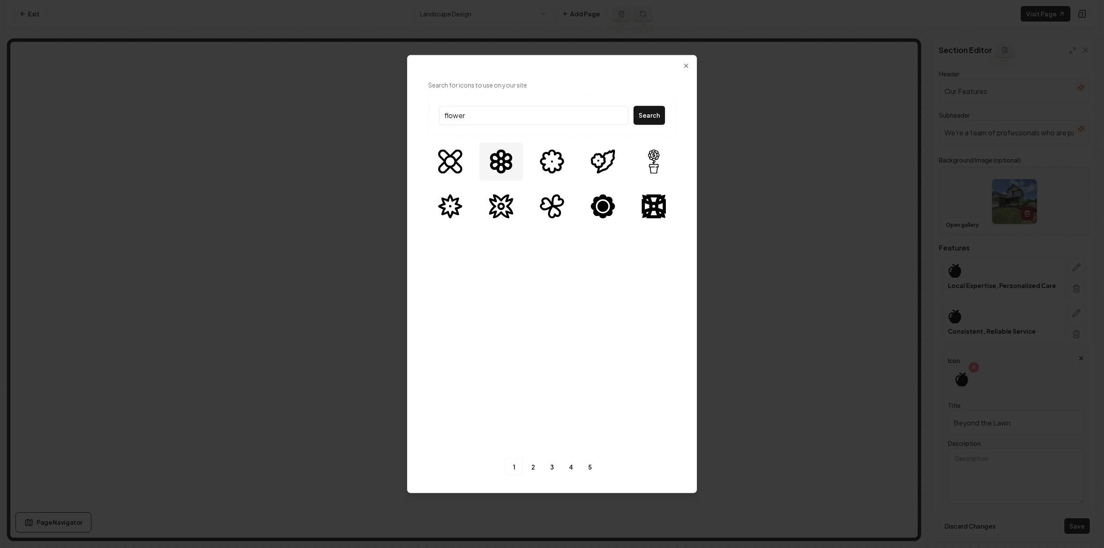
type input "flower"
click at [497, 163] on img at bounding box center [501, 161] width 24 height 24
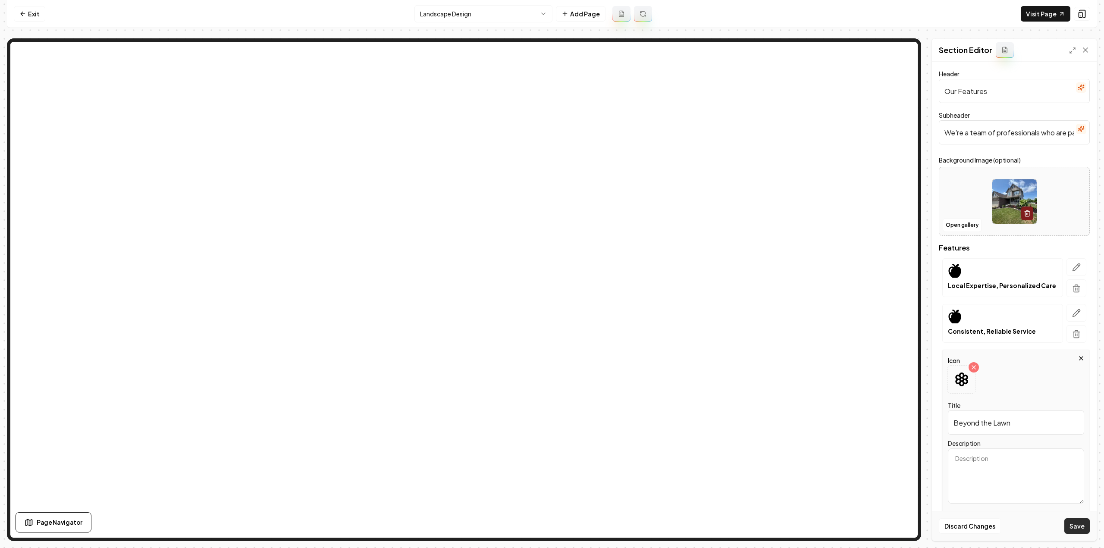
click at [1080, 528] on button "Save" at bounding box center [1076, 526] width 25 height 16
click at [1079, 365] on icon "button" at bounding box center [1075, 367] width 7 height 7
click at [962, 377] on icon at bounding box center [961, 379] width 13 height 14
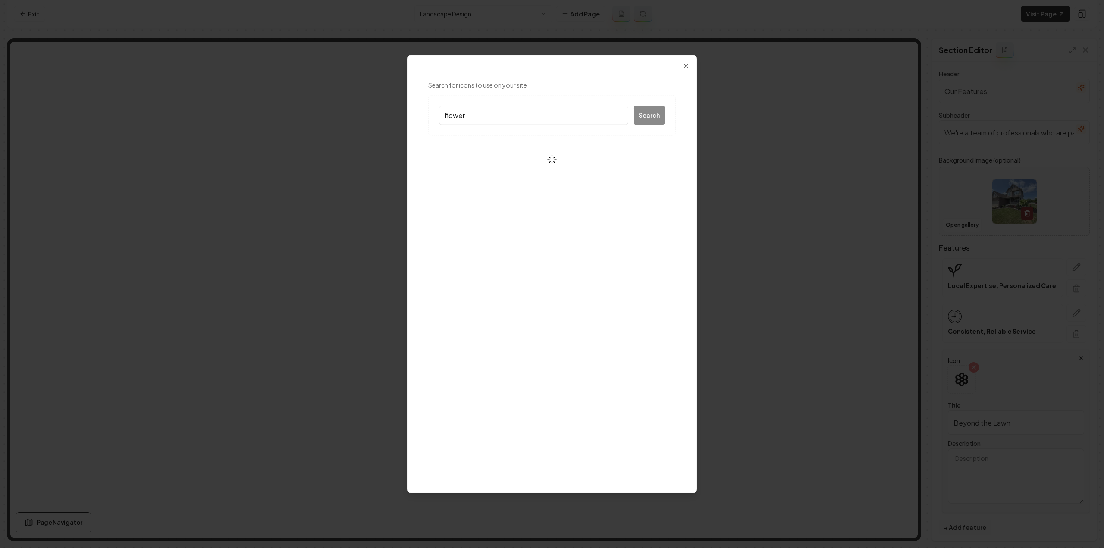
type input "flower"
drag, startPoint x: 524, startPoint y: 182, endPoint x: 529, endPoint y: 197, distance: 15.9
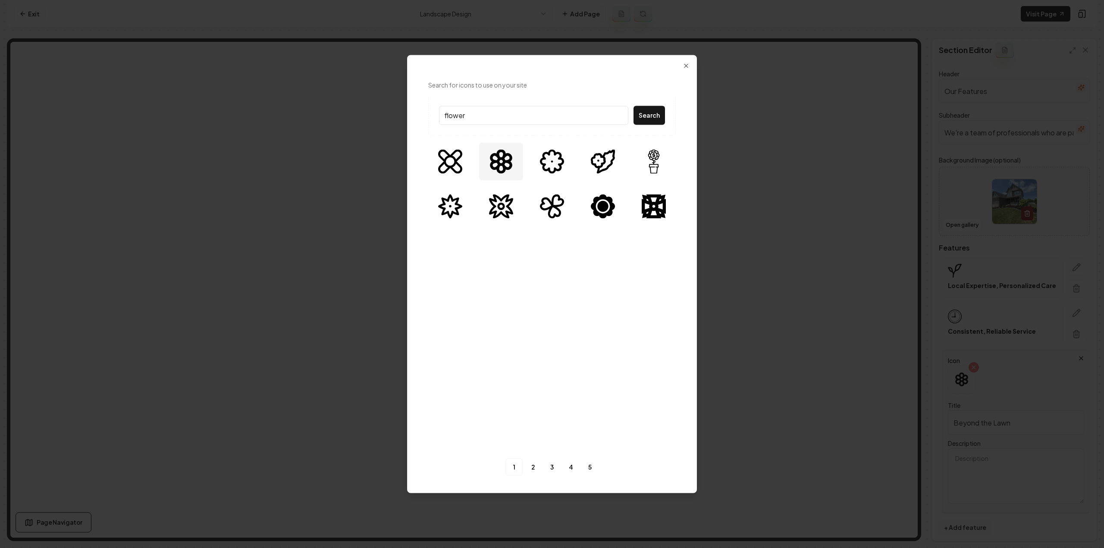
drag, startPoint x: 529, startPoint y: 197, endPoint x: 542, endPoint y: 98, distance: 100.4
click at [542, 98] on div "flower Search" at bounding box center [551, 115] width 247 height 41
click at [533, 463] on link "2" at bounding box center [532, 466] width 17 height 17
click at [502, 154] on img at bounding box center [501, 161] width 24 height 24
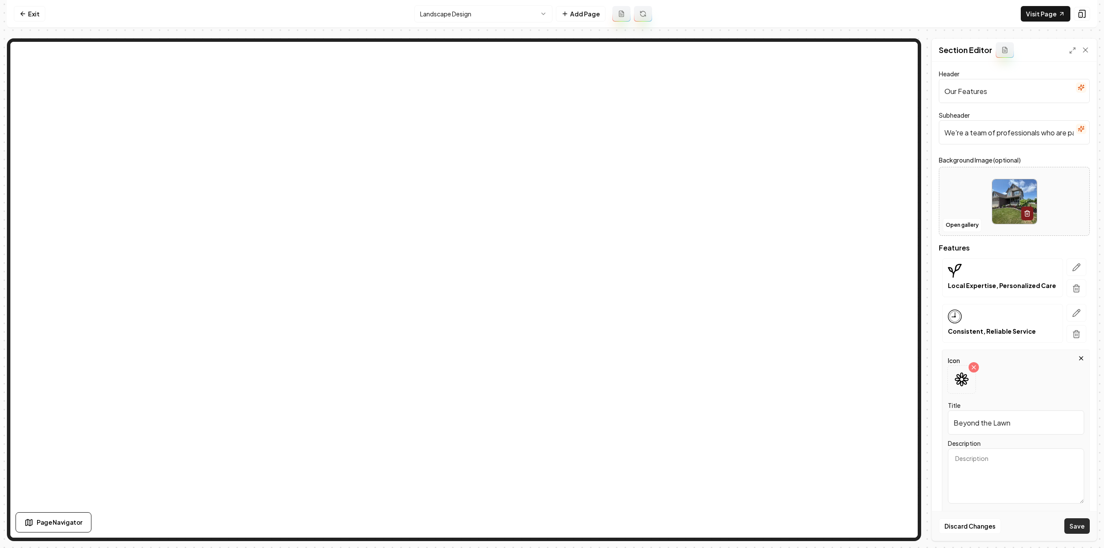
click at [1082, 527] on button "Save" at bounding box center [1076, 526] width 25 height 16
click at [1028, 99] on input "Our Features" at bounding box center [1013, 91] width 151 height 24
type input "Why Choose Us"
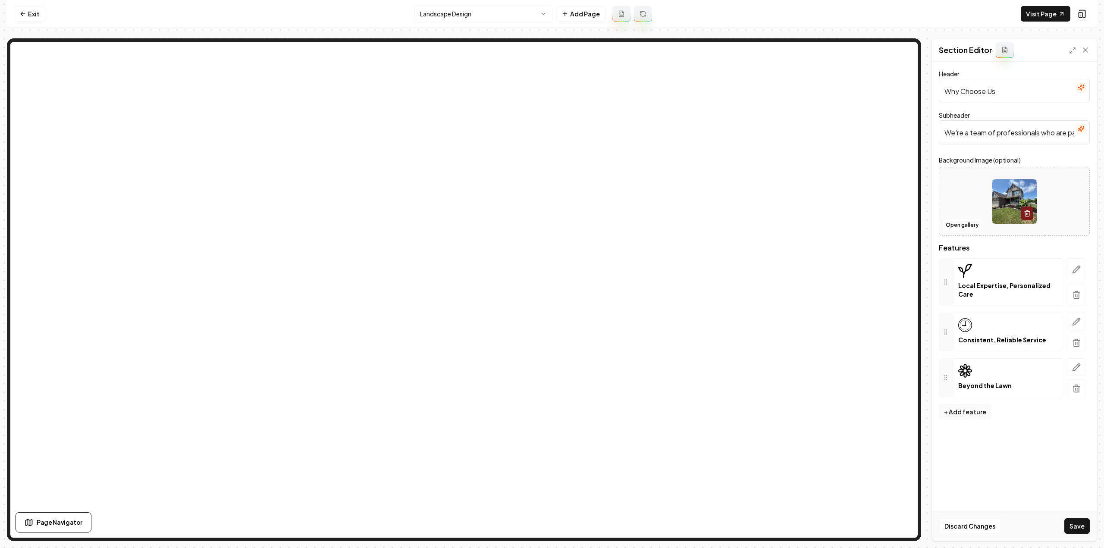
click at [1081, 125] on icon "button" at bounding box center [1080, 128] width 7 height 7
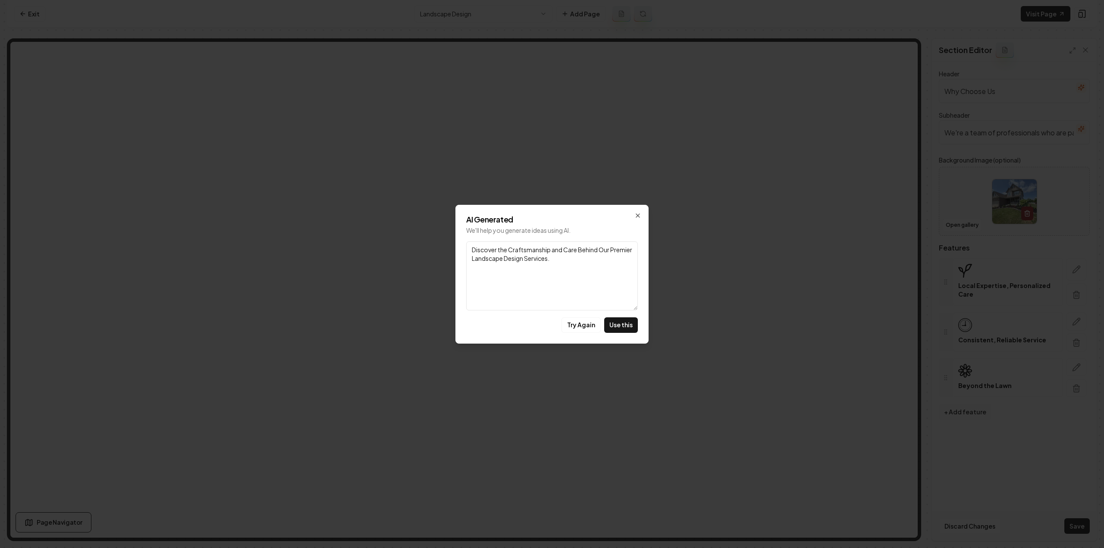
click at [619, 321] on button "Use this" at bounding box center [621, 325] width 34 height 16
type input "Discover the Craftsmanship and Care Behind Our Premier Landscape Design Service…"
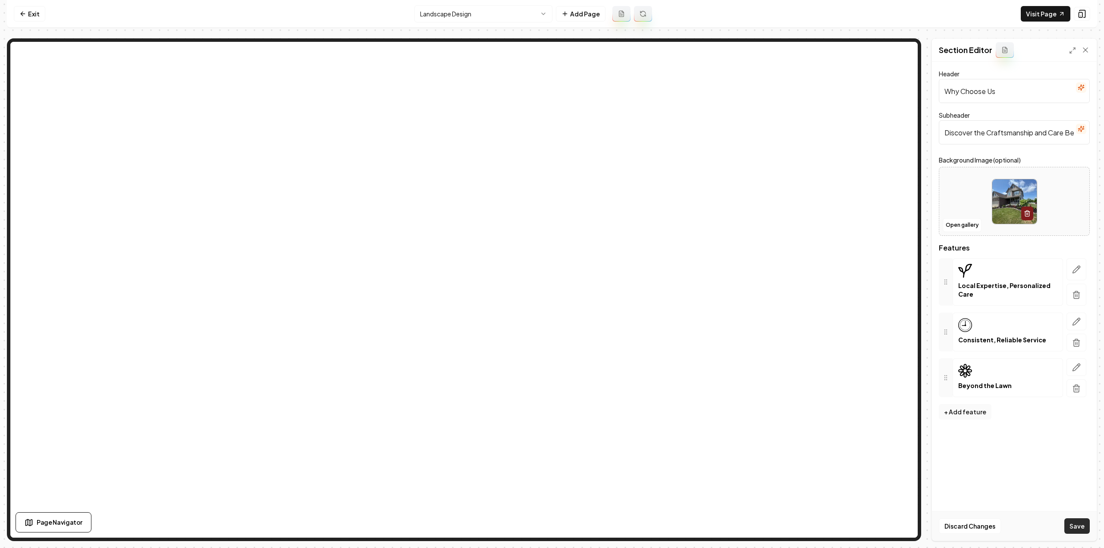
click at [1077, 531] on button "Save" at bounding box center [1076, 526] width 25 height 16
click at [460, 15] on html "Computer Required This feature is only available on a computer. Please switch t…" at bounding box center [552, 274] width 1104 height 548
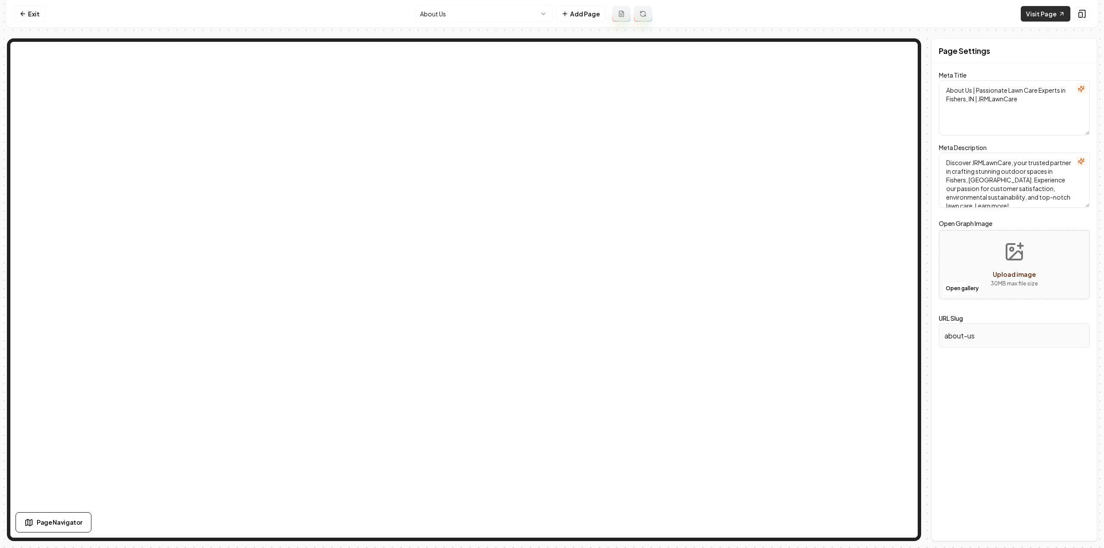
click at [1040, 17] on link "Visit Page" at bounding box center [1045, 14] width 50 height 16
click at [466, 23] on nav "Exit About Us Add Page Visit Page" at bounding box center [552, 14] width 1090 height 28
click at [463, 16] on html "Computer Required This feature is only available on a computer. Please switch t…" at bounding box center [552, 274] width 1104 height 548
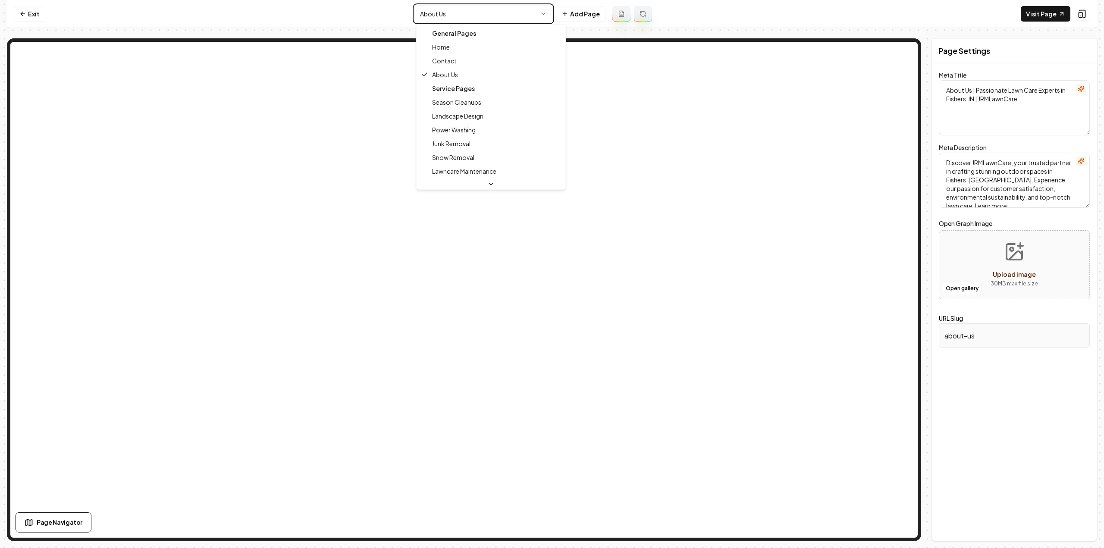
type textarea "Lawn Care Experts in Fishers, IN - Exceptional Service | JRMLawnCare"
type textarea "Transform your lawn into a stunning outdoor oasis with JRMLawnCare. Our expert …"
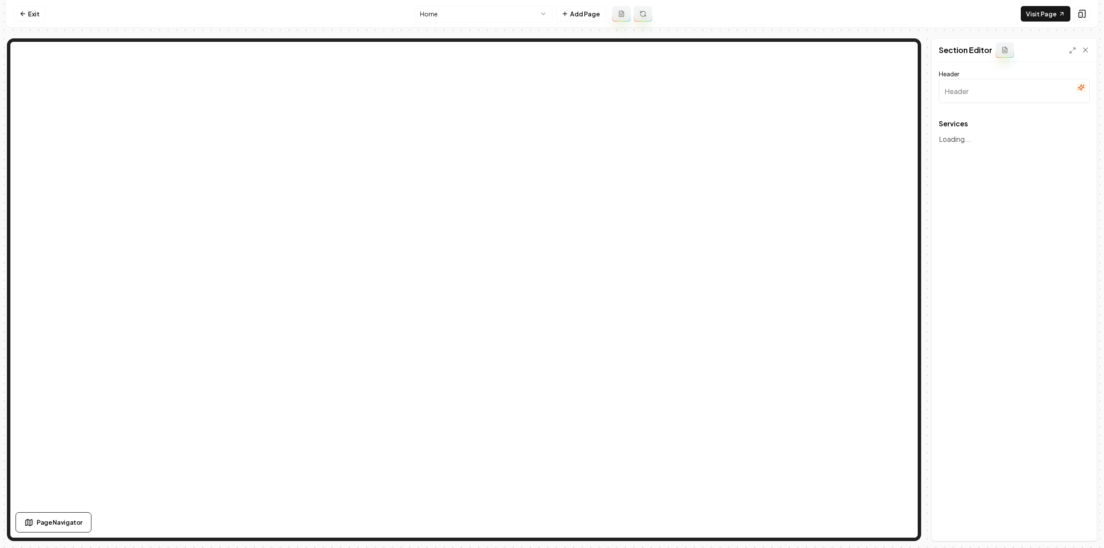
type input "Our Expert Lawn Care Services"
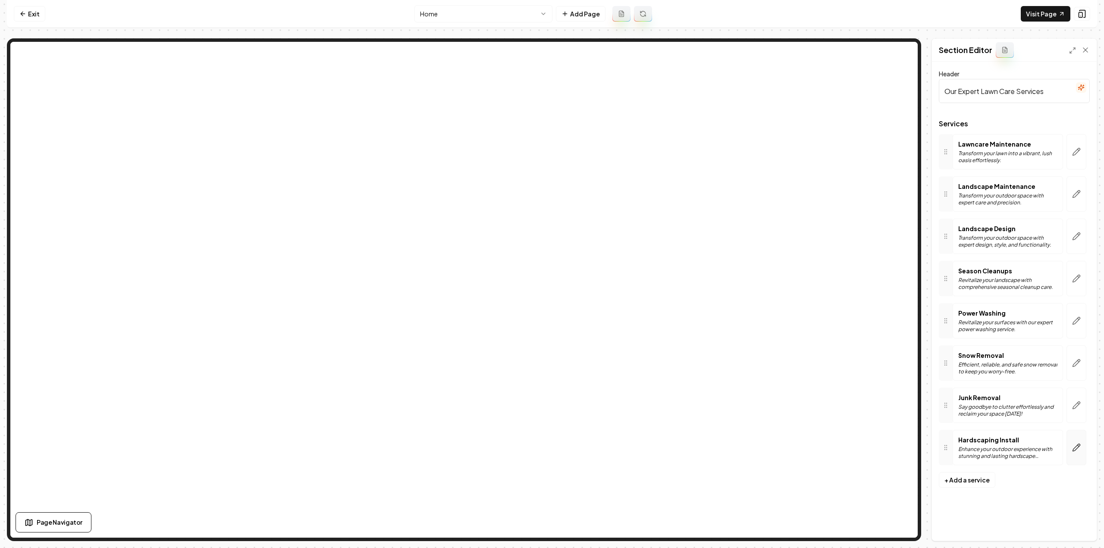
click at [1078, 435] on button "button" at bounding box center [1076, 447] width 20 height 35
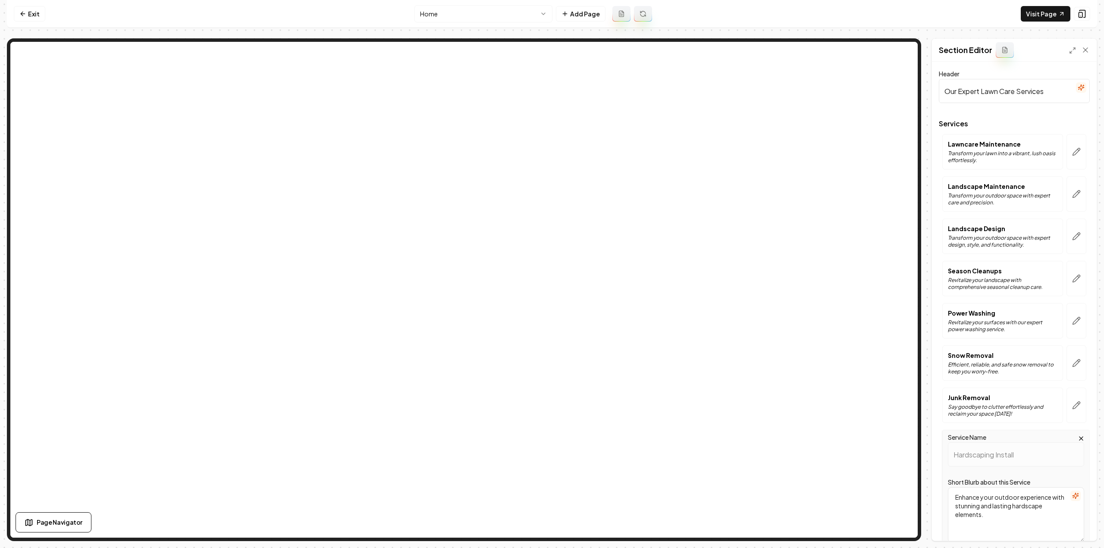
scroll to position [153, 0]
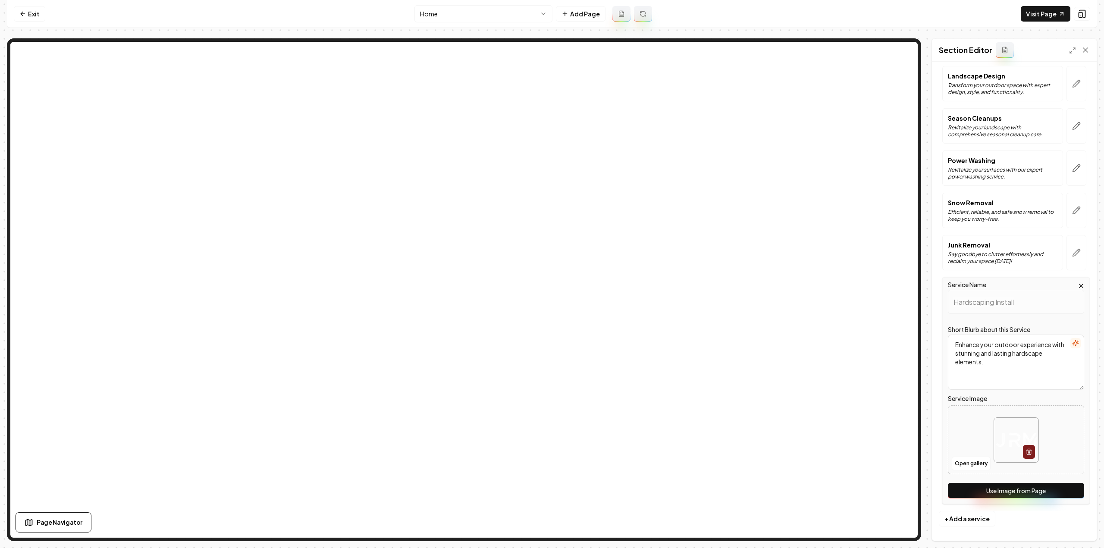
click at [1019, 495] on button "Use Image from Page" at bounding box center [1015, 491] width 136 height 16
click at [1088, 538] on div "Discard Changes Save" at bounding box center [1014, 526] width 165 height 30
click at [1076, 521] on button "Save" at bounding box center [1076, 526] width 25 height 16
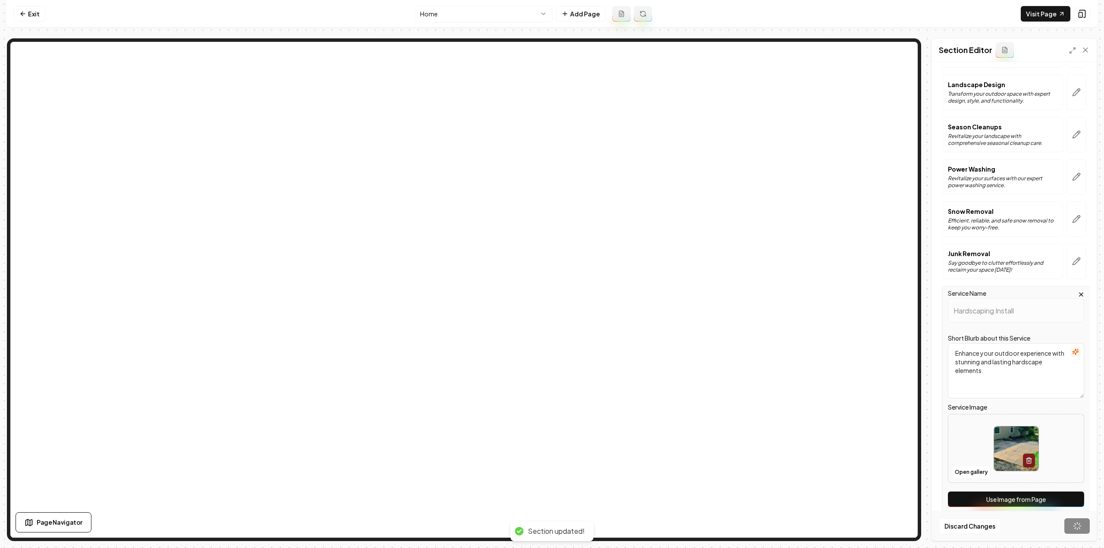
scroll to position [0, 0]
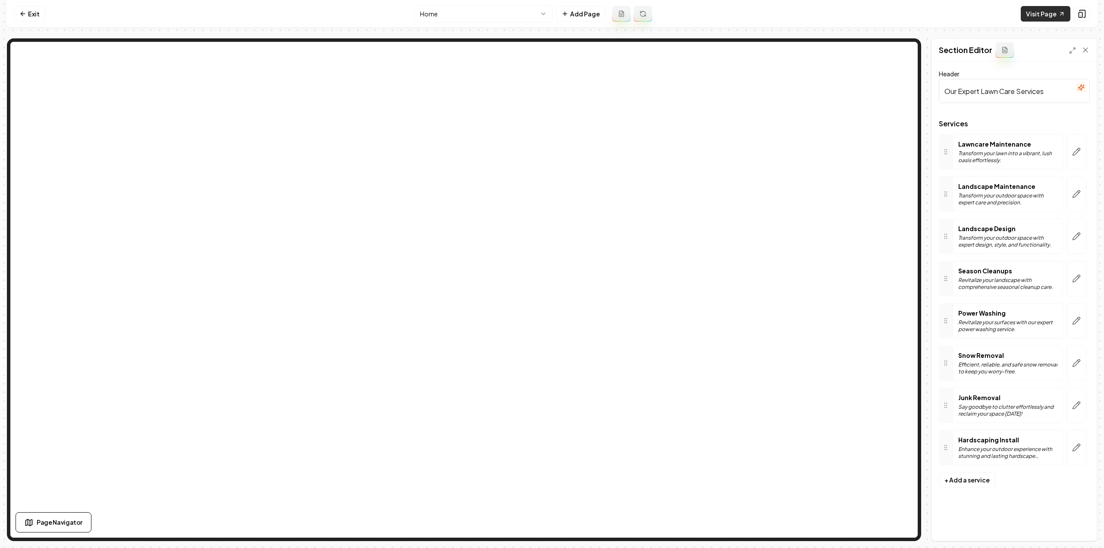
click at [1027, 13] on link "Visit Page" at bounding box center [1045, 14] width 50 height 16
click at [28, 17] on link "Exit" at bounding box center [29, 14] width 31 height 16
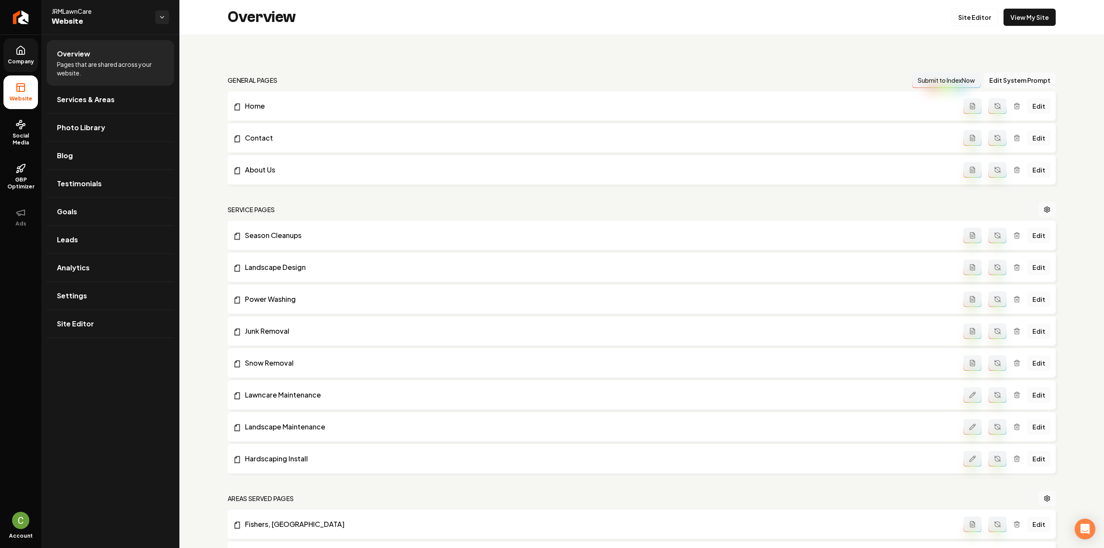
click at [19, 44] on link "Company" at bounding box center [20, 55] width 34 height 34
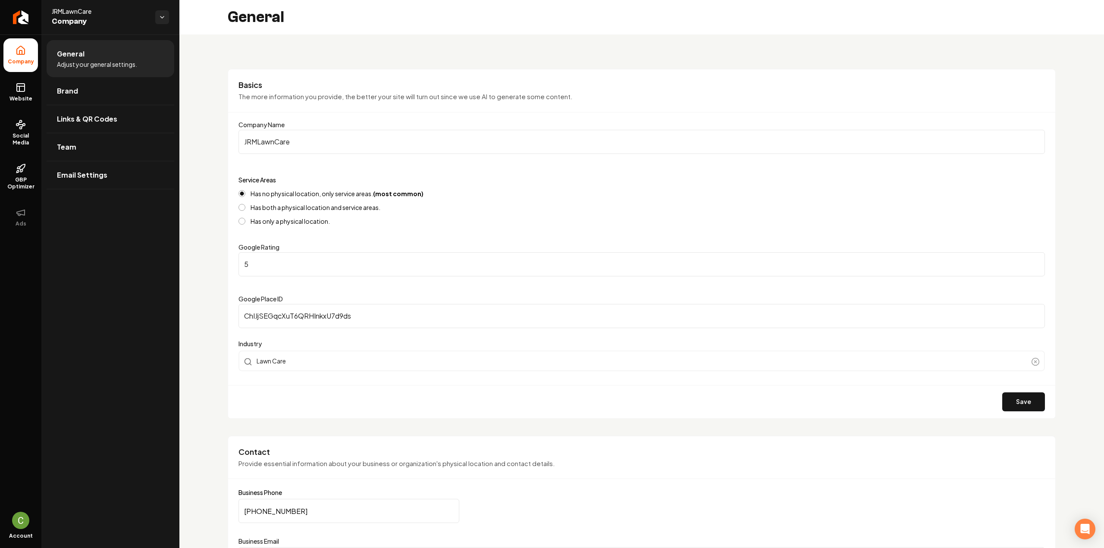
click at [20, 61] on span "Company" at bounding box center [20, 61] width 33 height 7
click at [18, 95] on span "Website" at bounding box center [21, 98] width 30 height 7
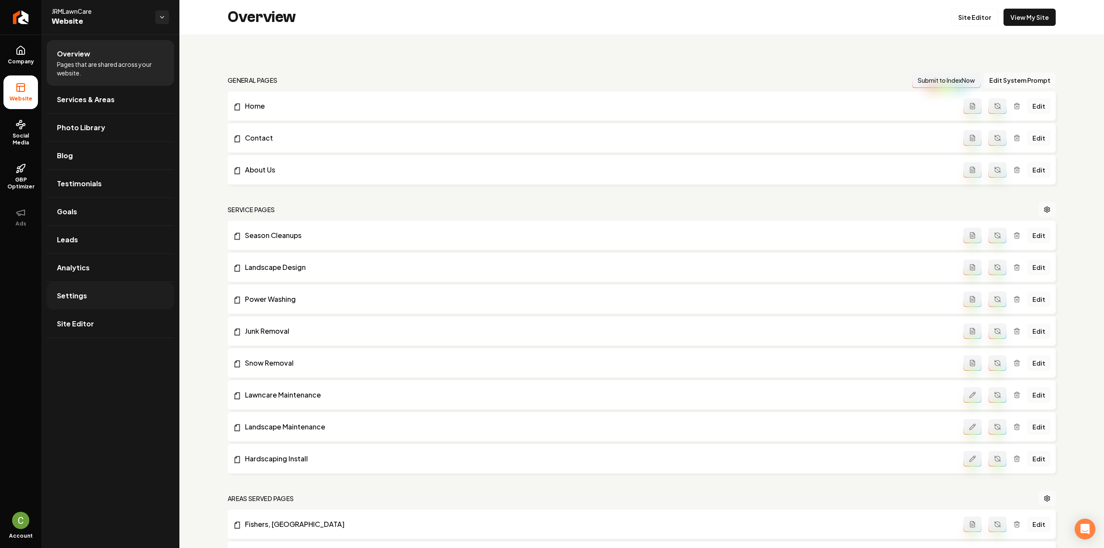
click at [85, 294] on link "Settings" at bounding box center [111, 296] width 128 height 28
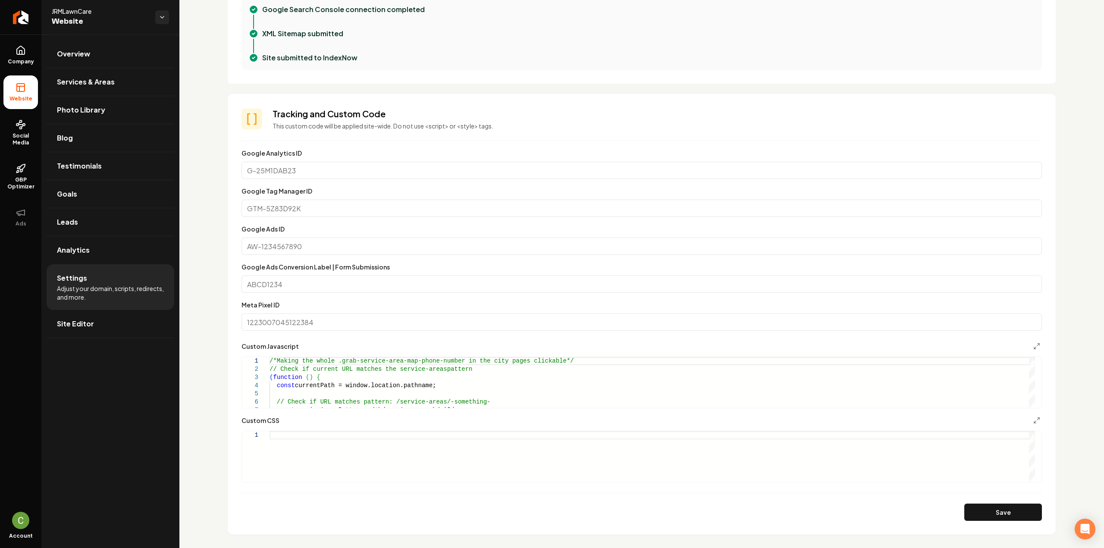
scroll to position [421, 0]
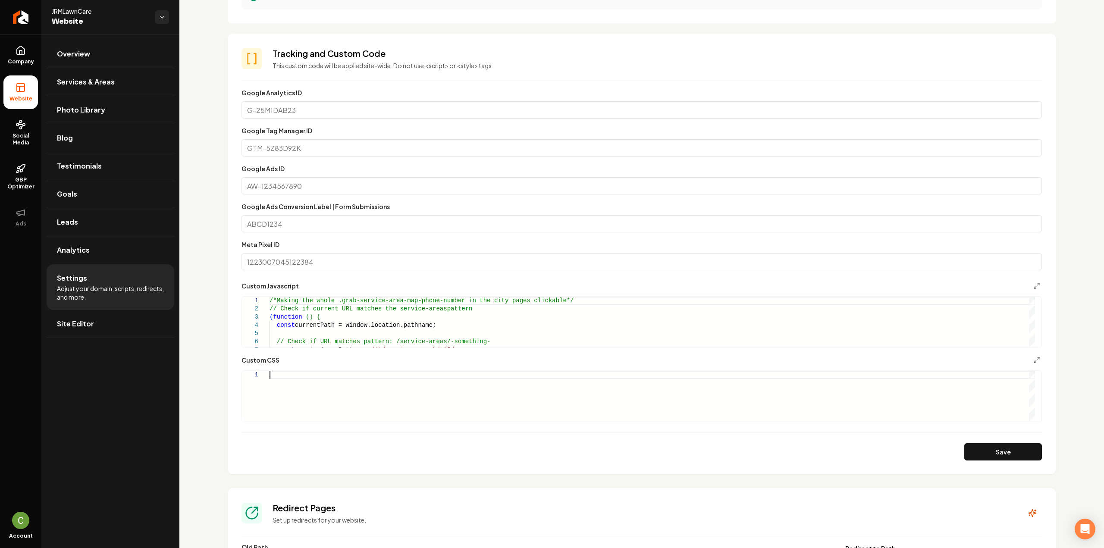
click at [373, 386] on div "Main content area" at bounding box center [651, 396] width 765 height 51
click at [974, 452] on button "Save" at bounding box center [1003, 451] width 78 height 17
drag, startPoint x: 291, startPoint y: 375, endPoint x: 272, endPoint y: 373, distance: 19.9
click at [272, 373] on div ".w-full { background-color: #E6EDE6 ; }" at bounding box center [651, 396] width 765 height 51
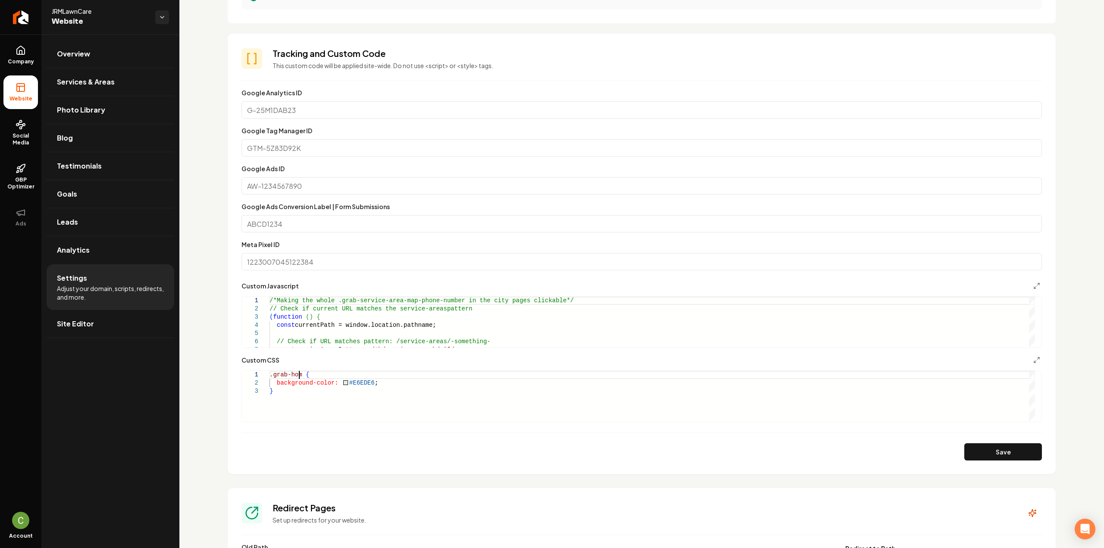
scroll to position [7, 33]
click at [975, 452] on button "Save" at bounding box center [1003, 451] width 78 height 17
click at [303, 375] on div ".grab-home { background-color: #E6EDE6 ; }" at bounding box center [651, 396] width 765 height 51
click at [984, 447] on button "Save" at bounding box center [1003, 451] width 78 height 17
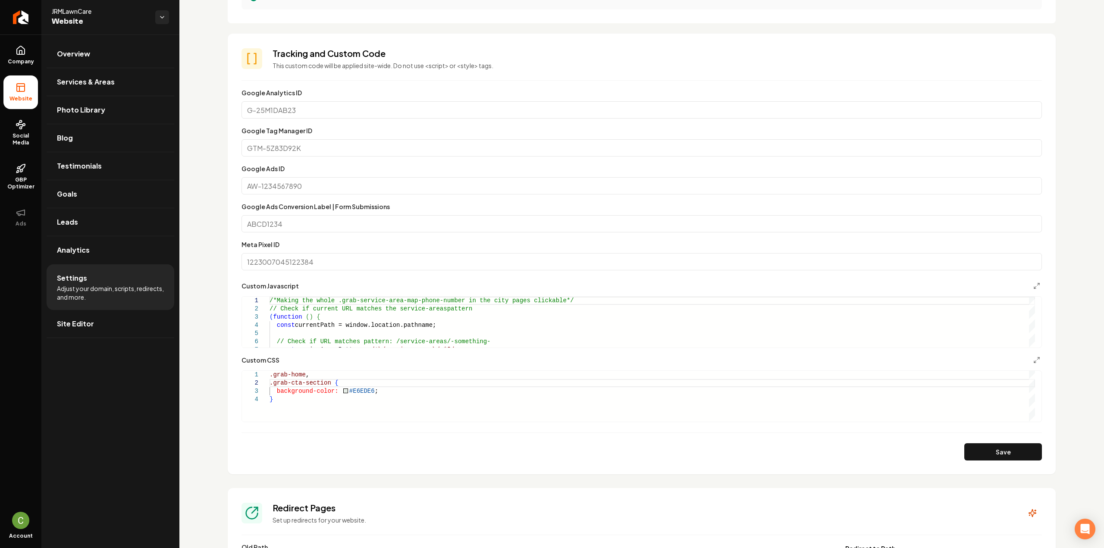
scroll to position [7, 3]
drag, startPoint x: 304, startPoint y: 374, endPoint x: 261, endPoint y: 375, distance: 43.1
click at [269, 375] on div ".grab-home , background-color: #E6EDE6 ; .grab-cta-section { }" at bounding box center [651, 396] width 765 height 51
click at [328, 380] on div ".grab-home , background-color: #E6EDE6 ; .grab-cta-section { }" at bounding box center [651, 396] width 765 height 51
click at [326, 382] on div ".grab-home , background-color: #E6EDE6 ; .grab-cta-section { }" at bounding box center [651, 396] width 765 height 51
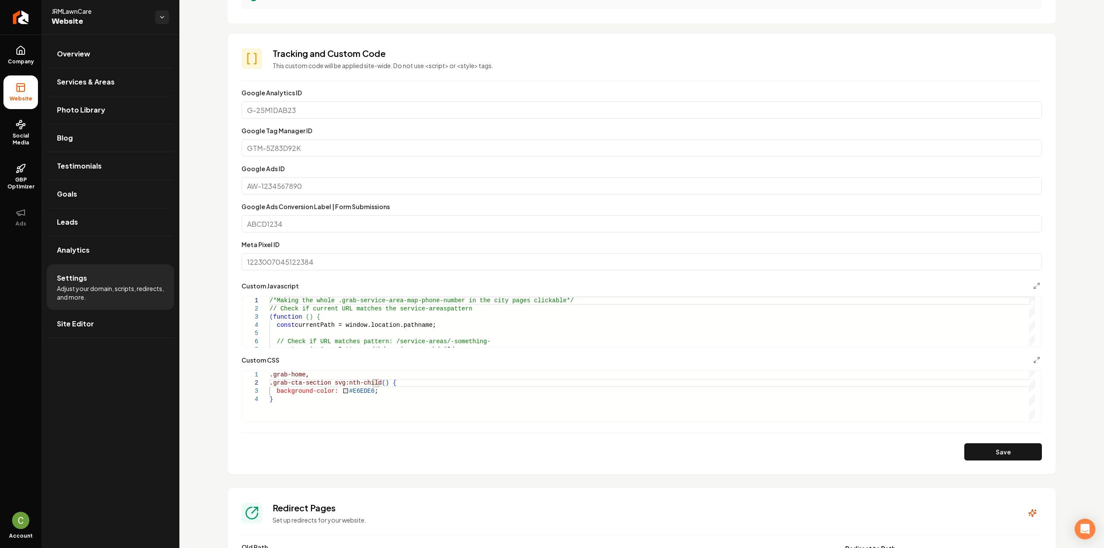
scroll to position [9, 109]
click at [980, 456] on button "Save" at bounding box center [1003, 451] width 78 height 17
drag, startPoint x: 341, startPoint y: 389, endPoint x: 363, endPoint y: 391, distance: 21.6
click at [341, 389] on div ".grab-home , background-color: #E6EDE6 ; .grab-cta-section svg:nth-child ( 1 ) …" at bounding box center [651, 396] width 765 height 51
click at [376, 393] on div ".grab-home , background-color: #E6EDE6 ; .grab-cta-section svg:nth-child ( 1 ) …" at bounding box center [651, 396] width 765 height 51
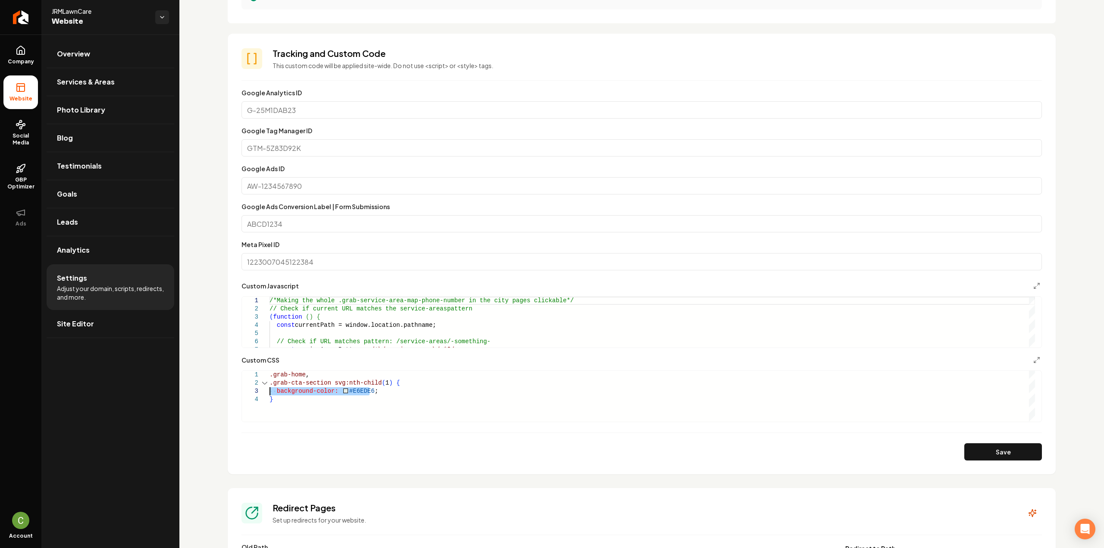
drag, startPoint x: 376, startPoint y: 391, endPoint x: 257, endPoint y: 394, distance: 119.0
click at [269, 394] on div ".grab-home , background-color: #E6EDE6 ; .grab-cta-section svg:nth-child ( 1 ) …" at bounding box center [651, 396] width 765 height 51
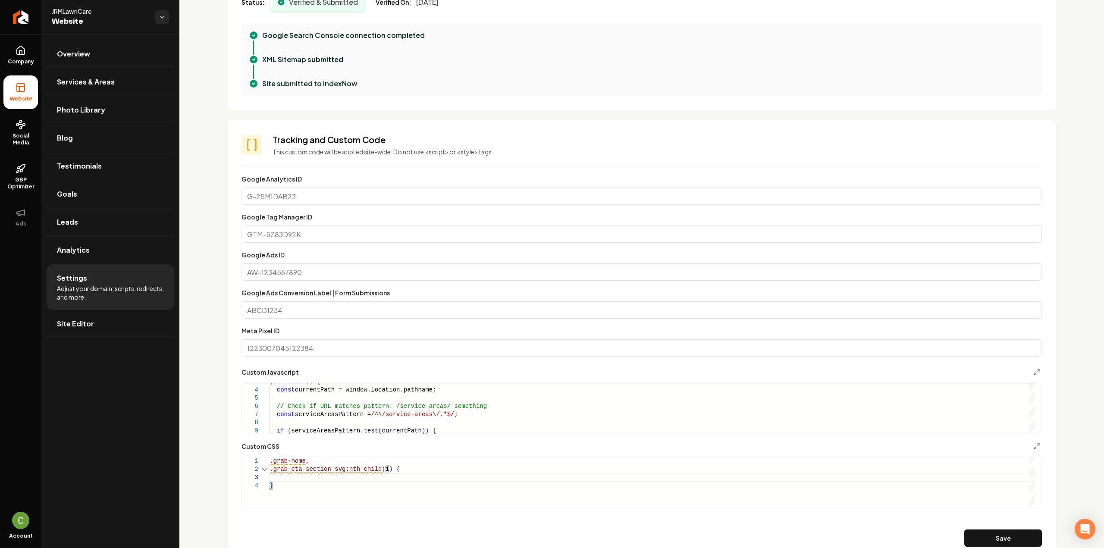
scroll to position [378, 0]
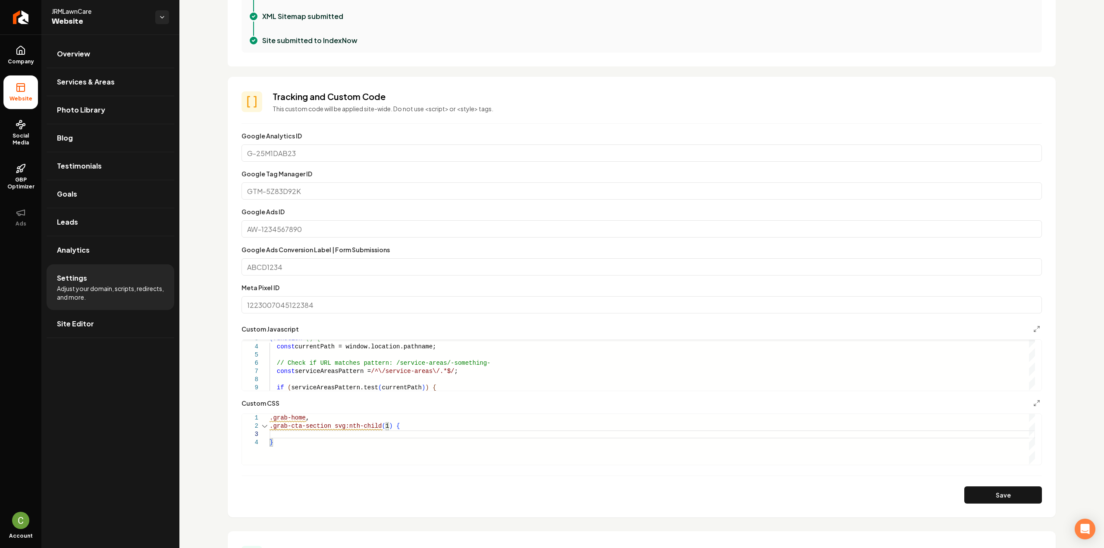
click at [984, 503] on section "**********" at bounding box center [642, 297] width 828 height 441
click at [987, 495] on button "Save" at bounding box center [1003, 494] width 78 height 17
click at [376, 434] on div ".grab-home , .grab-cta-section svg:nth-child ( 1 ) { }" at bounding box center [651, 439] width 765 height 51
drag, startPoint x: 381, startPoint y: 426, endPoint x: 261, endPoint y: 416, distance: 120.2
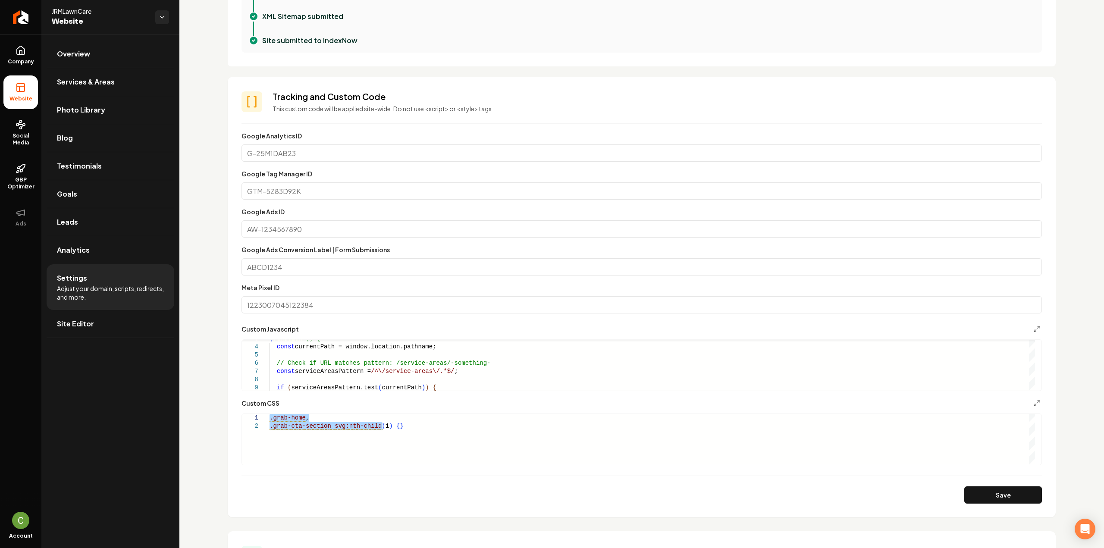
click at [269, 416] on div ".grab-home , .grab-cta-section svg:nth-child ( 1 ) { }" at bounding box center [651, 439] width 765 height 51
click at [1022, 494] on button "Save" at bounding box center [1003, 494] width 78 height 17
drag, startPoint x: 337, startPoint y: 417, endPoint x: 348, endPoint y: 418, distance: 10.8
click at [337, 417] on div ".grab-about-container { background-color: #E6EDE6 ; }" at bounding box center [651, 439] width 765 height 51
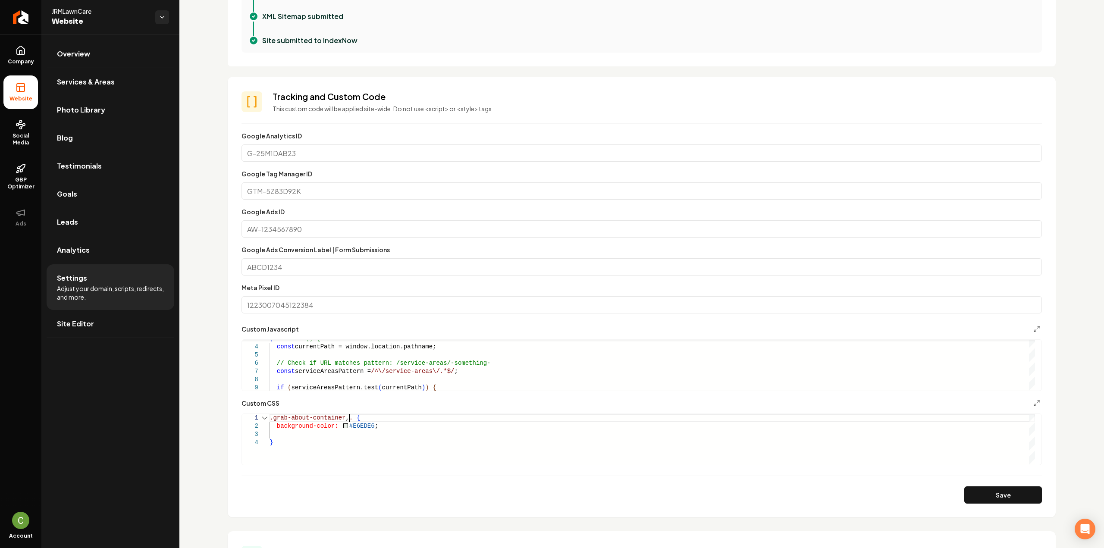
scroll to position [7, 79]
click at [1000, 493] on button "Save" at bounding box center [1003, 494] width 78 height 17
click at [345, 430] on div ".grab-about-container , background-color: #E6EDE6 ; .grab-services-section { }" at bounding box center [651, 439] width 765 height 51
click at [429, 449] on div ".grab-about-container , background-color: #E6EDE6 ; .grab-services-section { }" at bounding box center [651, 439] width 765 height 51
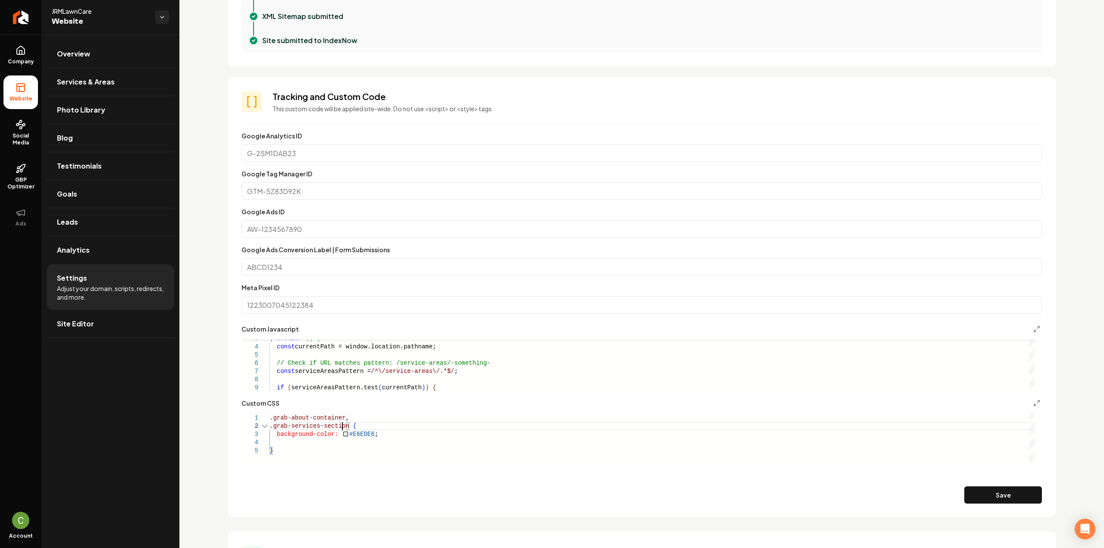
click at [342, 426] on div ".grab-about-container , background-color: #E6EDE6 ; .grab-services-section { }" at bounding box center [651, 439] width 765 height 51
click at [1002, 491] on button "Save" at bounding box center [1003, 494] width 78 height 17
drag, startPoint x: 377, startPoint y: 436, endPoint x: 266, endPoint y: 431, distance: 111.8
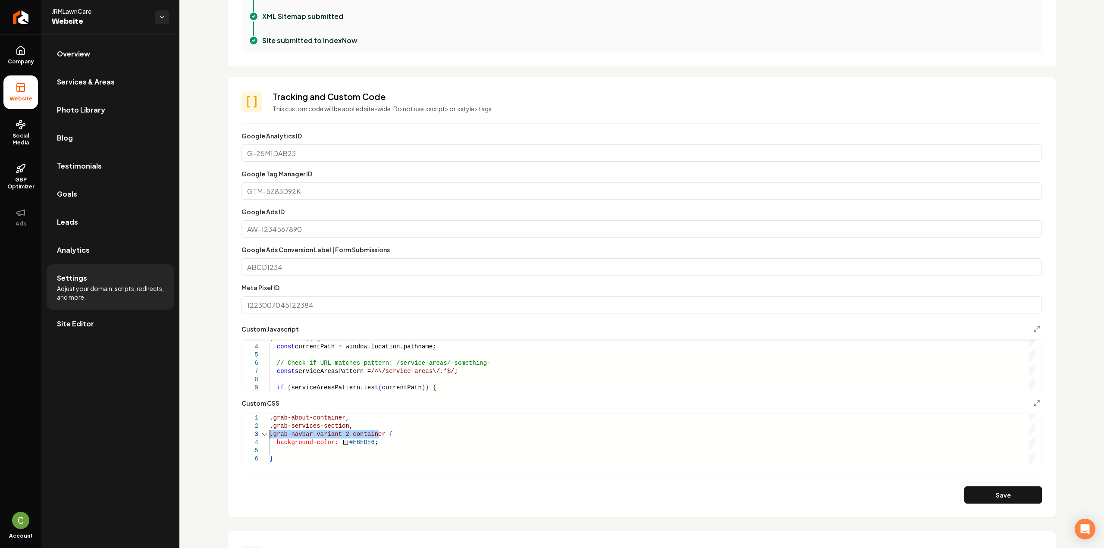
click at [269, 431] on div ".grab-about-container , background-color: #E6EDE6 ; .grab-services-section , .g…" at bounding box center [651, 439] width 765 height 51
click at [1011, 499] on button "Save" at bounding box center [1003, 494] width 78 height 17
drag, startPoint x: 366, startPoint y: 442, endPoint x: 396, endPoint y: 448, distance: 30.7
click at [366, 442] on div ".grab-about-container , background-color: #E6EDE6 ; .grab-services-section , na…" at bounding box center [651, 439] width 765 height 51
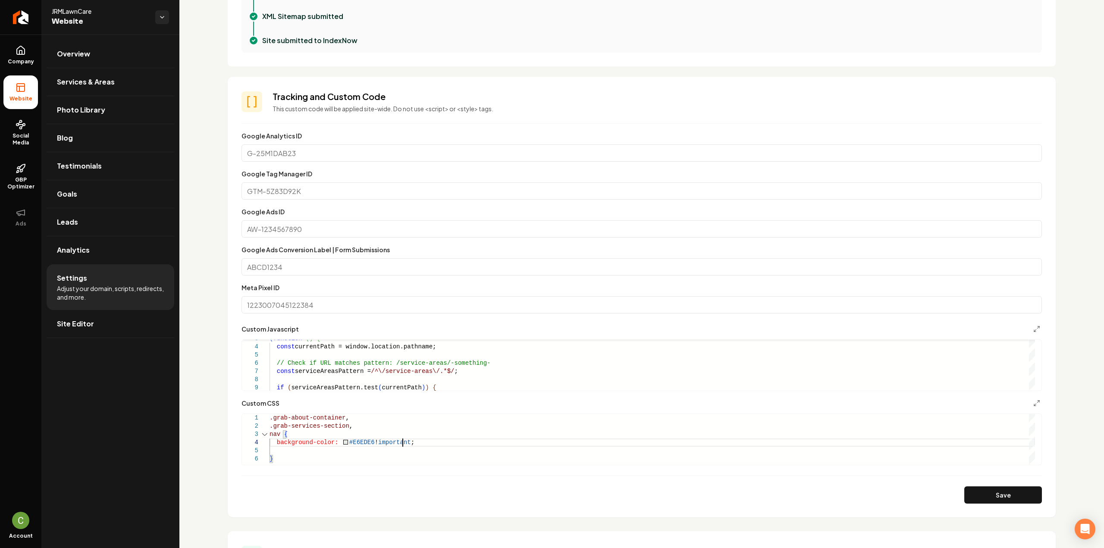
scroll to position [25, 126]
click at [1027, 493] on button "Save" at bounding box center [1003, 494] width 78 height 17
click at [282, 435] on div ".grab-about-container , background-color: #E6EDE6 !important ; .grab-services-s…" at bounding box center [651, 439] width 765 height 51
click at [285, 431] on div ".grab-about-container , background-color: #E6EDE6 !important ; .grab-services-s…" at bounding box center [651, 439] width 765 height 51
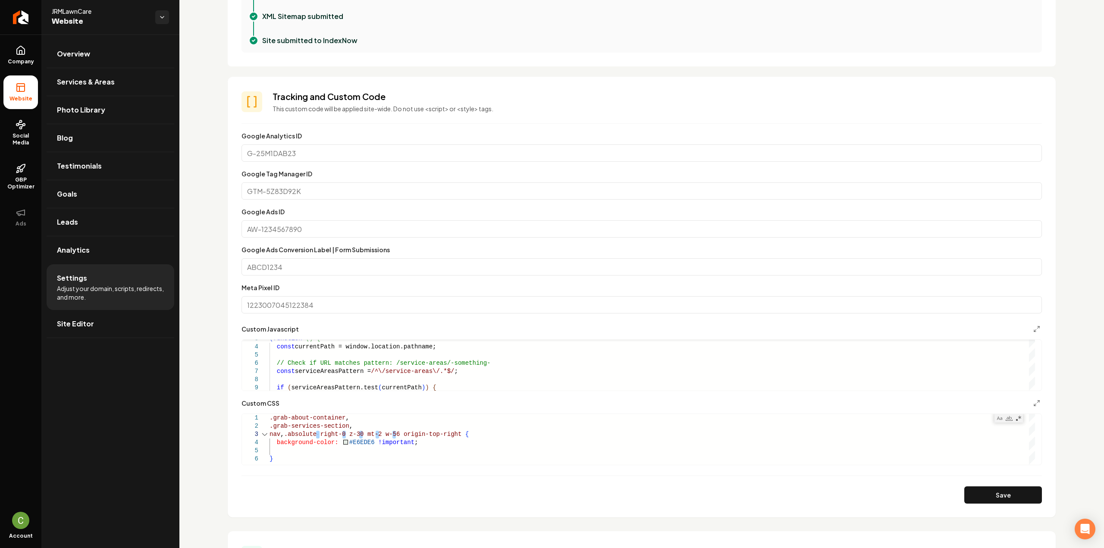
scroll to position [23, 49]
click at [1003, 487] on button "Save" at bounding box center [1003, 494] width 78 height 17
click at [433, 434] on div ".grab-about-container , background-color: #E6EDE6 !important ; .grab-services-s…" at bounding box center [651, 435] width 765 height 57
click at [1002, 490] on button "Save" at bounding box center [1003, 494] width 78 height 17
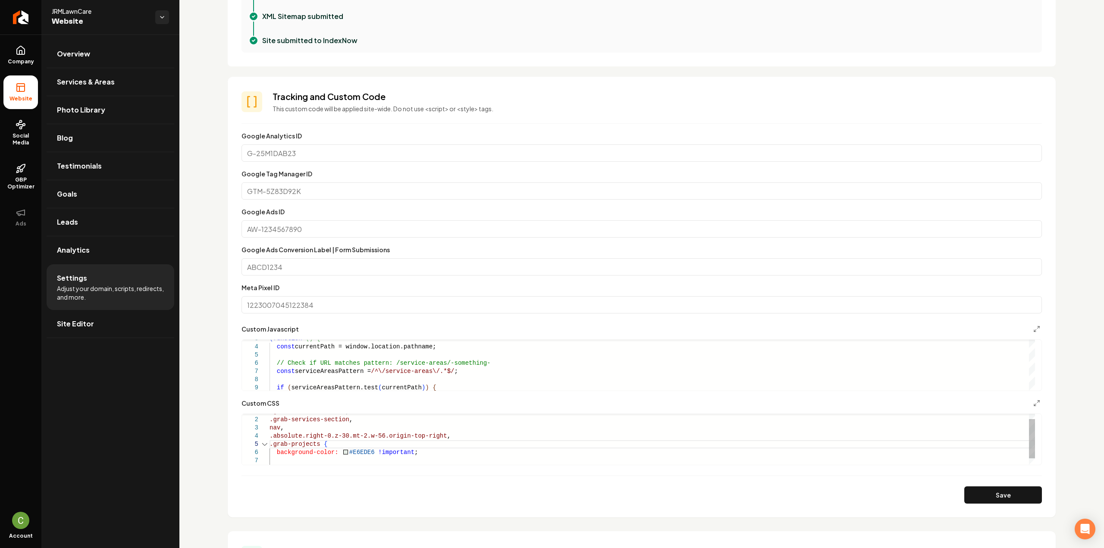
click at [316, 444] on div ".grab-about-container , background-color: #E6EDE6 !important ; .grab-services-s…" at bounding box center [651, 440] width 765 height 66
click at [994, 494] on button "Save" at bounding box center [1003, 494] width 78 height 17
drag, startPoint x: 322, startPoint y: 447, endPoint x: 309, endPoint y: 446, distance: 13.4
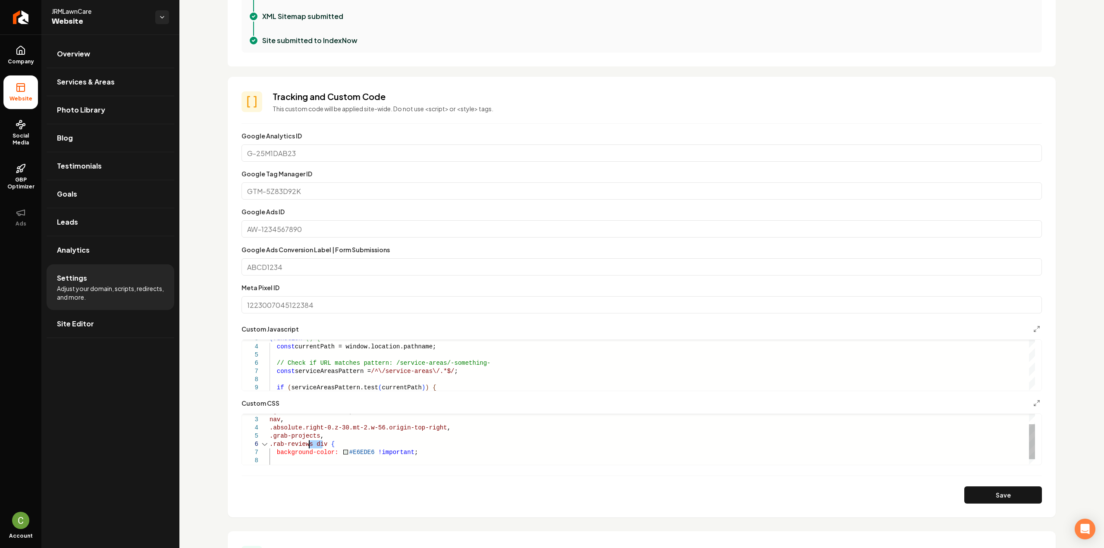
click at [309, 446] on div "background-color: #E6EDE6 !important ; .grab-services-section , nav , .absolute…" at bounding box center [651, 436] width 765 height 74
click at [979, 499] on button "Save" at bounding box center [1003, 494] width 78 height 17
drag, startPoint x: 272, startPoint y: 444, endPoint x: 283, endPoint y: 444, distance: 10.4
click at [272, 444] on div "background-color: #E6EDE6 !important ; .grab-services-section , nav , .absolute…" at bounding box center [651, 436] width 765 height 74
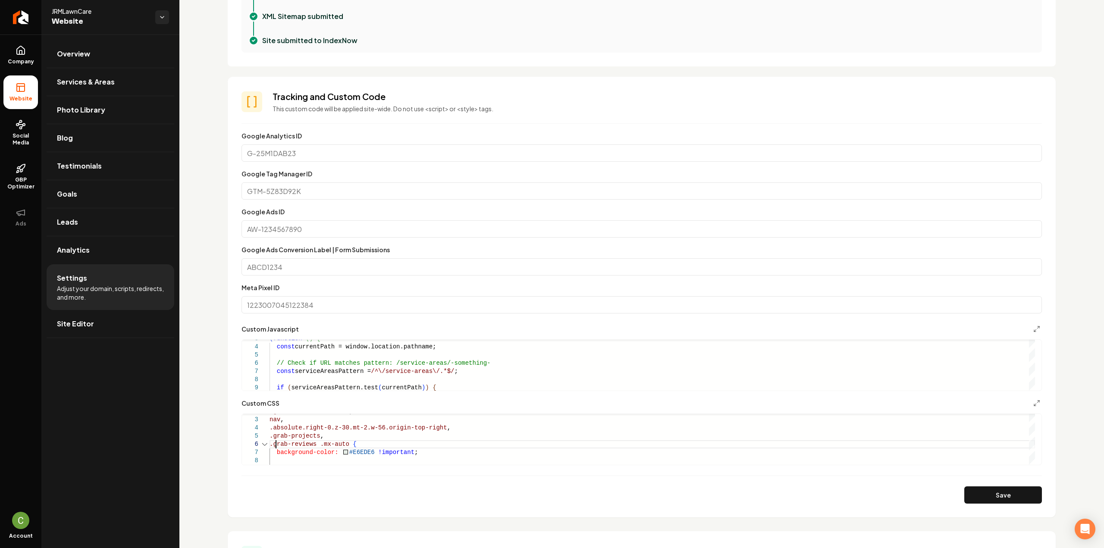
scroll to position [41, 6]
click at [1006, 498] on button "Save" at bounding box center [1003, 494] width 78 height 17
drag, startPoint x: 328, startPoint y: 444, endPoint x: 311, endPoint y: 444, distance: 16.8
click at [311, 444] on div "background-color: #E6EDE6 !important ; .grab-services-section , nav , .absolute…" at bounding box center [651, 436] width 765 height 74
click at [341, 444] on div "background-color: #E6EDE6 !important ; .grab-services-section , nav , .absolute…" at bounding box center [651, 436] width 765 height 74
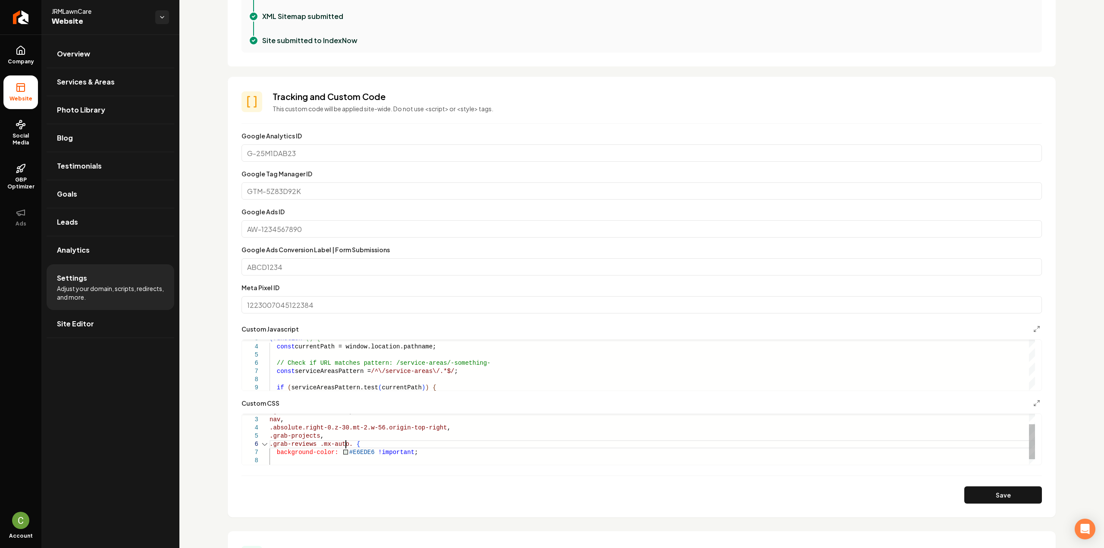
scroll to position [41, 76]
click at [971, 492] on button "Save" at bounding box center [1003, 494] width 78 height 17
click at [375, 440] on div "background-color: #E6EDE6 !important ; .grab-services-section , nav , .absolute…" at bounding box center [651, 436] width 765 height 74
click at [970, 489] on button "Save" at bounding box center [1003, 494] width 78 height 17
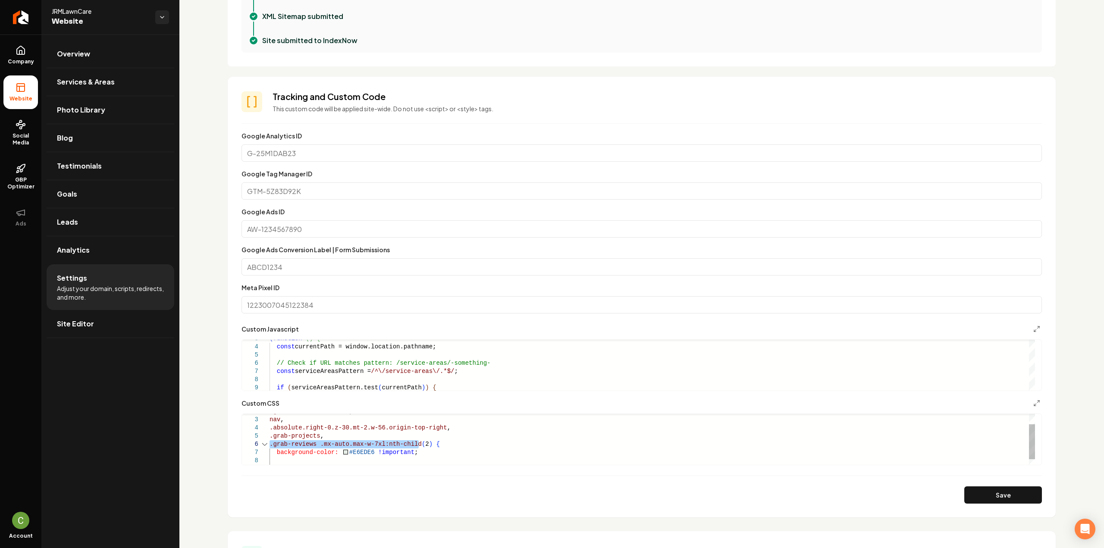
drag, startPoint x: 415, startPoint y: 443, endPoint x: 250, endPoint y: 446, distance: 164.7
click at [417, 445] on div "background-color: #E6EDE6 !important ; .grab-services-section , nav , .absolute…" at bounding box center [651, 436] width 765 height 74
click at [998, 493] on button "Save" at bounding box center [1003, 494] width 78 height 17
click at [321, 445] on div "background-color: #E6EDE6 !important ; nav , .absolute.right-0.z-30.mt-2.w-56.o…" at bounding box center [651, 432] width 765 height 82
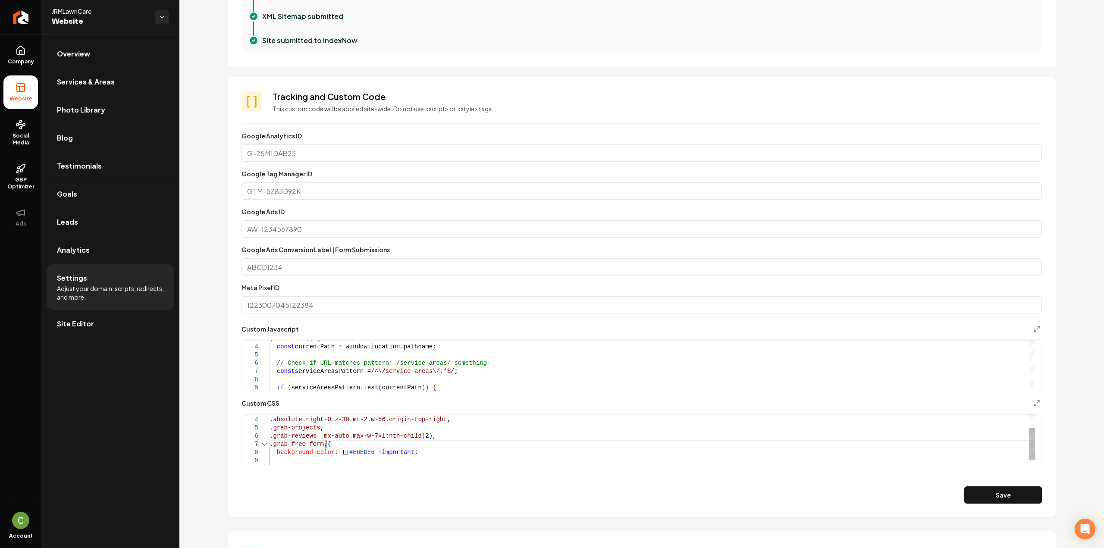
scroll to position [50, 59]
click at [1015, 494] on button "Save" at bounding box center [1003, 494] width 78 height 17
click at [341, 445] on div "background-color: #E6EDE6 !important ; .absolute.right-0.z-30.mt-2.w-56.origin-…" at bounding box center [651, 428] width 765 height 90
click at [340, 444] on div "background-color: #E6EDE6 !important ; .absolute.right-0.z-30.mt-2.w-56.origin-…" at bounding box center [651, 428] width 765 height 90
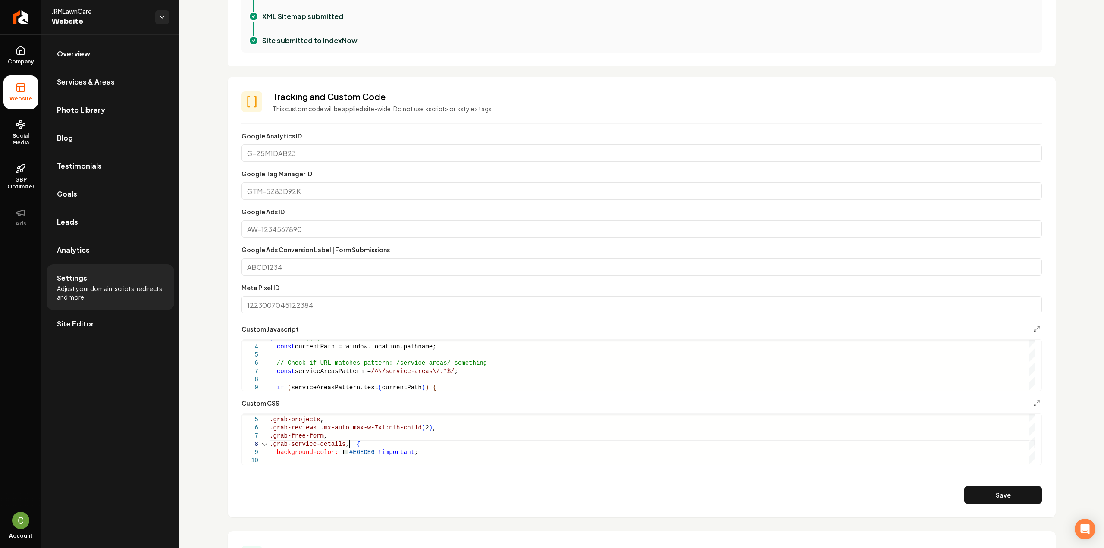
scroll to position [58, 79]
click at [971, 503] on section "**********" at bounding box center [642, 297] width 828 height 441
click at [972, 492] on button "Save" at bounding box center [1003, 494] width 78 height 17
drag, startPoint x: 292, startPoint y: 441, endPoint x: 242, endPoint y: 436, distance: 49.8
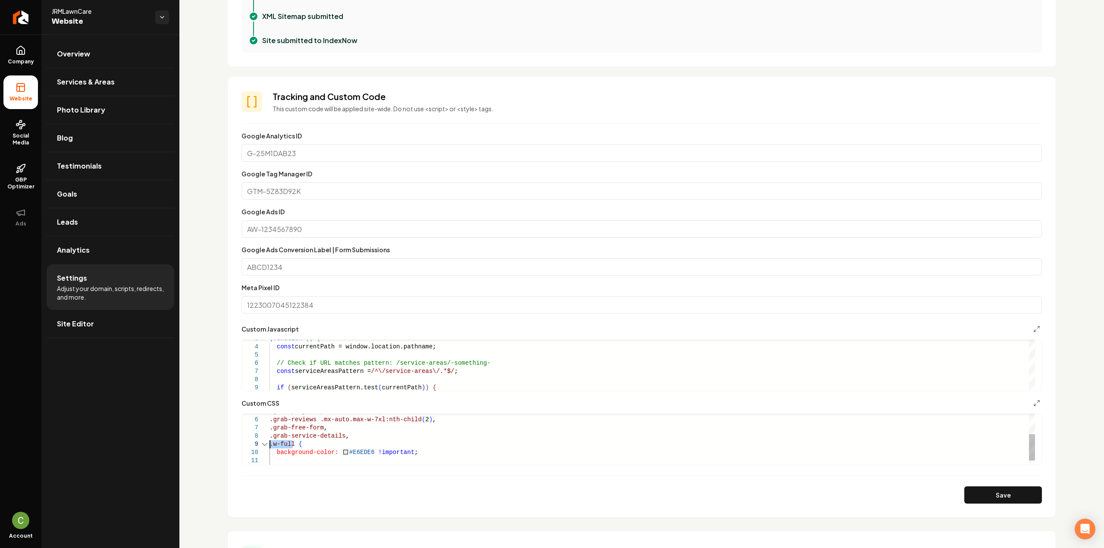
click at [269, 440] on div "background-color: #E6EDE6 !important ; .grab-projects , .grab-reviews .mx-auto.…" at bounding box center [651, 424] width 765 height 98
drag, startPoint x: 402, startPoint y: 453, endPoint x: 367, endPoint y: 450, distance: 34.6
click at [367, 450] on div "background-color: #E6EDE6 !important ; .grab-projects , .grab-reviews .mx-auto.…" at bounding box center [651, 424] width 765 height 98
click at [990, 491] on button "Save" at bounding box center [1003, 494] width 78 height 17
click at [320, 444] on div "background-color: #E6EDE6 ; .grab-projects , .grab-reviews .mx-auto.max-w-7xl:n…" at bounding box center [651, 424] width 765 height 98
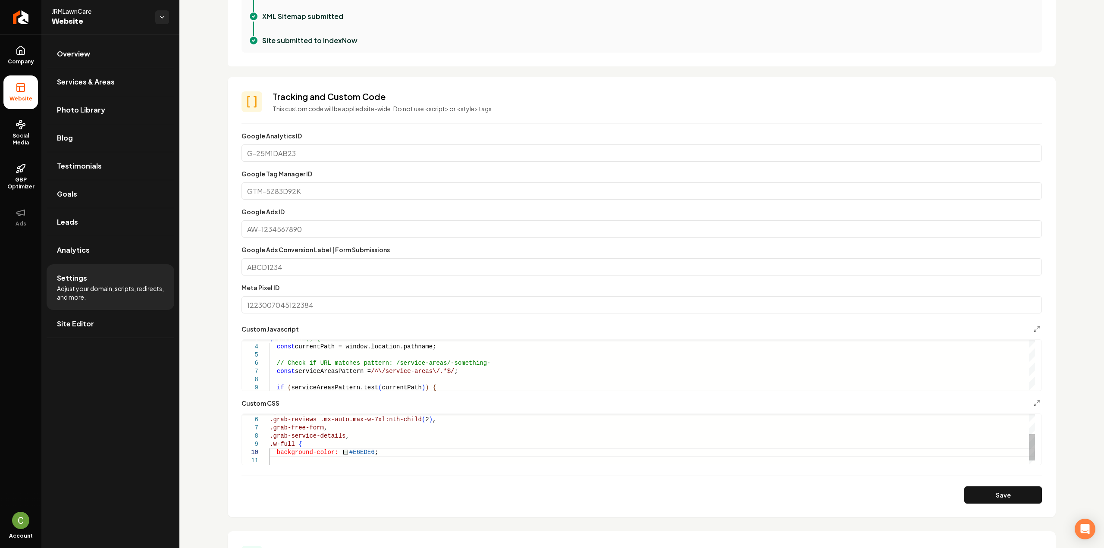
scroll to position [58, 89]
drag, startPoint x: 293, startPoint y: 445, endPoint x: 241, endPoint y: 447, distance: 51.3
click at [269, 447] on div "background-color: #E6EDE6 !important ; .grab-projects , .grab-reviews .mx-auto.…" at bounding box center [651, 424] width 765 height 98
click at [987, 495] on button "Save" at bounding box center [1003, 494] width 78 height 17
click at [340, 434] on div "background-color: #E6EDE6 !important ; .grab-projects , .grab-reviews .mx-auto.…" at bounding box center [651, 420] width 765 height 90
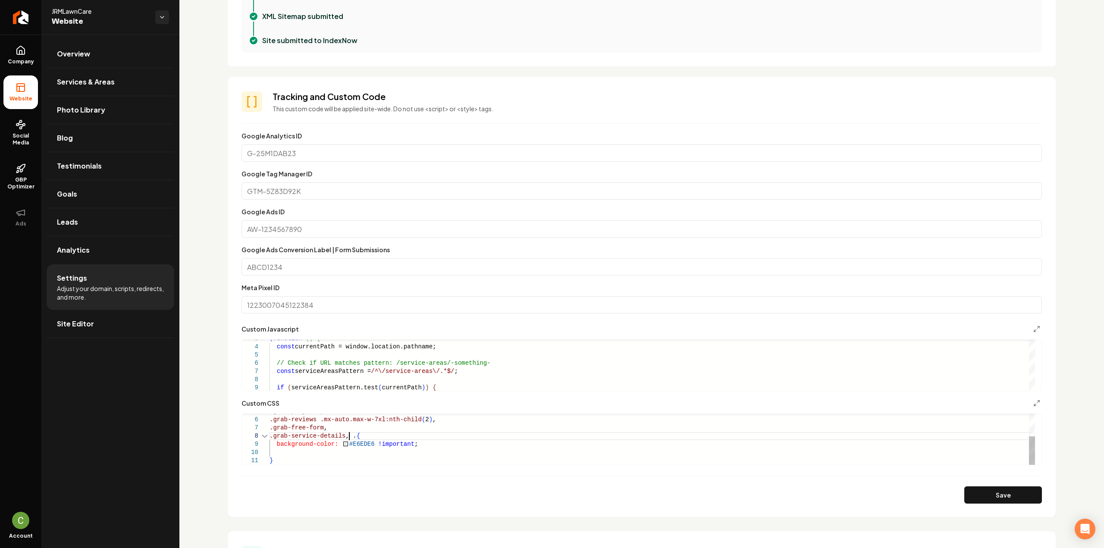
scroll to position [58, 79]
click at [976, 498] on button "Save" at bounding box center [1003, 494] width 78 height 17
drag, startPoint x: 344, startPoint y: 428, endPoint x: 247, endPoint y: 432, distance: 97.5
click at [269, 432] on div "background-color: #E6EDE6 !important ; .grab-reviews .mx-auto.max-w-7xl:nth-chi…" at bounding box center [651, 415] width 765 height 98
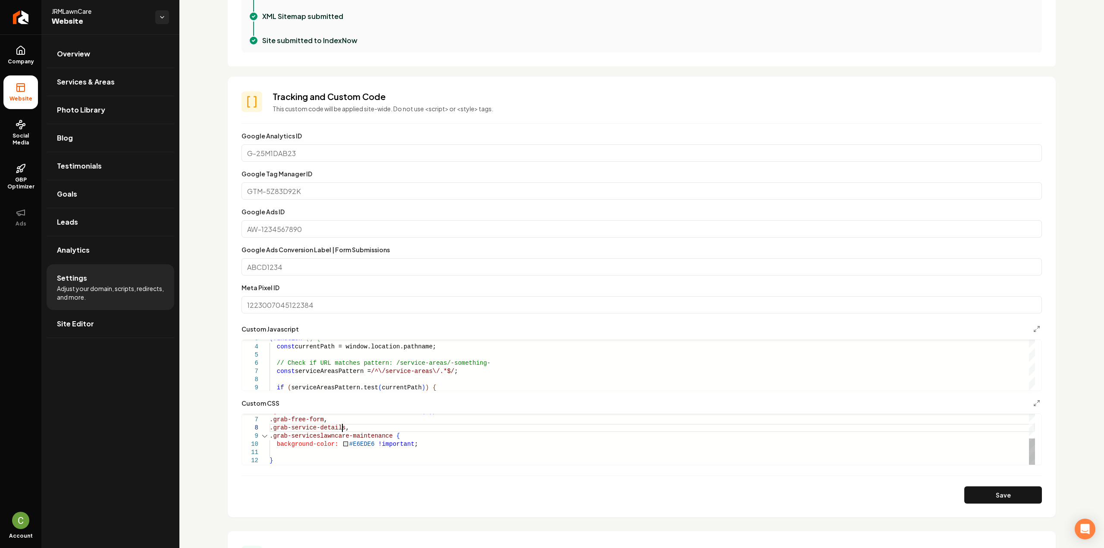
click at [350, 428] on div "background-color: #E6EDE6 !important ; .grab-reviews .mx-auto.max-w-7xl:nth-chi…" at bounding box center [651, 415] width 765 height 98
drag, startPoint x: 351, startPoint y: 426, endPoint x: 231, endPoint y: 422, distance: 119.9
click at [269, 425] on div "background-color: #E6EDE6 !important ; .grab-reviews .mx-auto.max-w-7xl:nth-chi…" at bounding box center [651, 415] width 765 height 98
click at [384, 438] on div "background-color: #E6EDE6 !important ; .grab-reviews .mx-auto.max-w-7xl:nth-chi…" at bounding box center [651, 420] width 765 height 90
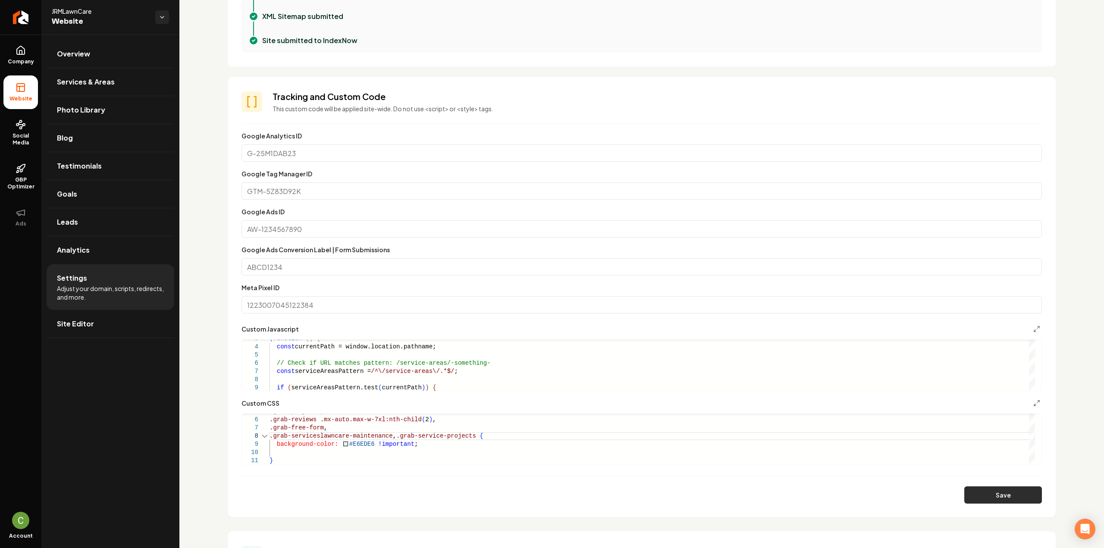
click at [1008, 493] on button "Save" at bounding box center [1003, 494] width 78 height 17
click at [342, 436] on div "background-color: #E6EDE6 !important ; .grab-reviews .mx-auto.max-w-7xl:nth-chi…" at bounding box center [651, 415] width 765 height 98
click at [1007, 491] on button "Save" at bounding box center [1003, 494] width 78 height 17
click at [1026, 491] on button "Save" at bounding box center [1003, 494] width 78 height 17
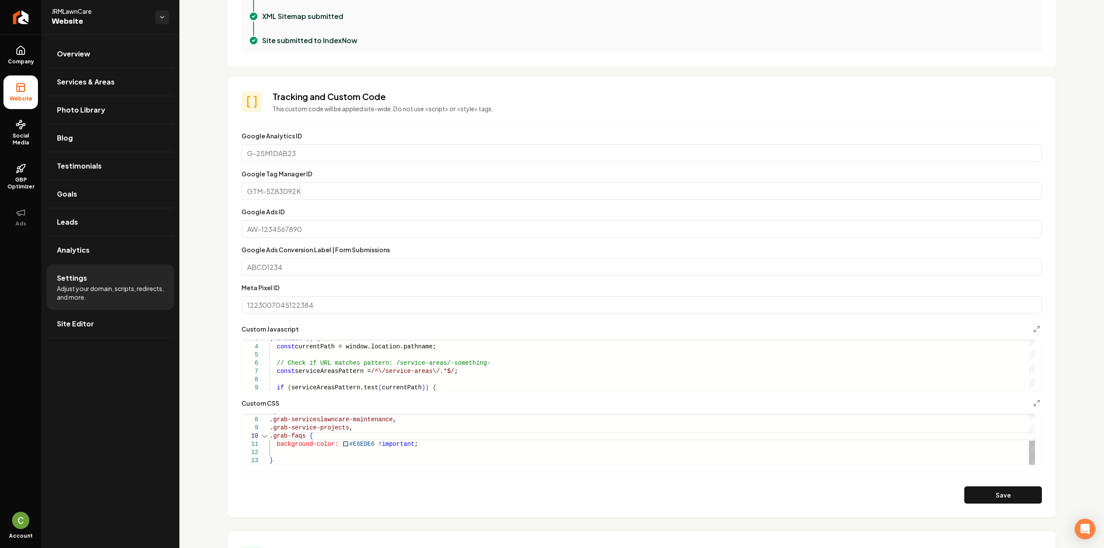
click at [302, 438] on div "background-color: #E6EDE6 !important ; .grab-free-form , .grab-serviceslawncare…" at bounding box center [651, 411] width 765 height 106
click at [1007, 498] on button "Save" at bounding box center [1003, 494] width 78 height 17
click at [998, 500] on button "Save" at bounding box center [1003, 494] width 78 height 17
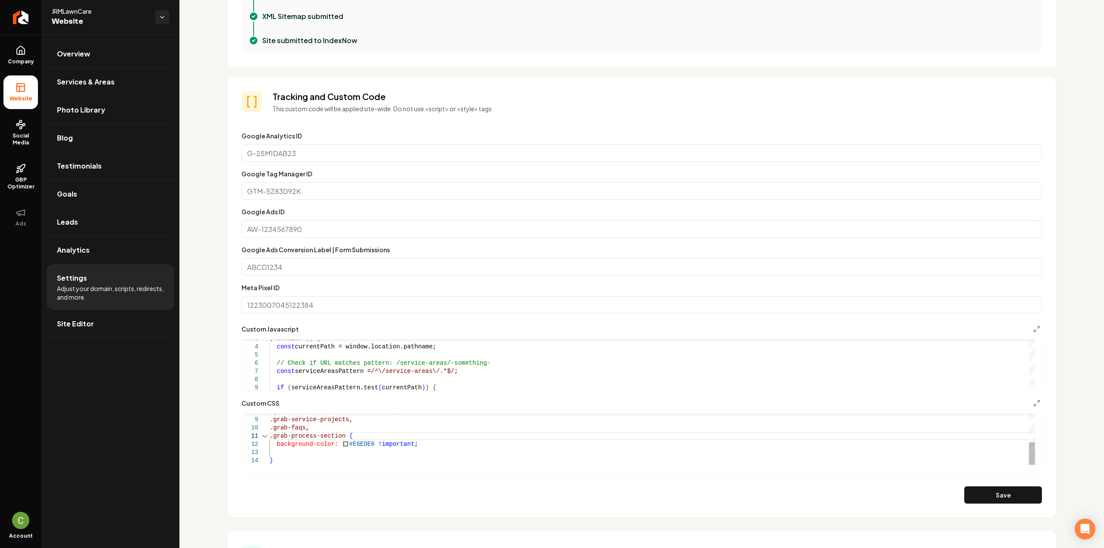
click at [338, 435] on div "background-color: #E6EDE6 !important ; .grab-serviceslawncare-maintenance , .gr…" at bounding box center [651, 407] width 765 height 115
click at [987, 491] on button "Save" at bounding box center [1003, 494] width 78 height 17
drag, startPoint x: 361, startPoint y: 433, endPoint x: 248, endPoint y: 435, distance: 113.0
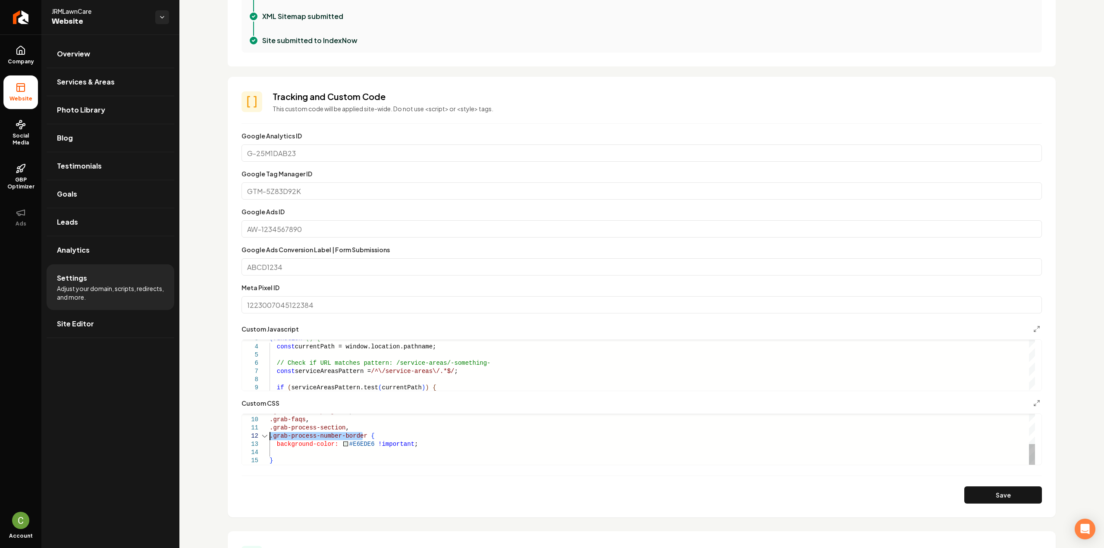
click at [269, 435] on div "background-color: #E6EDE6 !important ; .grab-service-projects , .grab-faqs , .g…" at bounding box center [651, 403] width 765 height 123
click at [1027, 490] on button "Save" at bounding box center [1003, 494] width 78 height 17
drag, startPoint x: 364, startPoint y: 433, endPoint x: 271, endPoint y: 430, distance: 93.2
click at [271, 430] on div ".grab-serviceslawncare-maintenance , .grab-service-projects , .grab-faqs , .gra…" at bounding box center [651, 429] width 765 height 115
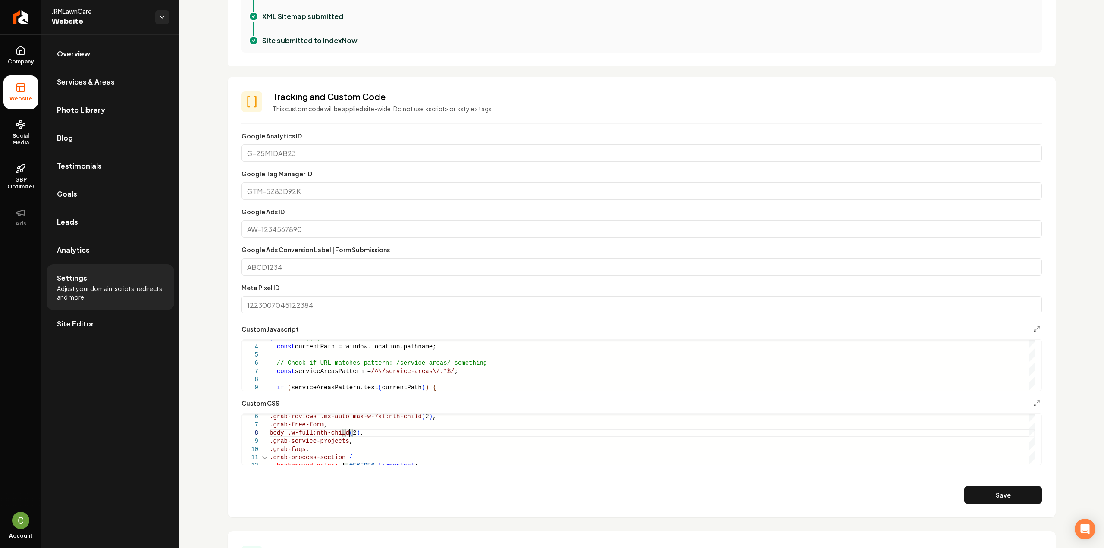
click at [1008, 498] on button "Save" at bounding box center [1003, 494] width 78 height 17
click at [413, 419] on div "body .w-full:nth-child ( 2 ) , .grab-service-projects , .grab-faqs , .grab-proc…" at bounding box center [651, 430] width 765 height 115
click at [411, 417] on div "body .w-full:nth-child ( 2 ) , .grab-service-projects , .grab-faqs , .grab-proc…" at bounding box center [651, 430] width 765 height 115
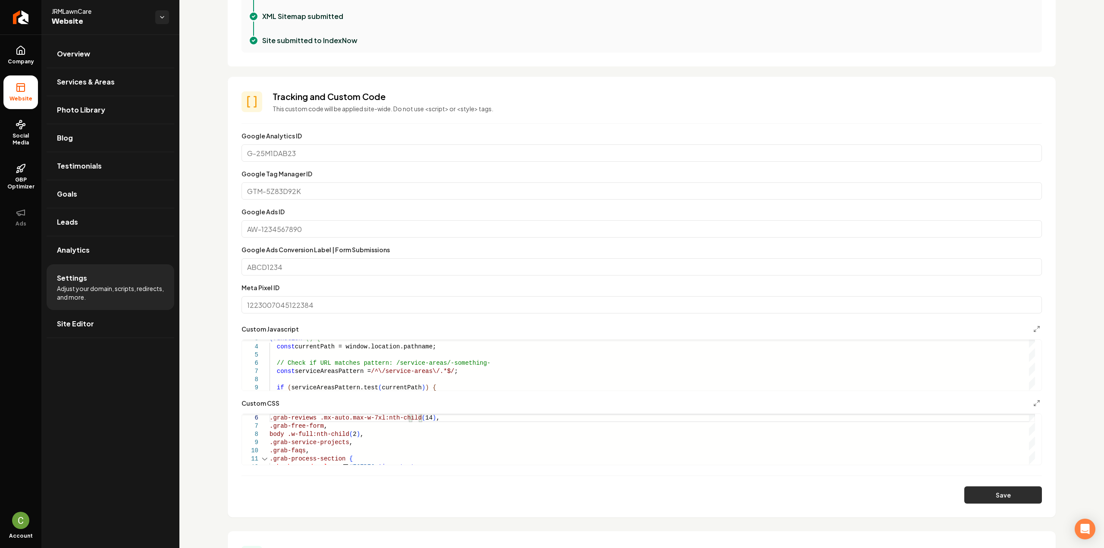
click at [978, 493] on button "Save" at bounding box center [1003, 494] width 78 height 17
click at [416, 420] on div "body .w-full:nth-child ( 2 ) , .grab-service-projects , .grab-faqs , .grab-proc…" at bounding box center [651, 430] width 765 height 115
click at [429, 425] on div "body .w-full:nth-child ( 2 ) , .grab-service-projects , .grab-faqs , .grab-proc…" at bounding box center [651, 430] width 765 height 115
click at [346, 434] on div "body .w-full:nth-child ( 2 ) , .grab-service-projects , .grab-faqs , .grab-proc…" at bounding box center [651, 430] width 765 height 115
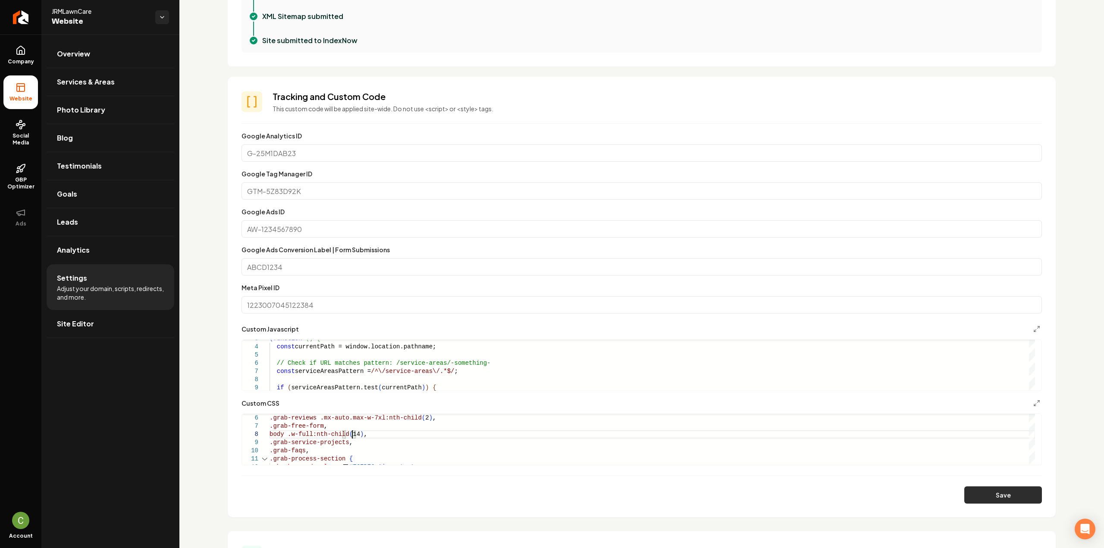
click at [964, 497] on button "Save" at bounding box center [1003, 494] width 78 height 17
click at [348, 435] on div "body .w-full:nth-child ( 14 ) , .grab-service-projects , .grab-faqs , .grab-pro…" at bounding box center [651, 430] width 765 height 115
click at [996, 495] on button "Save" at bounding box center [1003, 494] width 78 height 17
drag, startPoint x: 356, startPoint y: 431, endPoint x: 266, endPoint y: 433, distance: 90.5
click at [269, 433] on div "body .w-full:nth-child ( 15 ) , .grab-service-projects , .grab-faqs , .grab-pro…" at bounding box center [651, 430] width 765 height 115
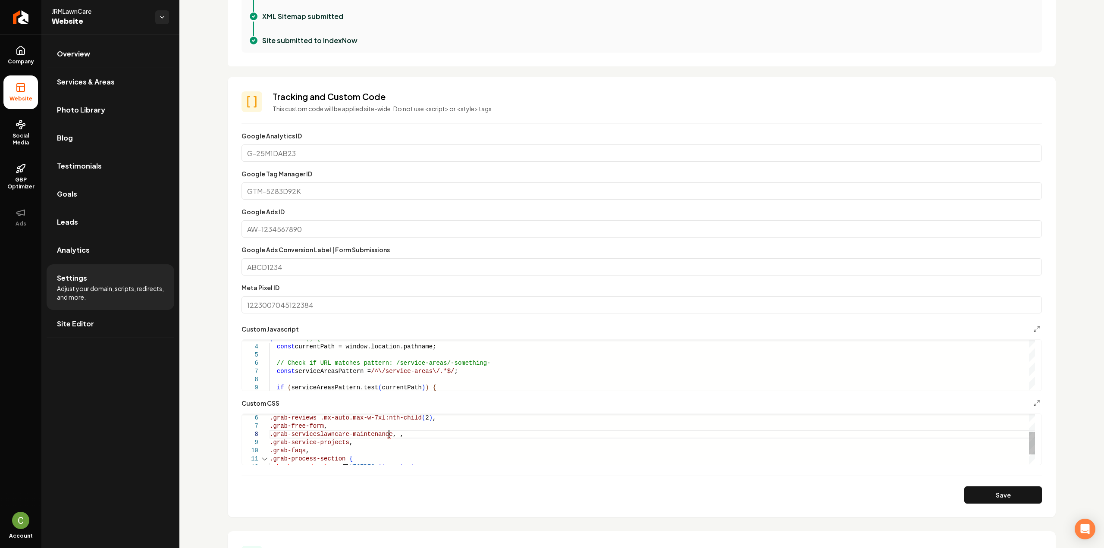
scroll to position [58, 119]
drag, startPoint x: 316, startPoint y: 436, endPoint x: 260, endPoint y: 434, distance: 55.2
click at [269, 434] on div ".grab-serviceslawncare-maintenance , , .grab-service-projects , .grab-faqs , .g…" at bounding box center [651, 430] width 765 height 115
click at [388, 434] on div ".grab-serviceslawncare-maintenance , , .grab-service-projects , .grab-faqs , .g…" at bounding box center [651, 430] width 765 height 115
click at [455, 432] on div ".grab-serviceslawncare-maintenance , .grab-servicesSeason Cleanups , .grab-serv…" at bounding box center [651, 430] width 765 height 115
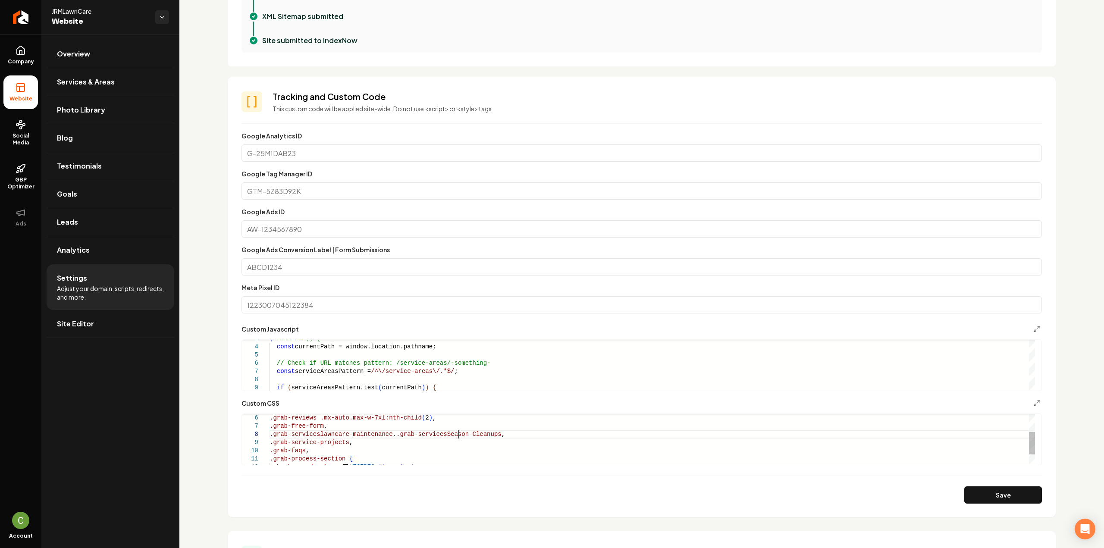
scroll to position [58, 189]
click at [513, 435] on div ".grab-serviceslawncare-maintenance , .grab-servicesSeason-Cleanups , .grab-serv…" at bounding box center [651, 430] width 765 height 115
click at [973, 495] on button "Save" at bounding box center [1003, 494] width 78 height 17
drag, startPoint x: 383, startPoint y: 429, endPoint x: 272, endPoint y: 423, distance: 110.9
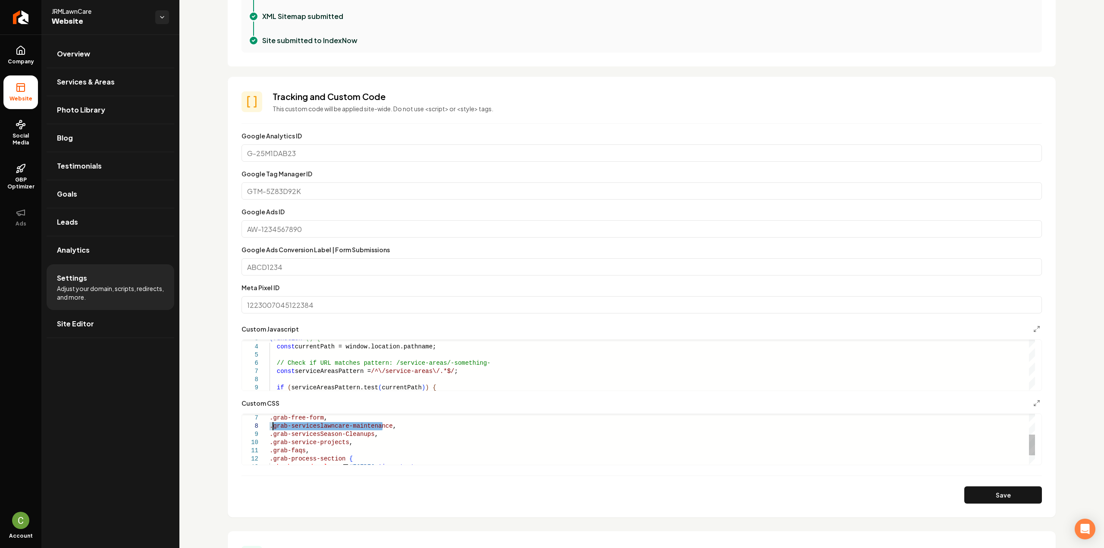
click at [272, 423] on div ".grab-serviceslawncare-maintenance , .grab-service-projects , .grab-faqs , .gra…" at bounding box center [651, 426] width 765 height 123
click at [973, 494] on button "Save" at bounding box center [1003, 494] width 78 height 17
drag, startPoint x: 367, startPoint y: 437, endPoint x: 253, endPoint y: 435, distance: 113.8
click at [269, 435] on div ".grab-serviceslawncare-maintenance , .grab-service-projects , .grab-faqs , .gra…" at bounding box center [651, 426] width 765 height 123
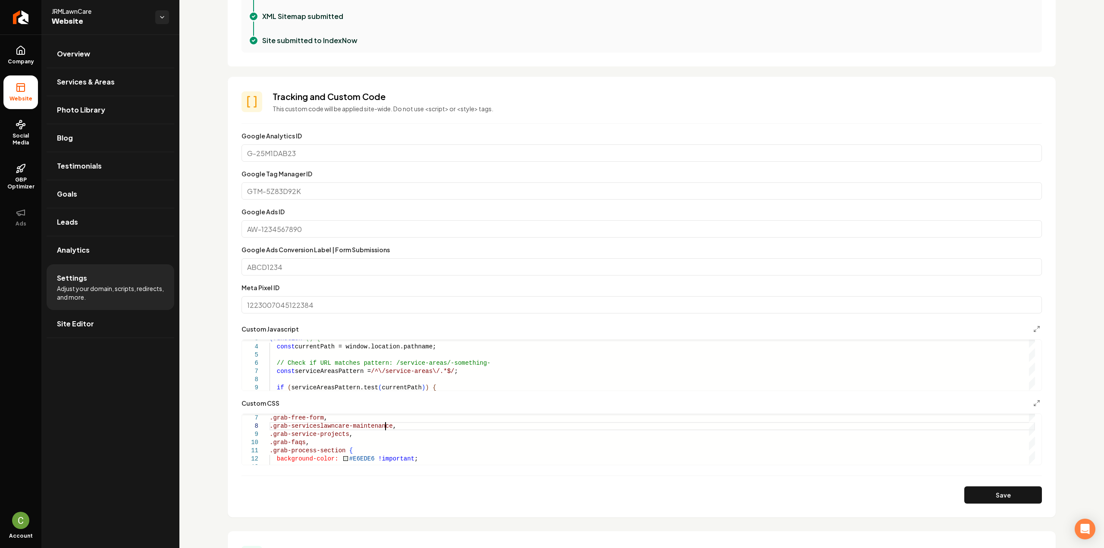
click at [973, 497] on button "Save" at bounding box center [1003, 494] width 78 height 17
click at [392, 427] on div ".grab-serviceslawncare-maintenance , .grab-service-projects , .grab-faqs , .gra…" at bounding box center [651, 422] width 765 height 115
click at [1007, 501] on button "Save" at bounding box center [1003, 494] width 78 height 17
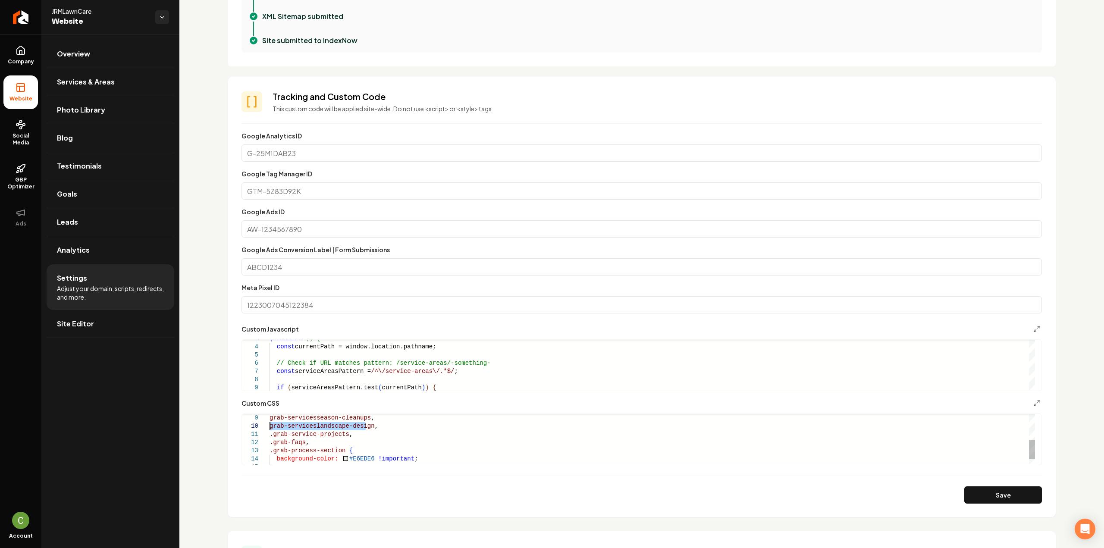
drag, startPoint x: 365, startPoint y: 426, endPoint x: 269, endPoint y: 427, distance: 96.1
click at [269, 427] on div ".grab-service-projects , .grab-faqs , .grab-process-section { grab-servicesseas…" at bounding box center [651, 413] width 765 height 131
click at [270, 427] on div ".grab-service-projects , .grab-faqs , .grab-process-section { grab-servicesseas…" at bounding box center [651, 413] width 765 height 131
click at [977, 487] on button "Save" at bounding box center [1003, 494] width 78 height 17
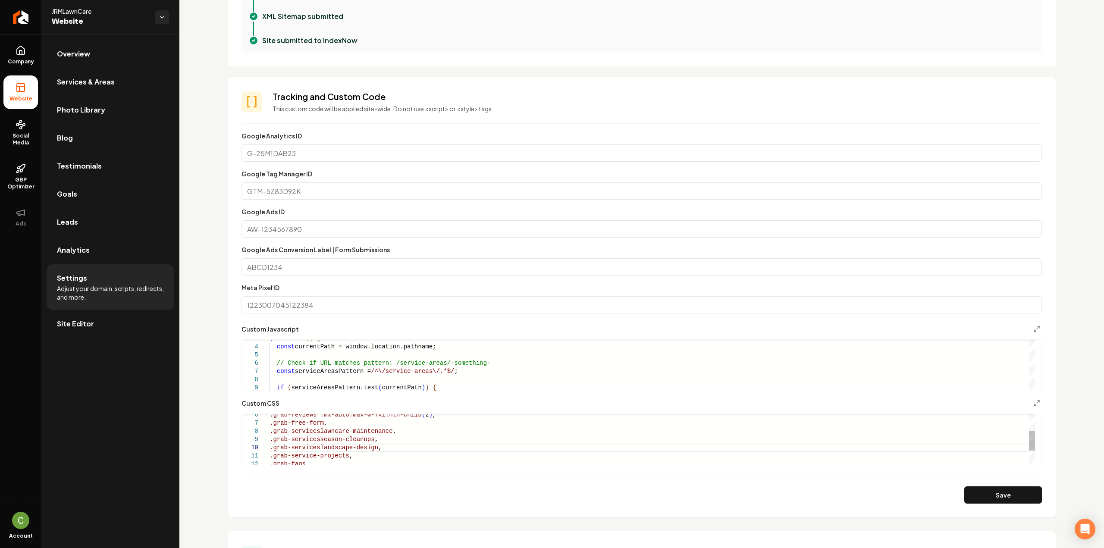
click at [319, 448] on div ".grab-service-projects , .grab-faqs , .grab-servicesseason-cleanups , .grab-ser…" at bounding box center [651, 435] width 765 height 131
click at [369, 447] on div ".grab-service-projects , .grab-faqs , .grab-servicesseason-cleanups , .grab-ser…" at bounding box center [651, 435] width 765 height 131
drag, startPoint x: 369, startPoint y: 447, endPoint x: 273, endPoint y: 447, distance: 95.7
click at [273, 447] on div ".grab-service-projects , .grab-faqs , .grab-servicesseason-cleanups , .grab-ser…" at bounding box center [651, 435] width 765 height 131
click at [972, 496] on button "Save" at bounding box center [1003, 494] width 78 height 17
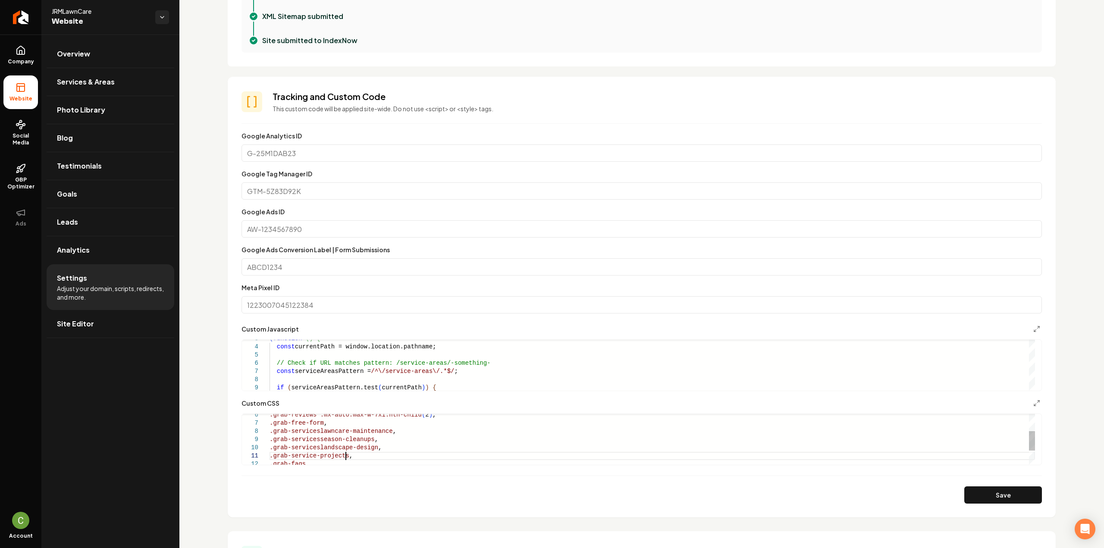
click at [359, 454] on div ".grab-service-projects , .grab-faqs , .grab-servicesseason-cleanups , .grab-ser…" at bounding box center [651, 435] width 765 height 131
click at [385, 449] on div ".grab-service-projects , .grab-faqs , .grab-servicesseason-cleanups , .grab-ser…" at bounding box center [651, 435] width 765 height 131
click at [1006, 494] on button "Save" at bounding box center [1003, 494] width 78 height 17
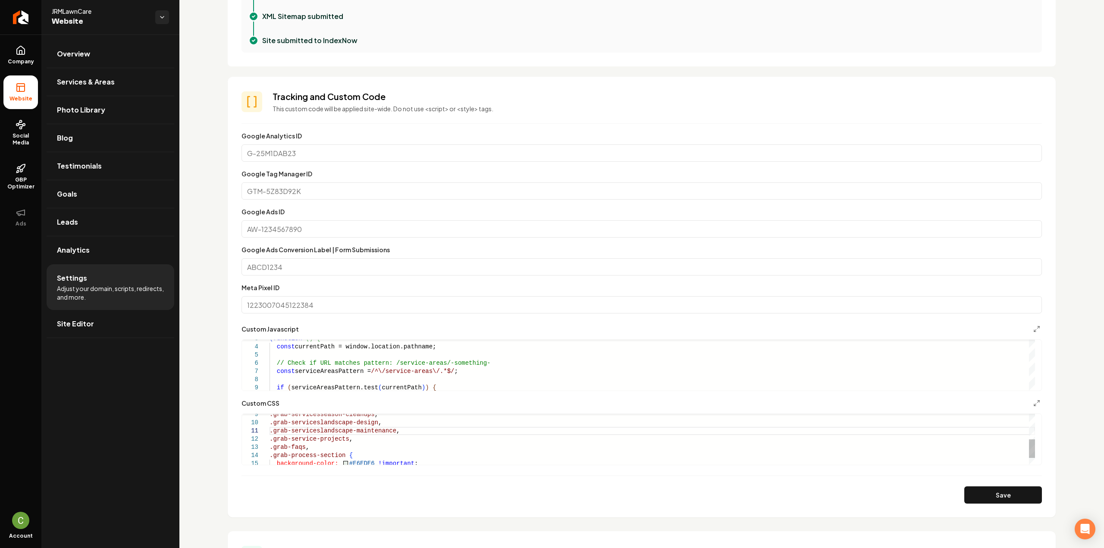
click at [358, 442] on div ".grab-service-projects , .grab-servicesseason-cleanups , .grab-serviceslandscap…" at bounding box center [651, 414] width 765 height 139
click at [401, 431] on div ".grab-service-projects , .grab-servicesseason-cleanups , .grab-serviceslandscap…" at bounding box center [651, 414] width 765 height 139
click at [987, 500] on button "Save" at bounding box center [1003, 494] width 78 height 17
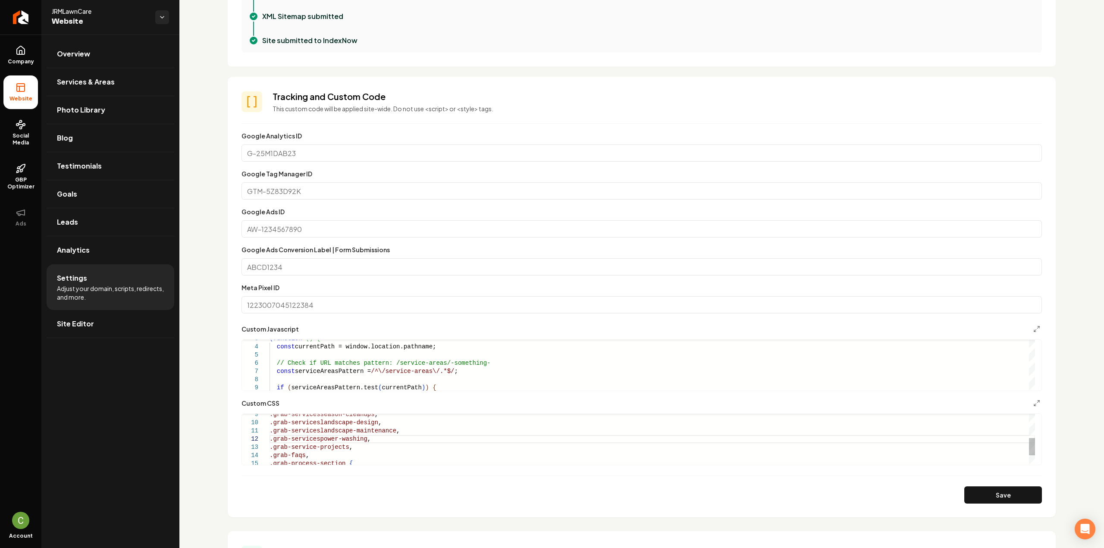
click at [367, 443] on div ".grab-service-projects , .grab-servicesseason-cleanups , .grab-serviceslandscap…" at bounding box center [651, 418] width 765 height 147
click at [373, 440] on div ".grab-service-projects , .grab-servicesseason-cleanups , .grab-serviceslandscap…" at bounding box center [651, 418] width 765 height 147
click at [998, 502] on button "Save" at bounding box center [1003, 494] width 78 height 17
click at [367, 448] on div ".grab-service-projects , .grab-servicesseason-cleanups , .grab-serviceslandscap…" at bounding box center [651, 423] width 765 height 156
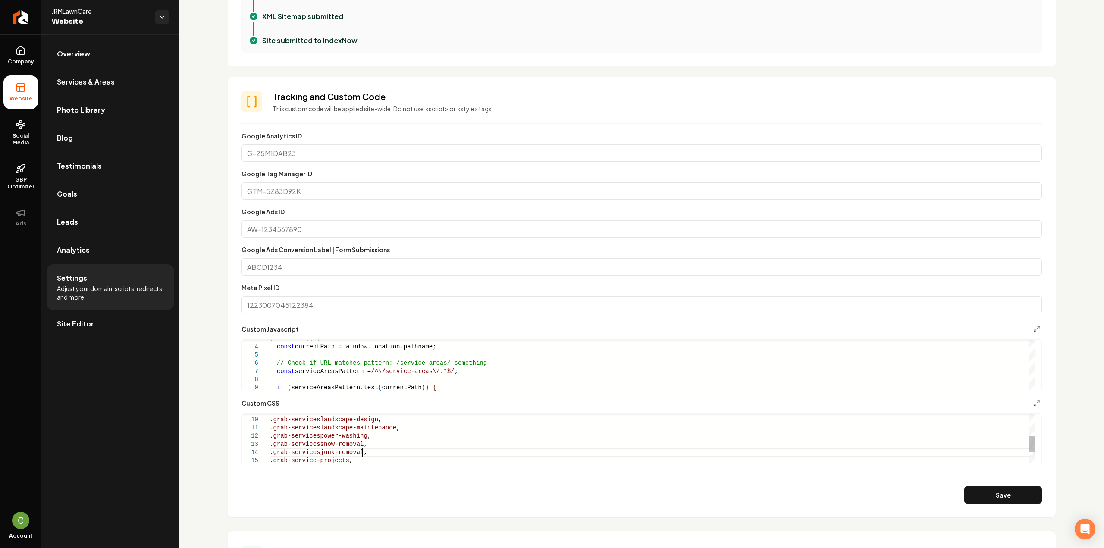
scroll to position [25, 92]
click at [983, 497] on button "Save" at bounding box center [1003, 494] width 78 height 17
click at [376, 451] on div ".grab-service-projects , .grab-servicesseason-cleanups , .grab-serviceslandscap…" at bounding box center [651, 424] width 765 height 164
type textarea "**********"
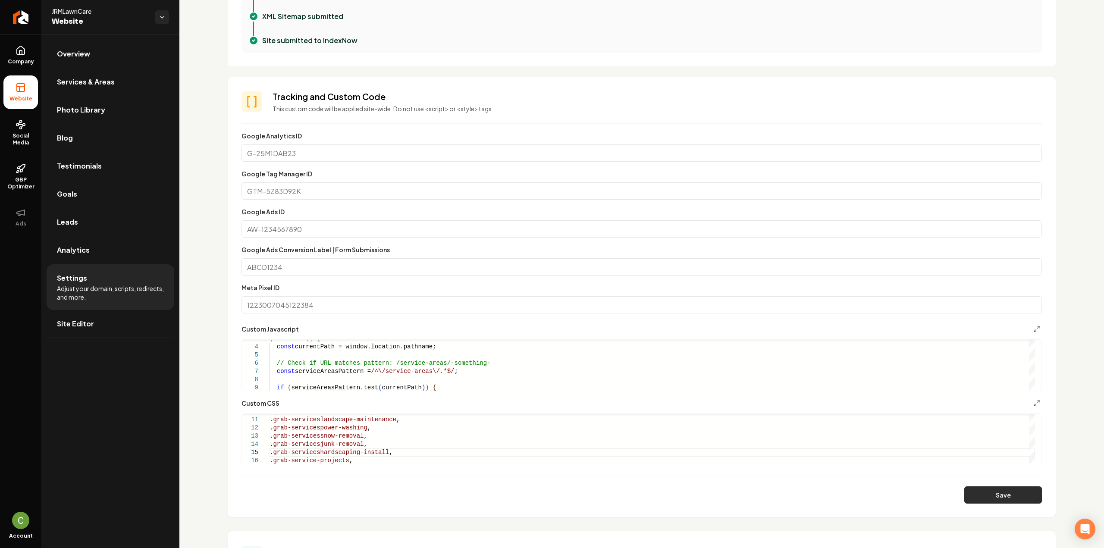
click at [1018, 496] on button "Save" at bounding box center [1003, 494] width 78 height 17
click at [22, 18] on icon "Return to dashboard" at bounding box center [21, 17] width 14 height 14
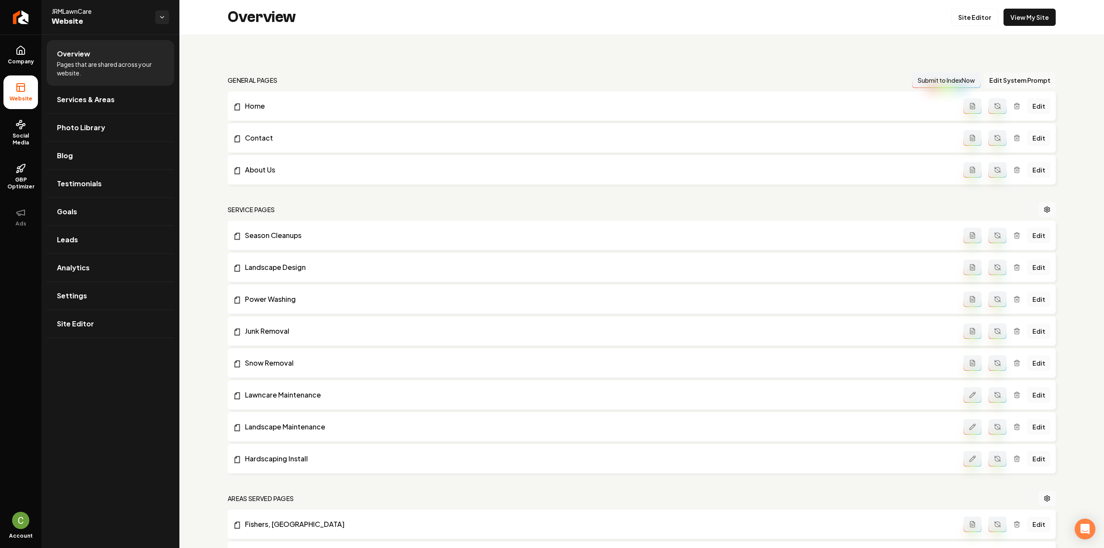
click at [1008, 81] on button "Edit System Prompt" at bounding box center [1020, 80] width 72 height 16
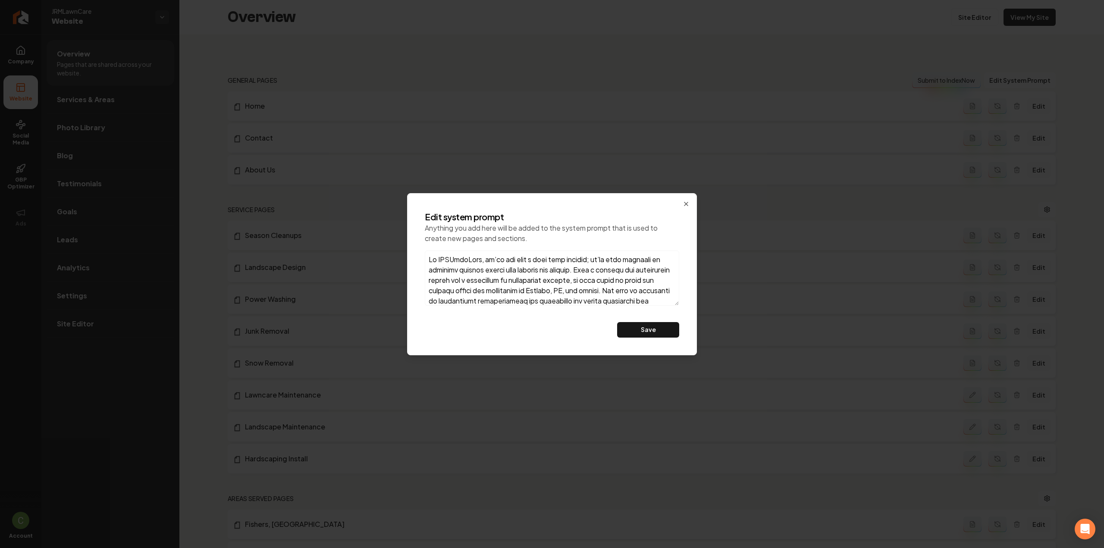
click at [568, 297] on textarea at bounding box center [552, 277] width 254 height 55
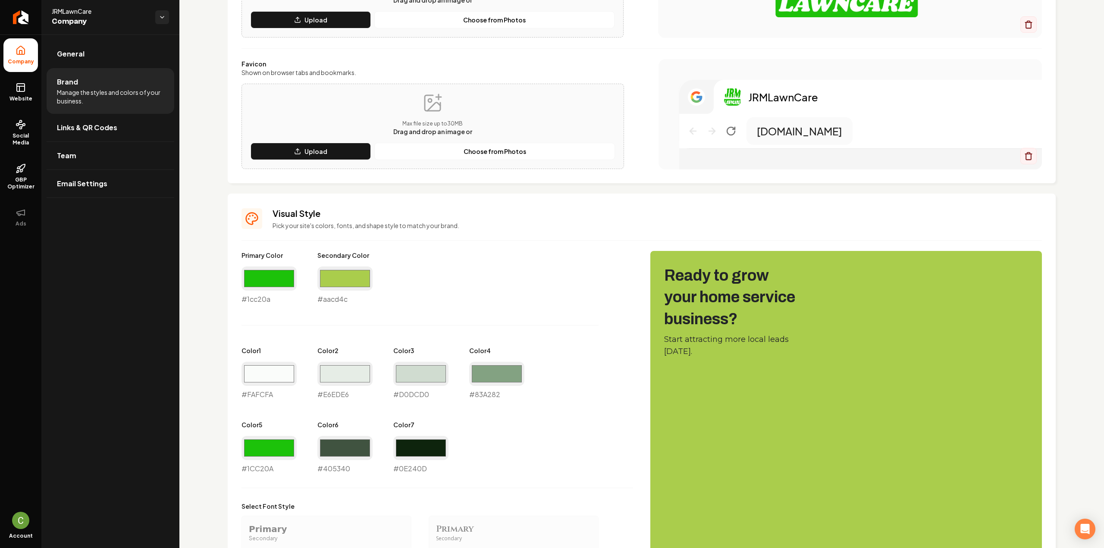
scroll to position [345, 0]
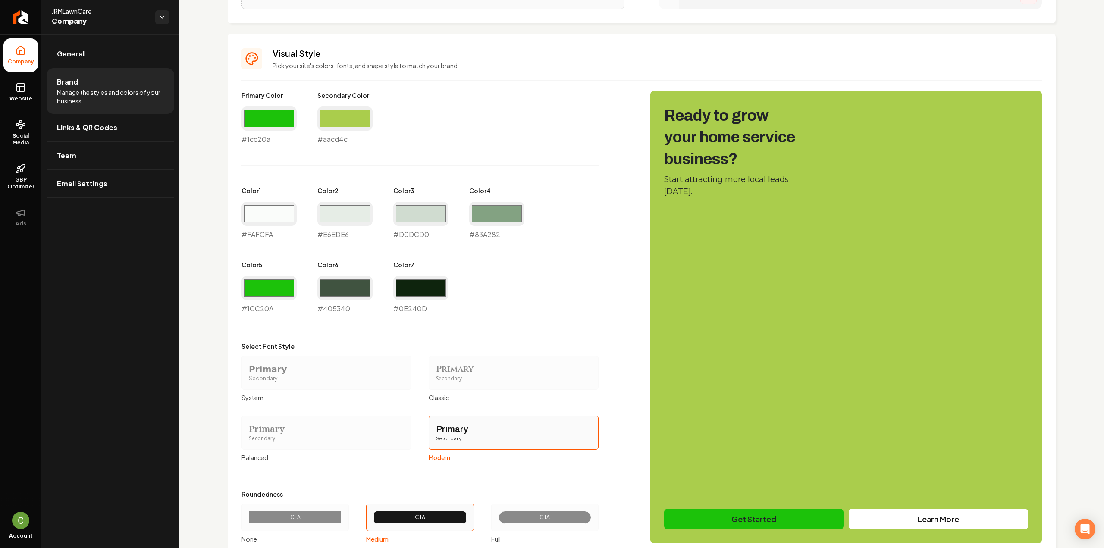
click at [265, 237] on div "#fafcfa #FAFCFA" at bounding box center [268, 221] width 55 height 38
click at [341, 237] on div "#e6ede6 #E6EDE6" at bounding box center [344, 221] width 55 height 38
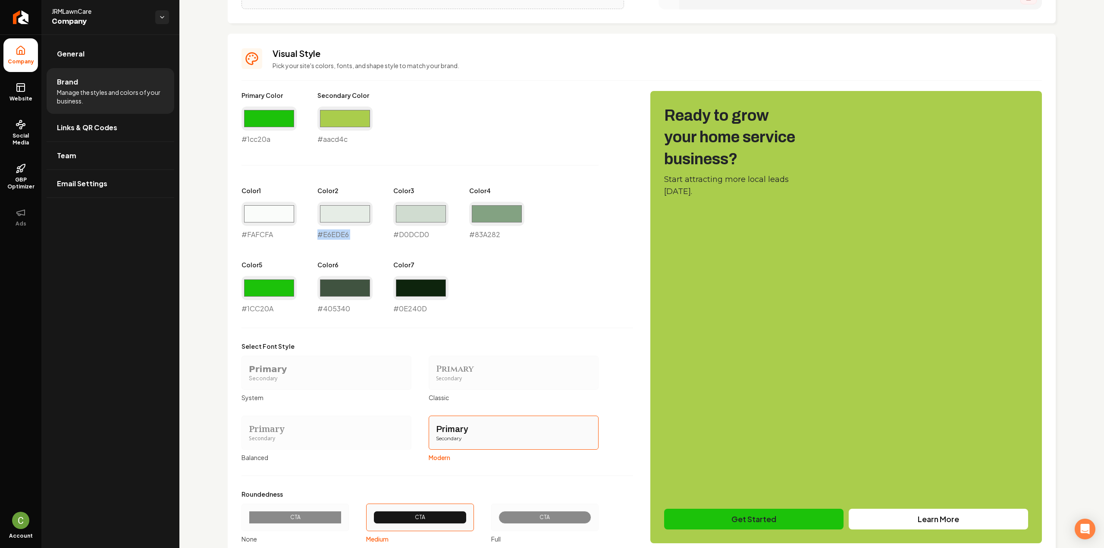
click at [341, 237] on div "#e6ede6 #E6EDE6" at bounding box center [344, 221] width 55 height 38
copy div "#E6EDE6"
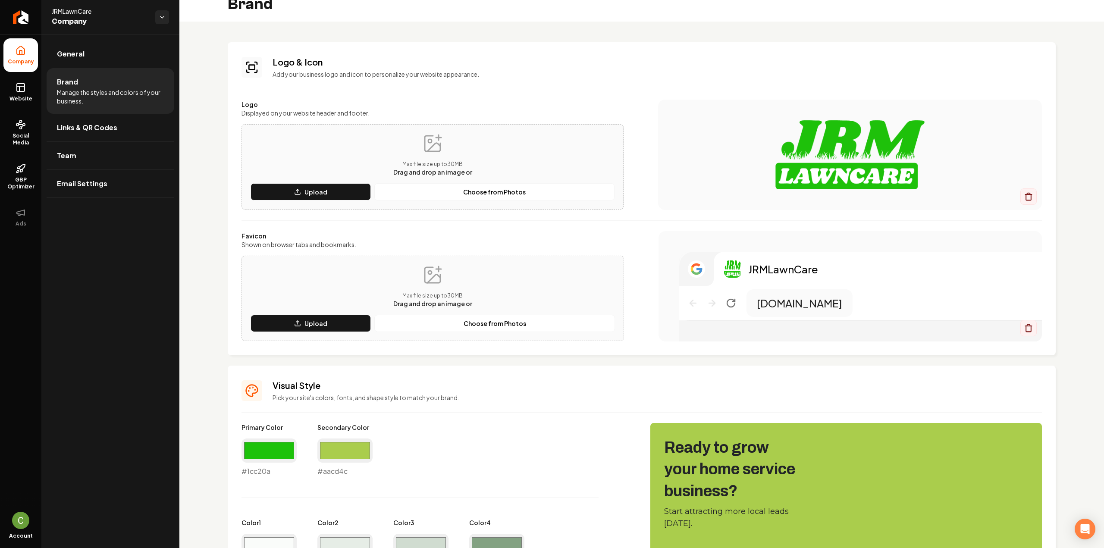
scroll to position [0, 0]
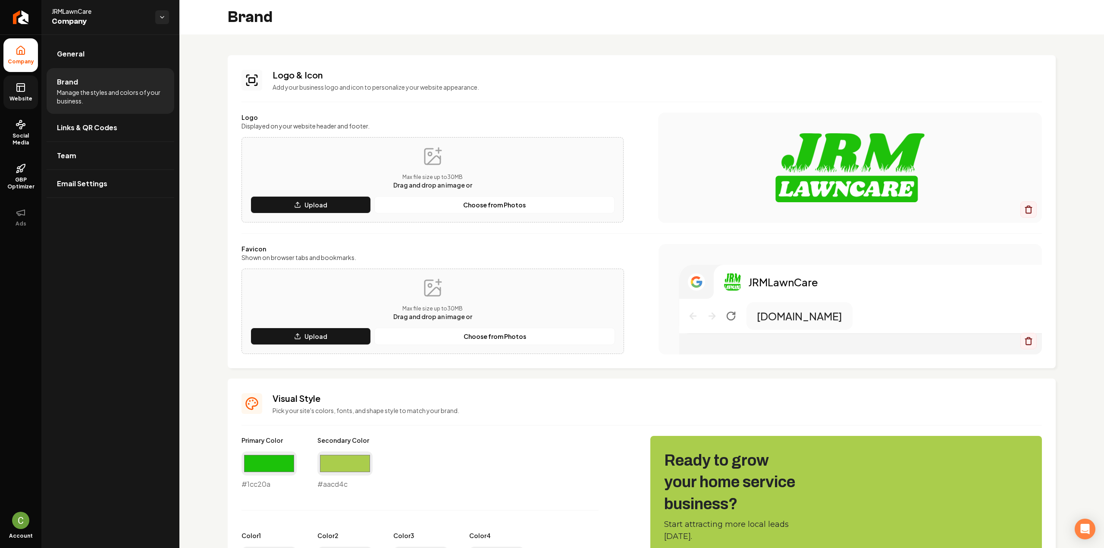
drag, startPoint x: 16, startPoint y: 104, endPoint x: 31, endPoint y: 104, distance: 14.7
click at [16, 104] on link "Website" at bounding box center [20, 92] width 34 height 34
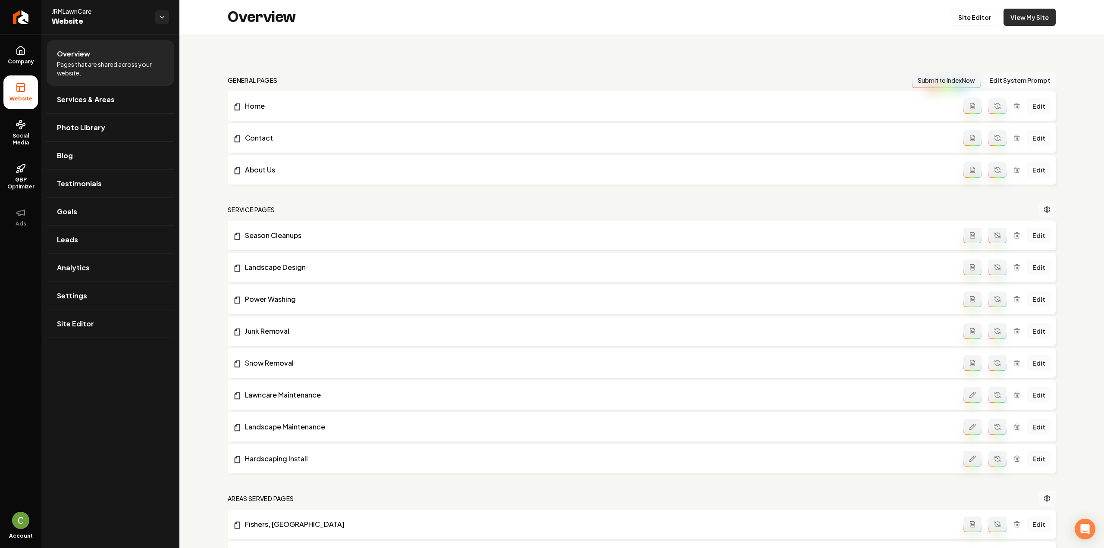
click at [1035, 23] on link "View My Site" at bounding box center [1029, 17] width 52 height 17
drag, startPoint x: 210, startPoint y: 217, endPoint x: 300, endPoint y: 228, distance: 90.4
click at [300, 228] on div "general pages Submit to IndexNow Edit System Prompt Home Edit Contact Edit Abou…" at bounding box center [641, 439] width 924 height 810
click at [205, 229] on div "general pages Submit to IndexNow Edit System Prompt Home Edit Contact Edit Abou…" at bounding box center [641, 439] width 924 height 810
drag, startPoint x: 241, startPoint y: 234, endPoint x: 312, endPoint y: 238, distance: 71.2
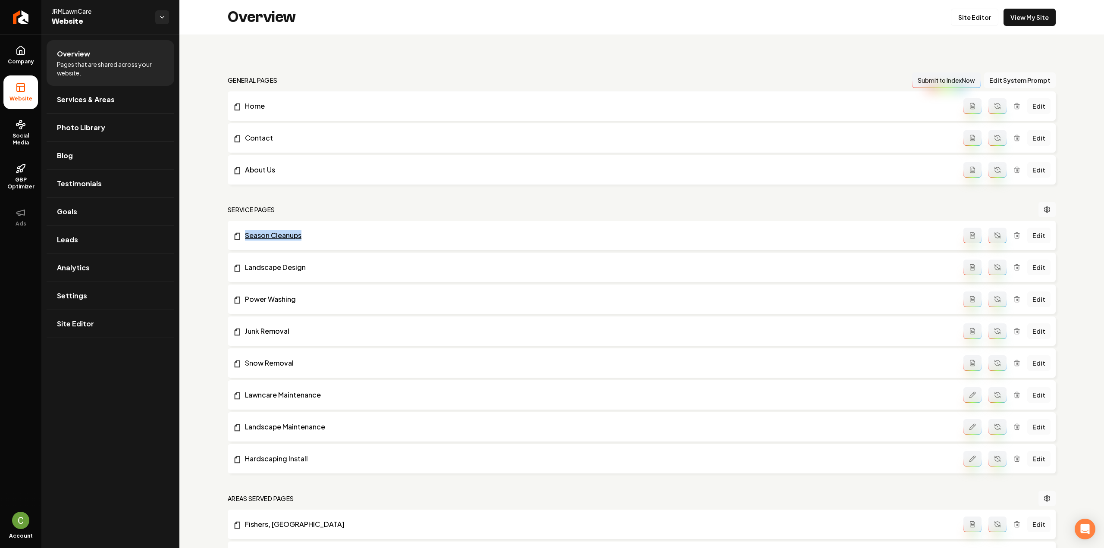
click at [312, 238] on div "general pages Submit to IndexNow Edit System Prompt Home Edit Contact Edit Abou…" at bounding box center [641, 439] width 924 height 810
copy link "Season Cleanups"
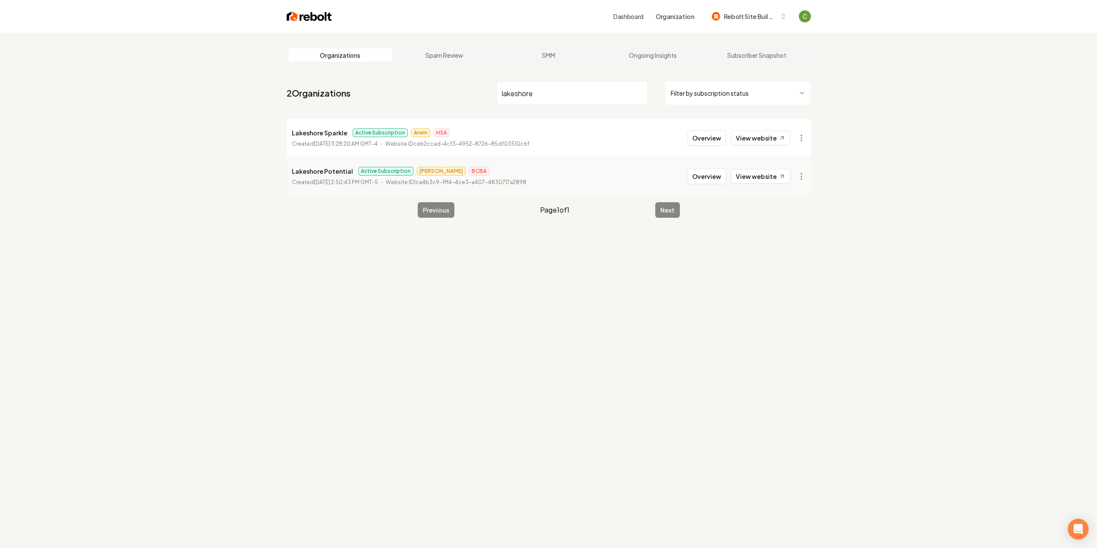
type input "lakeshore"
click at [714, 146] on li "Lakeshore Sparkle Active Subscription Arwin HSA Created [DATE] 11:28:20 AM GMT-…" at bounding box center [549, 138] width 524 height 38
click at [711, 140] on button "Overview" at bounding box center [707, 138] width 38 height 16
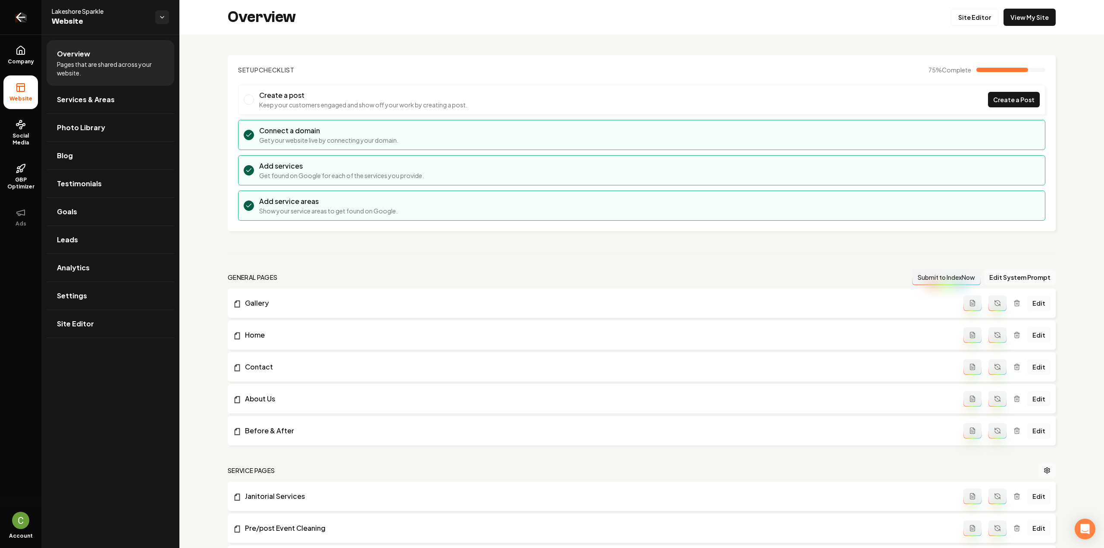
click at [11, 27] on link "Return to dashboard" at bounding box center [20, 17] width 41 height 34
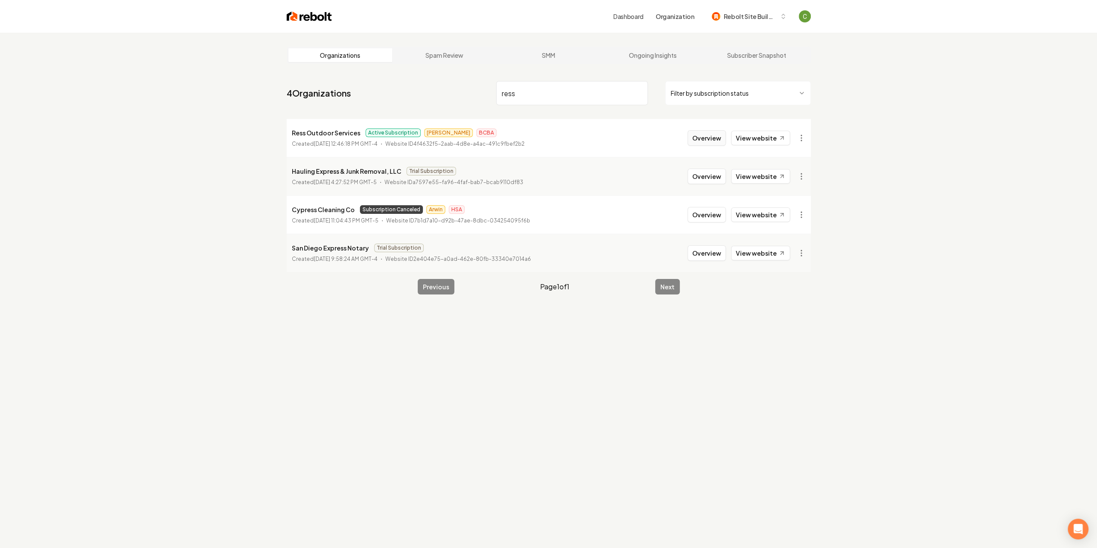
type input "ress"
click at [716, 138] on button "Overview" at bounding box center [707, 138] width 38 height 16
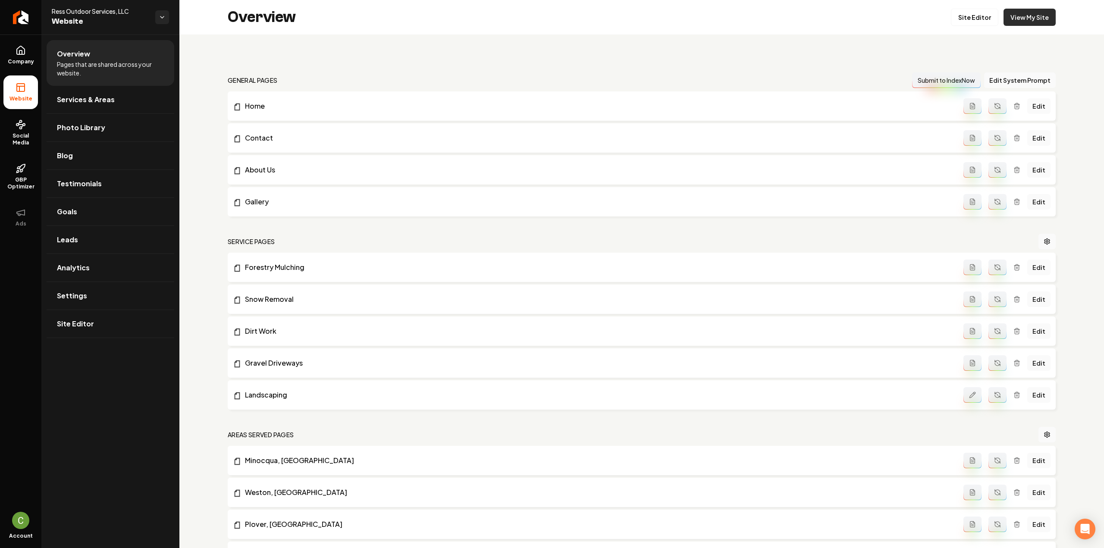
click at [1016, 16] on link "View My Site" at bounding box center [1029, 17] width 52 height 17
click at [974, 18] on link "Site Editor" at bounding box center [973, 17] width 47 height 17
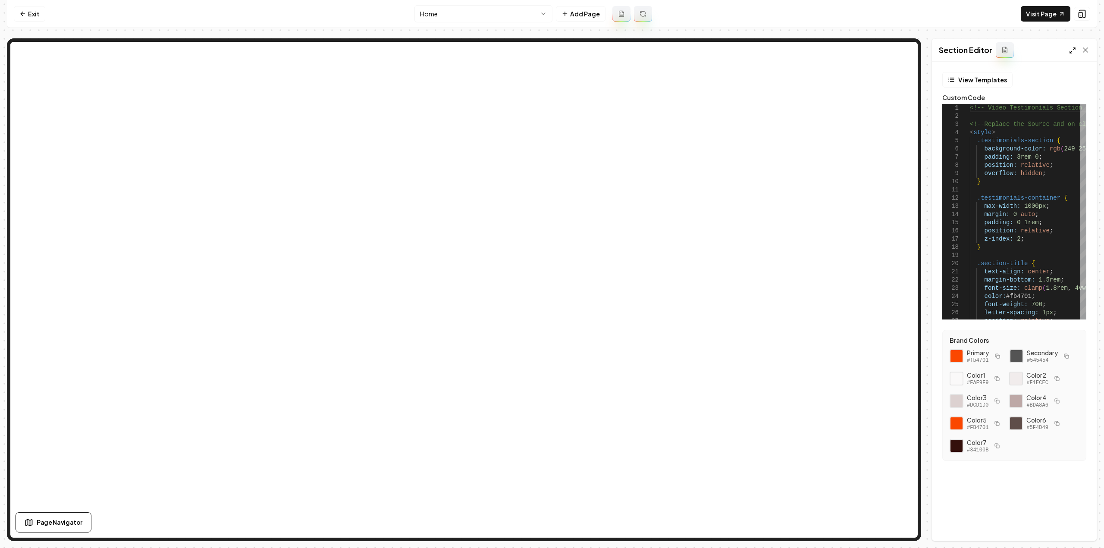
click at [1072, 50] on icon at bounding box center [1072, 50] width 7 height 7
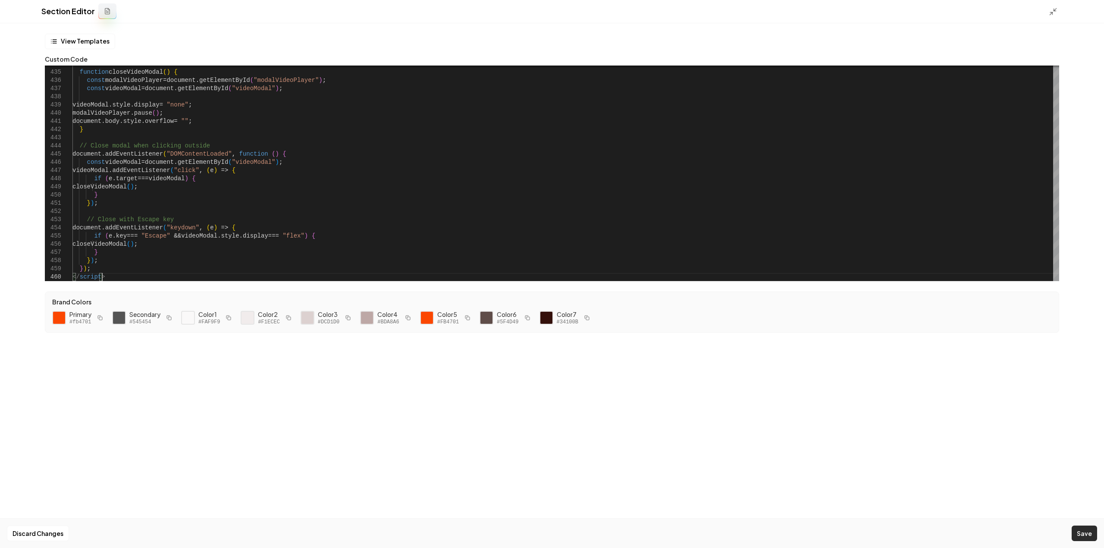
click at [1077, 532] on button "Save" at bounding box center [1083, 533] width 25 height 16
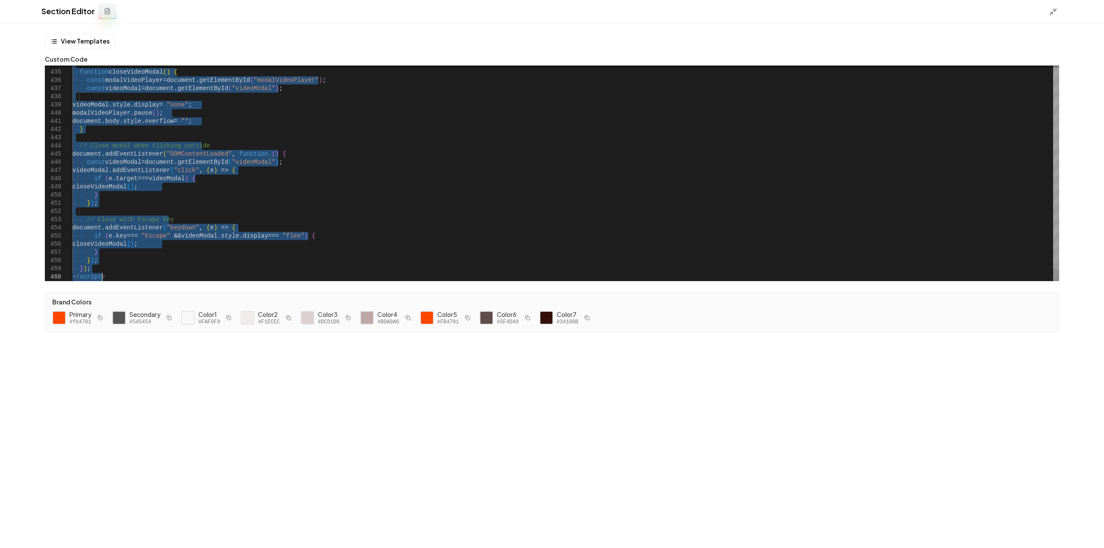
scroll to position [0, 29]
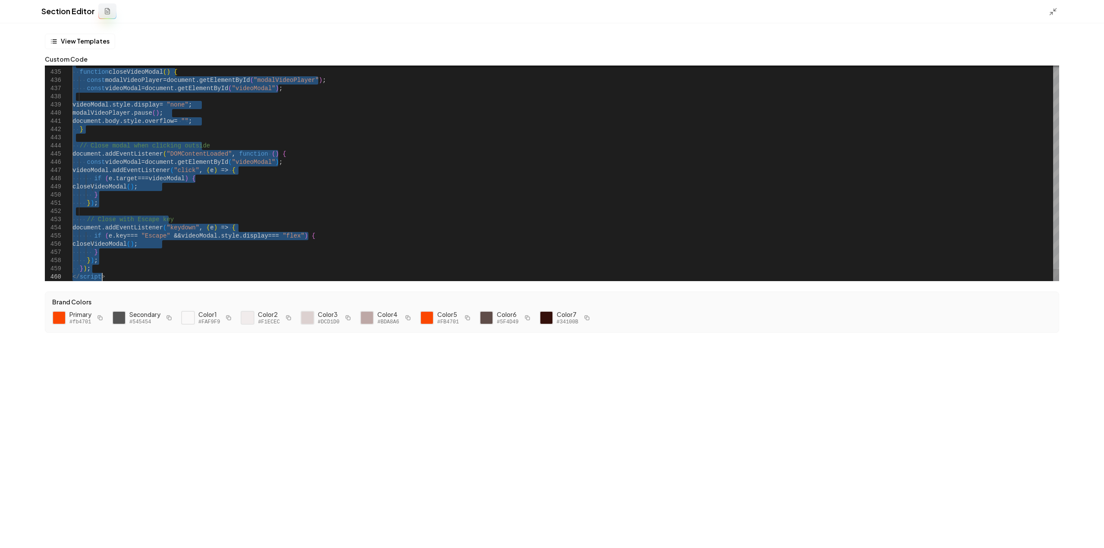
type textarea "*** ******* ***** *********"
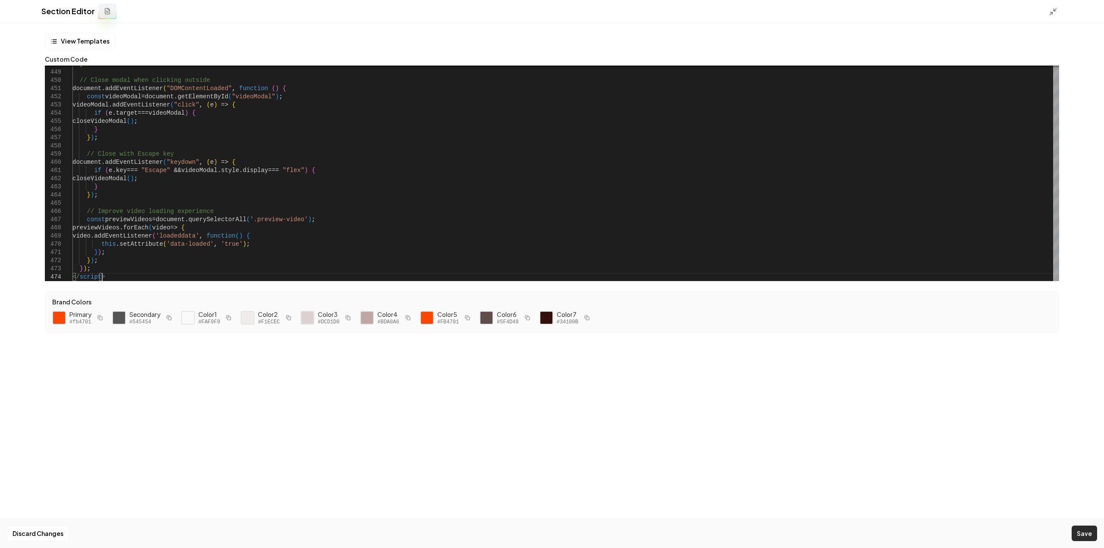
click at [1073, 535] on button "Save" at bounding box center [1083, 533] width 25 height 16
click at [1056, 10] on icon at bounding box center [1052, 11] width 9 height 9
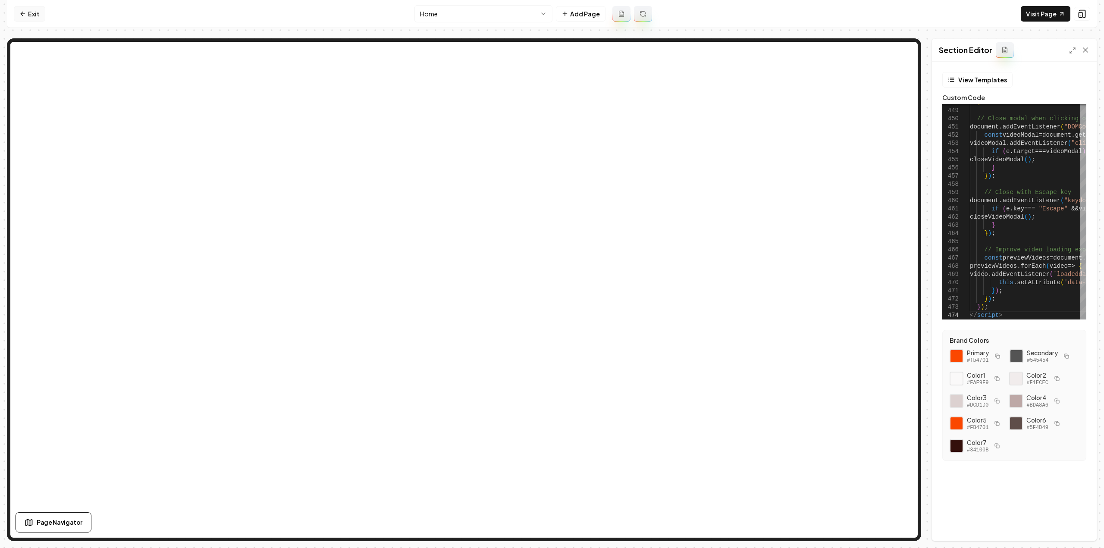
click at [38, 15] on link "Exit" at bounding box center [29, 14] width 31 height 16
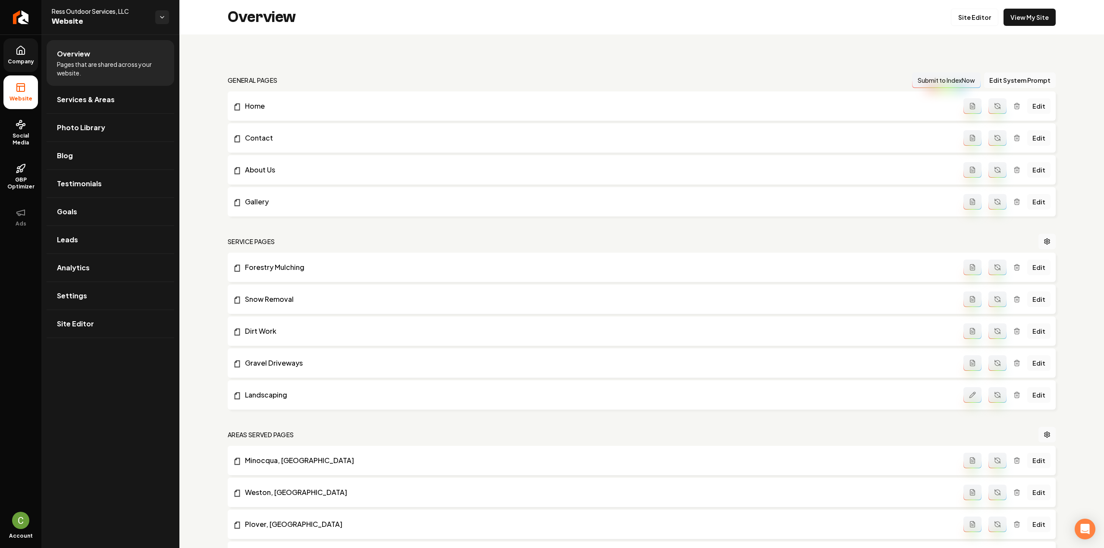
click at [28, 54] on link "Company" at bounding box center [20, 55] width 34 height 34
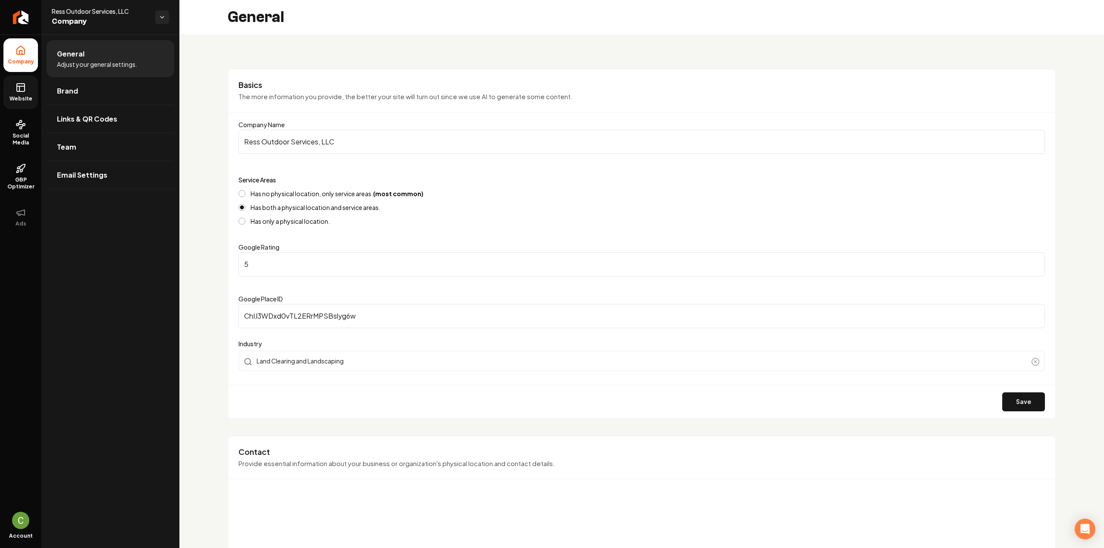
click at [34, 74] on ul "Company Website Social Media GBP Optimizer Ads" at bounding box center [20, 135] width 41 height 203
click at [30, 83] on link "Website" at bounding box center [20, 92] width 34 height 34
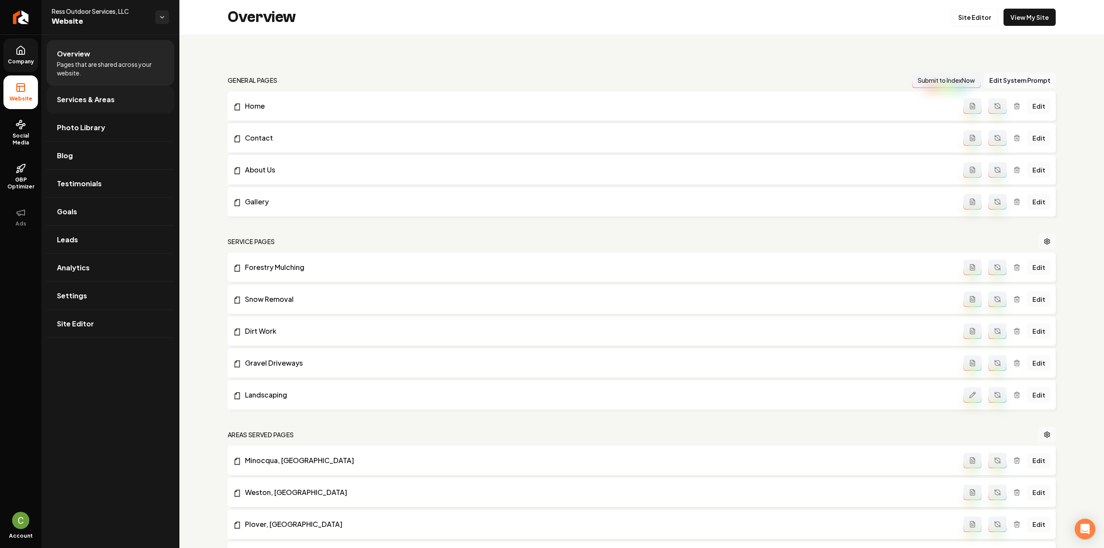
click at [78, 95] on span "Services & Areas" at bounding box center [86, 99] width 58 height 10
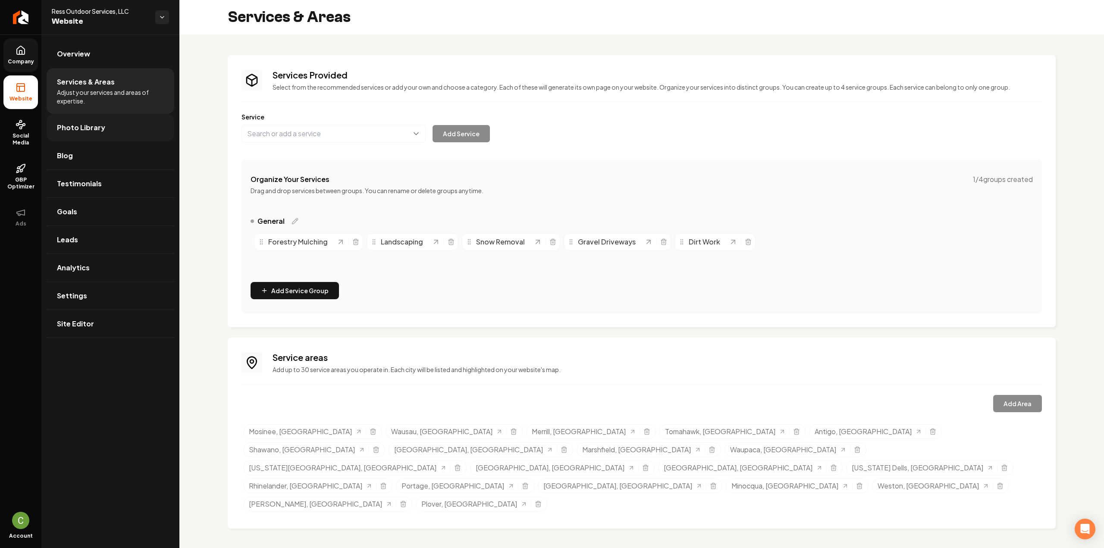
click at [66, 125] on span "Photo Library" at bounding box center [81, 127] width 48 height 10
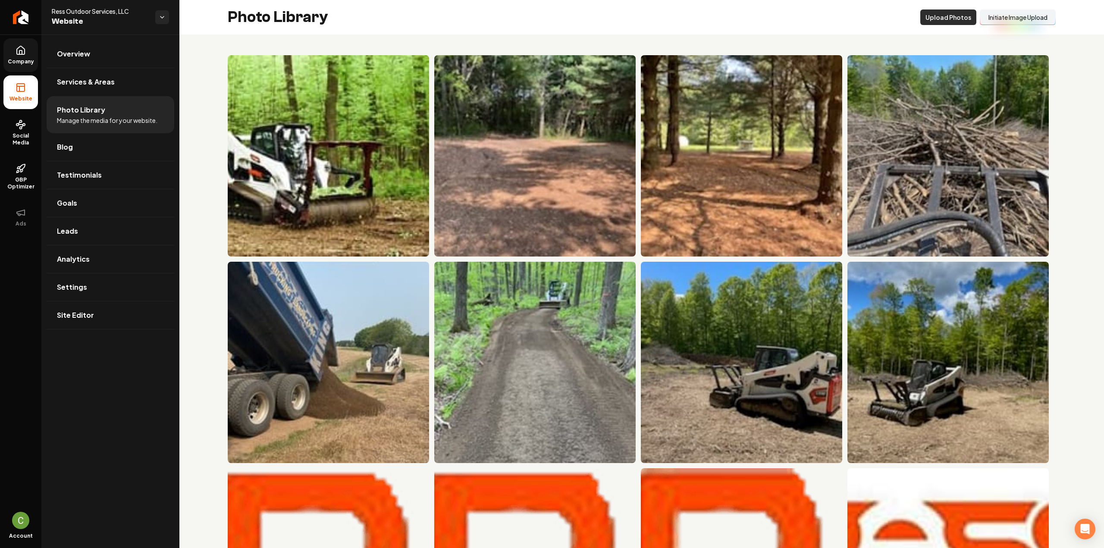
click at [939, 15] on button "Upload Photos" at bounding box center [948, 17] width 56 height 16
click at [24, 53] on icon at bounding box center [21, 50] width 10 height 10
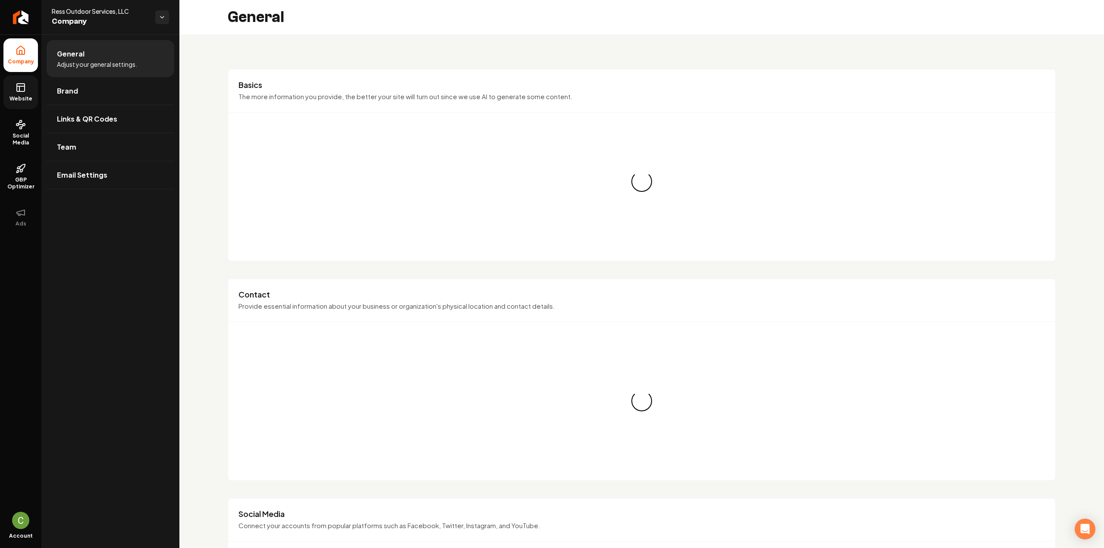
click at [29, 93] on link "Website" at bounding box center [20, 92] width 34 height 34
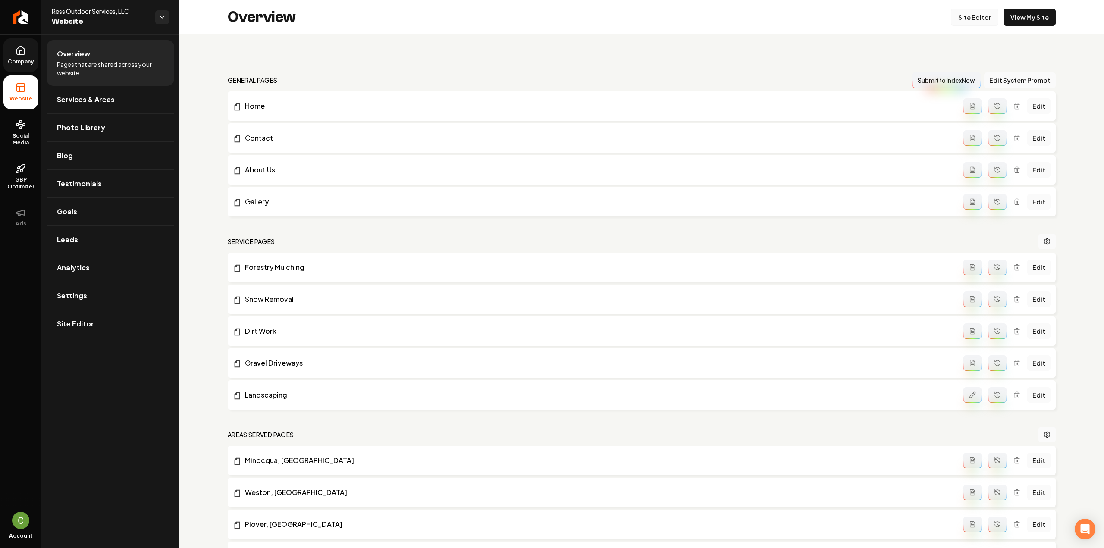
click at [969, 15] on link "Site Editor" at bounding box center [973, 17] width 47 height 17
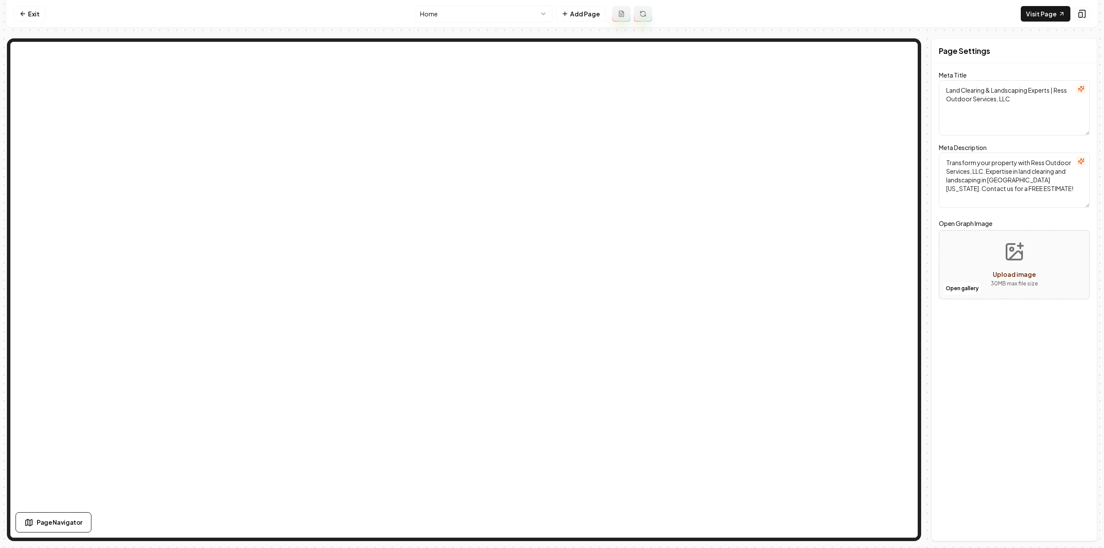
click at [502, 13] on html "Computer Required This feature is only available on a computer. Please switch t…" at bounding box center [552, 274] width 1104 height 548
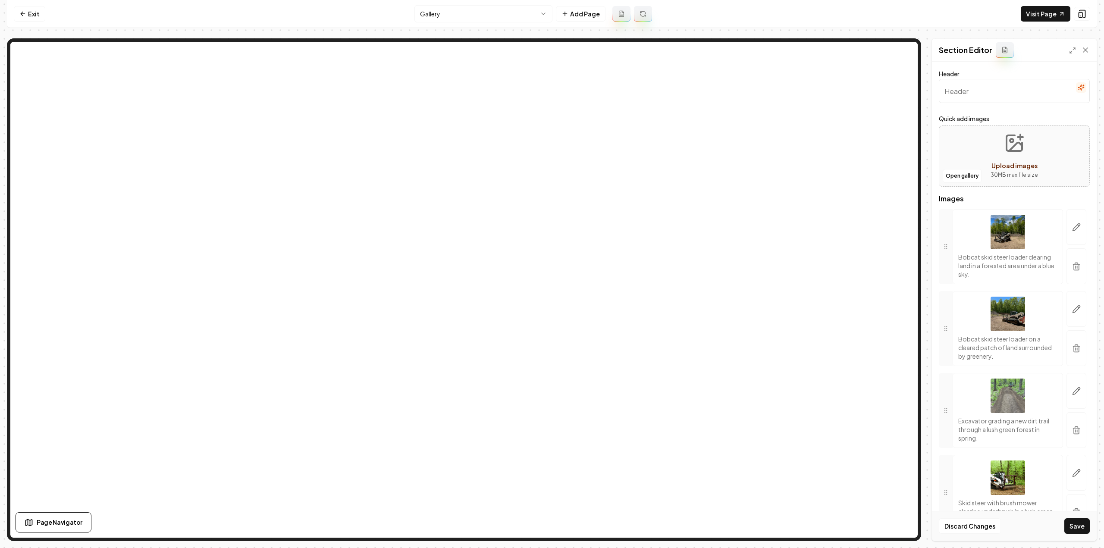
scroll to position [131, 0]
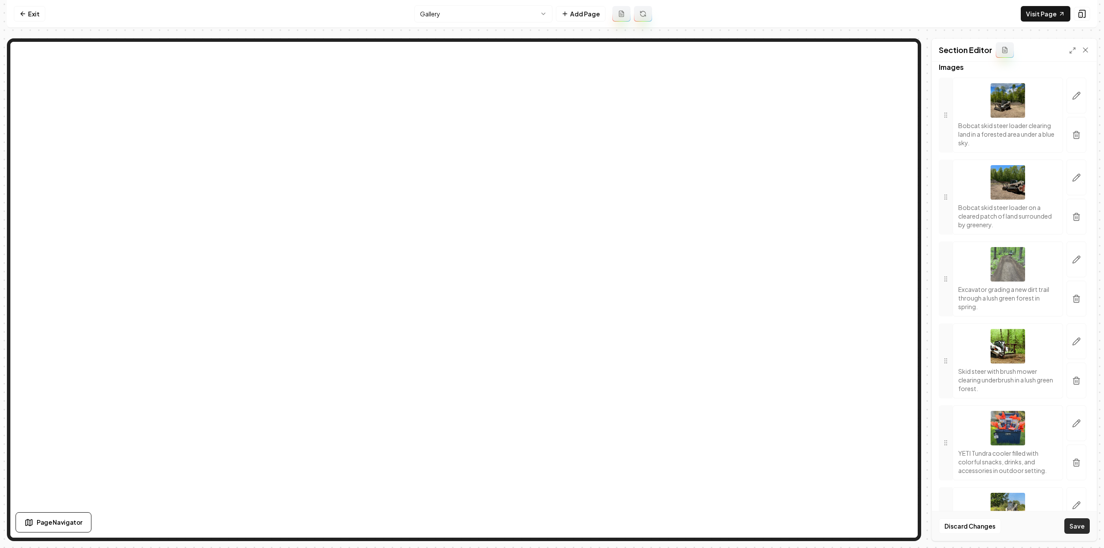
click at [1076, 526] on button "Save" at bounding box center [1076, 526] width 25 height 16
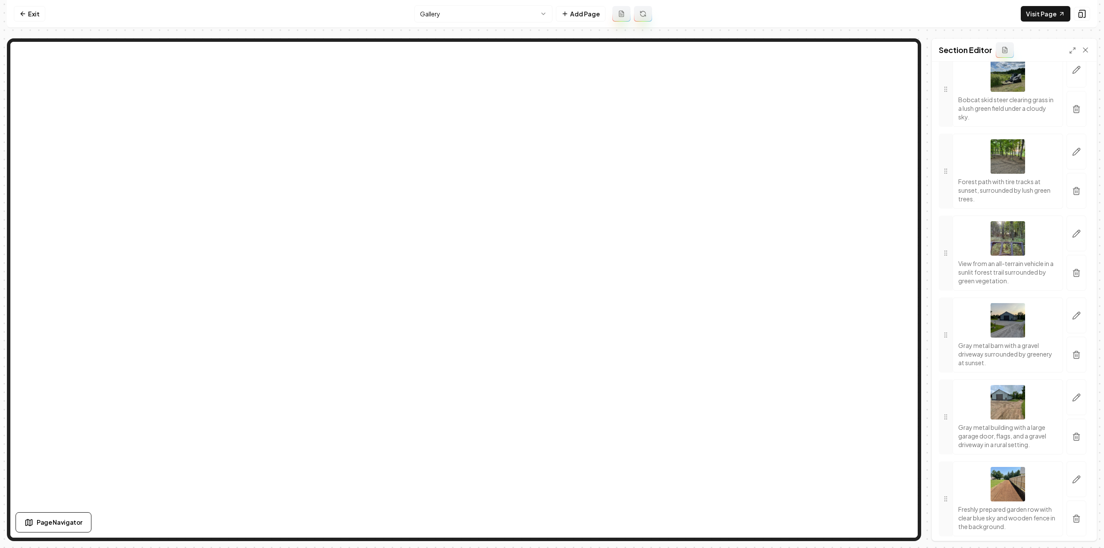
scroll to position [0, 0]
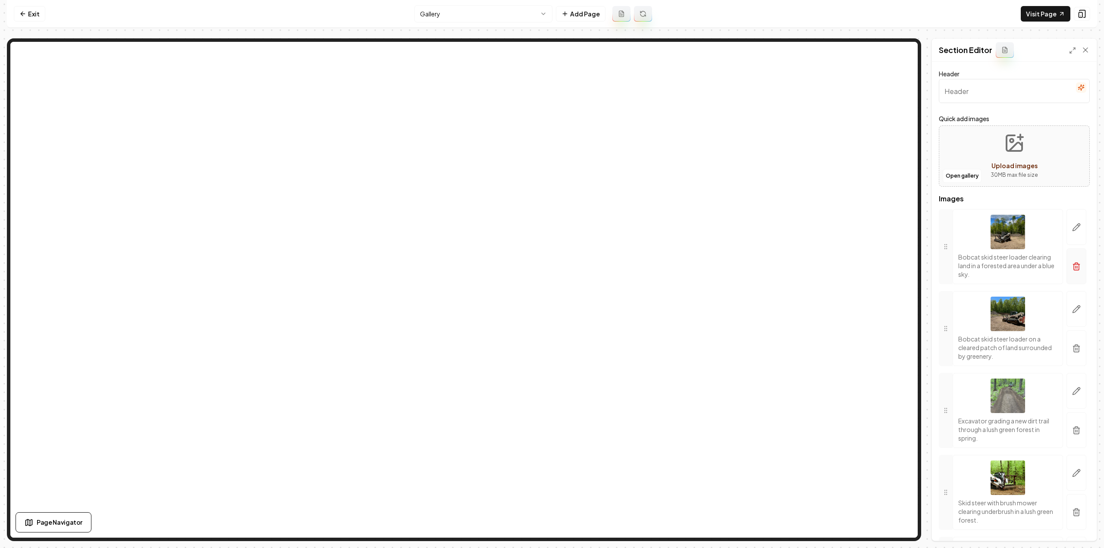
click at [1077, 267] on line "button" at bounding box center [1077, 267] width 0 height 2
click at [1073, 267] on icon "button" at bounding box center [1076, 266] width 9 height 9
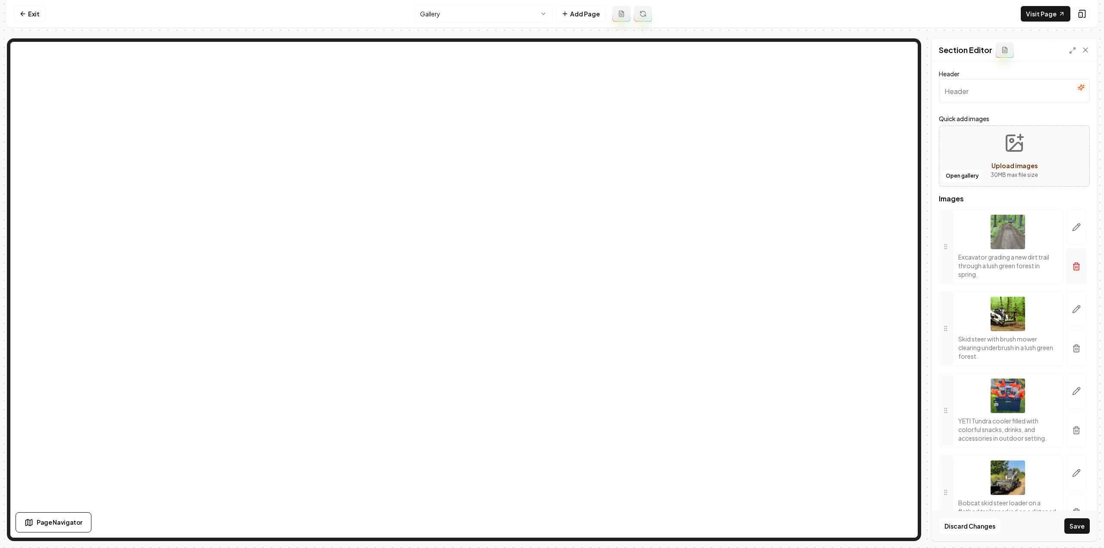
click at [1072, 267] on icon "button" at bounding box center [1076, 266] width 9 height 9
click at [1073, 526] on button "Save" at bounding box center [1076, 526] width 25 height 16
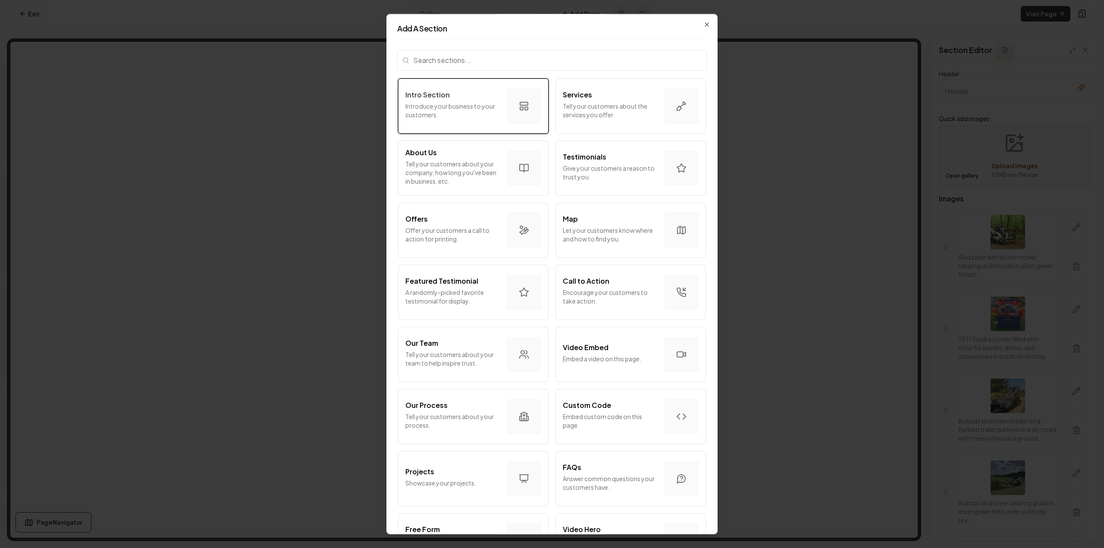
click at [448, 92] on div "Intro Section" at bounding box center [452, 95] width 94 height 10
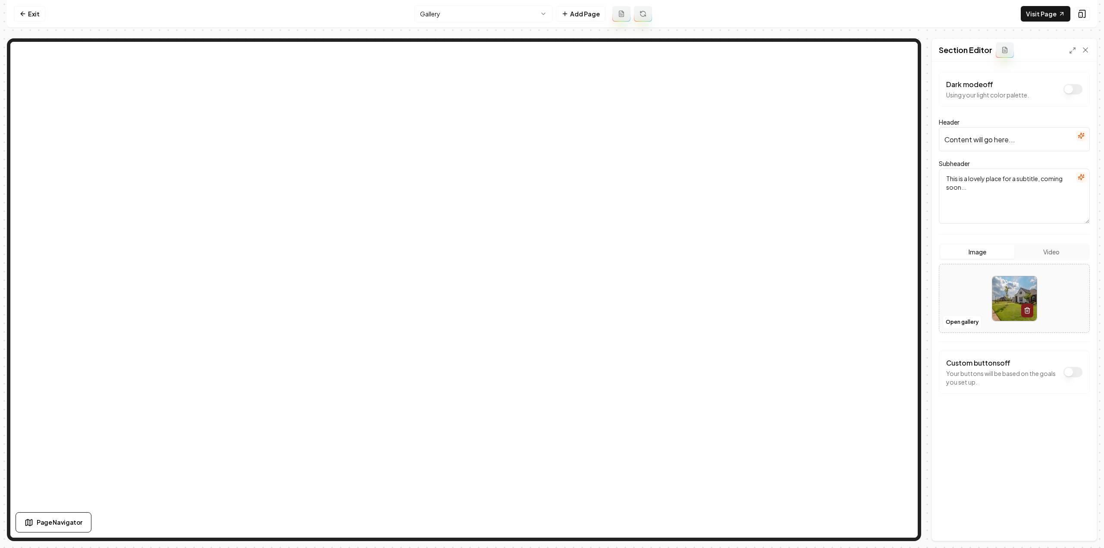
click at [1032, 113] on form "Dark mode off Using your light color palette. Header Content will go here... Su…" at bounding box center [1013, 250] width 151 height 356
click at [1019, 136] on input "Content will go here..." at bounding box center [1013, 139] width 151 height 24
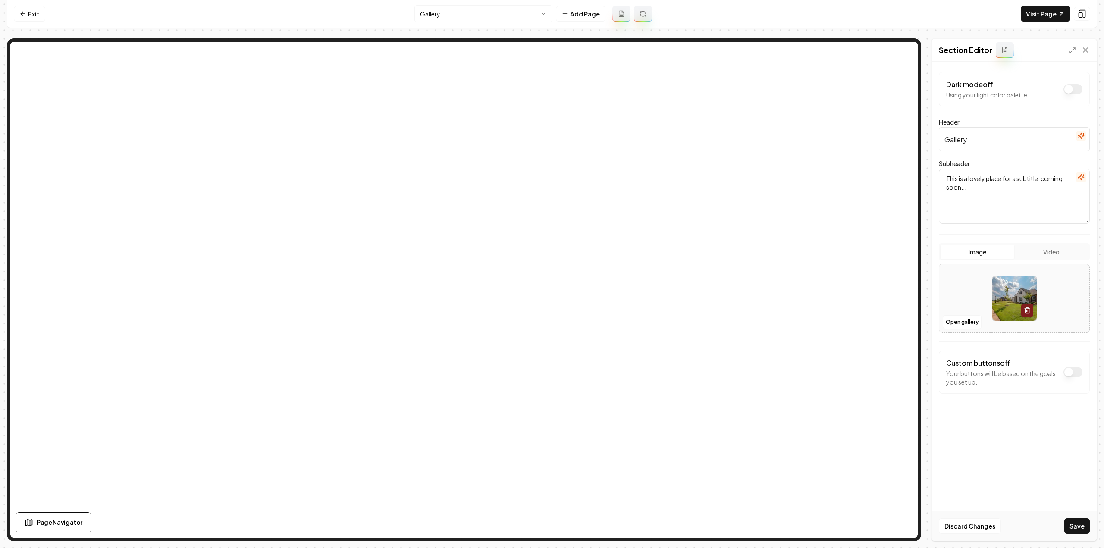
type input "Gallery"
click at [1084, 176] on button "button" at bounding box center [1080, 177] width 10 height 10
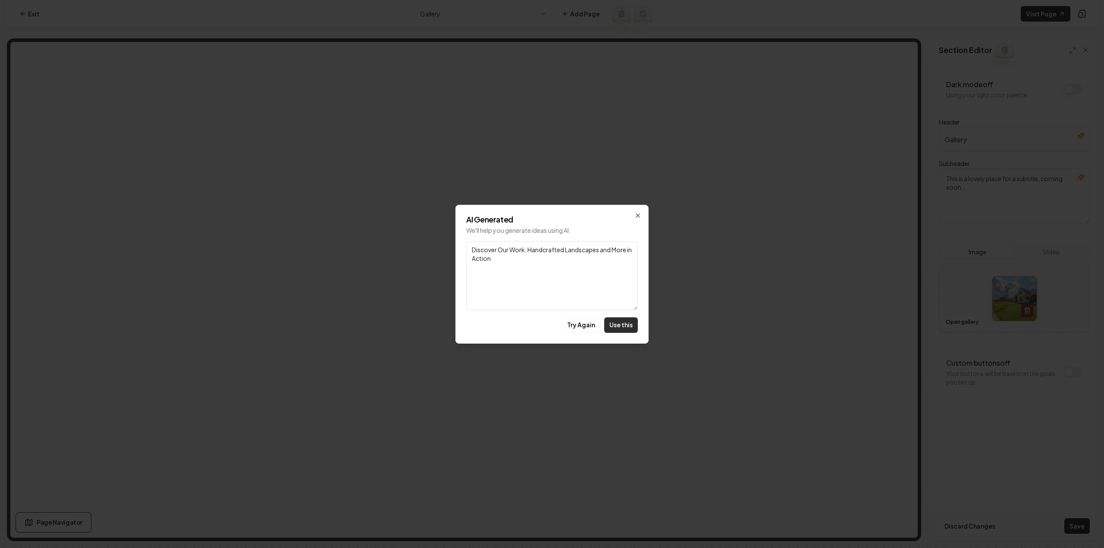
click at [612, 320] on button "Use this" at bounding box center [621, 325] width 34 height 16
type textarea "Discover Our Work: Handcrafted Landscapes and More in Action"
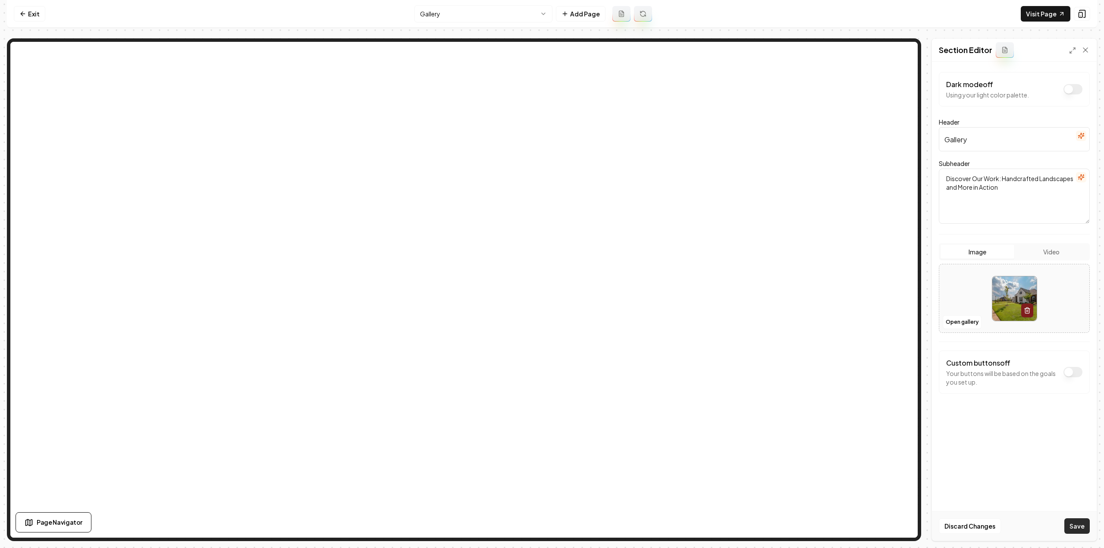
click at [1073, 530] on button "Save" at bounding box center [1076, 526] width 25 height 16
click at [1032, 16] on link "Visit Page" at bounding box center [1045, 14] width 50 height 16
click at [40, 13] on link "Exit" at bounding box center [29, 14] width 31 height 16
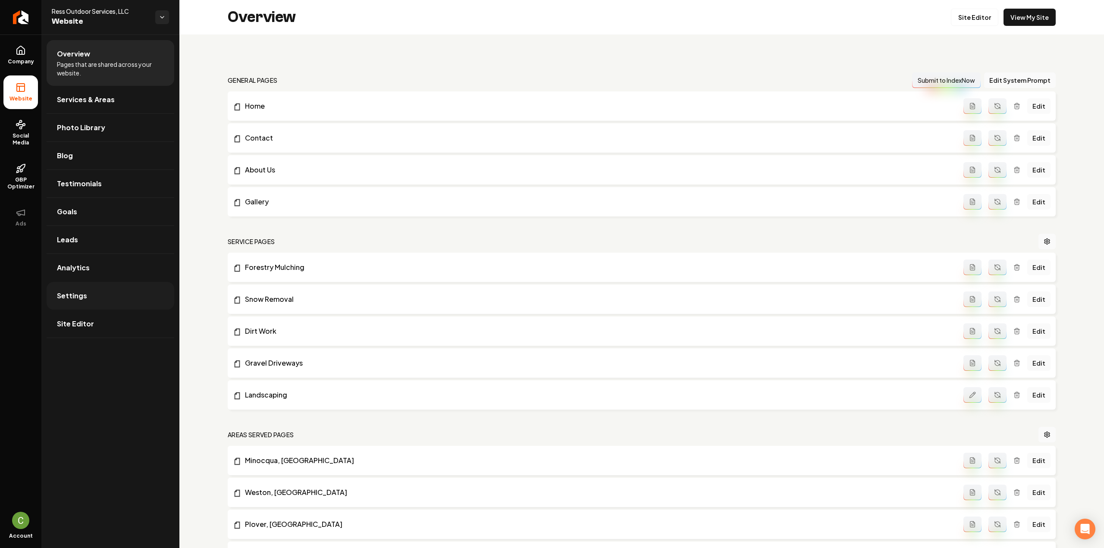
click at [91, 293] on link "Settings" at bounding box center [111, 296] width 128 height 28
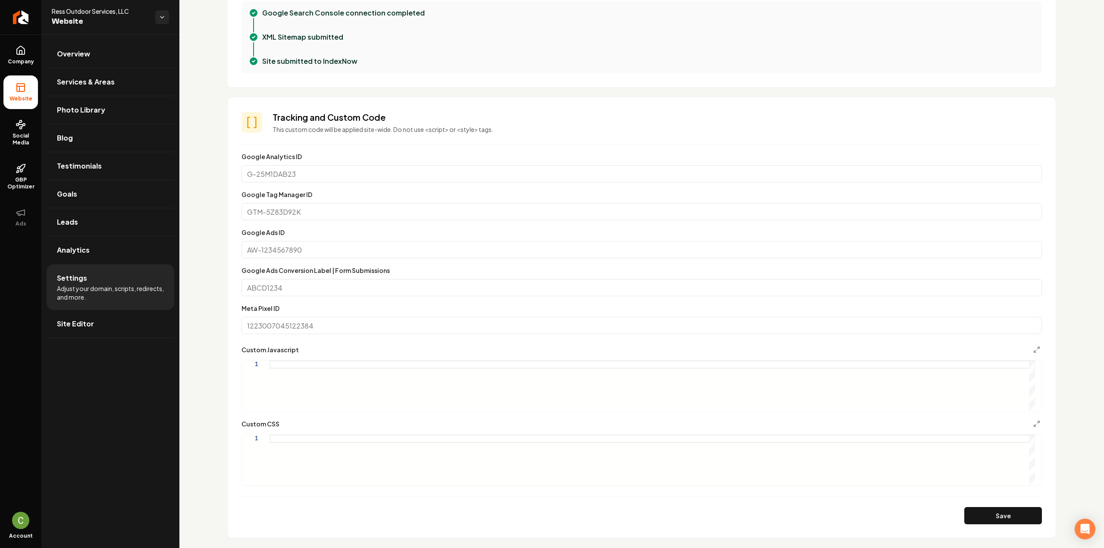
scroll to position [378, 0]
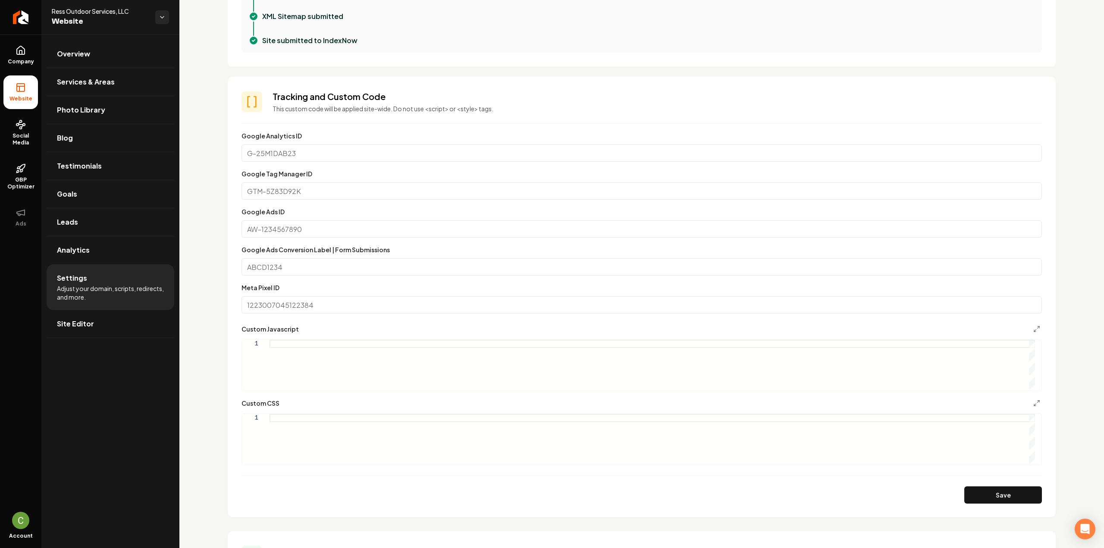
click at [347, 413] on div "Custom CSS 1" at bounding box center [641, 431] width 800 height 67
click at [352, 416] on div "Main content area" at bounding box center [651, 439] width 765 height 51
click at [1010, 489] on button "Save" at bounding box center [1003, 494] width 78 height 17
click at [294, 444] on div ".grab-gallery .grab-hero-image { display: none ; }" at bounding box center [651, 439] width 765 height 51
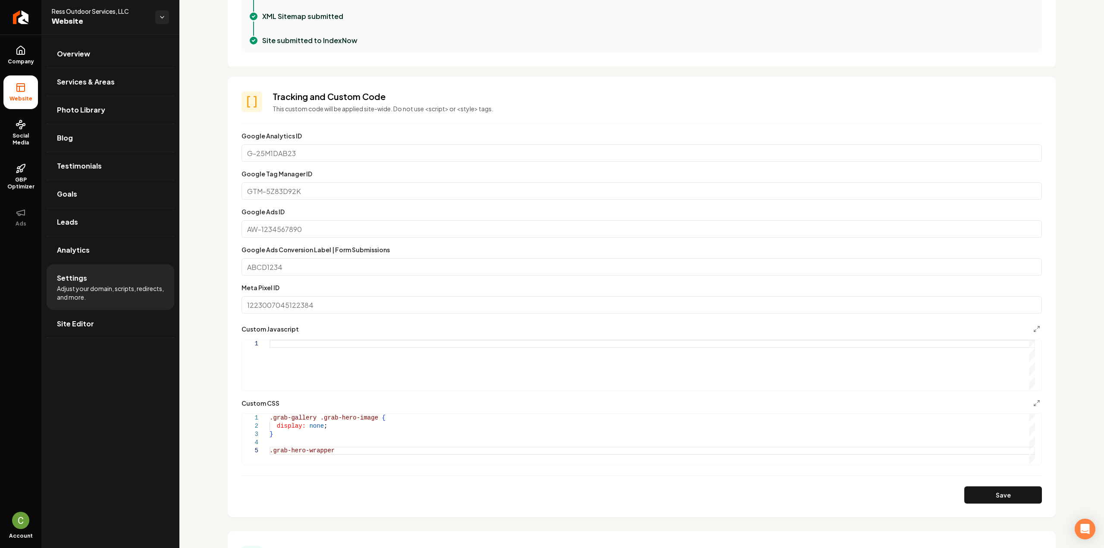
scroll to position [33, 62]
drag, startPoint x: 312, startPoint y: 416, endPoint x: 266, endPoint y: 419, distance: 45.8
click at [269, 419] on div ".grab-gallery .grab-hero-image { display: none ; } .grab-hero-wrapper" at bounding box center [651, 439] width 765 height 51
click at [271, 450] on div ".grab-gallery .grab-hero-image { display: none ; } .grab-hero-wrapper" at bounding box center [651, 439] width 765 height 51
drag, startPoint x: 396, startPoint y: 455, endPoint x: 398, endPoint y: 449, distance: 6.0
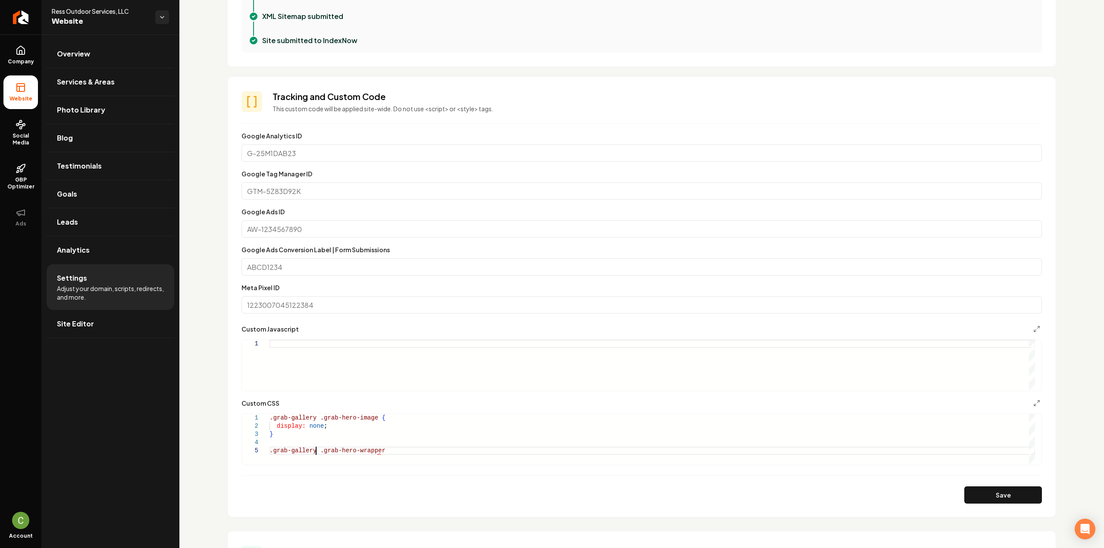
click at [398, 449] on div ".grab-gallery .grab-hero-image { display: none ; } .grab-gallery .grab-hero-wra…" at bounding box center [651, 439] width 765 height 51
click at [972, 501] on button "Save" at bounding box center [1003, 494] width 78 height 17
click at [332, 453] on div ".grab-gallery .grab-hero-image { display: none ; } .grab-gallery .grab-hero-wra…" at bounding box center [651, 435] width 765 height 57
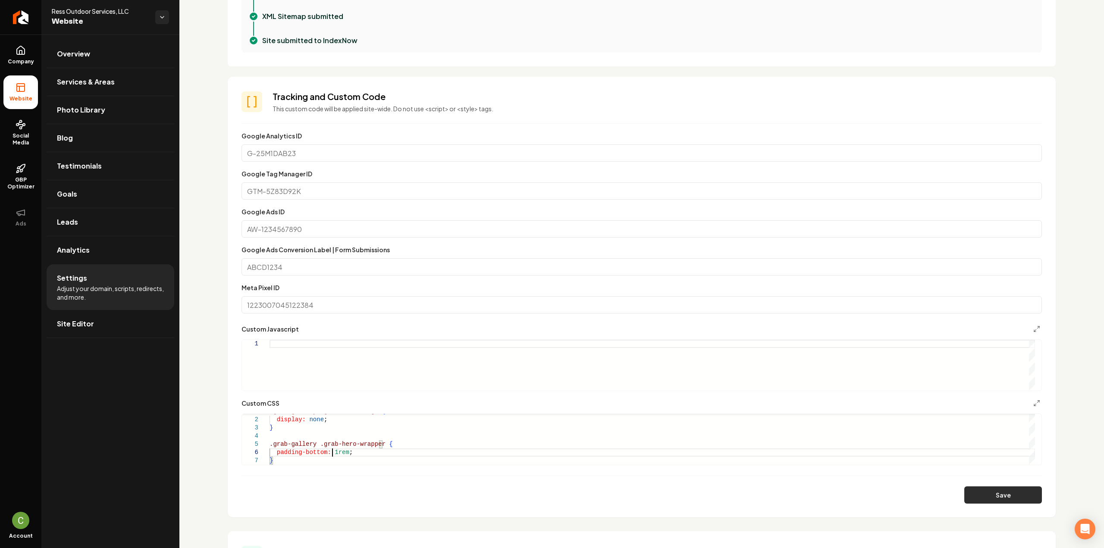
click at [1000, 496] on button "Save" at bounding box center [1003, 494] width 78 height 17
click at [368, 444] on div ".grab-gallery .grab-hero-image { display: none ; } .grab-gallery .grab-hero-wra…" at bounding box center [651, 435] width 765 height 57
click at [369, 444] on div ".grab-gallery .grab-hero-image { display: none ; } .grab-gallery .grab-hero-wra…" at bounding box center [651, 435] width 765 height 57
click at [1000, 492] on button "Save" at bounding box center [1003, 494] width 78 height 17
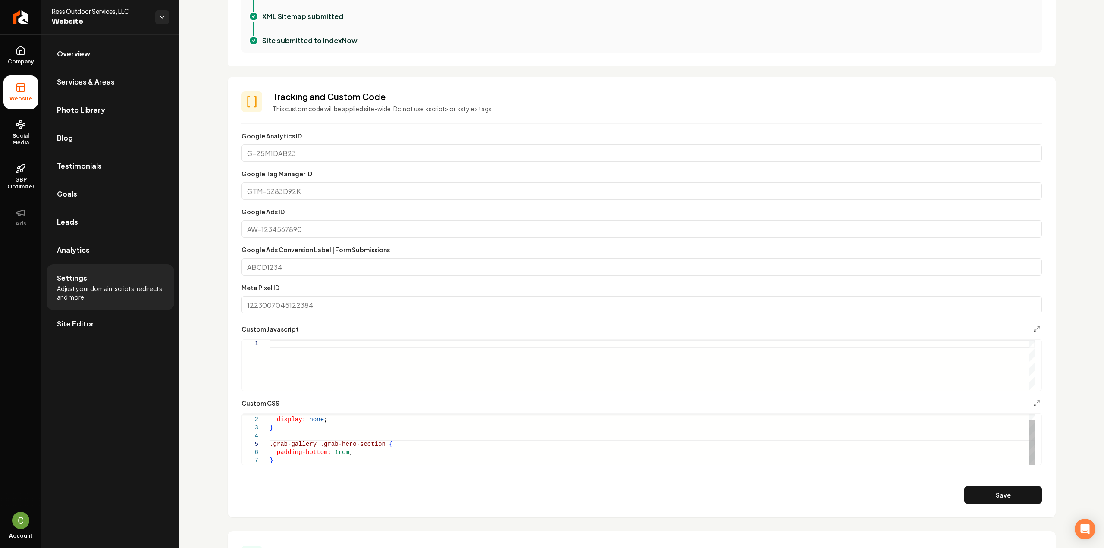
click at [360, 442] on div ".grab-gallery .grab-hero-image { display: none ; } .grab-gallery .grab-hero-sec…" at bounding box center [651, 435] width 765 height 57
click at [361, 442] on div ".grab-gallery .grab-hero-image { display: none ; } .grab-gallery .grab-hero-sec…" at bounding box center [651, 435] width 765 height 57
click at [366, 443] on div ".grab-gallery .grab-hero-image { display: none ; } .grab-gallery .grab-hero-sec…" at bounding box center [651, 435] width 765 height 57
click at [1015, 493] on button "Save" at bounding box center [1003, 494] width 78 height 17
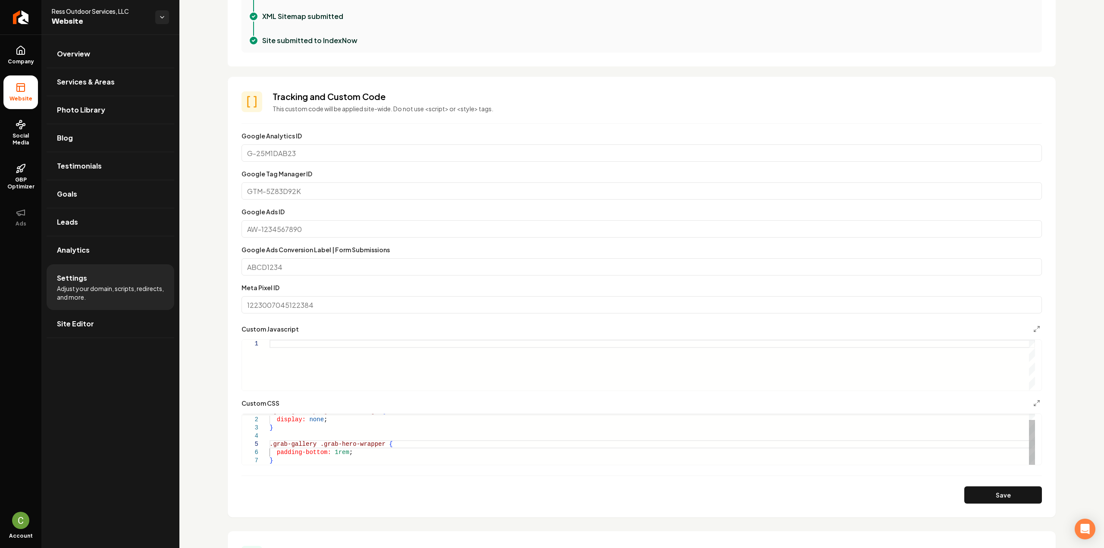
click at [368, 456] on div ".grab-gallery .grab-hero-image { display: none ; } .grab-gallery .grab-hero-wra…" at bounding box center [651, 435] width 765 height 57
click at [367, 450] on div ".grab-gallery .grab-hero-image { display: none ; } .grab-gallery .grab-hero-wra…" at bounding box center [651, 435] width 765 height 57
click at [1029, 497] on button "Save" at bounding box center [1003, 494] width 78 height 17
click at [377, 436] on div "display: none ; } .grab-gallery .grab-hero-wrapper { padding-bottom: 1rem ; min…" at bounding box center [651, 432] width 765 height 66
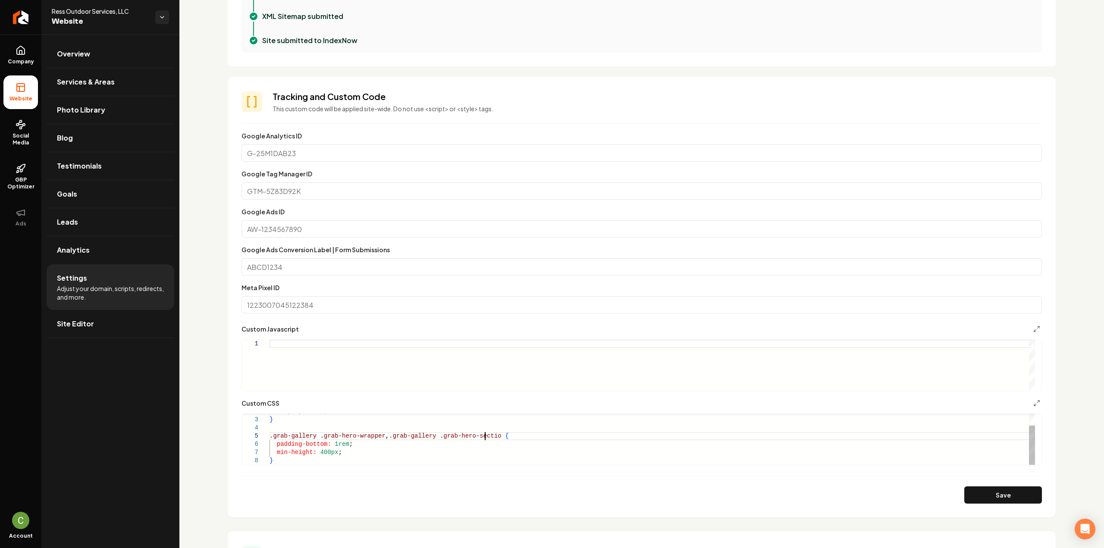
scroll to position [40, 219]
click at [974, 488] on button "Save" at bounding box center [1003, 494] width 78 height 17
type textarea "**********"
click at [15, 13] on icon "Return to dashboard" at bounding box center [21, 17] width 14 height 14
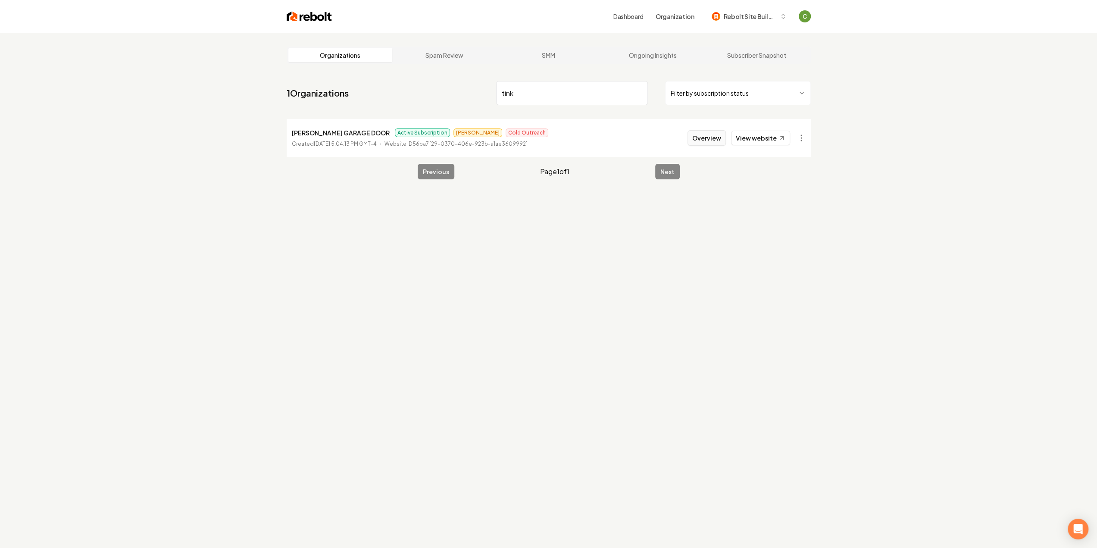
type input "tink"
click at [710, 140] on button "Overview" at bounding box center [707, 138] width 38 height 16
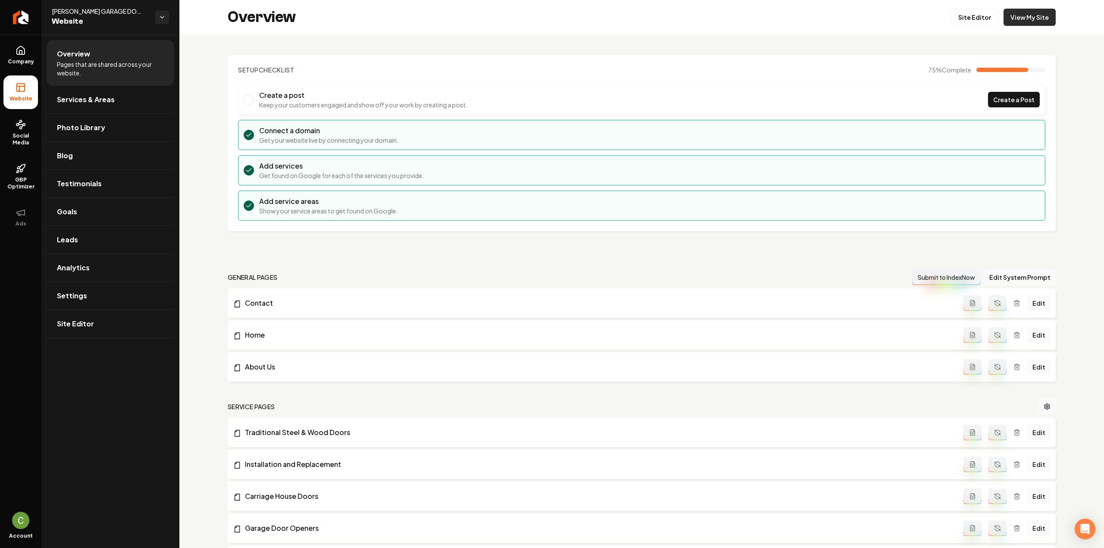
click at [1015, 14] on link "View My Site" at bounding box center [1029, 17] width 52 height 17
click at [105, 290] on link "Settings" at bounding box center [111, 296] width 128 height 28
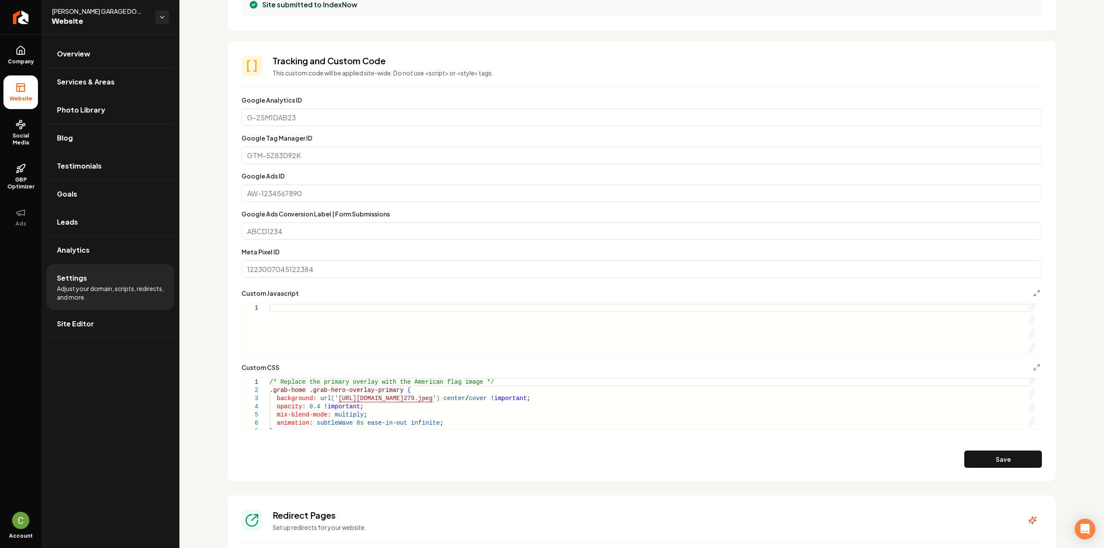
scroll to position [688, 0]
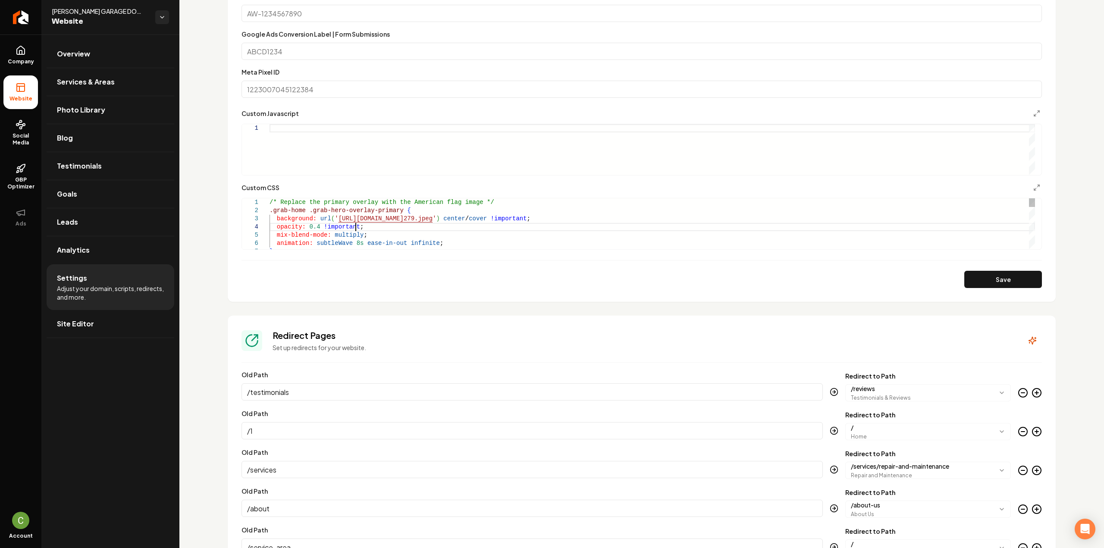
click at [463, 225] on div "/* Replace the primary overlay with the [DEMOGRAPHIC_DATA] f lag image */ .grab…" at bounding box center [651, 366] width 765 height 336
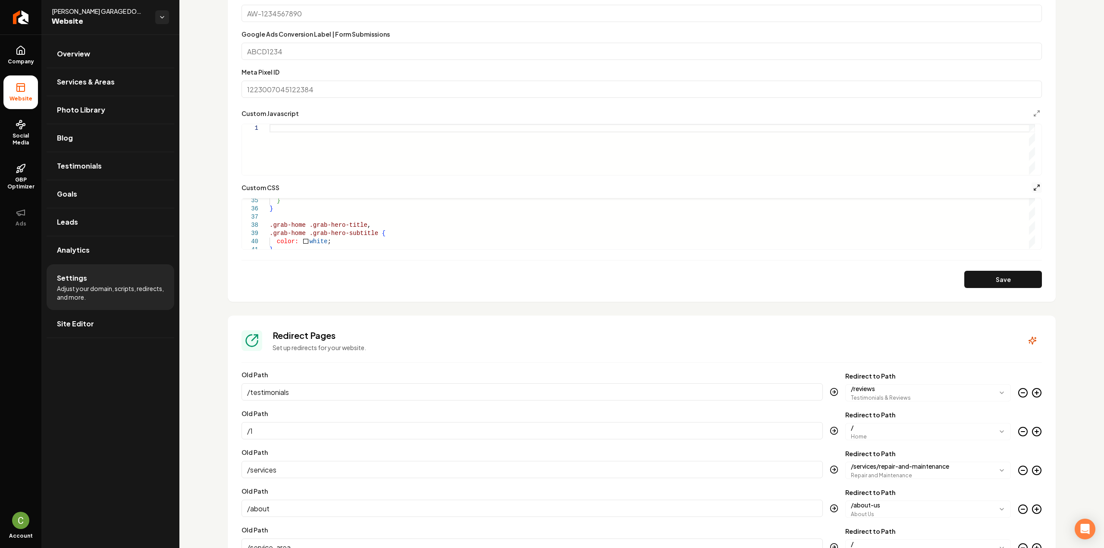
click at [1033, 187] on icon "Main content area" at bounding box center [1036, 187] width 7 height 7
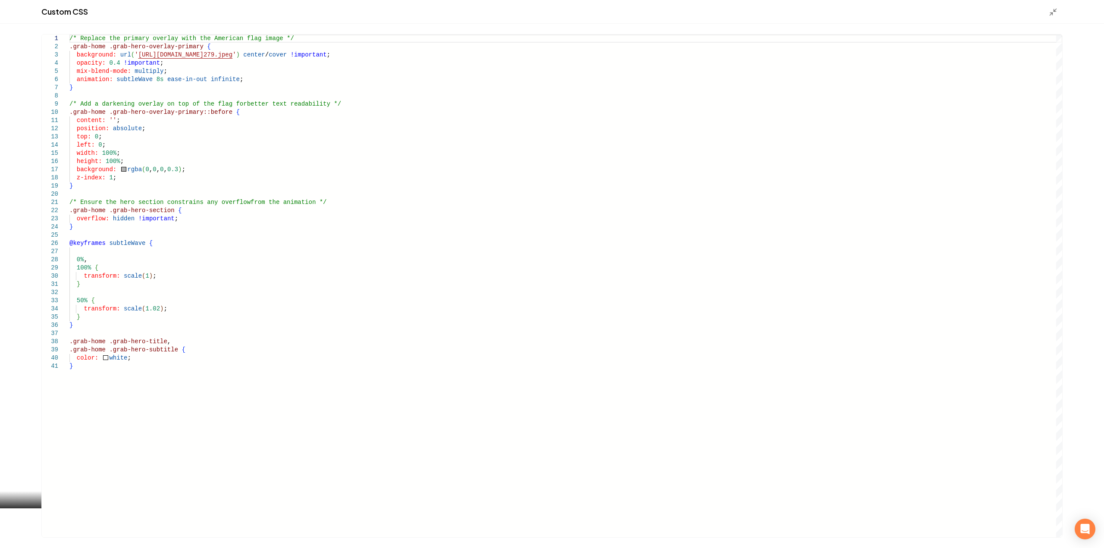
click at [71, 38] on div "/* Replace the primary overlay with the [DEMOGRAPHIC_DATA] f lag image */ .grab…" at bounding box center [565, 285] width 992 height 503
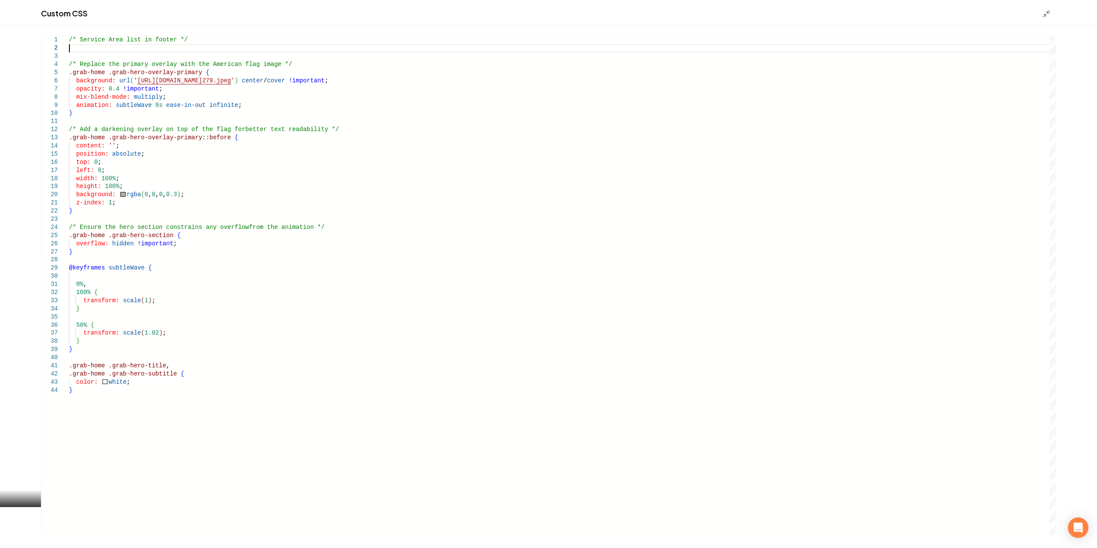
scroll to position [9, 0]
type textarea "**********"
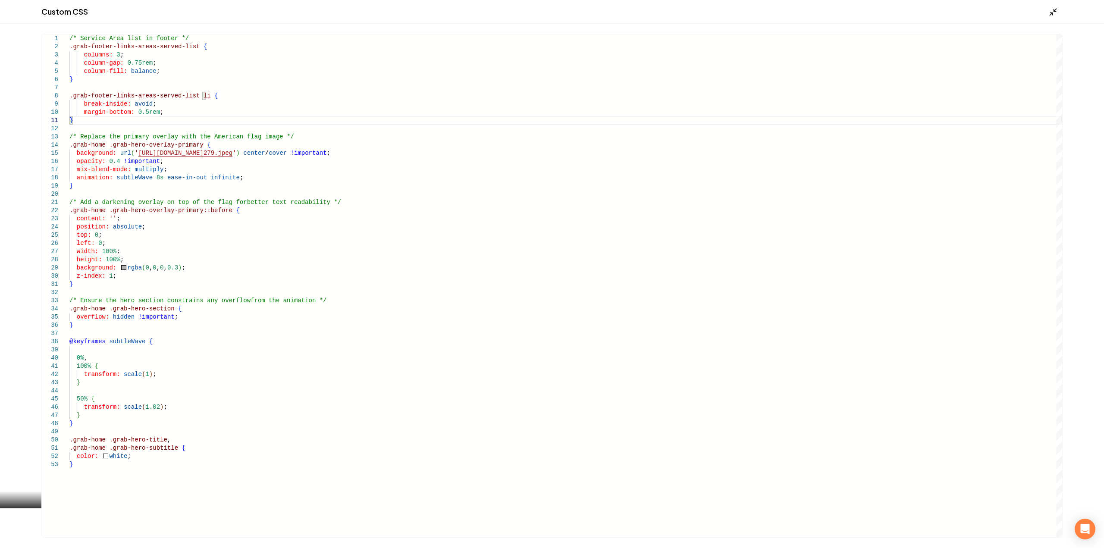
click at [1054, 10] on icon "Main content area" at bounding box center [1052, 12] width 9 height 9
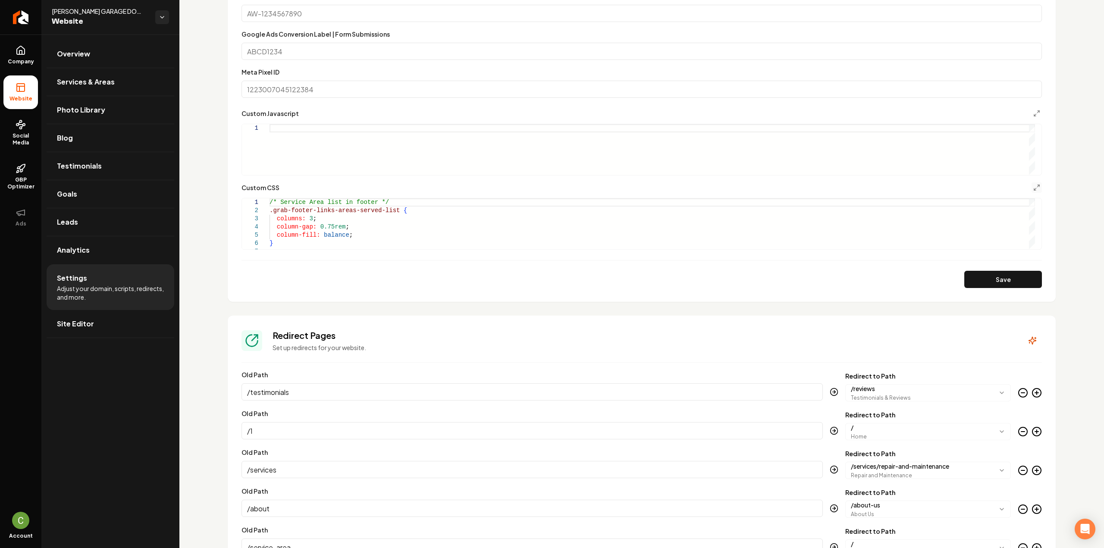
click at [974, 289] on section "**********" at bounding box center [642, 81] width 828 height 441
click at [974, 284] on button "Save" at bounding box center [1003, 279] width 78 height 17
click at [14, 25] on link "Return to dashboard" at bounding box center [20, 17] width 41 height 34
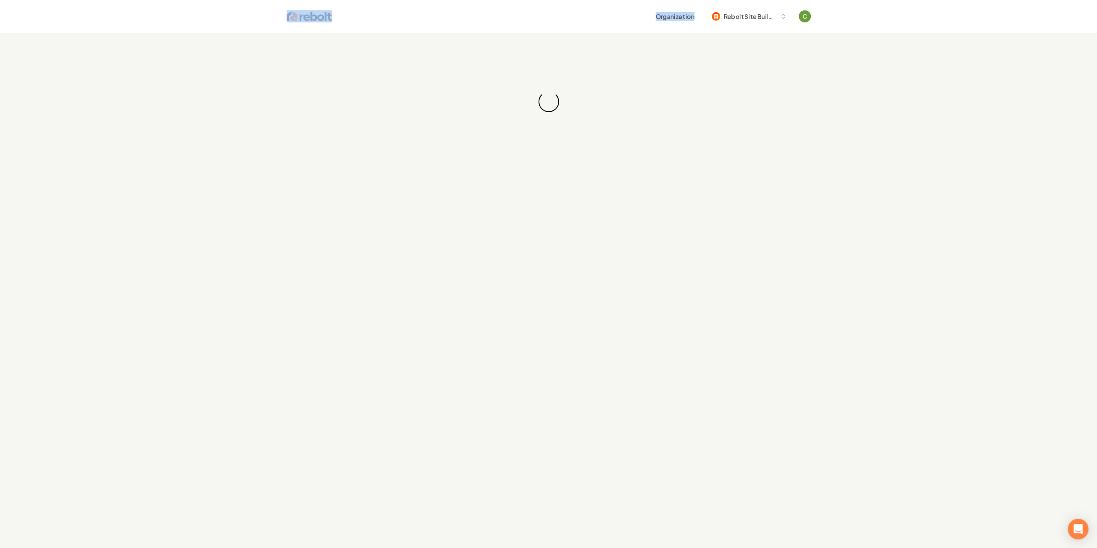
click at [14, 25] on header "Organization Rebolt Site Builder" at bounding box center [548, 16] width 1097 height 33
click at [466, 25] on div "Organization Rebolt Site Builder" at bounding box center [549, 16] width 552 height 33
click at [374, 9] on div "Organization Rebolt Site Builder" at bounding box center [571, 17] width 479 height 16
click at [221, 32] on header "Organization Rebolt Site Builder" at bounding box center [548, 16] width 1097 height 33
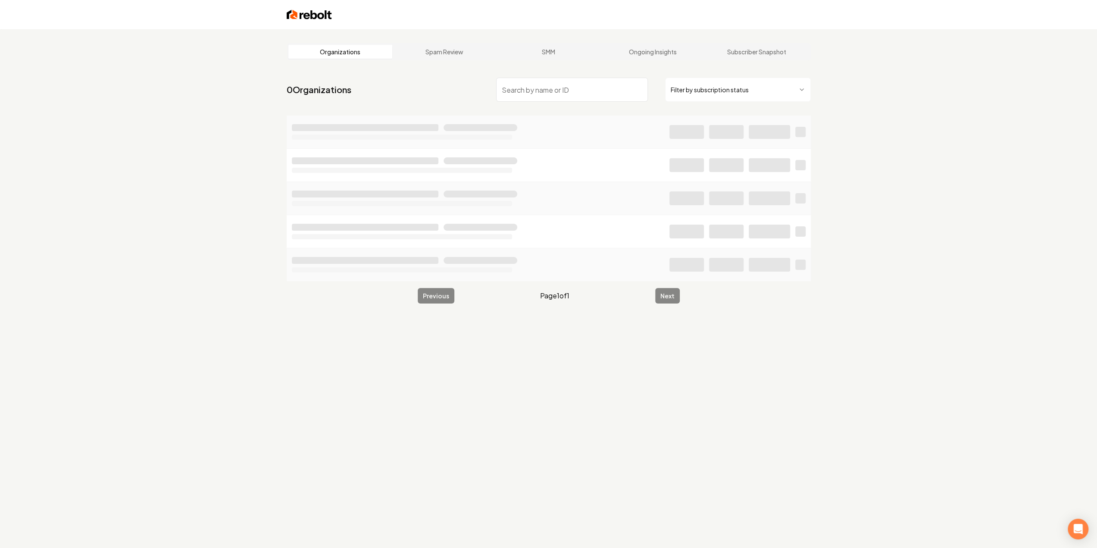
click at [511, 95] on input "search" at bounding box center [572, 90] width 152 height 24
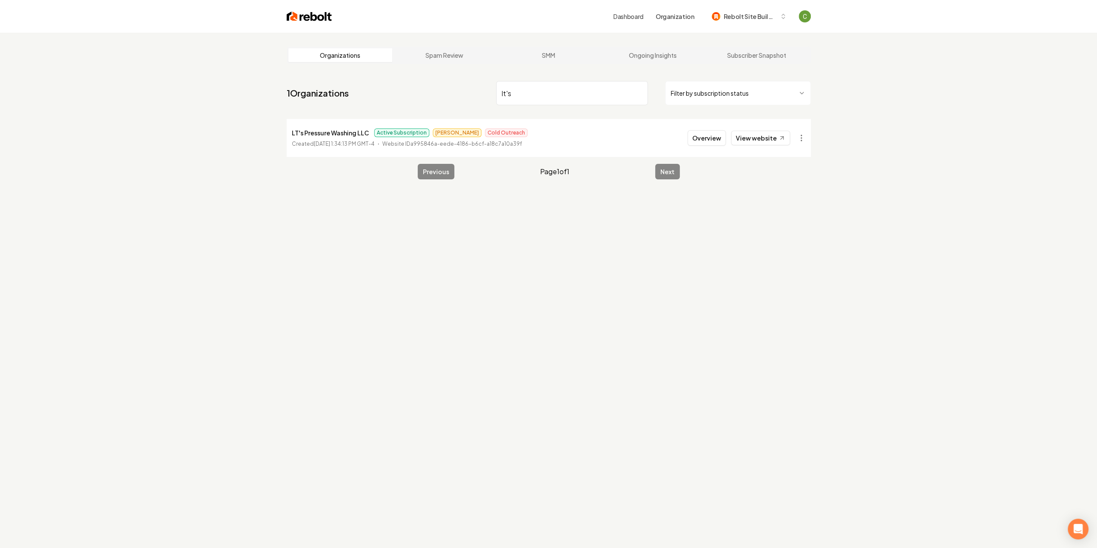
type input "lt's"
click at [689, 137] on li "LT's Pressure Washing LLC Active Subscription [PERSON_NAME] Cold Outreach Creat…" at bounding box center [549, 138] width 524 height 38
click at [697, 140] on button "Overview" at bounding box center [707, 138] width 38 height 16
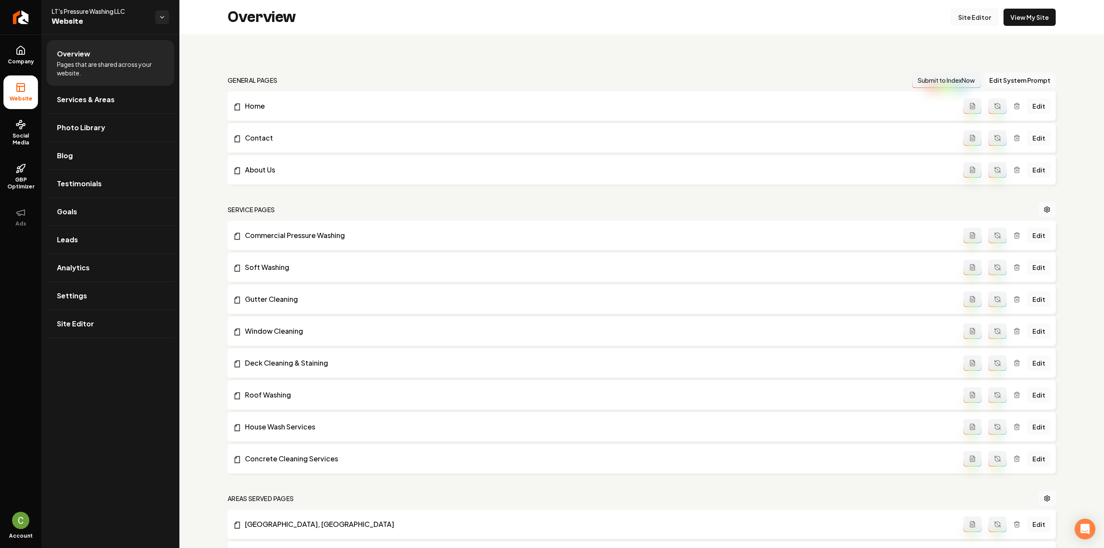
click at [975, 15] on link "Site Editor" at bounding box center [973, 17] width 47 height 17
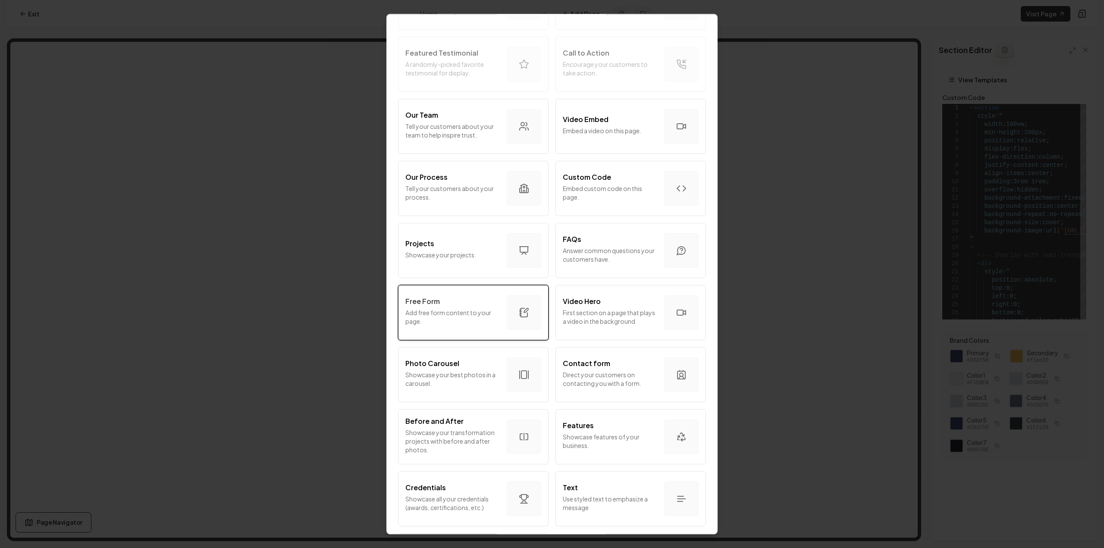
scroll to position [292, 0]
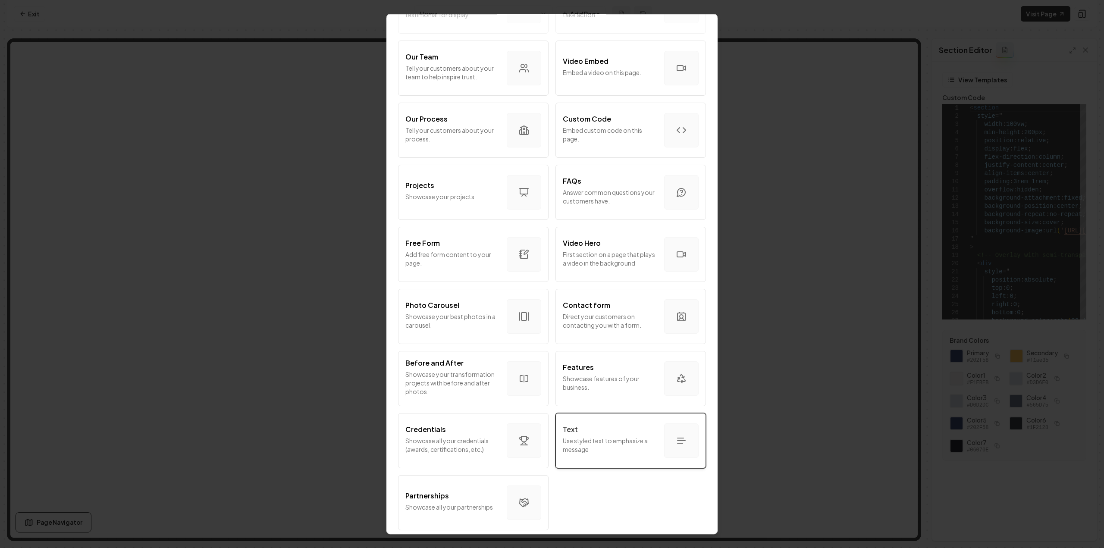
click at [666, 438] on div "button" at bounding box center [681, 440] width 34 height 34
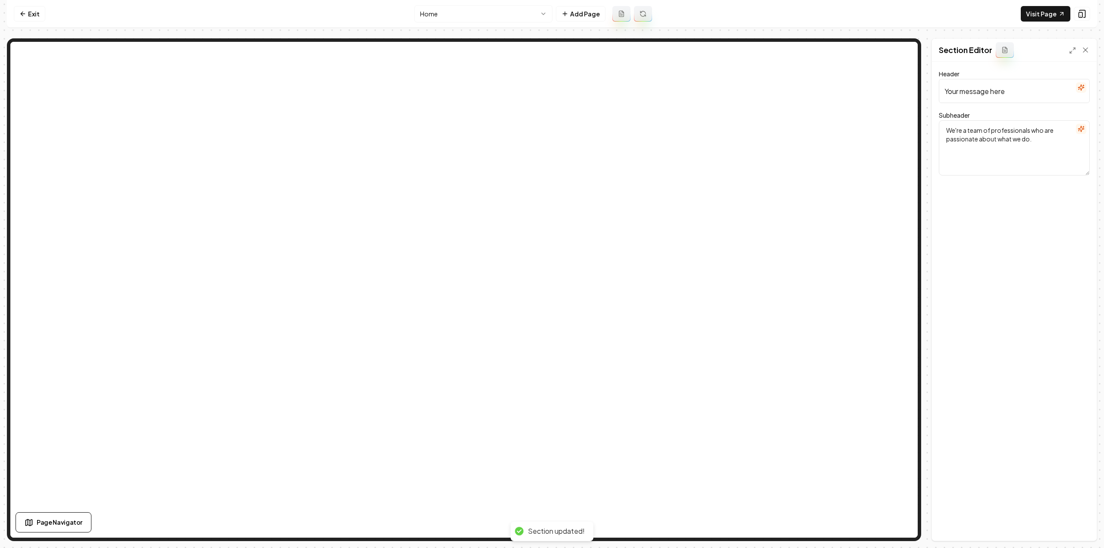
click at [1046, 132] on textarea "We're a team of professionals who are passionate about what we do." at bounding box center [1013, 147] width 151 height 55
click at [1035, 144] on textarea "We're a team of professionals who are passionate about what we do." at bounding box center [1013, 147] width 151 height 55
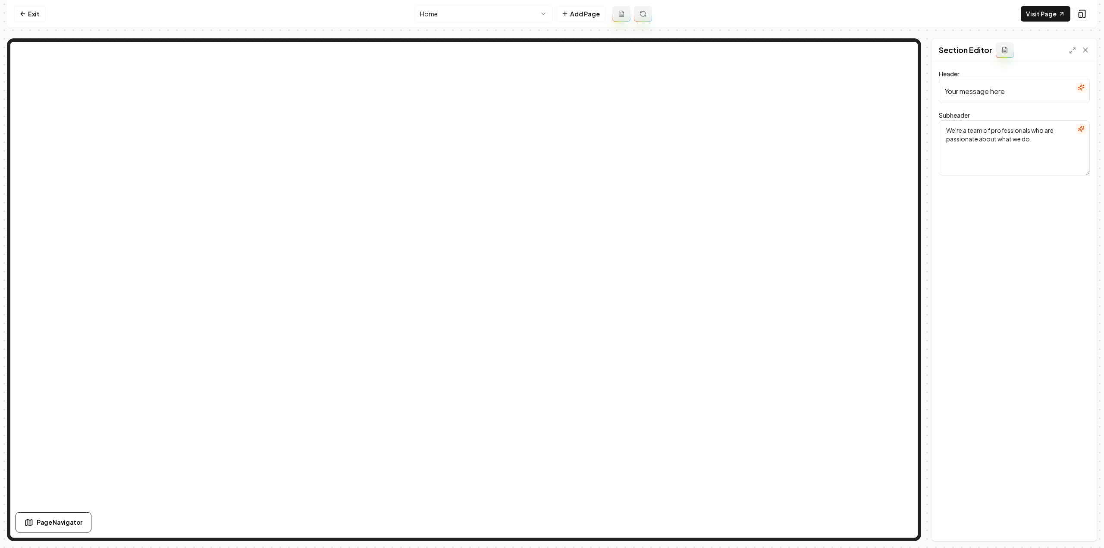
click at [1035, 144] on textarea "We're a team of professionals who are passionate about what we do." at bounding box center [1013, 147] width 151 height 55
click at [1005, 49] on icon at bounding box center [1006, 48] width 2 height 2
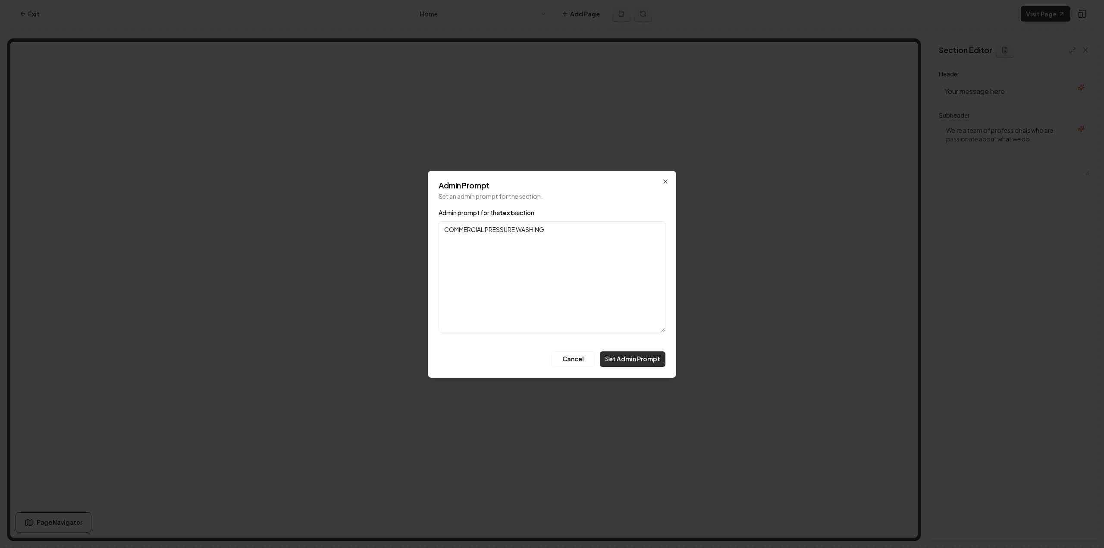
type textarea "COMMERCIAL PRESSURE WASHING"
click at [644, 358] on button "Set Admin Prompt" at bounding box center [633, 359] width 66 height 16
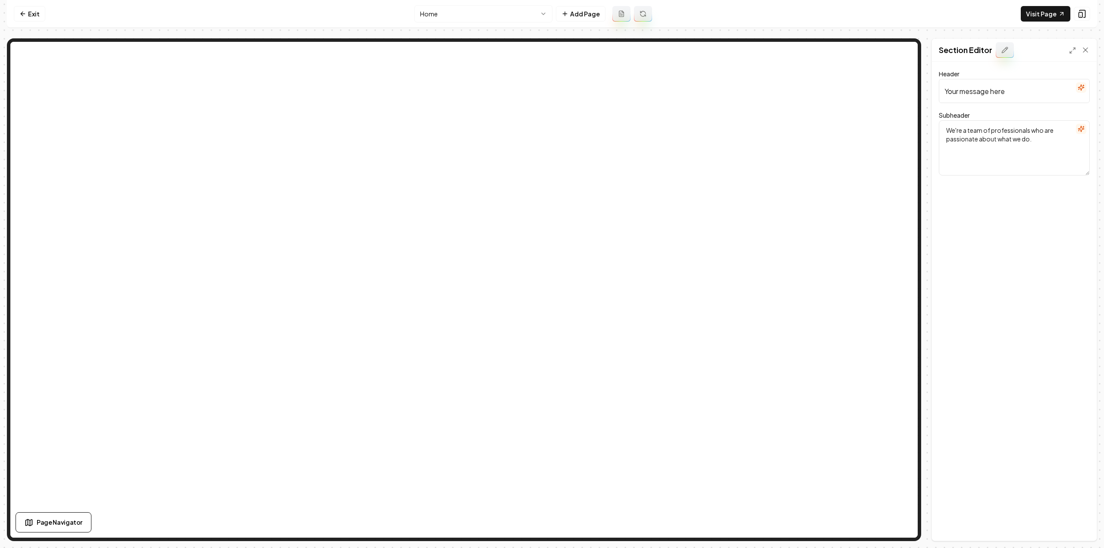
click at [1080, 89] on icon "button" at bounding box center [1081, 88] width 6 height 6
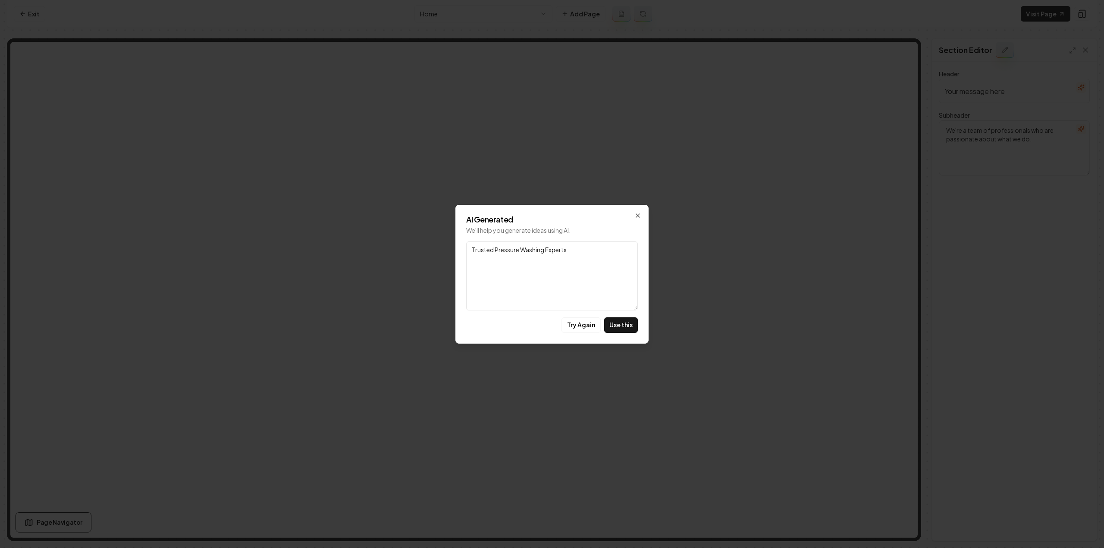
click at [619, 325] on button "Use this" at bounding box center [621, 325] width 34 height 16
type input "Trusted Pressure Washing Experts"
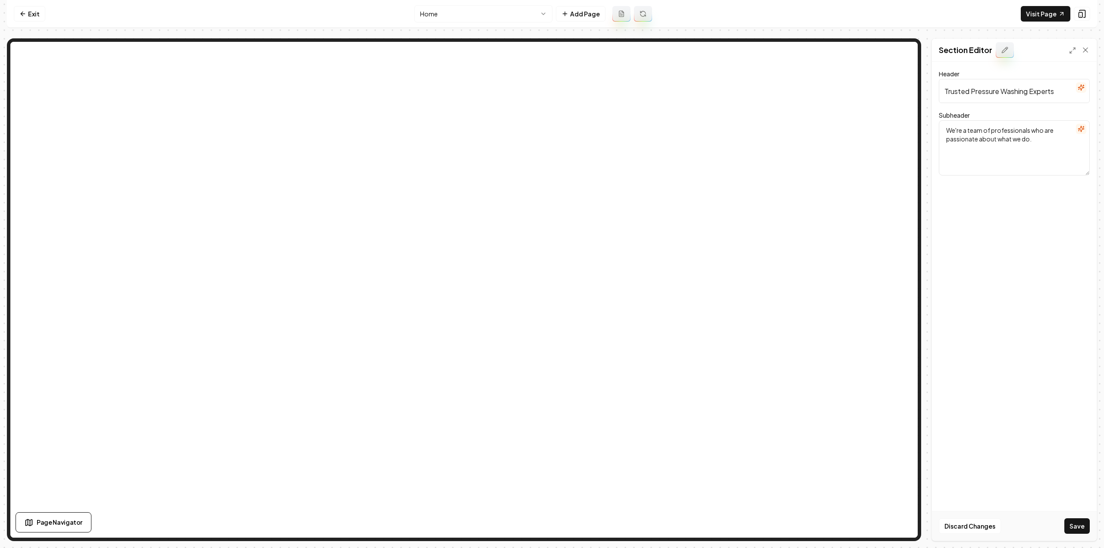
click at [1083, 129] on icon "button" at bounding box center [1081, 129] width 6 height 6
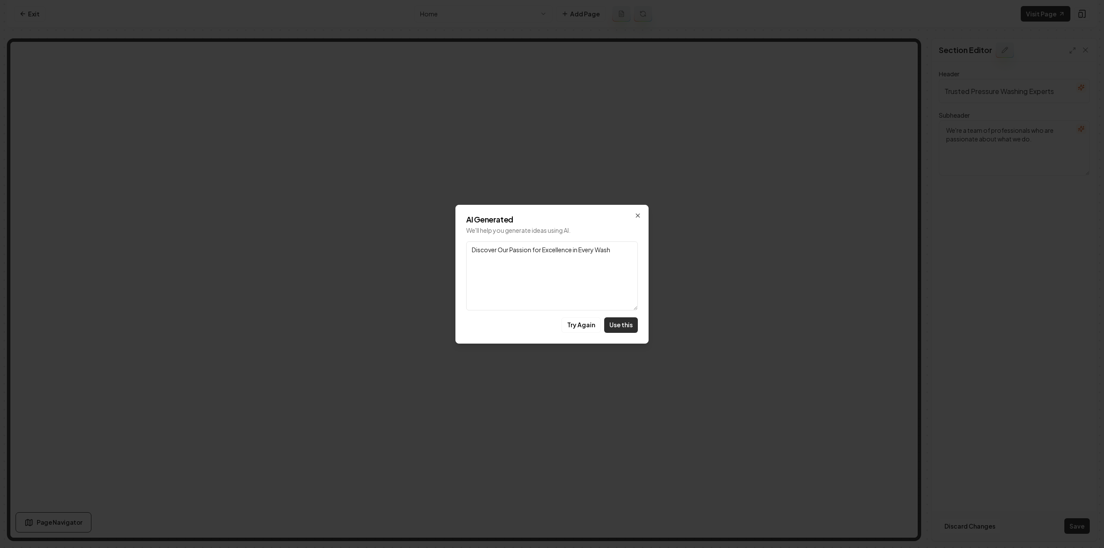
click at [618, 330] on button "Use this" at bounding box center [621, 325] width 34 height 16
type textarea "Discover Our Passion for Excellence in Every Wash"
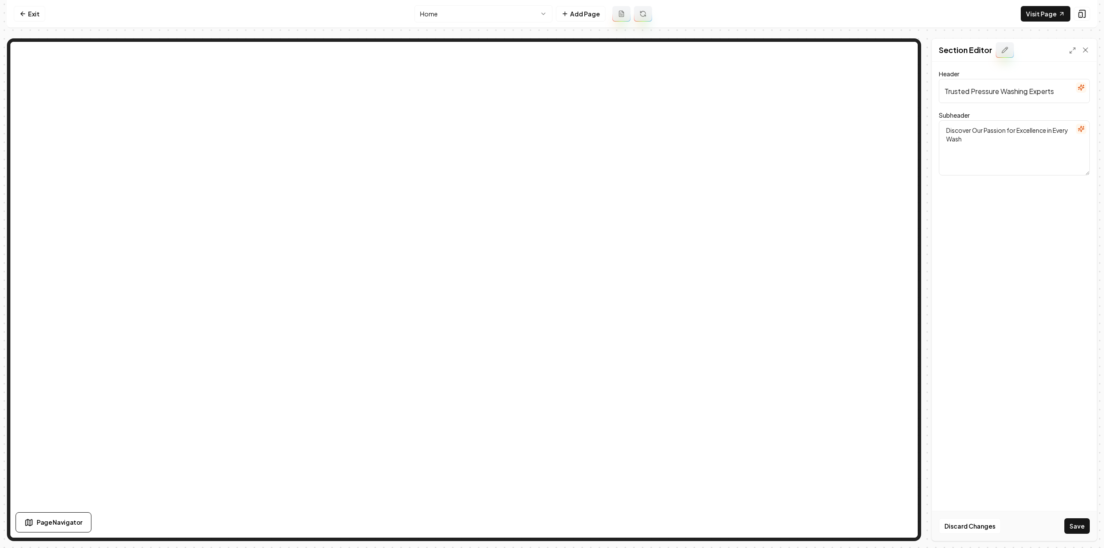
click at [957, 94] on input "Trusted Pressure Washing Experts" at bounding box center [1013, 91] width 151 height 24
type input "Commercial Pressure Washing Experts"
click at [1077, 527] on button "Save" at bounding box center [1076, 526] width 25 height 16
click at [35, 12] on link "Exit" at bounding box center [29, 14] width 31 height 16
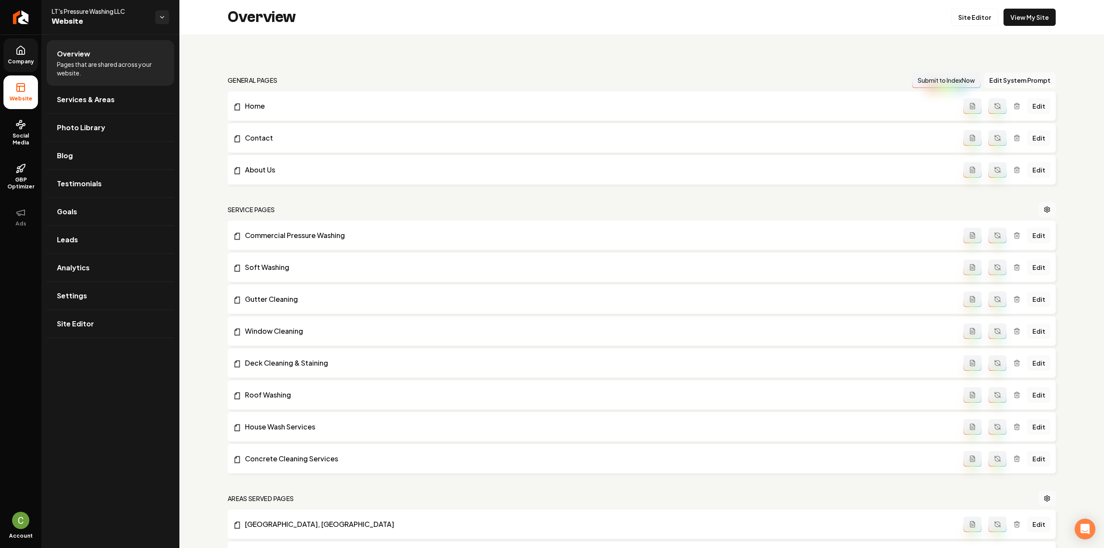
click at [13, 62] on span "Company" at bounding box center [20, 61] width 33 height 7
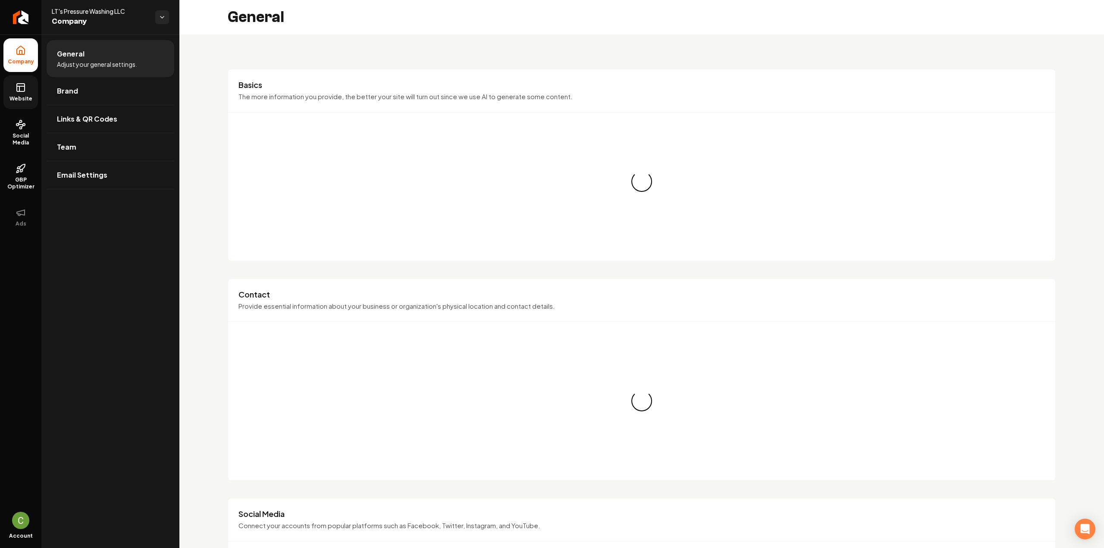
click at [27, 93] on link "Website" at bounding box center [20, 92] width 34 height 34
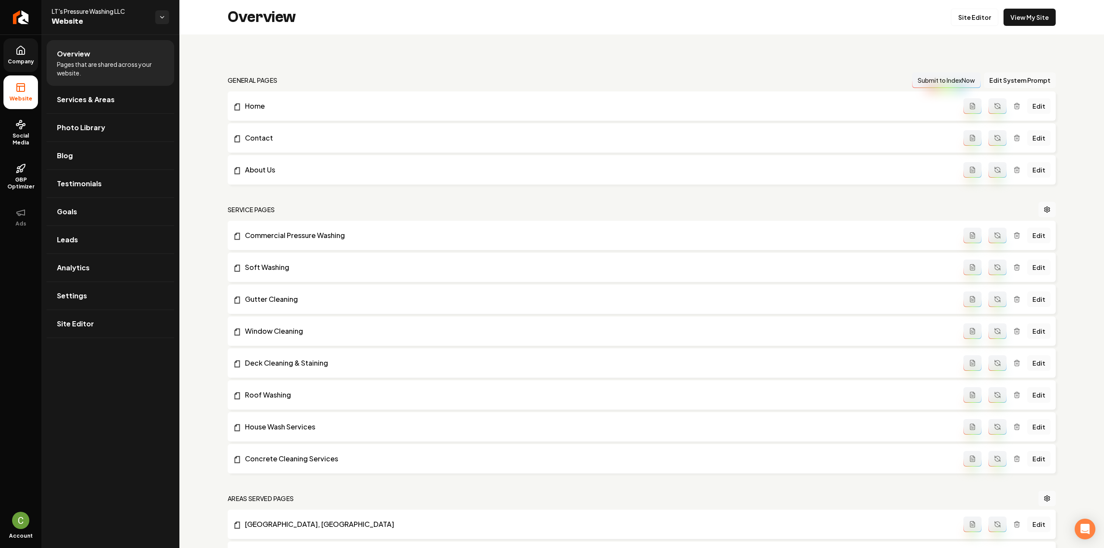
click at [1005, 77] on button "Edit System Prompt" at bounding box center [1020, 80] width 72 height 16
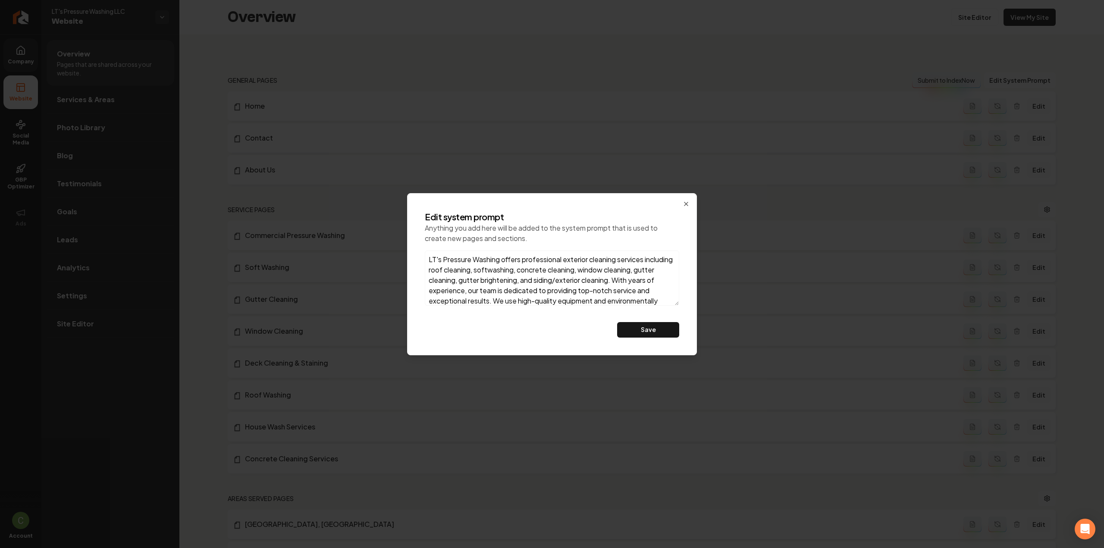
click at [590, 290] on textarea "LT's Pressure Washing offers professional exterior cleaning services including …" at bounding box center [552, 277] width 254 height 55
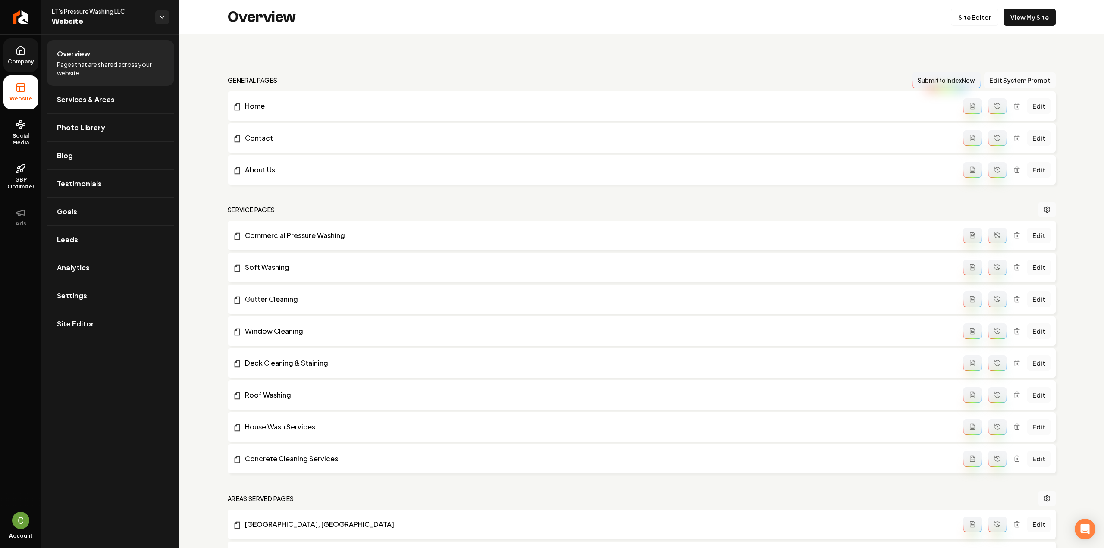
click at [16, 57] on link "Company" at bounding box center [20, 55] width 34 height 34
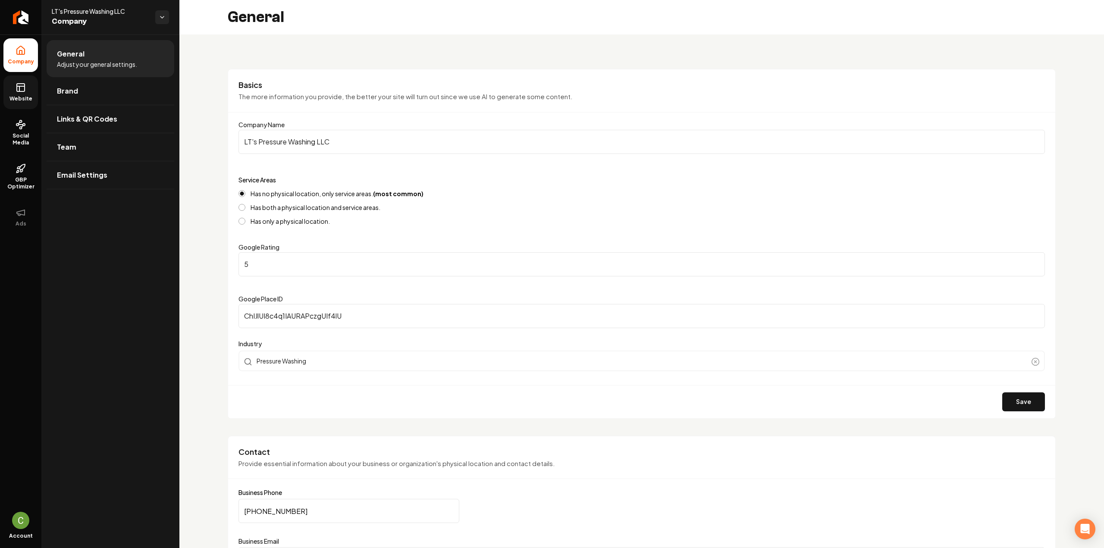
click at [31, 89] on link "Website" at bounding box center [20, 92] width 34 height 34
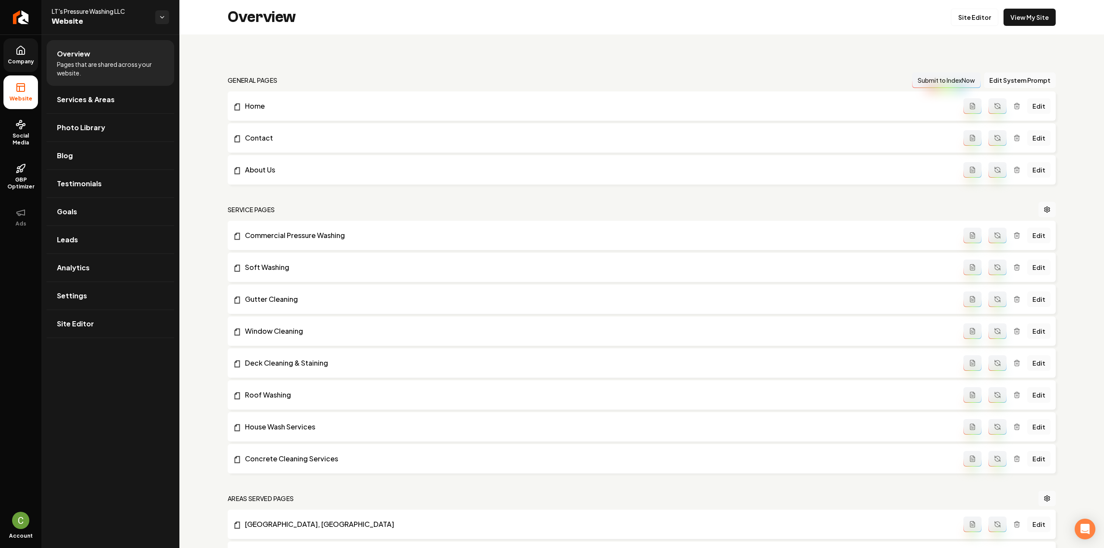
click at [19, 51] on icon at bounding box center [20, 52] width 3 height 4
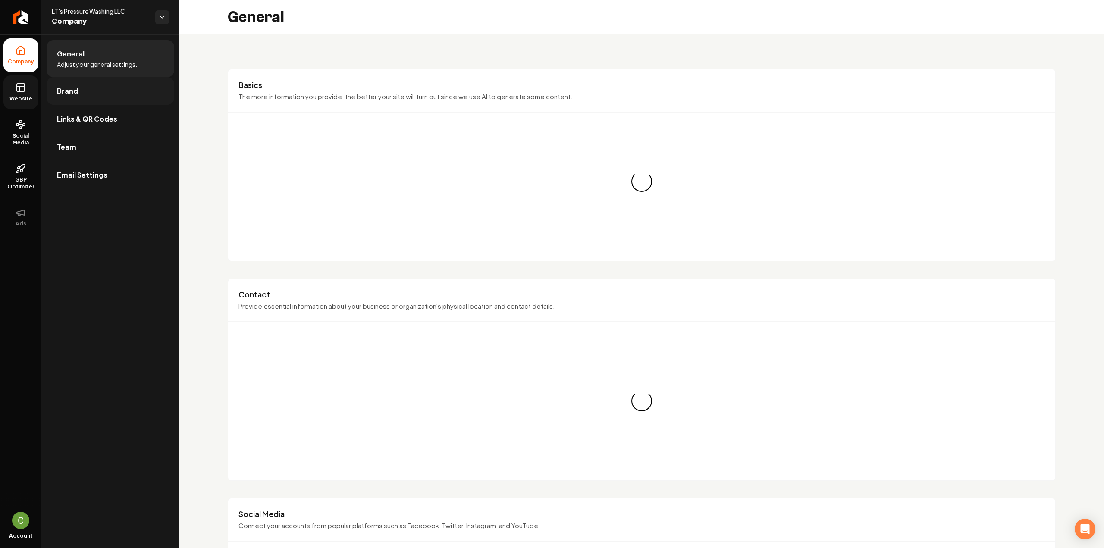
click at [55, 83] on link "Brand" at bounding box center [111, 91] width 128 height 28
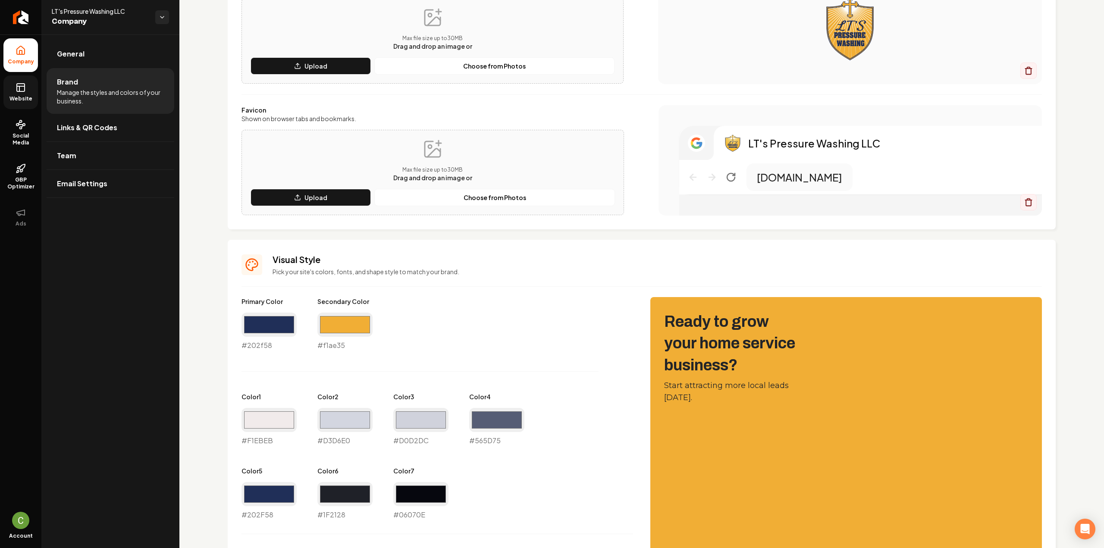
scroll to position [345, 0]
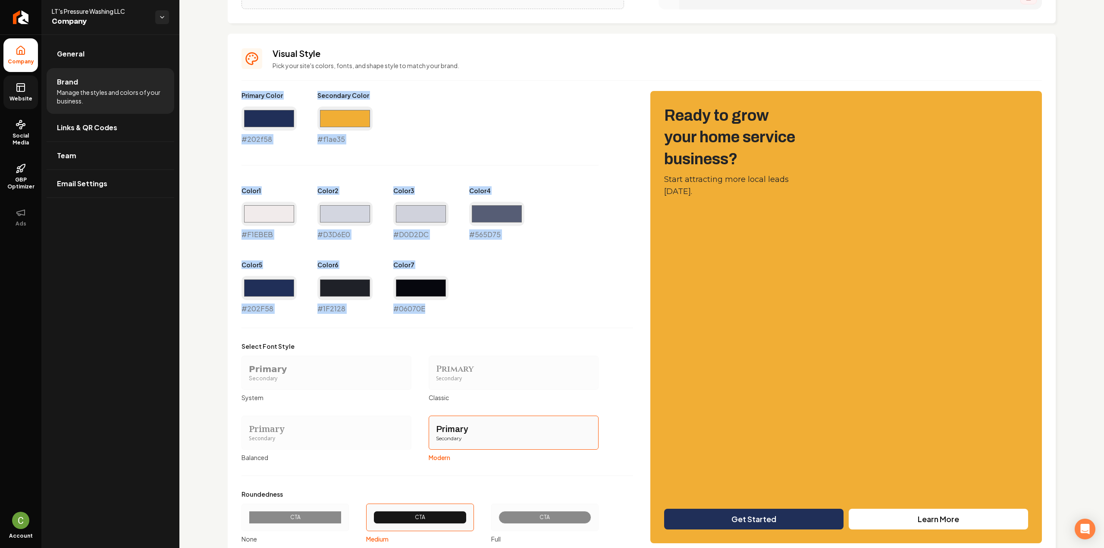
drag, startPoint x: 270, startPoint y: 128, endPoint x: 459, endPoint y: 311, distance: 263.7
click at [459, 311] on div "Visual Style Pick your site's colors, fonts, and shape style to match your bran…" at bounding box center [642, 295] width 828 height 523
copy div "Primary Color #202f58 Secondary Color #f1ae35 Color 1 #F1EBEB Color 2 #D3D6E0 C…"
click at [14, 92] on link "Website" at bounding box center [20, 92] width 34 height 34
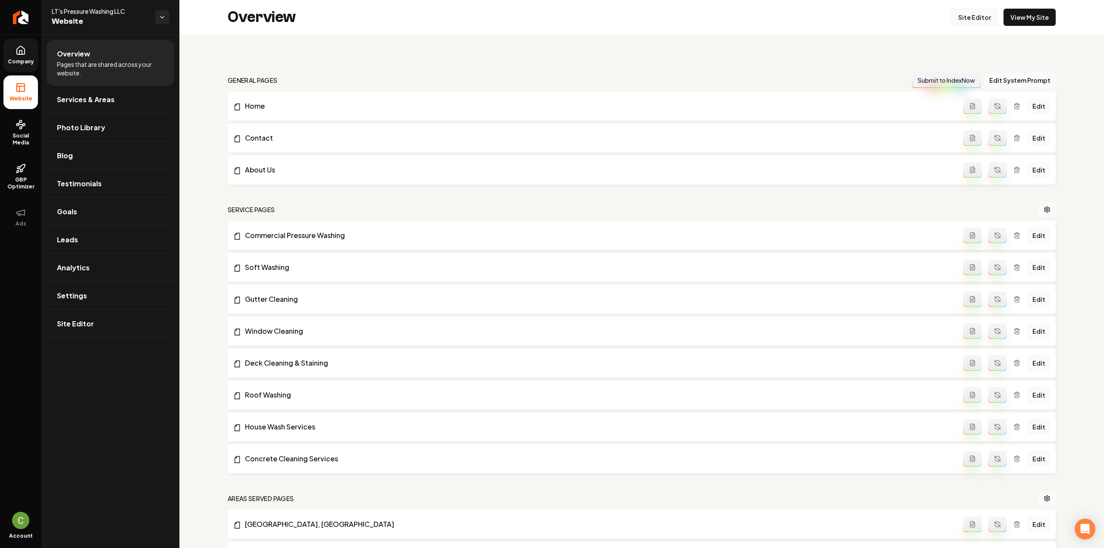
click at [977, 19] on link "Site Editor" at bounding box center [973, 17] width 47 height 17
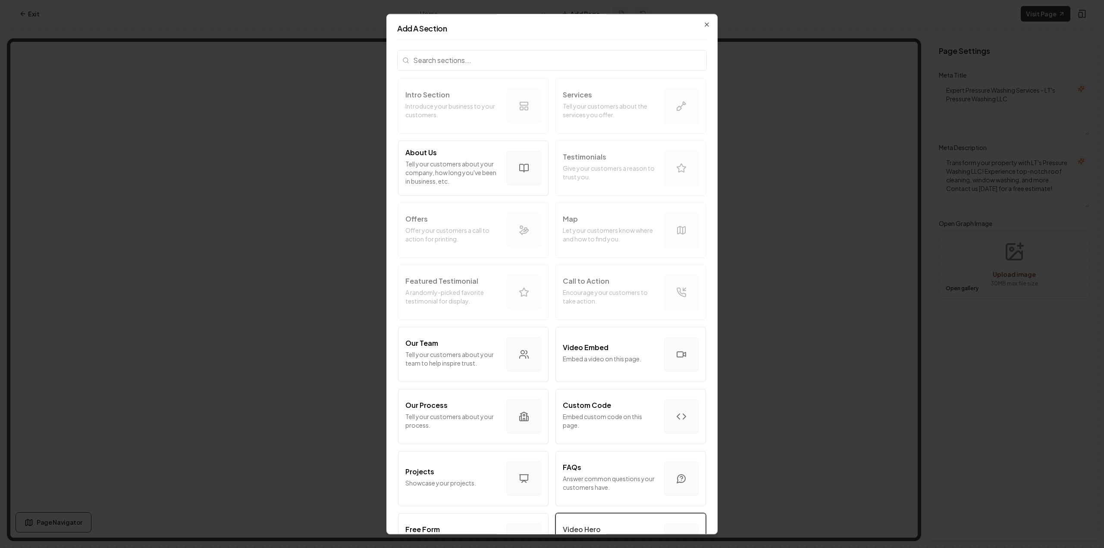
scroll to position [129, 0]
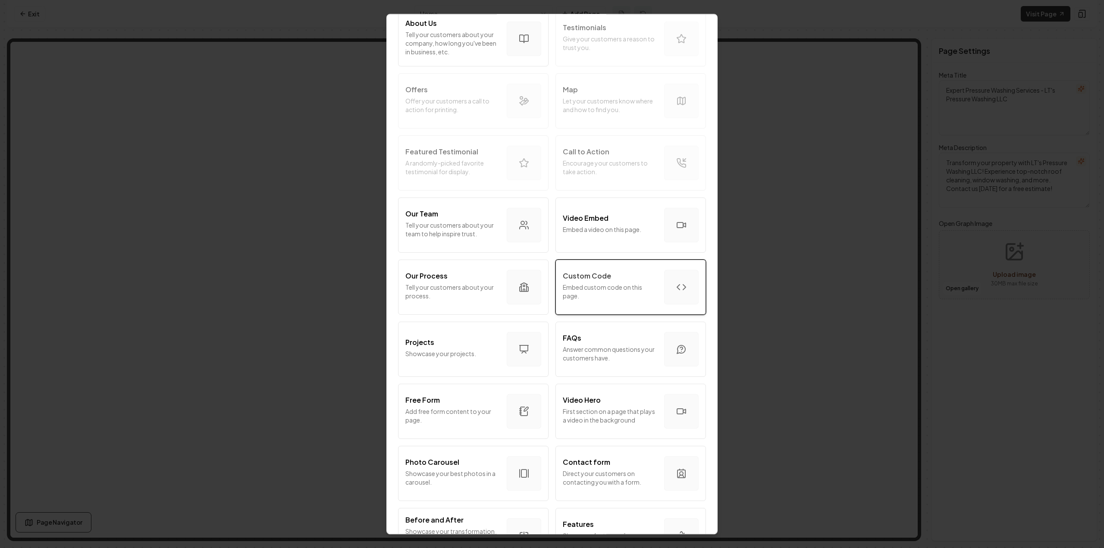
click at [579, 287] on p "Embed custom code on this page." at bounding box center [610, 291] width 94 height 17
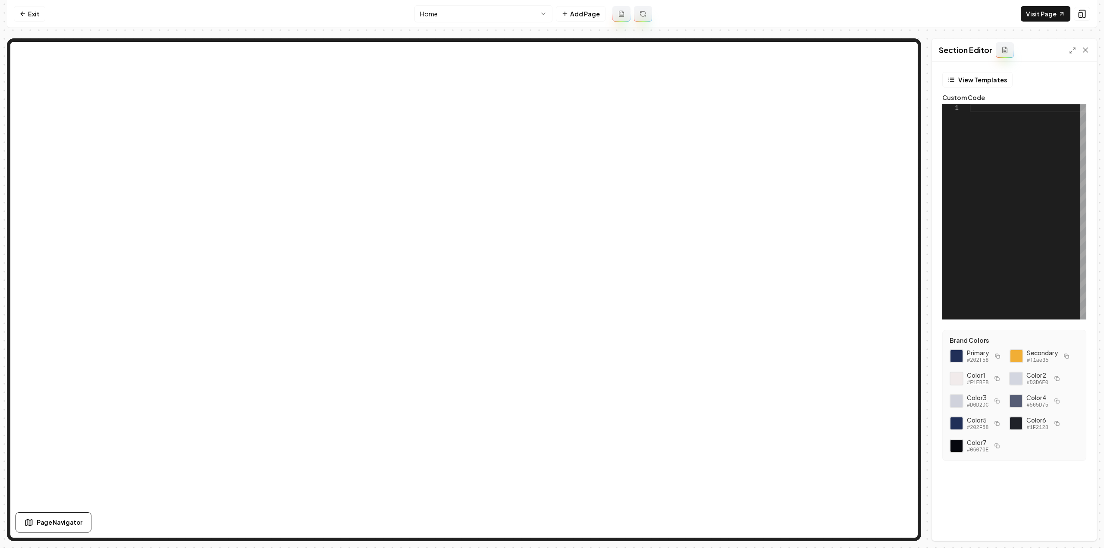
click at [1022, 219] on div at bounding box center [1027, 212] width 116 height 216
type textarea "**********"
click at [991, 163] on div at bounding box center [1027, 212] width 116 height 216
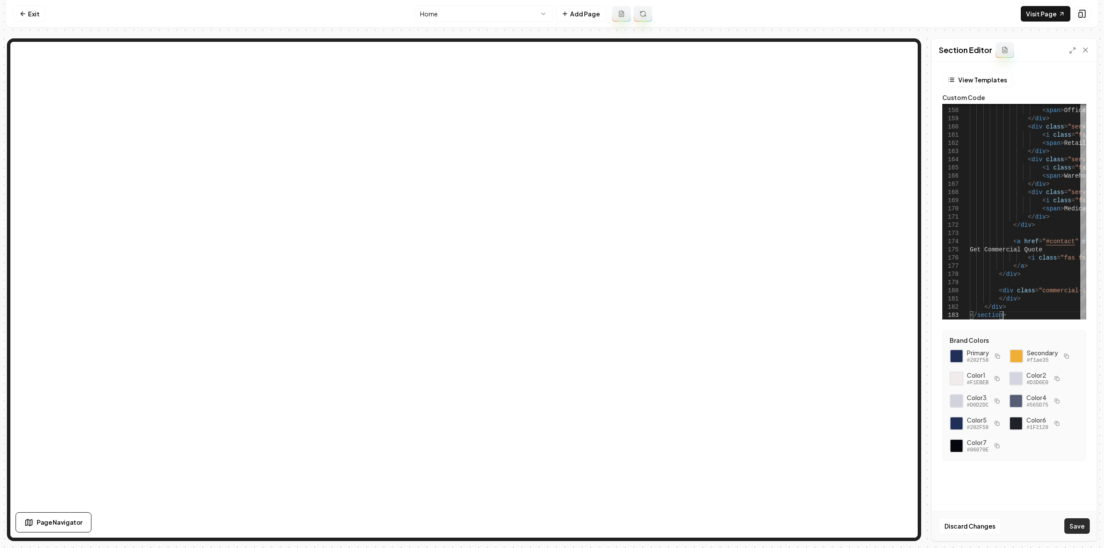
click at [1072, 532] on button "Save" at bounding box center [1076, 526] width 25 height 16
type textarea "**********"
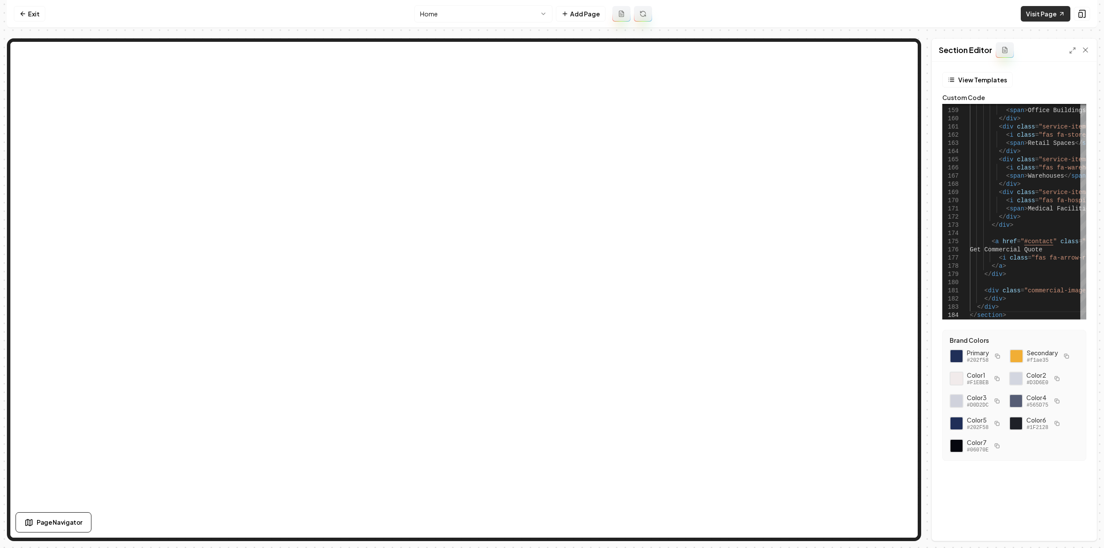
click at [1041, 16] on link "Visit Page" at bounding box center [1045, 14] width 50 height 16
click at [466, 7] on html "Computer Required This feature is only available on a computer. Please switch t…" at bounding box center [552, 274] width 1104 height 548
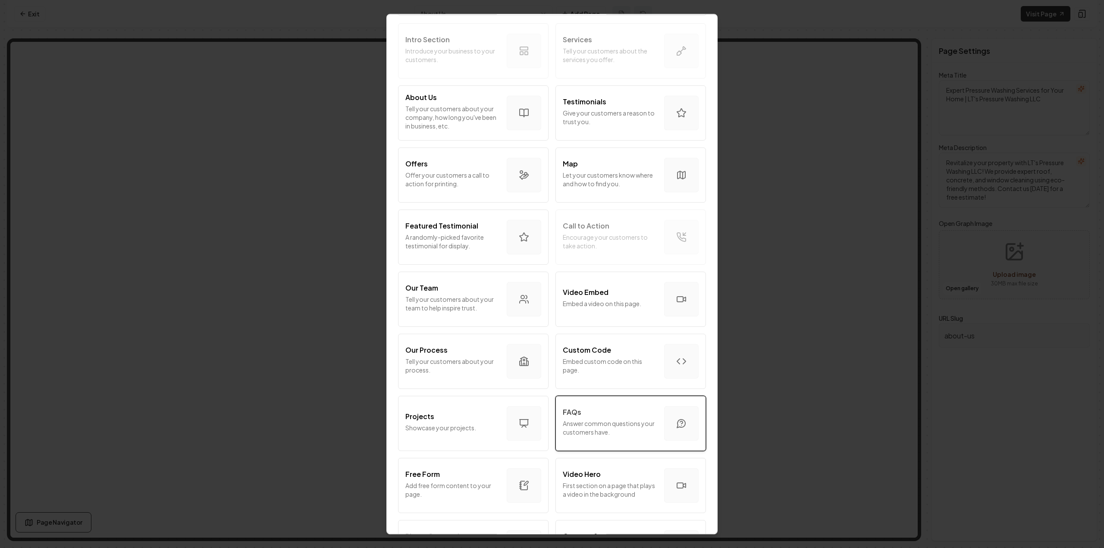
scroll to position [86, 0]
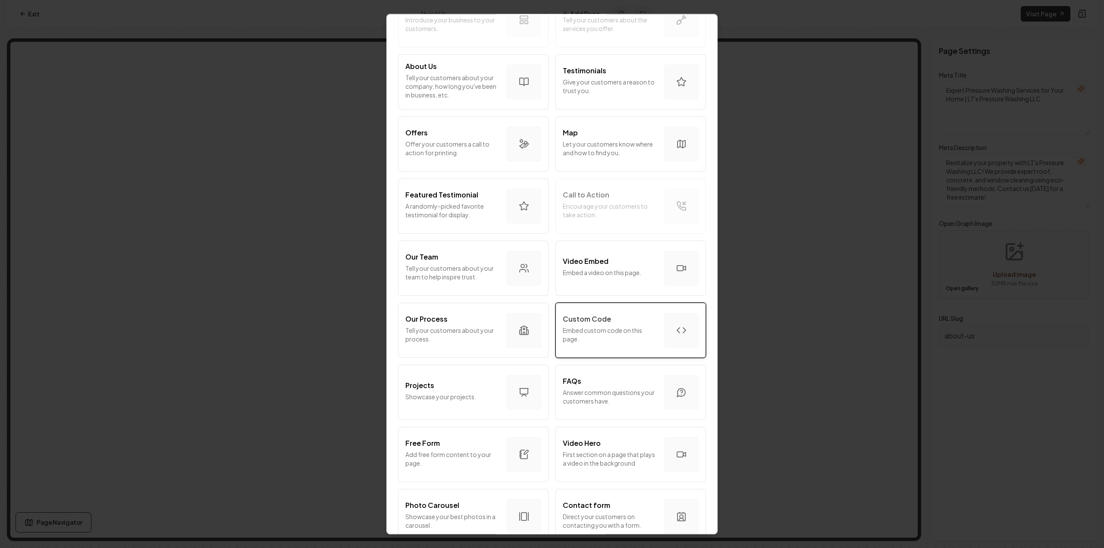
click at [603, 329] on p "Embed custom code on this page." at bounding box center [610, 334] width 94 height 17
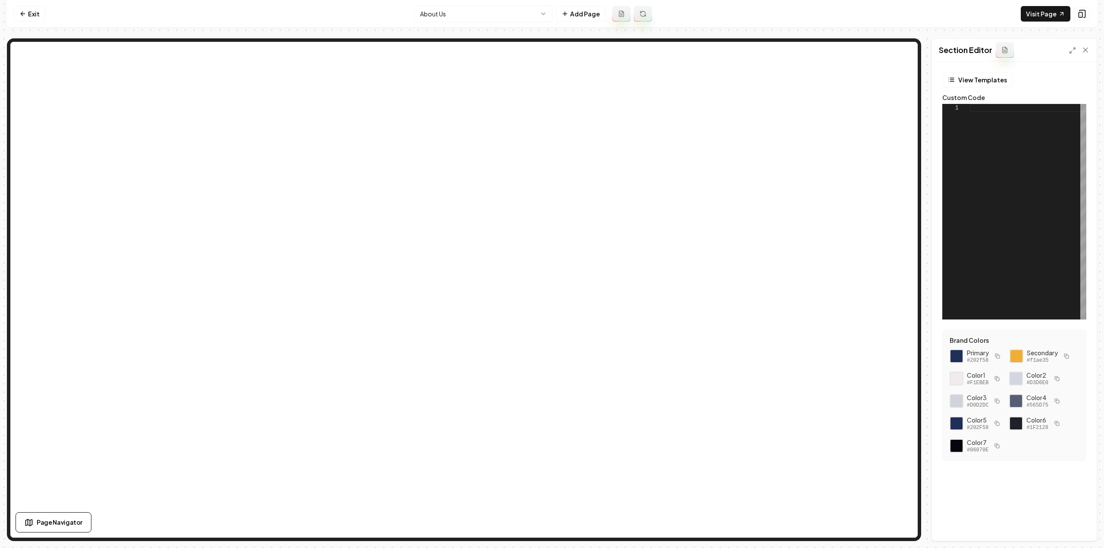
click at [1076, 153] on div at bounding box center [1027, 212] width 116 height 216
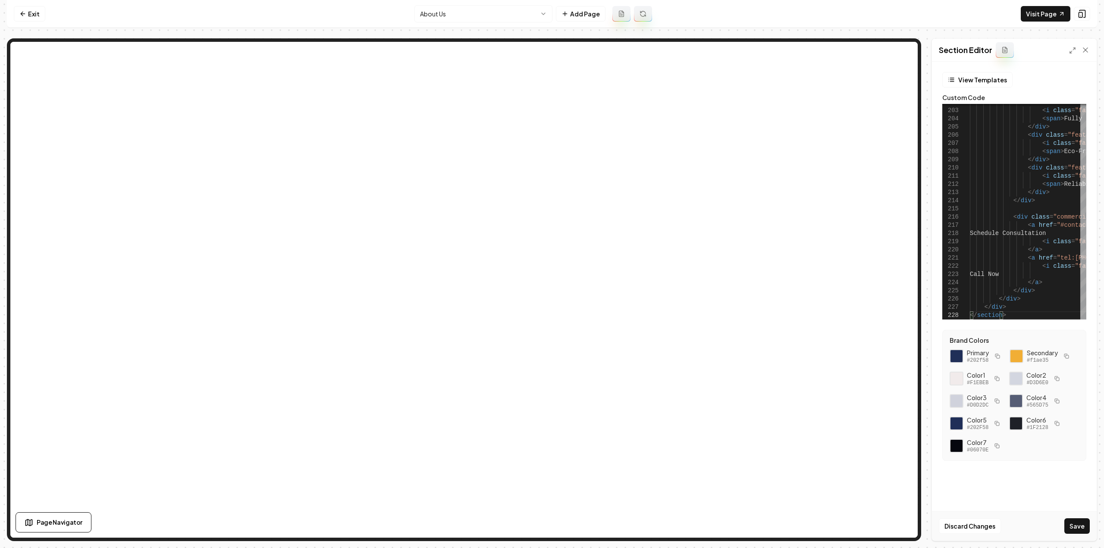
click at [1068, 527] on button "Save" at bounding box center [1076, 526] width 25 height 16
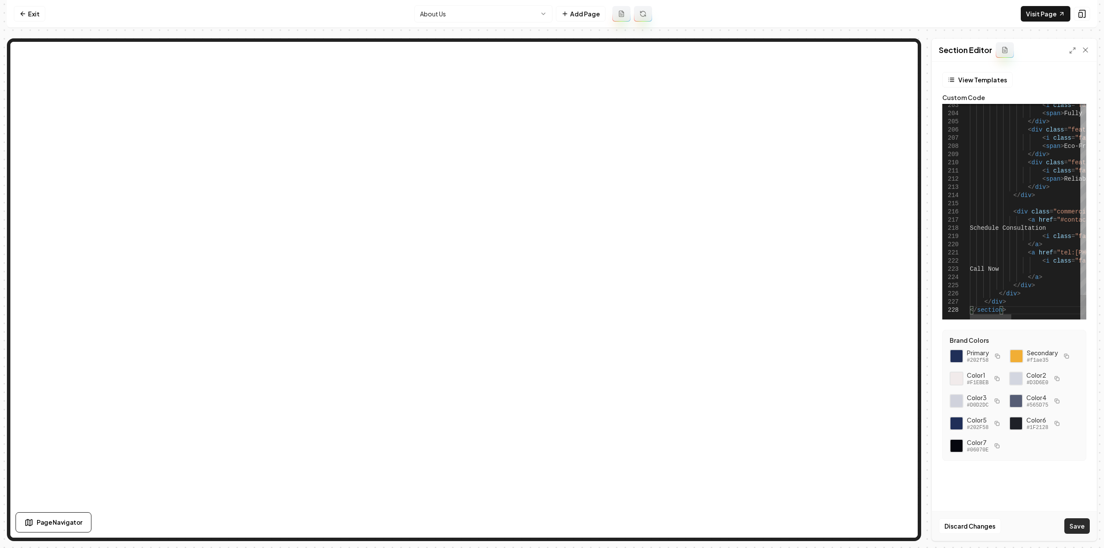
click at [1074, 521] on button "Save" at bounding box center [1076, 526] width 25 height 16
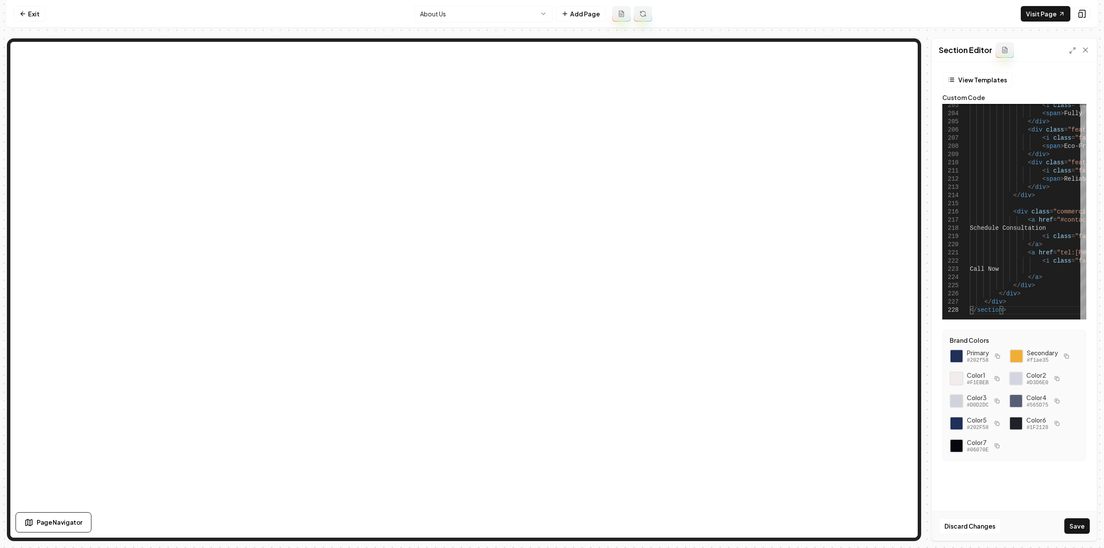
click at [1070, 532] on button "Save" at bounding box center [1076, 526] width 25 height 16
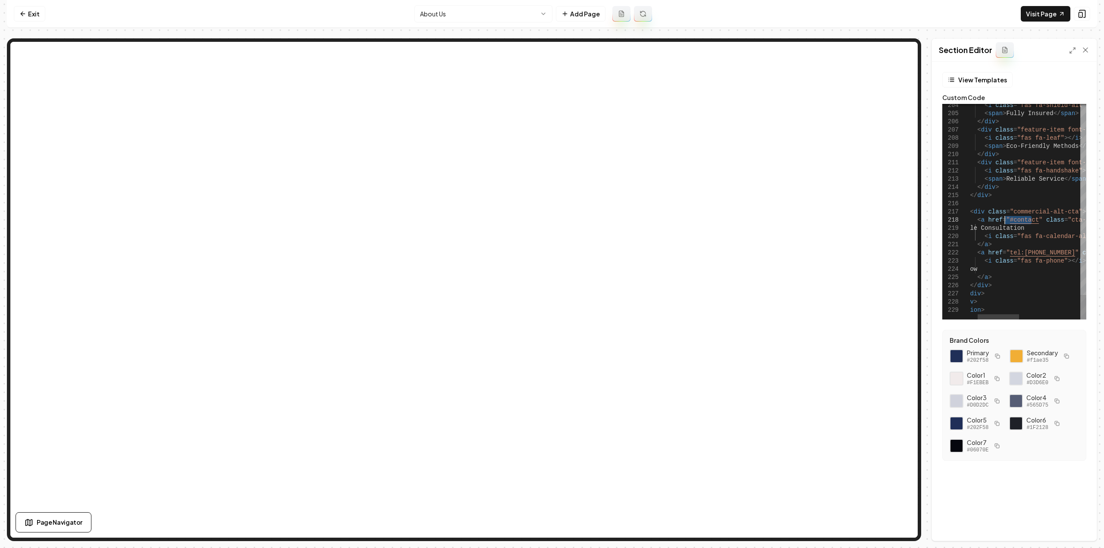
drag, startPoint x: 1021, startPoint y: 217, endPoint x: 1004, endPoint y: 217, distance: 17.2
drag, startPoint x: 975, startPoint y: 253, endPoint x: 995, endPoint y: 276, distance: 30.6
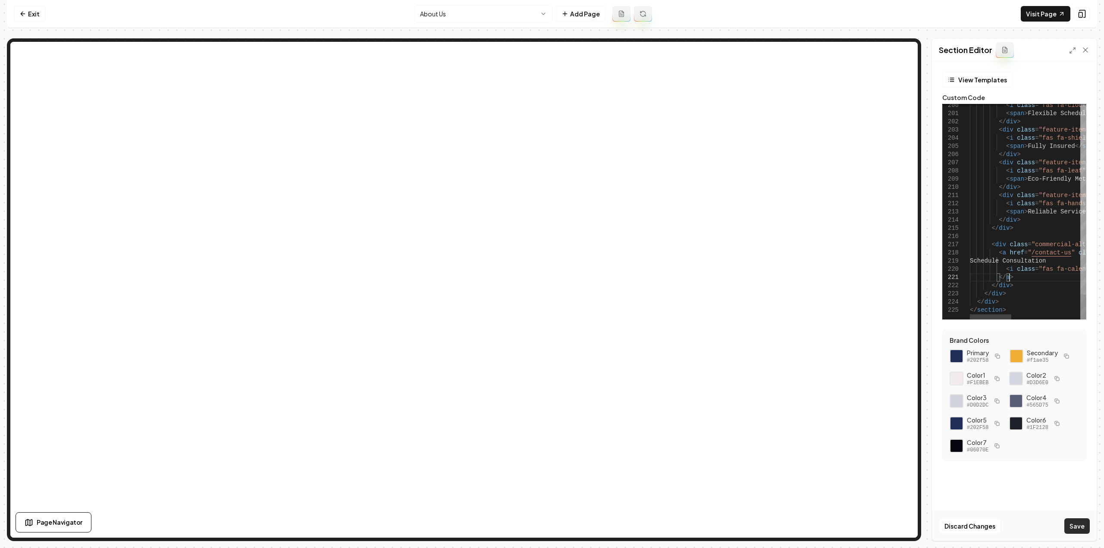
scroll to position [41, 39]
type textarea "**********"
click at [1072, 526] on button "Save" at bounding box center [1076, 526] width 25 height 16
click at [457, 11] on html "Computer Required This feature is only available on a computer. Please switch t…" at bounding box center [552, 274] width 1104 height 548
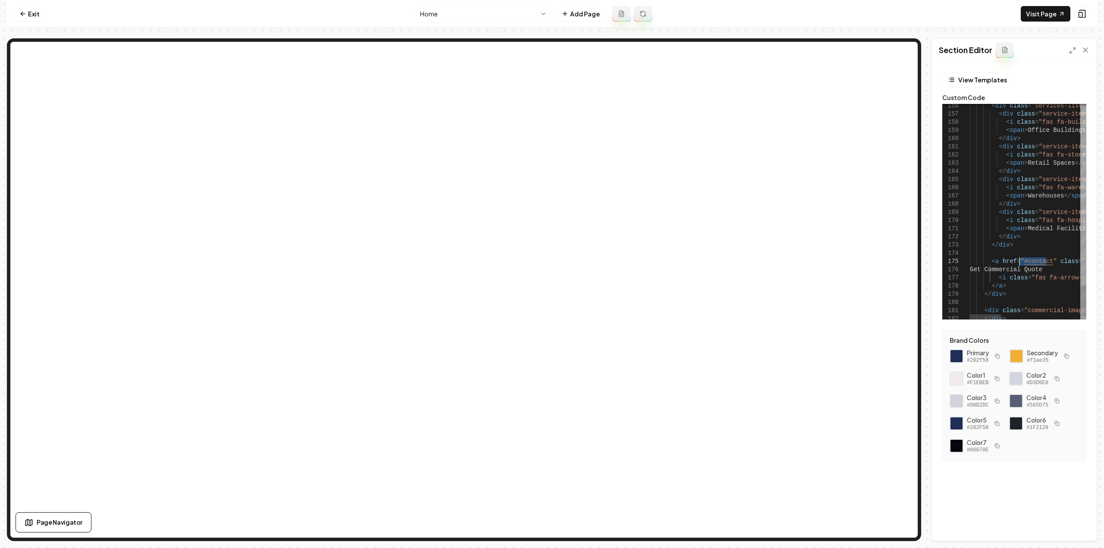
drag, startPoint x: 1046, startPoint y: 262, endPoint x: 1020, endPoint y: 261, distance: 25.9
type textarea "**********"
click at [1069, 534] on div "Discard Changes Save" at bounding box center [1014, 526] width 165 height 30
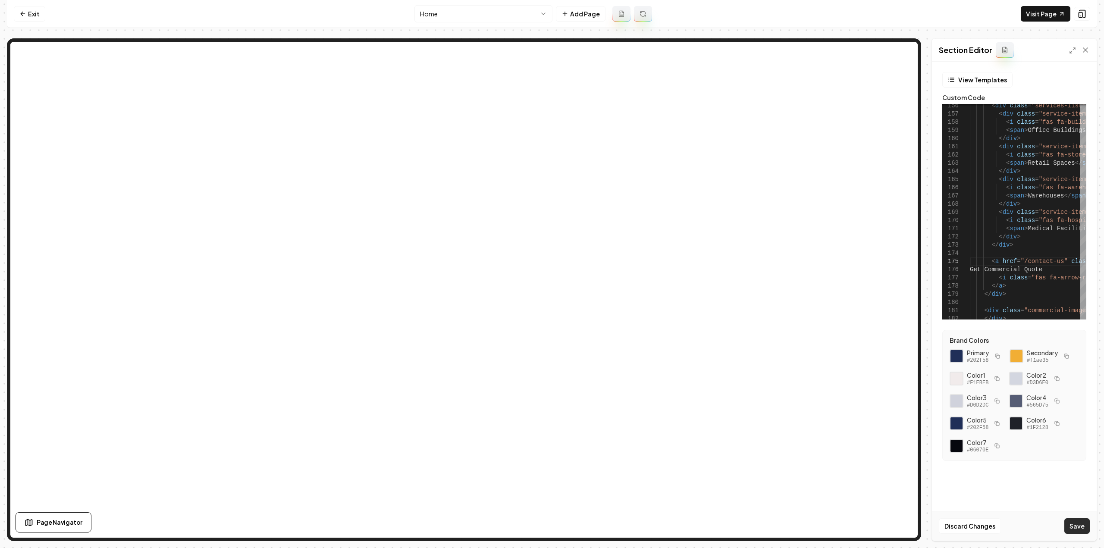
click at [1069, 529] on button "Save" at bounding box center [1076, 526] width 25 height 16
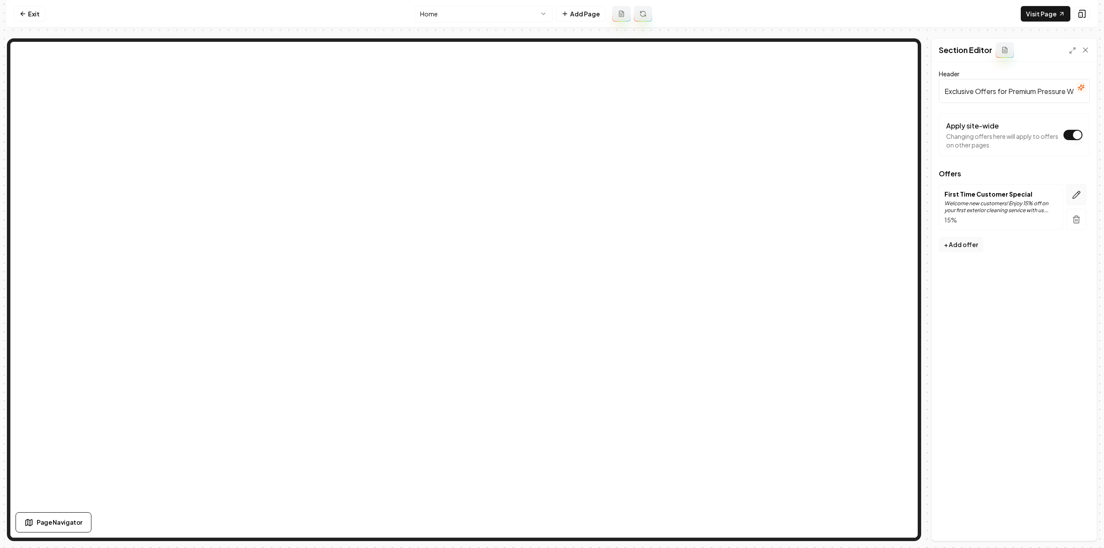
click at [1075, 194] on icon "button" at bounding box center [1076, 195] width 9 height 9
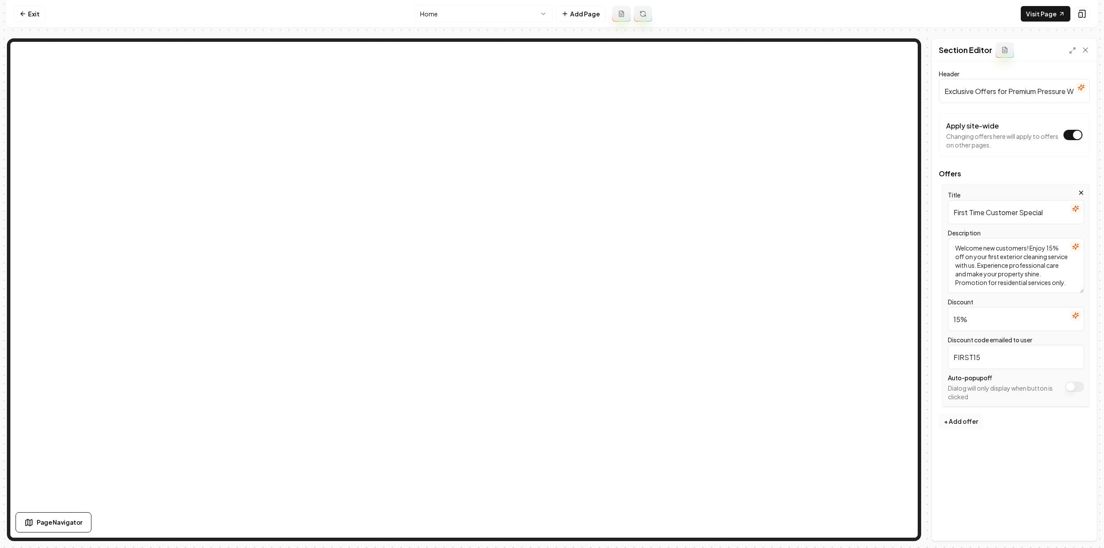
click at [963, 422] on button "+ Add offer" at bounding box center [960, 421] width 44 height 16
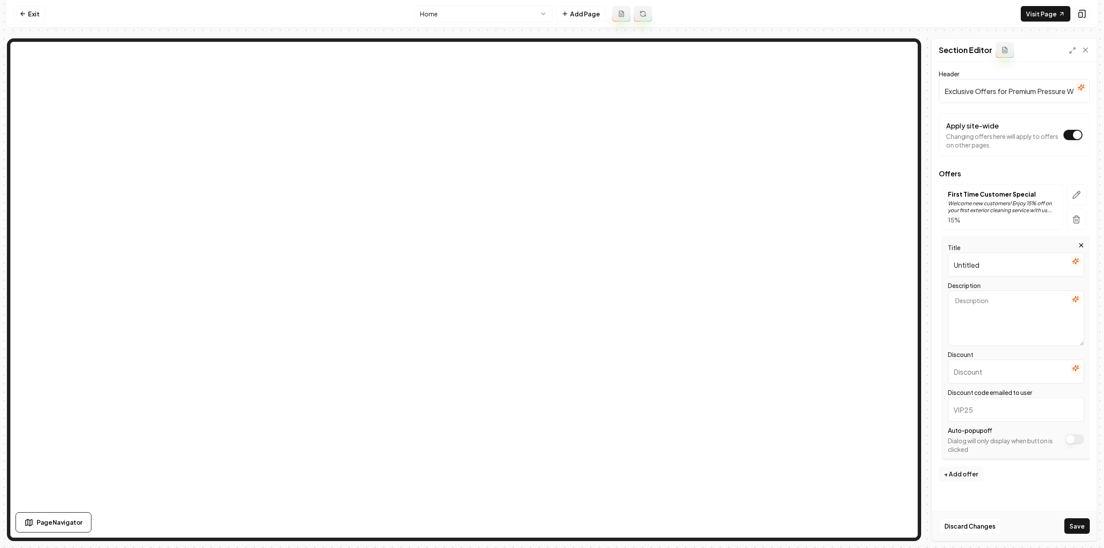
click at [988, 256] on input "Untitled" at bounding box center [1015, 265] width 136 height 24
click at [990, 258] on input "Untitled" at bounding box center [1015, 265] width 136 height 24
click at [991, 258] on input "Untitled" at bounding box center [1015, 265] width 136 height 24
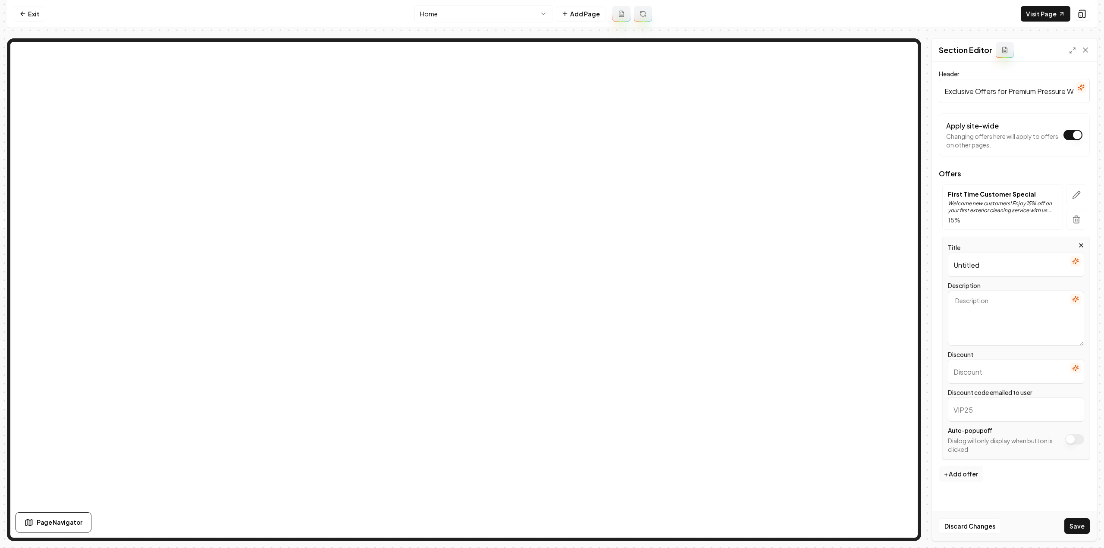
click at [991, 258] on input "Untitled" at bounding box center [1015, 265] width 136 height 24
type input "Christmas Lights"
click at [1007, 296] on textarea "Description" at bounding box center [1015, 318] width 136 height 55
paste textarea "before october 15 they get 15% off"
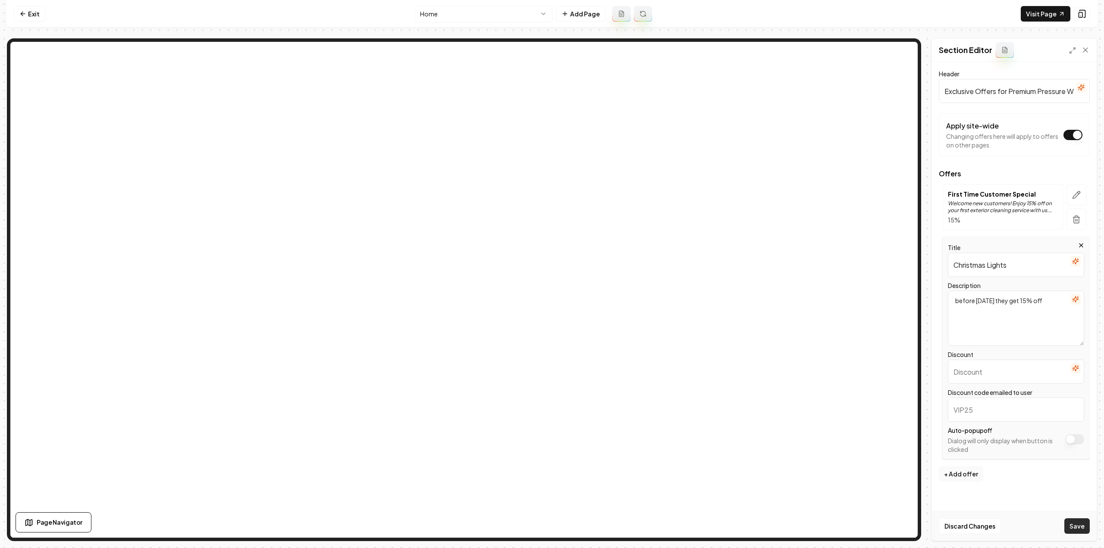
type textarea "before october 15 they get 15% off"
click at [1082, 525] on button "Save" at bounding box center [1076, 526] width 25 height 16
type input "15/"
click at [1009, 376] on input "15/" at bounding box center [1015, 372] width 136 height 24
type input "15%"
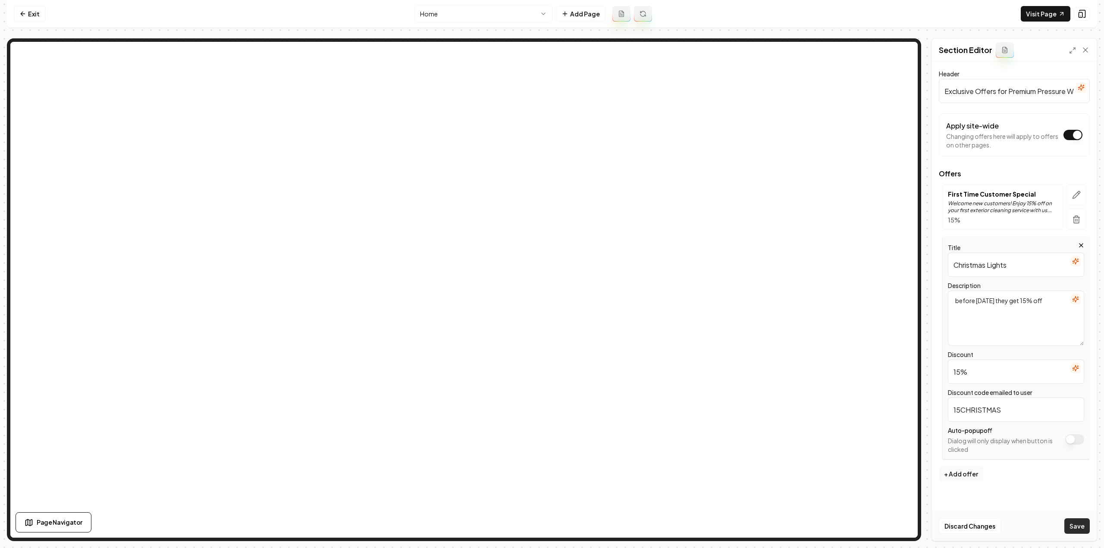
type input "15CHRISTMAS"
click at [1076, 520] on button "Save" at bounding box center [1076, 526] width 25 height 16
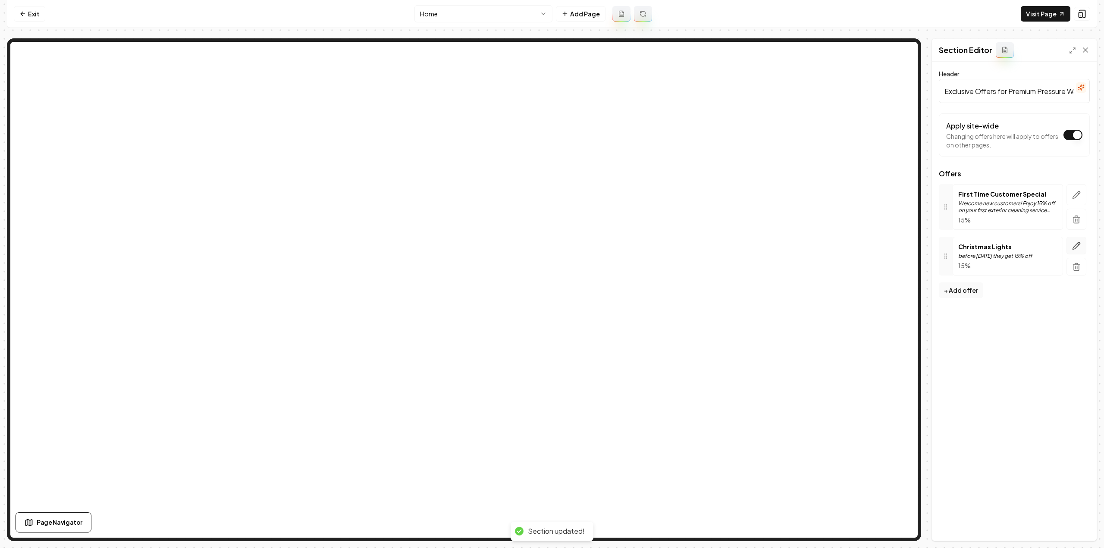
click at [1079, 244] on icon "button" at bounding box center [1075, 245] width 7 height 7
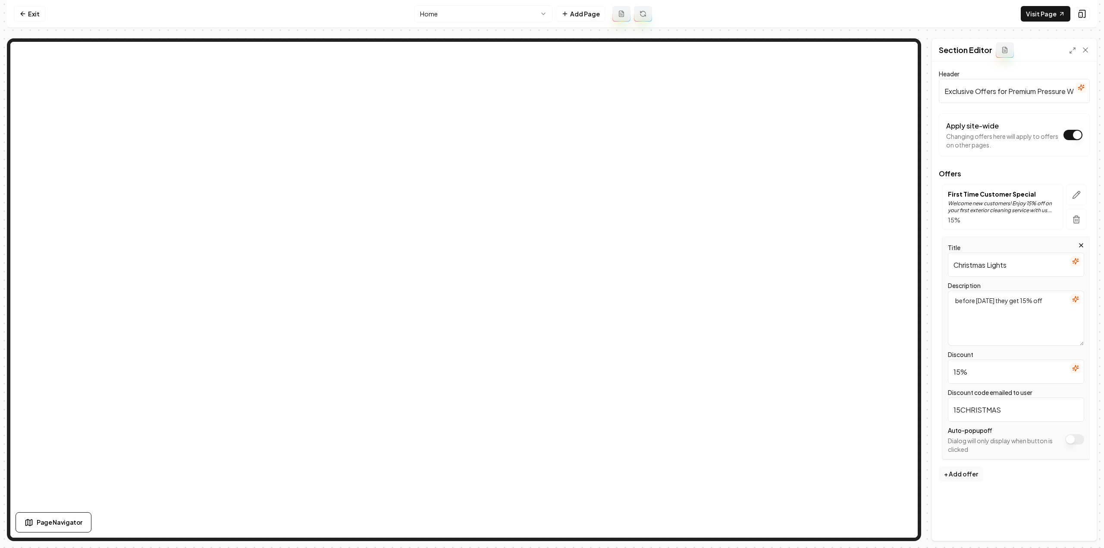
click at [1075, 297] on icon "button" at bounding box center [1075, 299] width 7 height 7
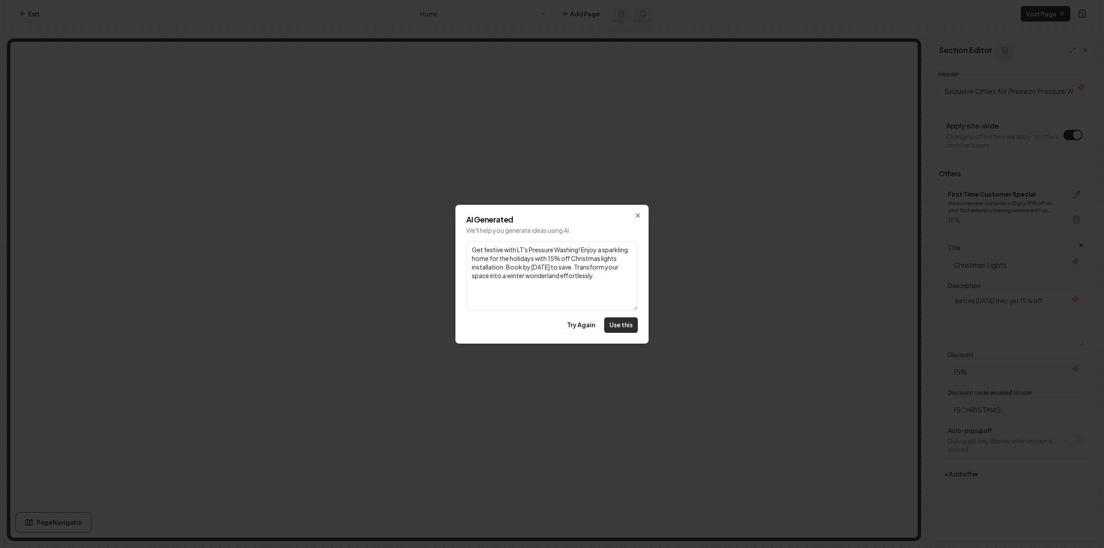
click at [622, 325] on button "Use this" at bounding box center [621, 325] width 34 height 16
type textarea "Get festive with LT's Pressure Washing! Enjoy a sparkling home for the holidays…"
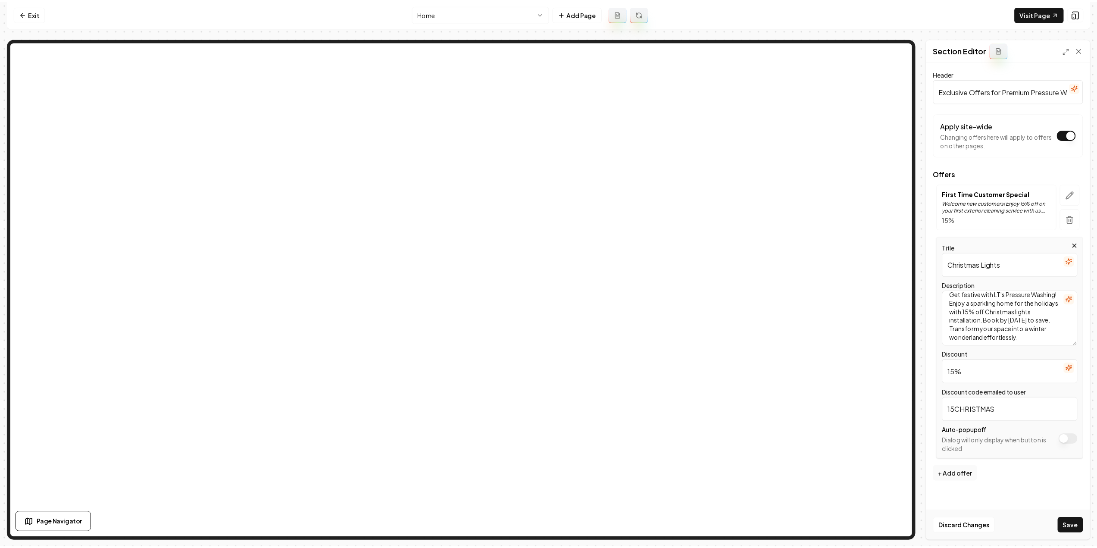
scroll to position [7, 0]
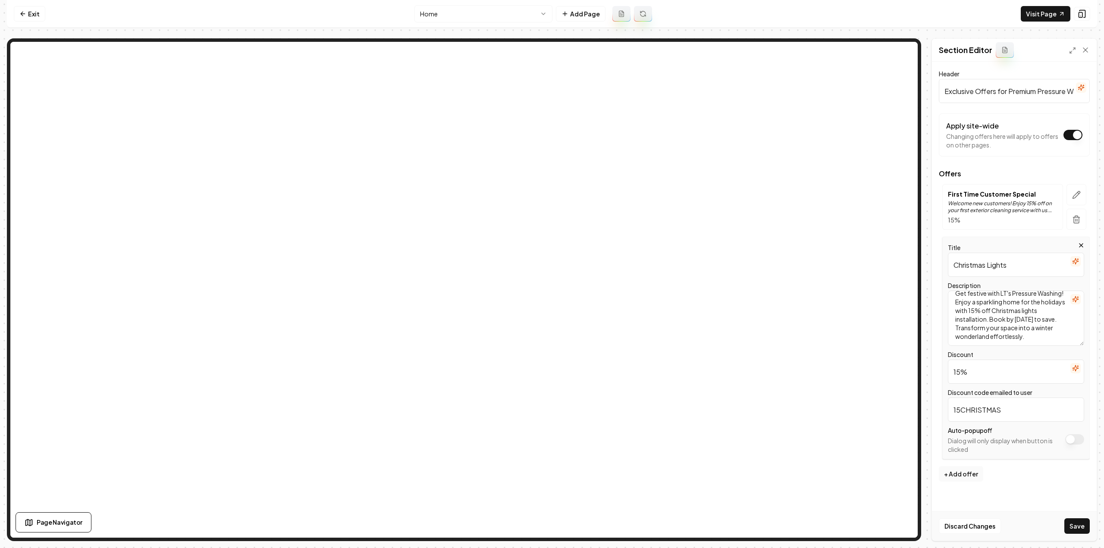
click at [1073, 263] on icon "button" at bounding box center [1072, 263] width 0 height 0
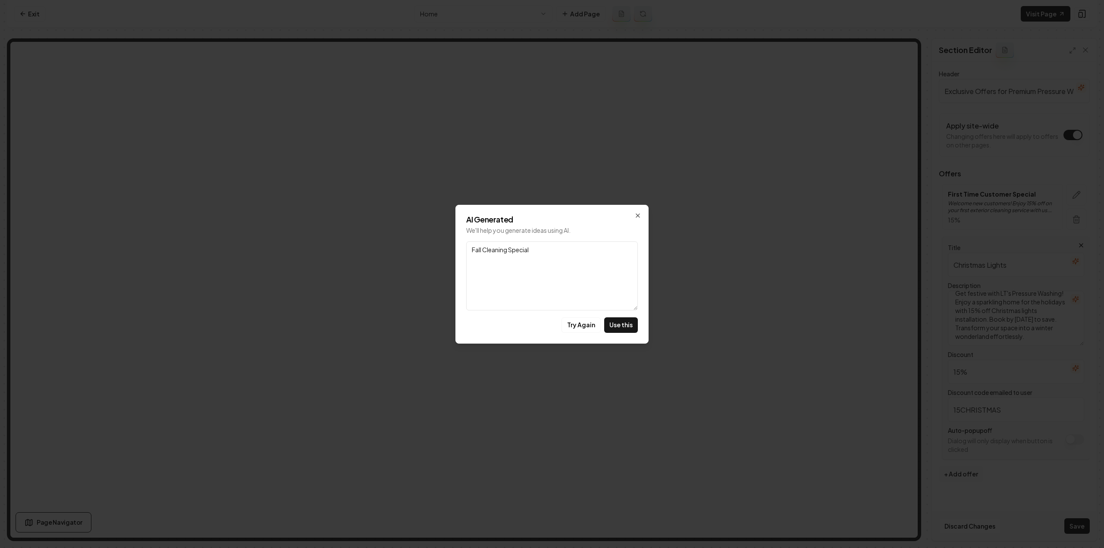
click at [575, 323] on button "Try Again" at bounding box center [580, 325] width 39 height 16
click at [637, 211] on div "AI Generated We'll help you generate ideas using AI. Link Spring Renewal Saving…" at bounding box center [551, 274] width 193 height 139
click at [636, 214] on icon "button" at bounding box center [637, 215] width 3 height 3
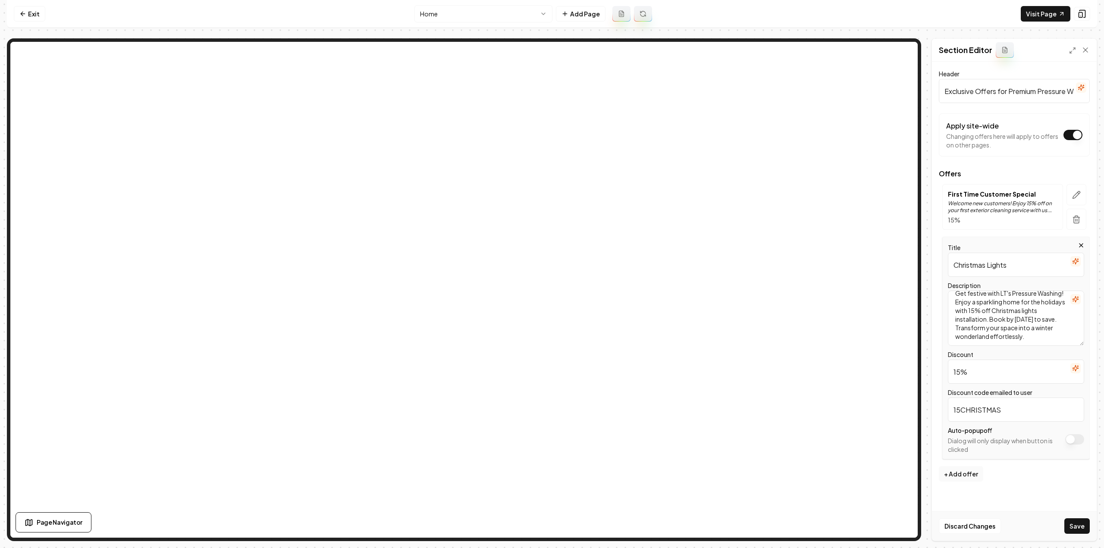
drag, startPoint x: 986, startPoint y: 264, endPoint x: 1103, endPoint y: 286, distance: 118.9
click at [1097, 286] on div "Computer Required This feature is only available on a computer. Please switch t…" at bounding box center [552, 274] width 1104 height 548
type input "Christmas Special"
click at [1071, 526] on button "Save" at bounding box center [1076, 526] width 25 height 16
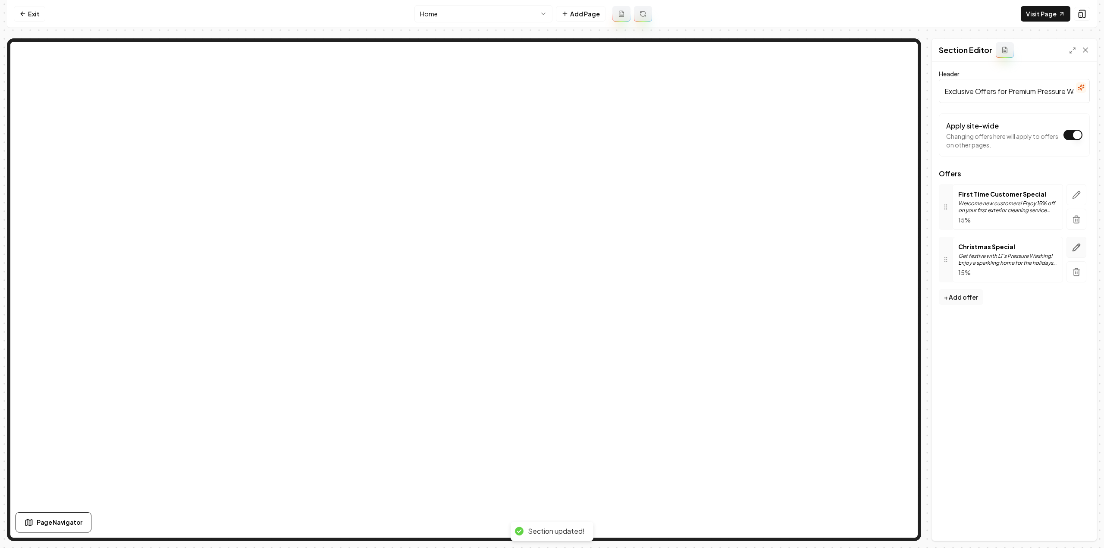
click at [1082, 244] on button "button" at bounding box center [1076, 247] width 20 height 21
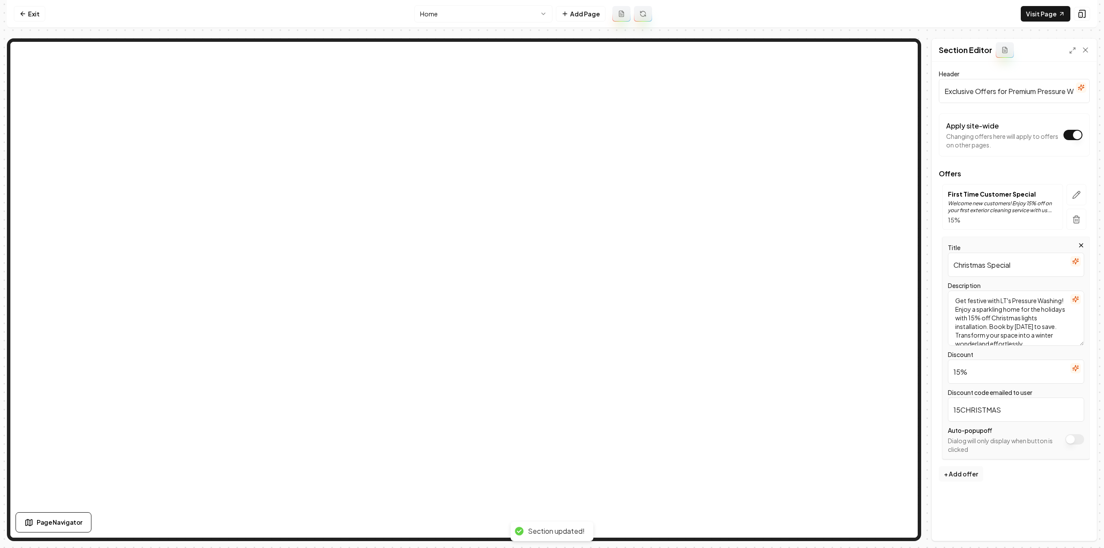
click at [1069, 434] on button "Apply site-wide" at bounding box center [1074, 439] width 19 height 10
click at [1082, 528] on button "Save" at bounding box center [1076, 526] width 25 height 16
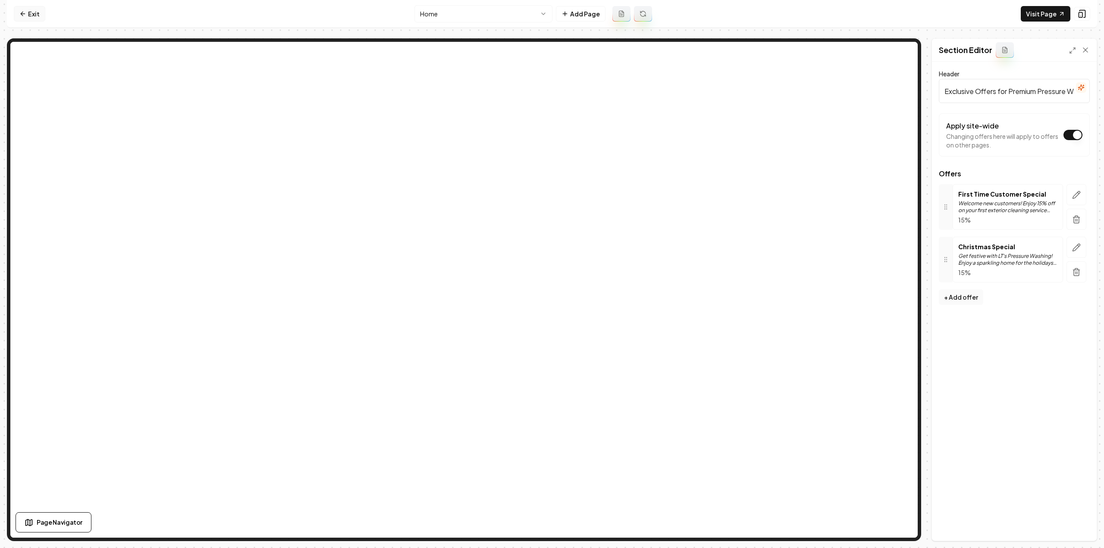
click at [34, 11] on link "Exit" at bounding box center [29, 14] width 31 height 16
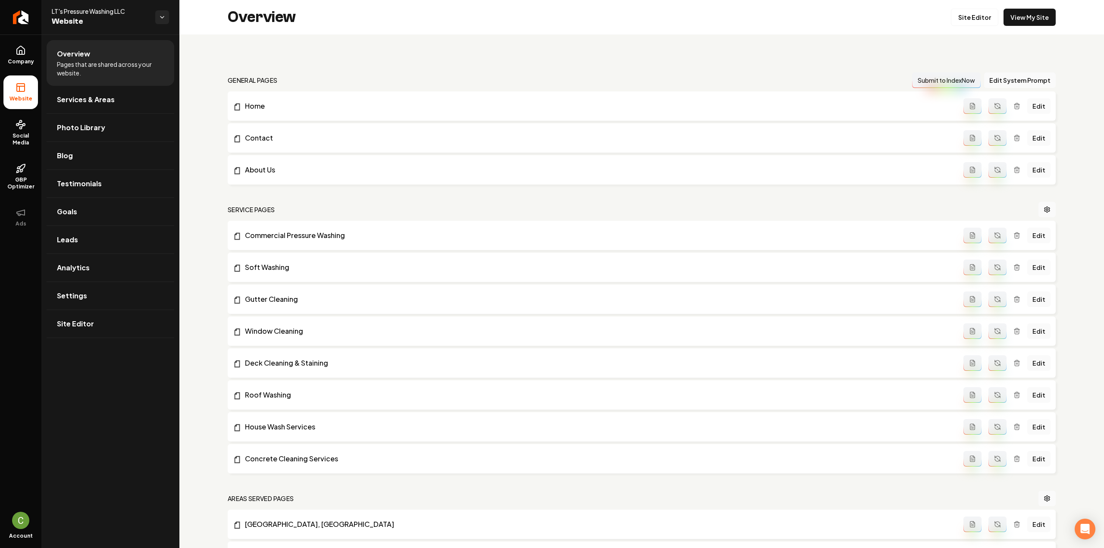
click at [31, 15] on link "Return to dashboard" at bounding box center [20, 17] width 41 height 34
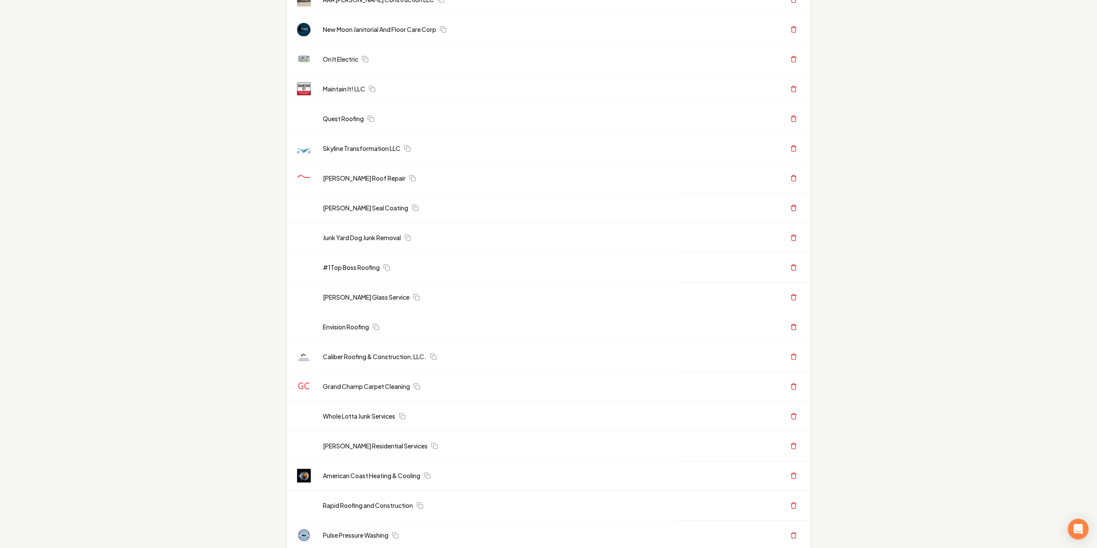
scroll to position [91, 0]
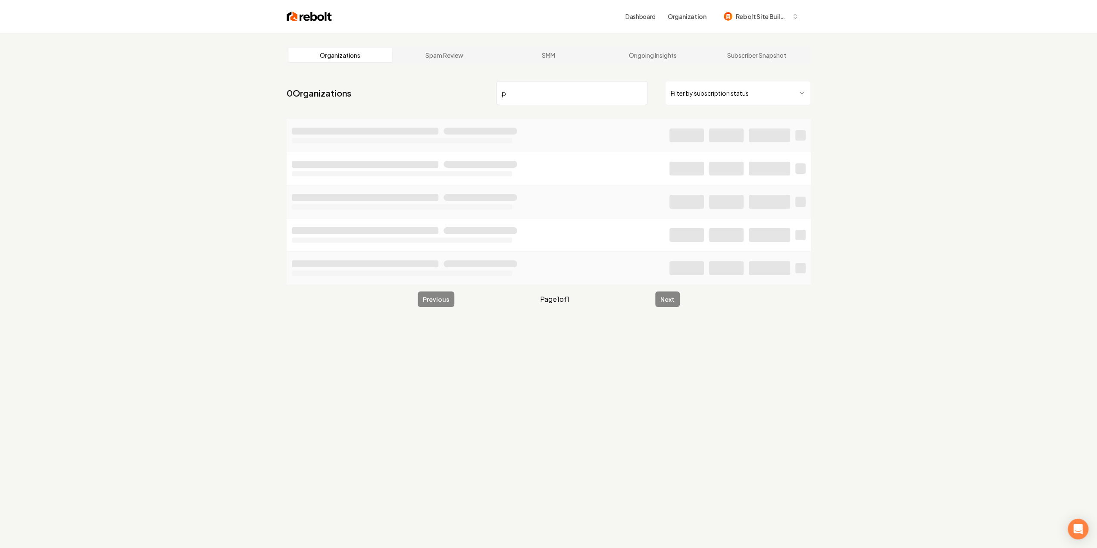
type input "p"
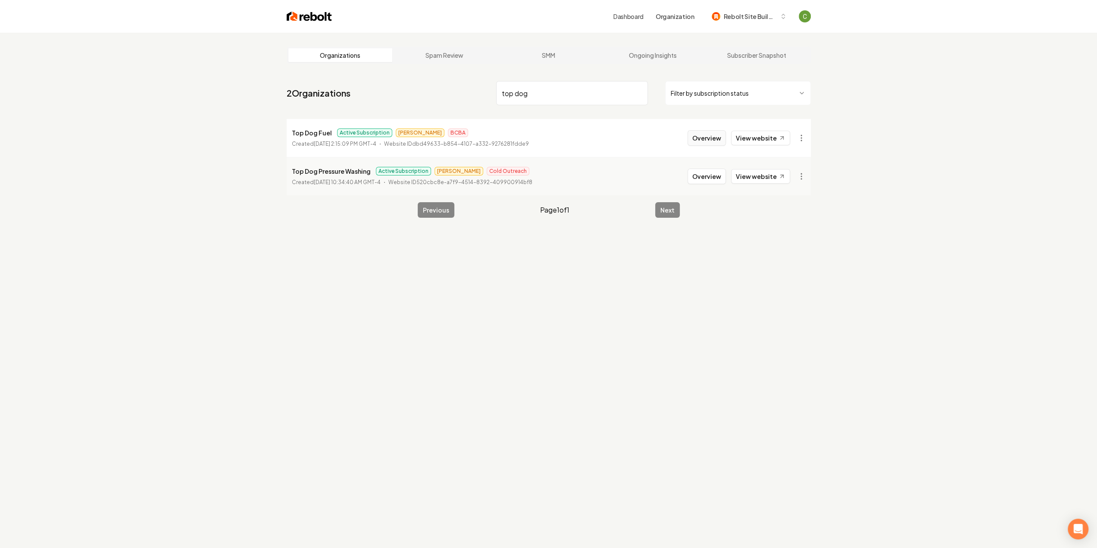
type input "top dog"
click at [702, 133] on button "Overview" at bounding box center [707, 138] width 38 height 16
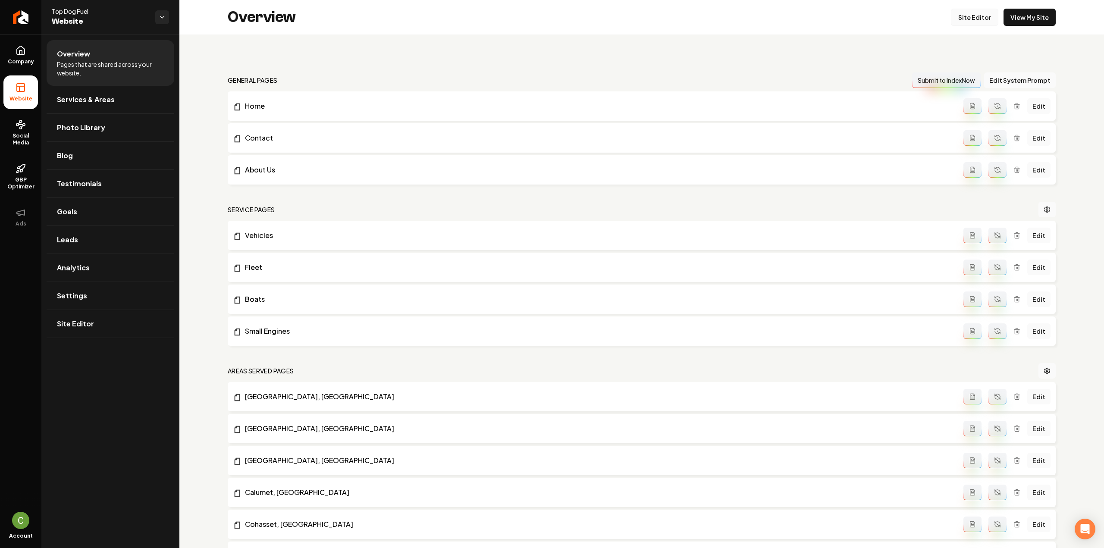
click at [965, 13] on link "Site Editor" at bounding box center [973, 17] width 47 height 17
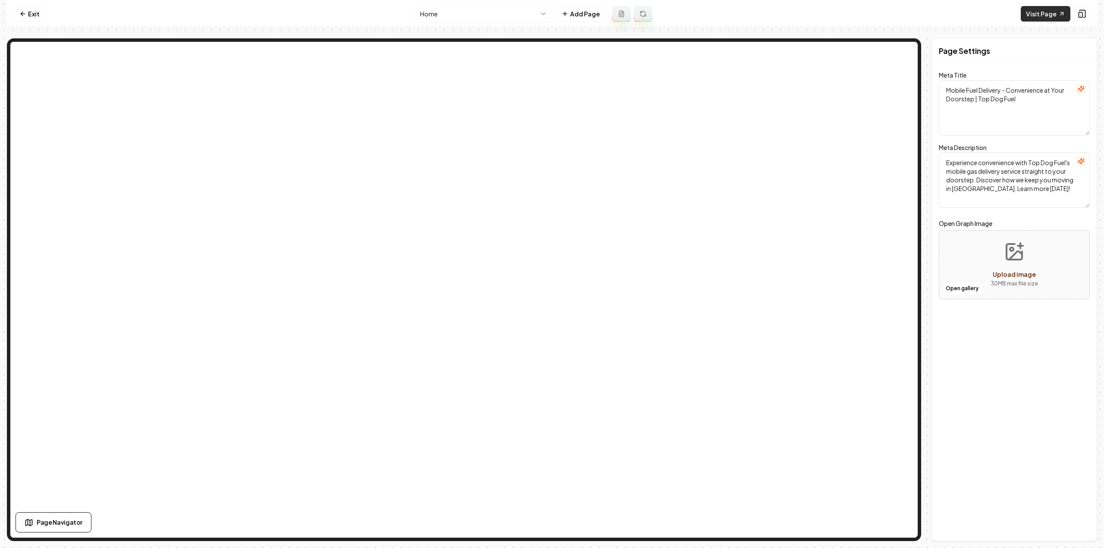
click at [1048, 11] on link "Visit Page" at bounding box center [1045, 14] width 50 height 16
click at [36, 15] on link "Exit" at bounding box center [29, 14] width 31 height 16
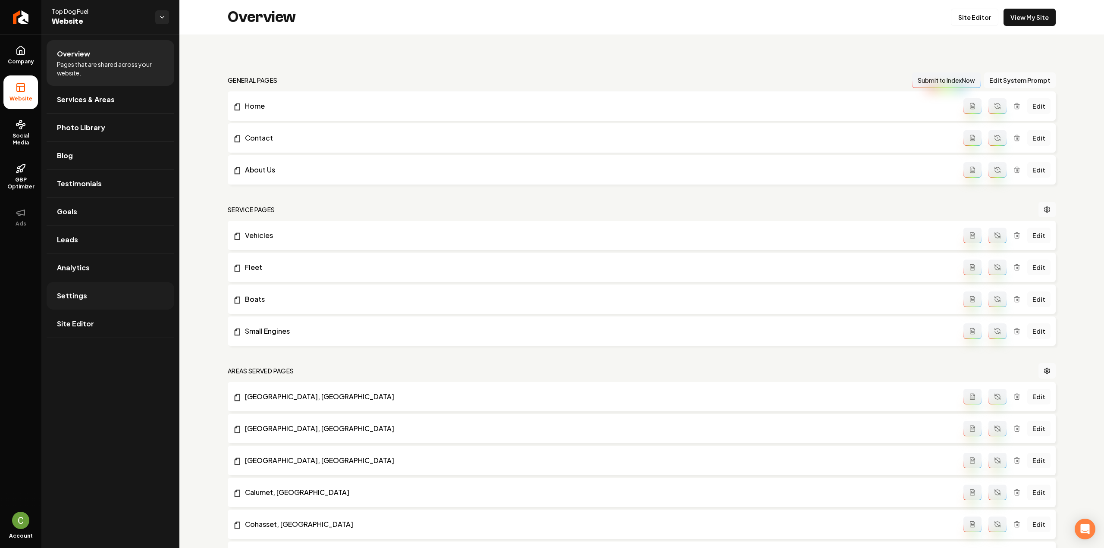
click at [96, 300] on link "Settings" at bounding box center [111, 296] width 128 height 28
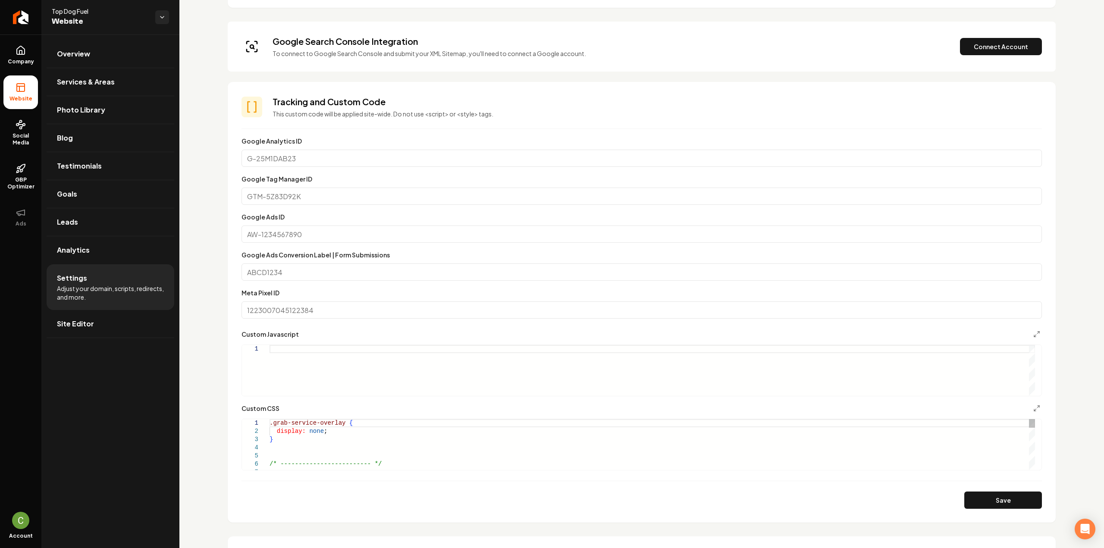
scroll to position [259, 0]
click at [438, 355] on div "Main content area" at bounding box center [651, 369] width 765 height 51
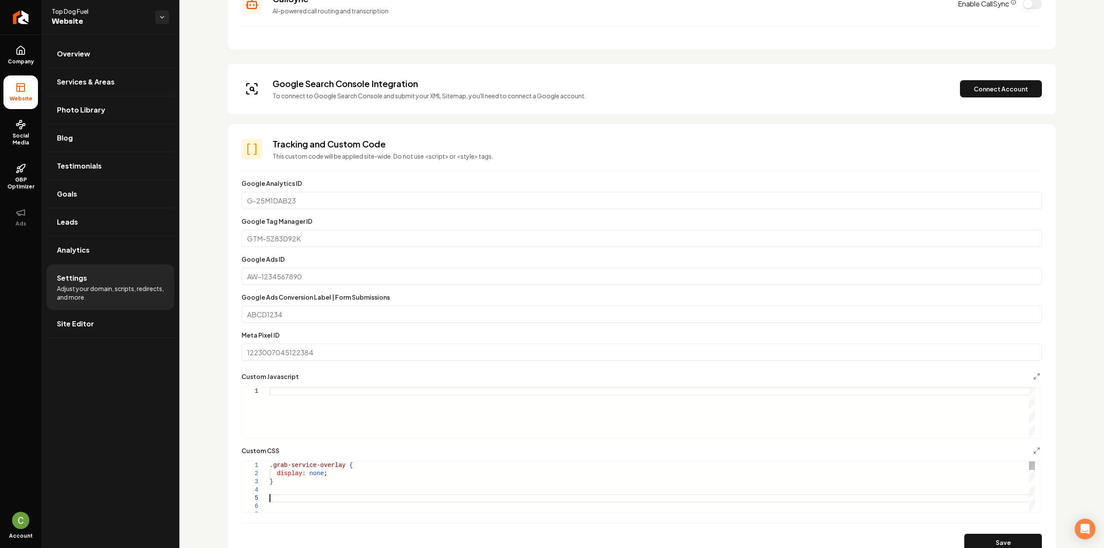
scroll to position [33, 0]
drag, startPoint x: 366, startPoint y: 487, endPoint x: 305, endPoint y: 485, distance: 61.2
drag, startPoint x: 334, startPoint y: 477, endPoint x: 287, endPoint y: 478, distance: 47.0
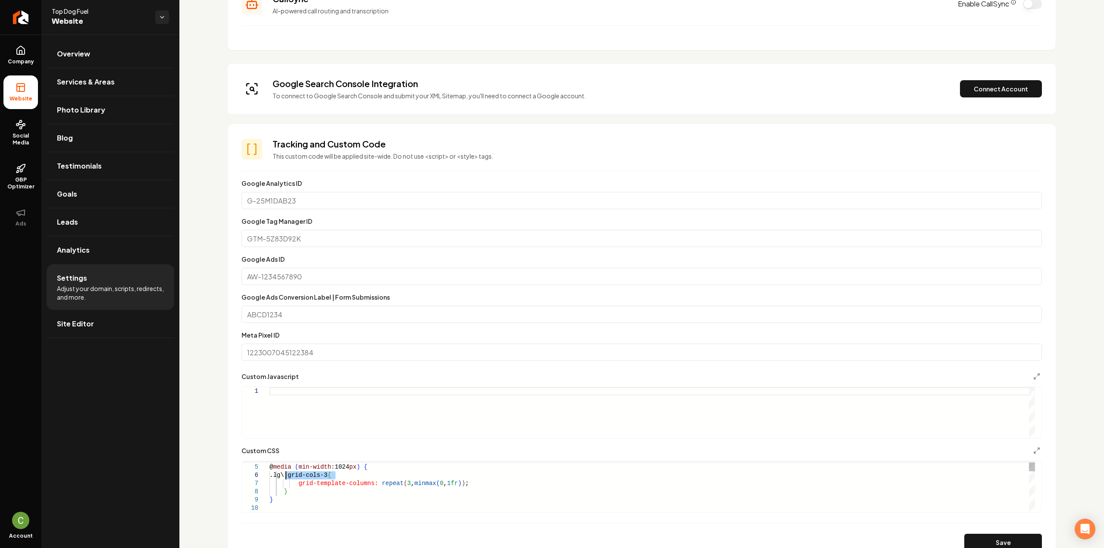
click at [1002, 544] on button "Save" at bounding box center [1003, 542] width 78 height 17
type textarea "**********"
drag, startPoint x: 10, startPoint y: 55, endPoint x: 26, endPoint y: 69, distance: 21.1
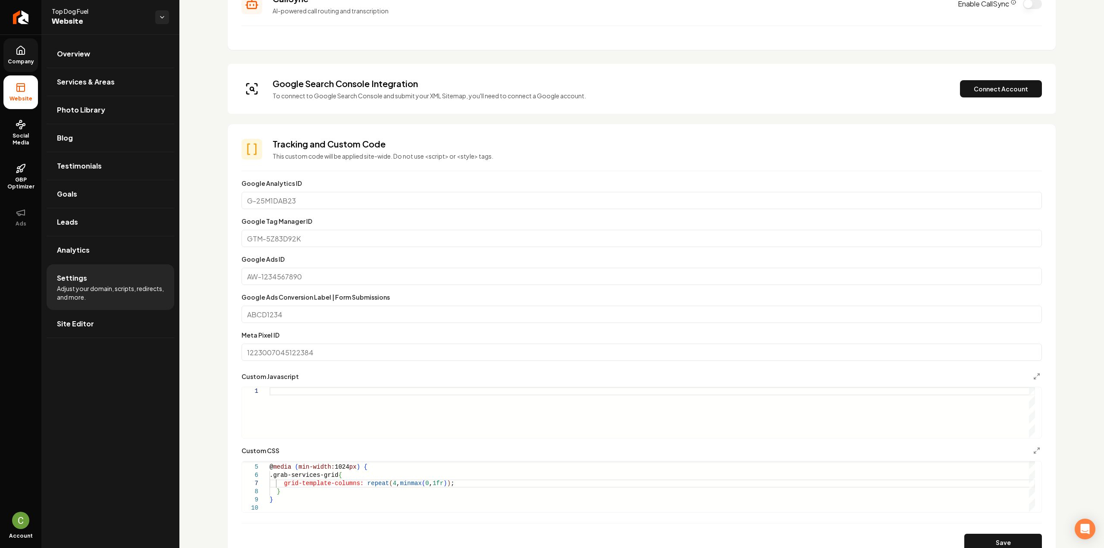
click at [10, 56] on link "Company" at bounding box center [20, 55] width 34 height 34
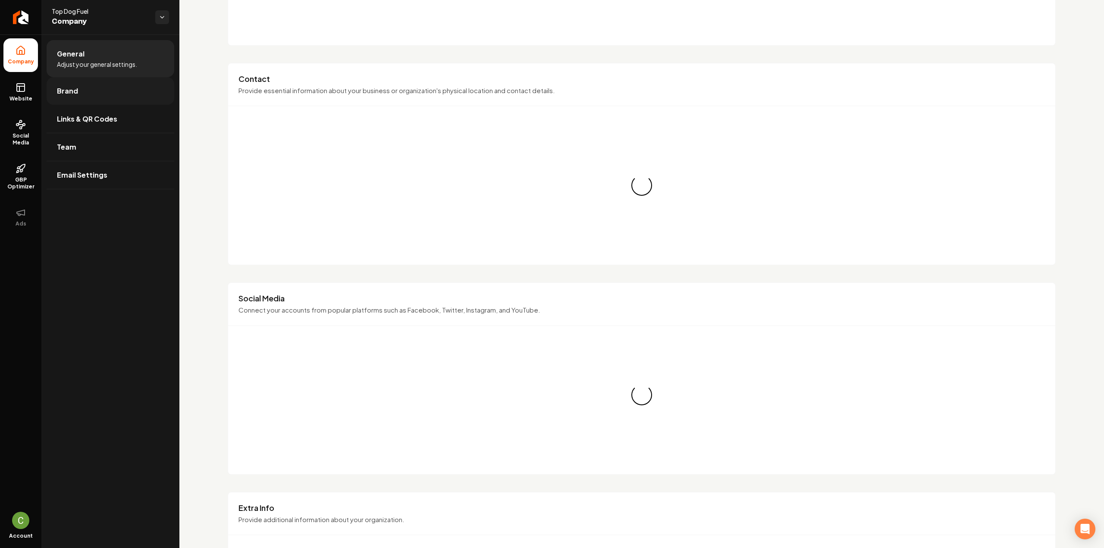
click at [67, 88] on span "Brand" at bounding box center [67, 91] width 21 height 10
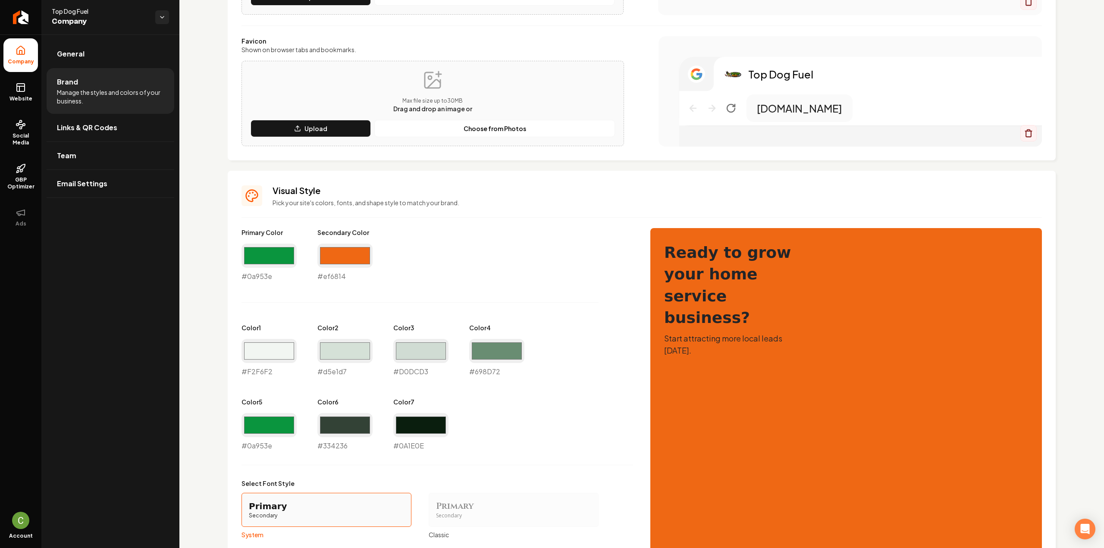
scroll to position [216, 0]
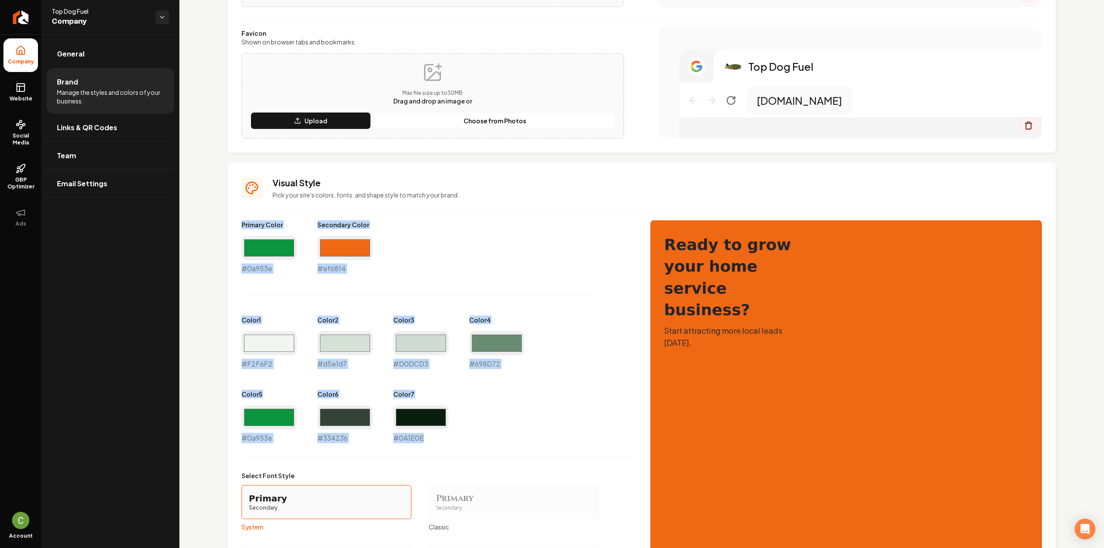
drag, startPoint x: 234, startPoint y: 224, endPoint x: 443, endPoint y: 451, distance: 309.3
click at [442, 449] on div "Visual Style Pick your site's colors, fonts, and shape style to match your bran…" at bounding box center [642, 424] width 828 height 523
copy div "Primary Color #0a953e Secondary Color #ef6814 Color 1 #F2F6F2 Color 2 #d5e1d7 C…"
click at [28, 96] on span "Website" at bounding box center [21, 98] width 30 height 7
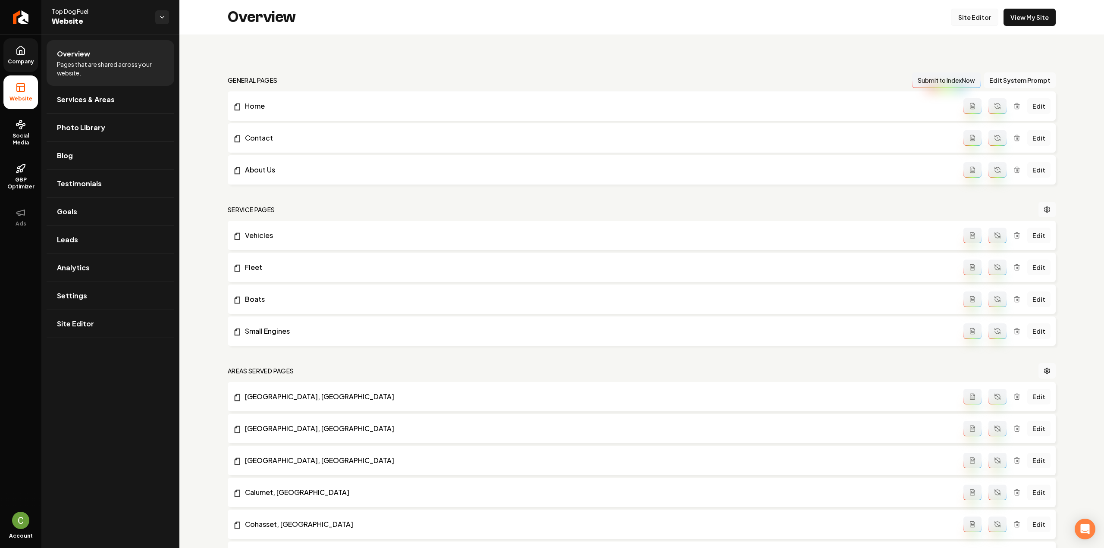
click at [970, 9] on link "Site Editor" at bounding box center [973, 17] width 47 height 17
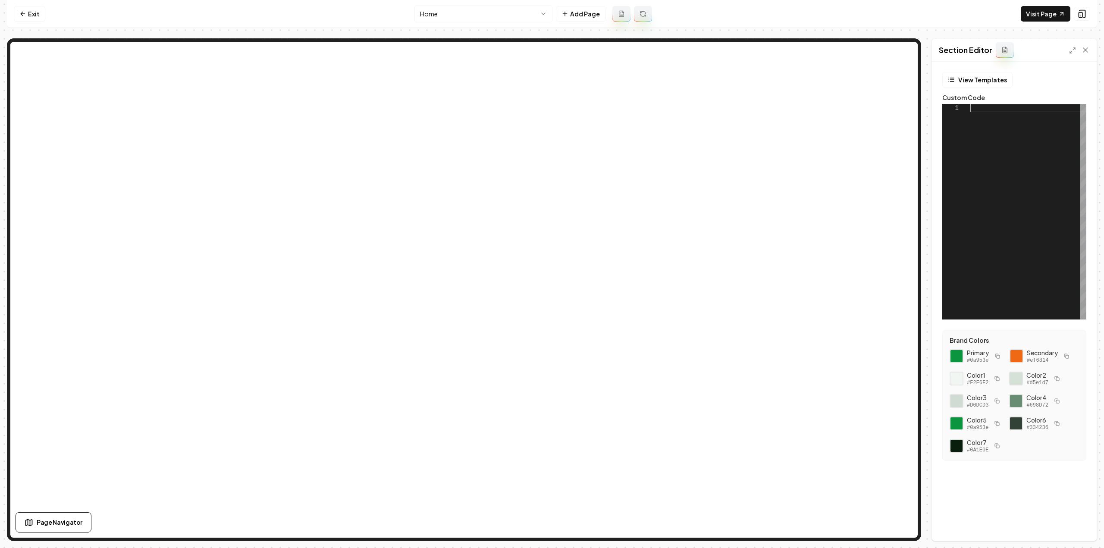
click at [988, 202] on div at bounding box center [1027, 212] width 116 height 216
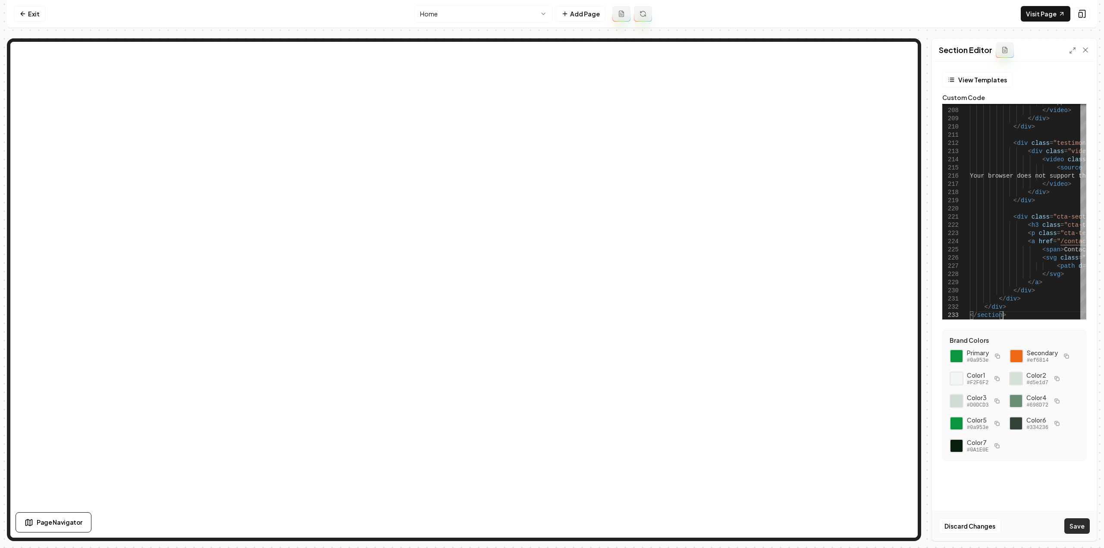
click at [1077, 522] on button "Save" at bounding box center [1076, 526] width 25 height 16
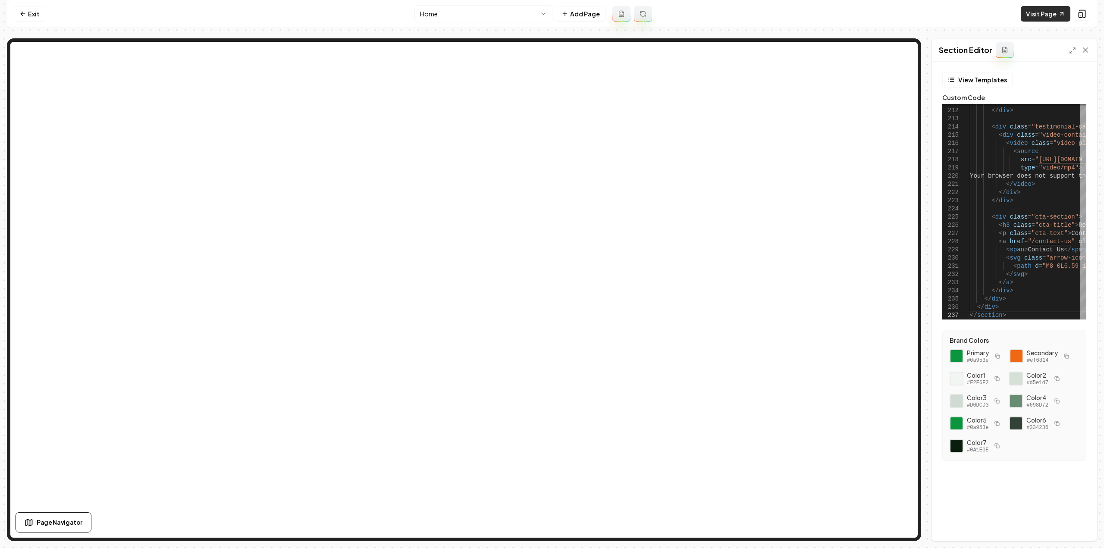
click at [1040, 10] on link "Visit Page" at bounding box center [1045, 14] width 50 height 16
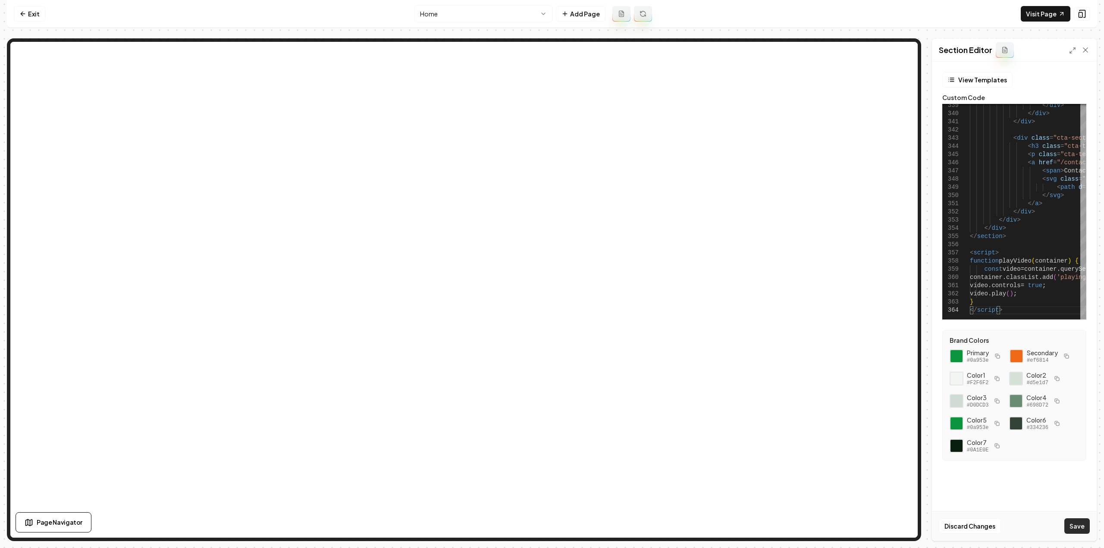
click at [1077, 523] on button "Save" at bounding box center [1076, 526] width 25 height 16
type textarea "**********"
